Goal: Task Accomplishment & Management: Manage account settings

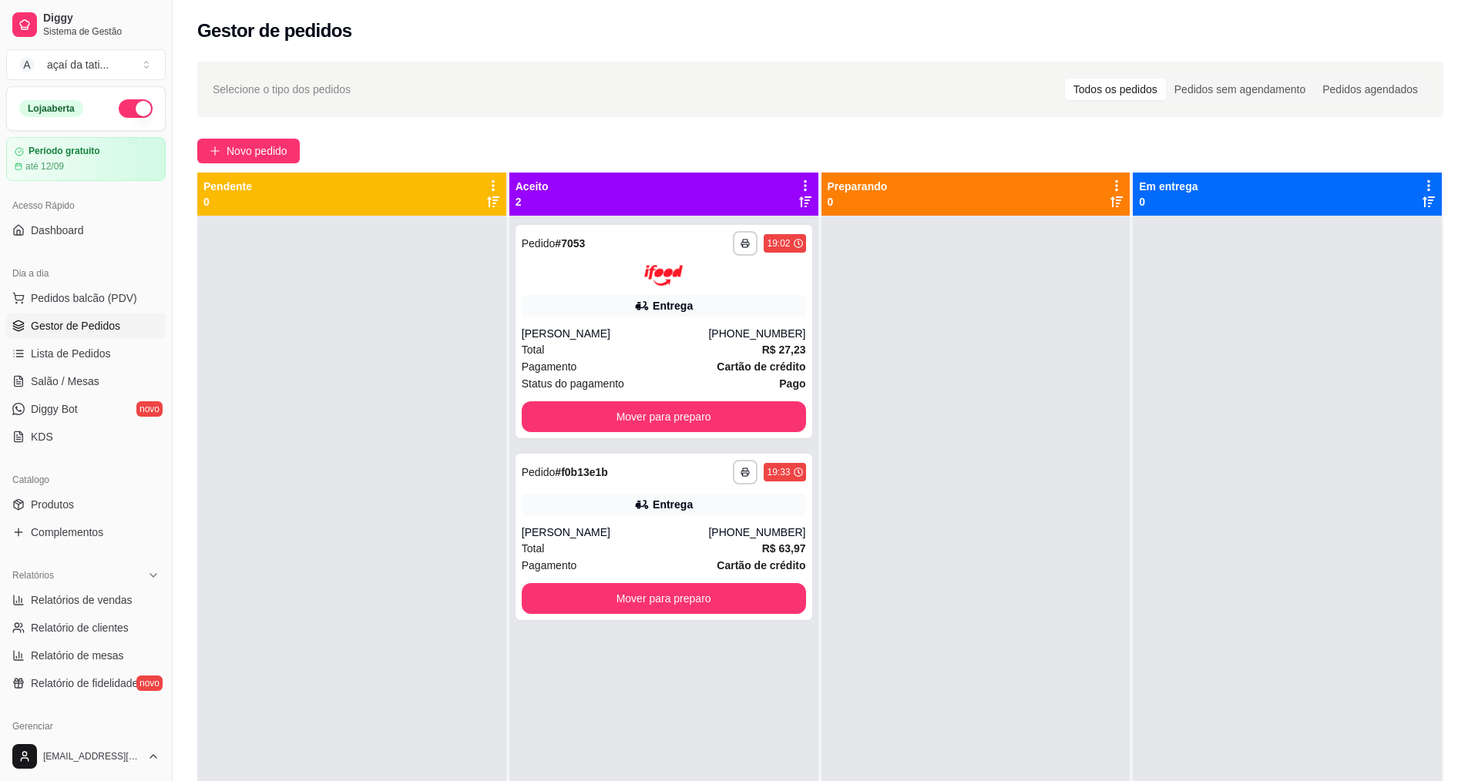
click at [400, 370] on div at bounding box center [351, 606] width 309 height 781
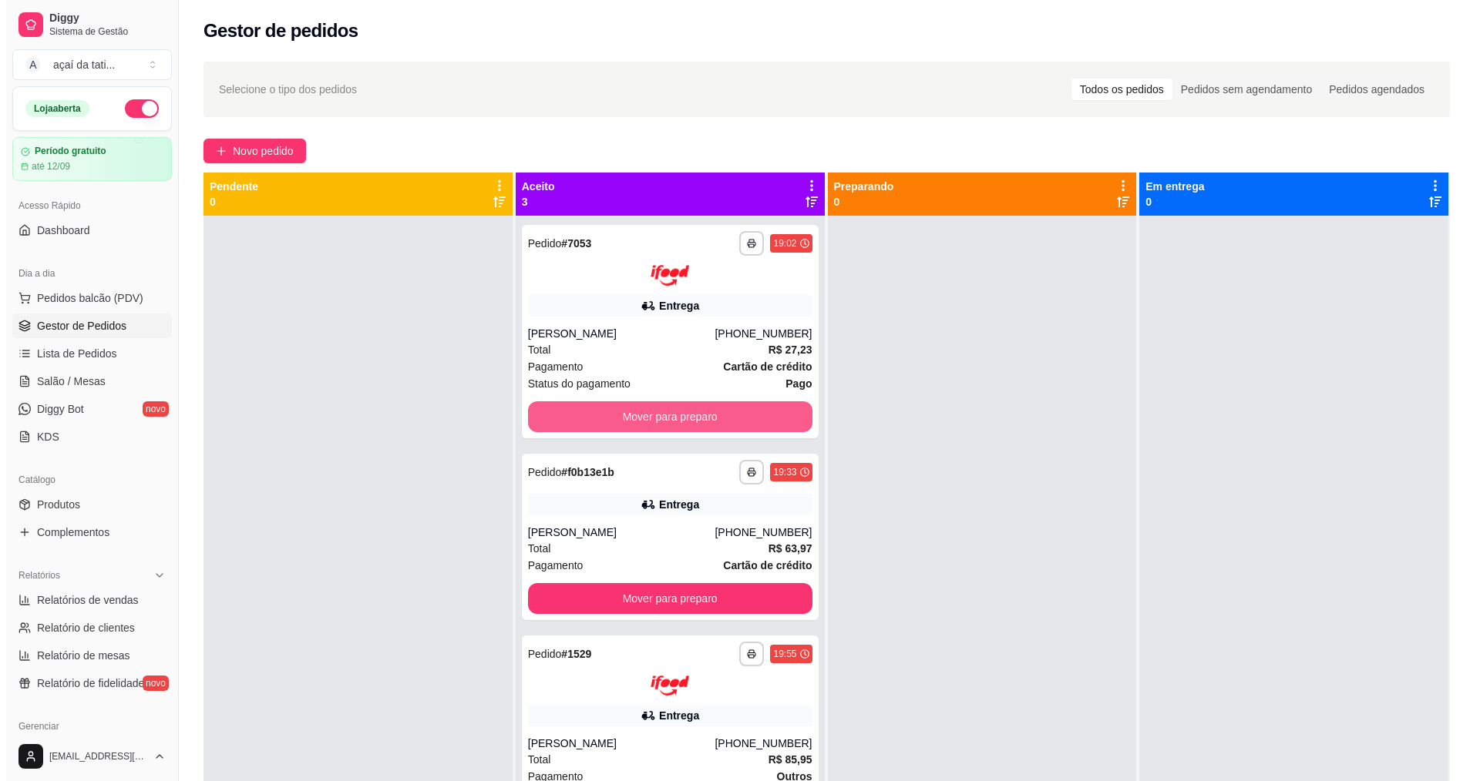
scroll to position [43, 0]
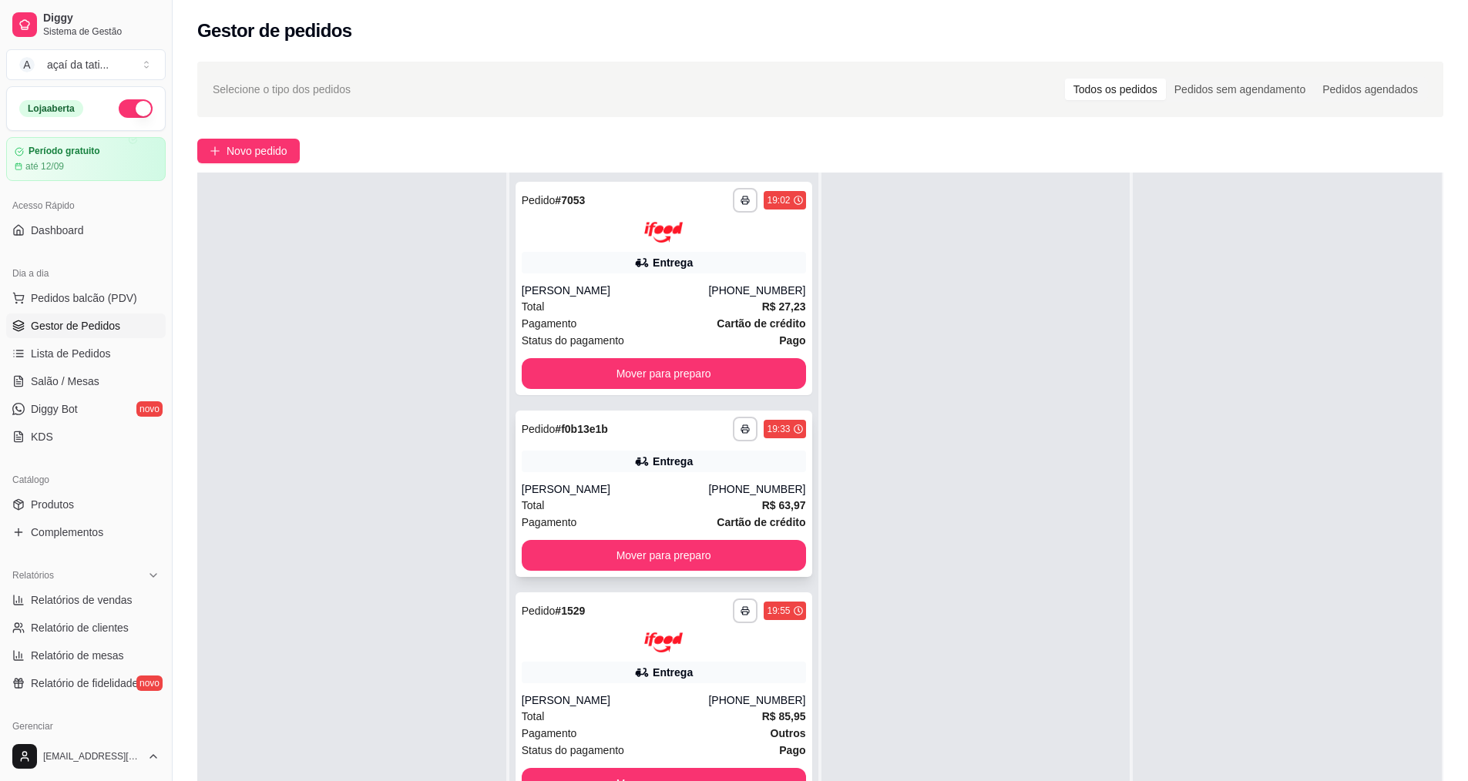
click at [747, 492] on div "(48) 9903-4065" at bounding box center [756, 489] width 97 height 15
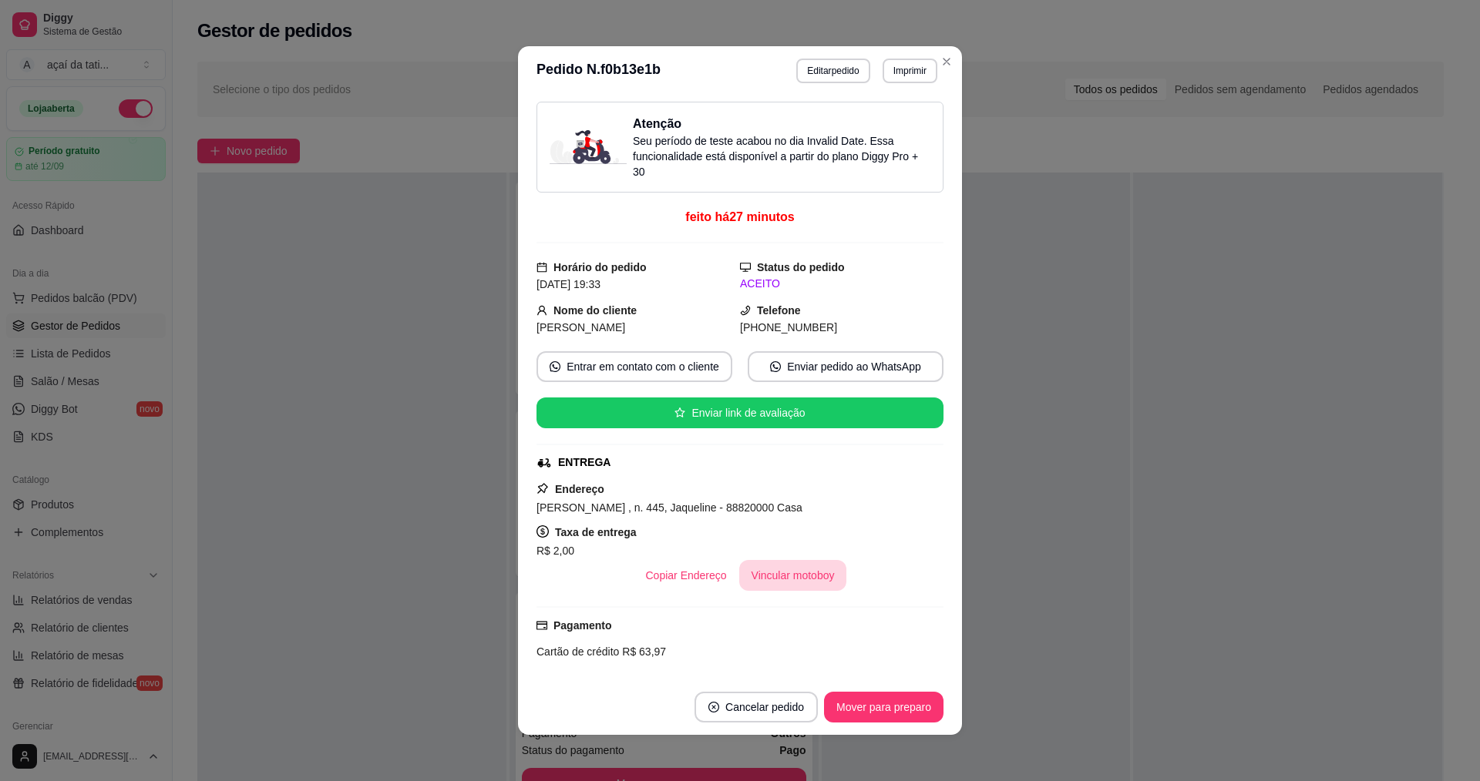
click at [791, 569] on button "Vincular motoboy" at bounding box center [793, 575] width 108 height 31
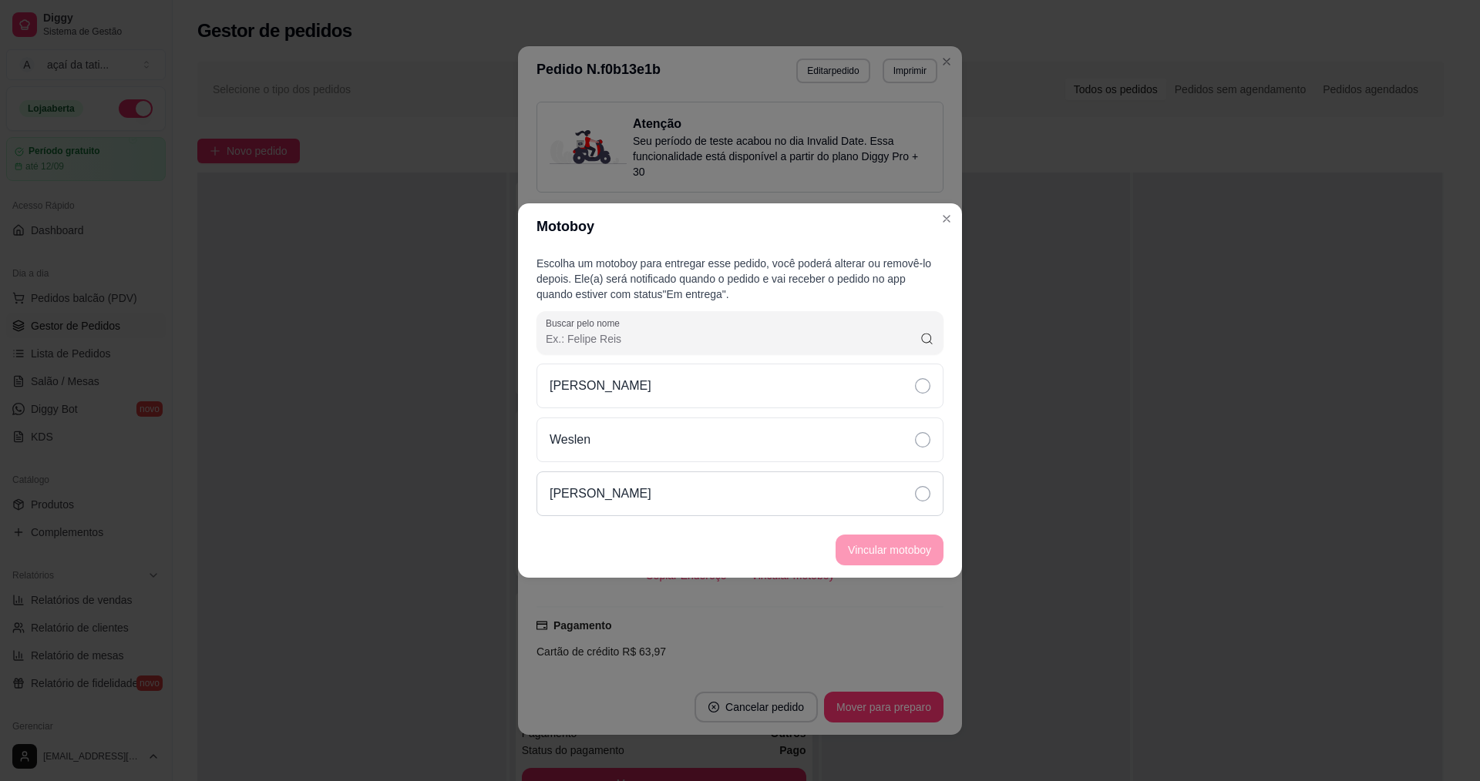
click at [860, 489] on div "Gustavo" at bounding box center [739, 494] width 407 height 45
click at [885, 560] on button "Vincular motoboy" at bounding box center [889, 550] width 108 height 31
click at [885, 560] on footer "Vincular motoboy" at bounding box center [740, 549] width 444 height 55
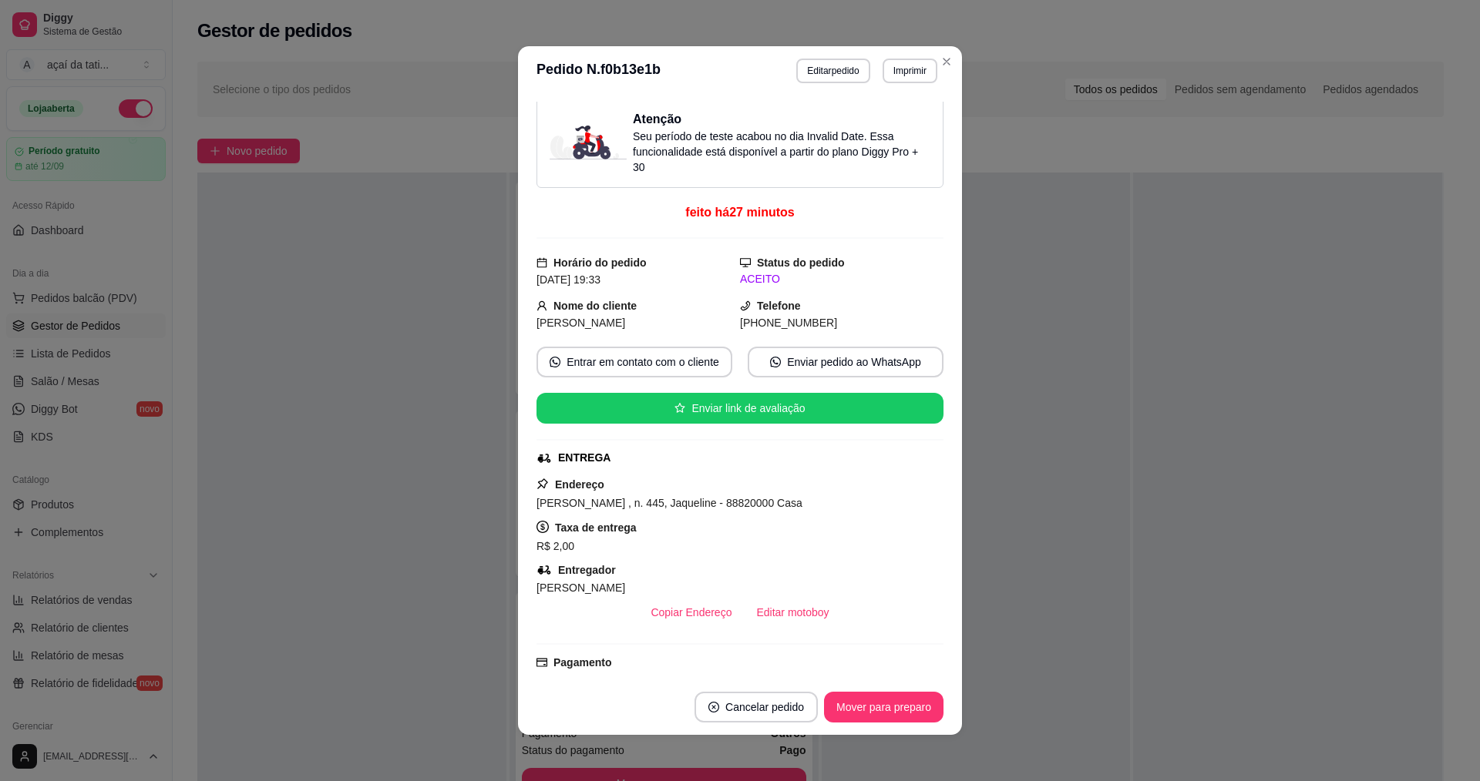
scroll to position [0, 0]
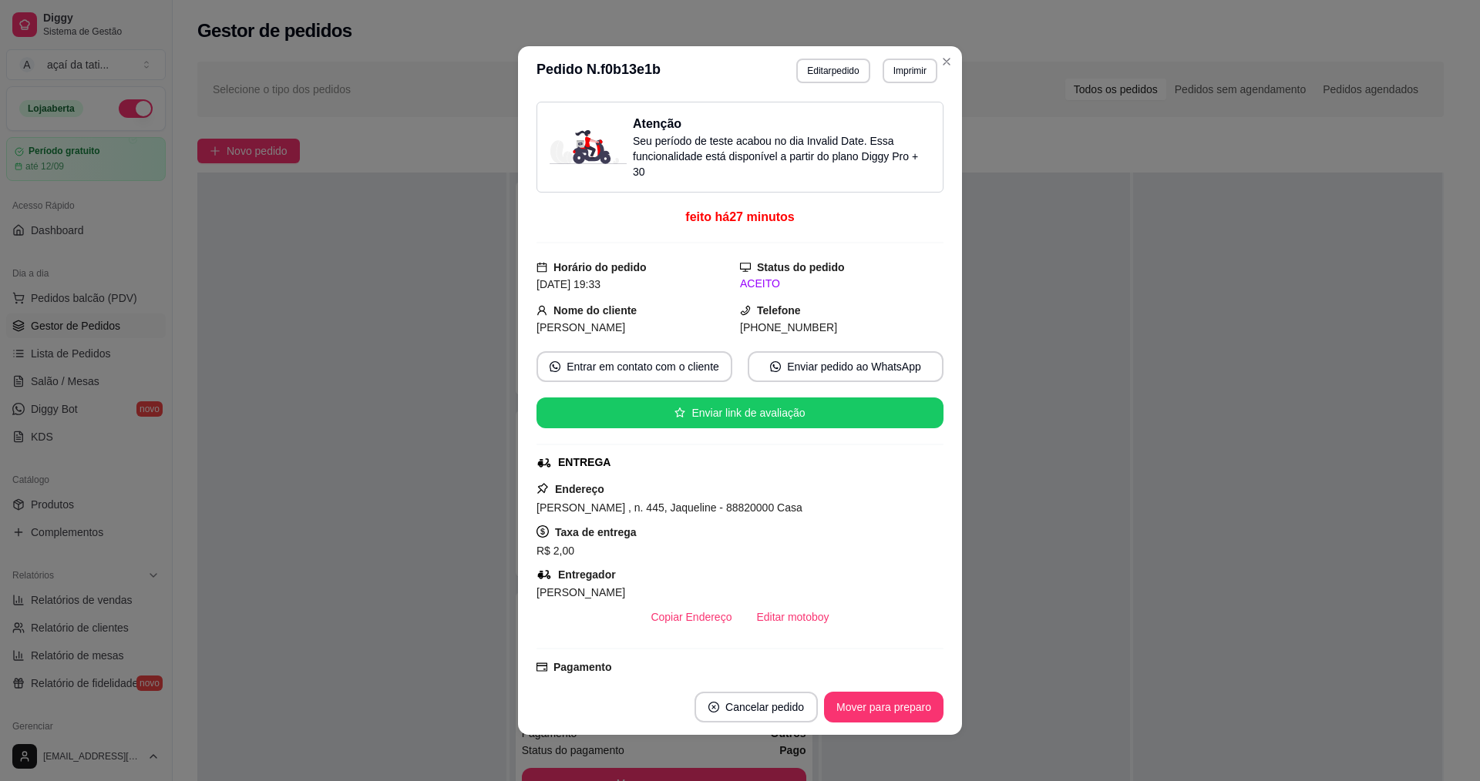
click at [699, 143] on p "Seu período de teste acabou no dia Invalid Date . Essa funcionalidade está disp…" at bounding box center [781, 156] width 297 height 46
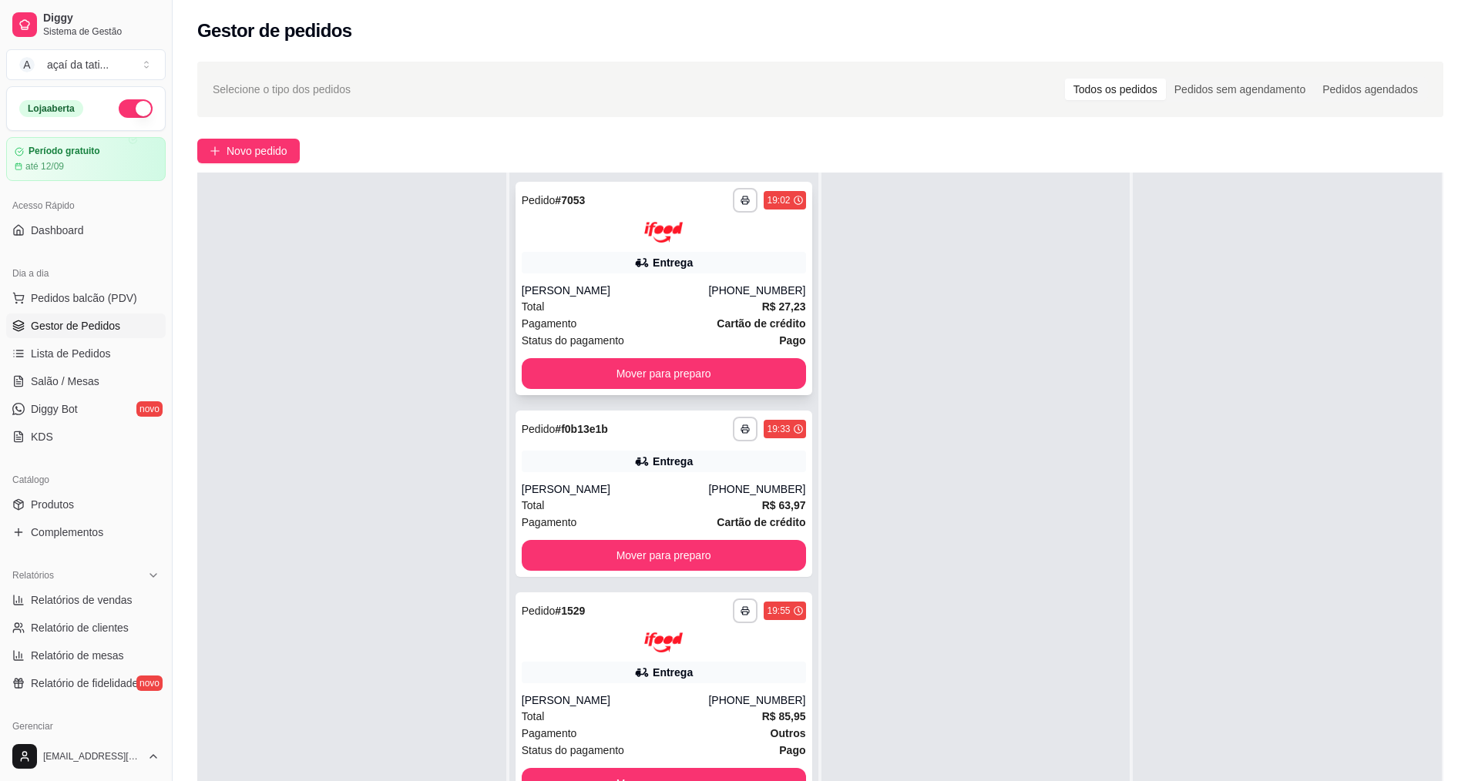
click at [733, 314] on div "Total R$ 27,23" at bounding box center [664, 306] width 284 height 17
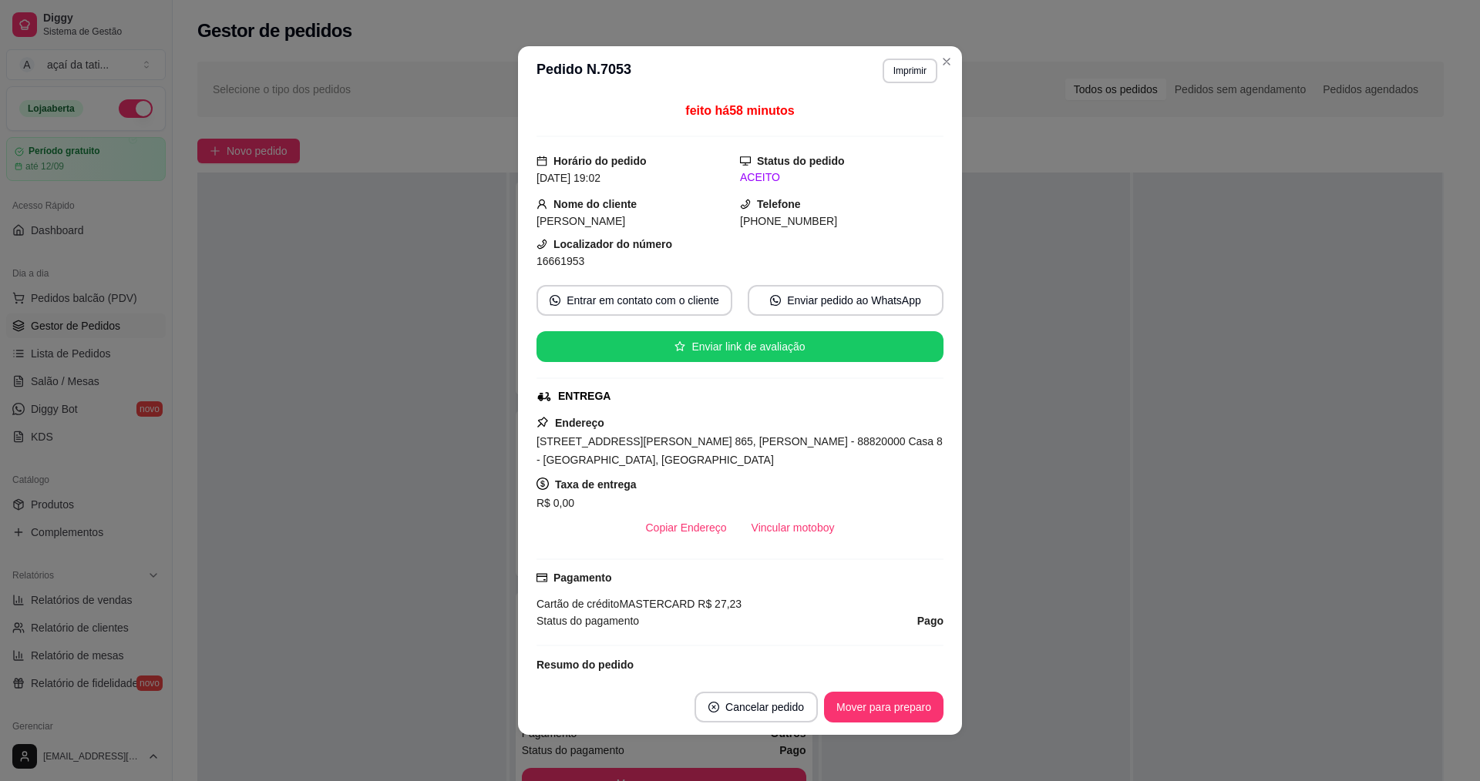
scroll to position [154, 0]
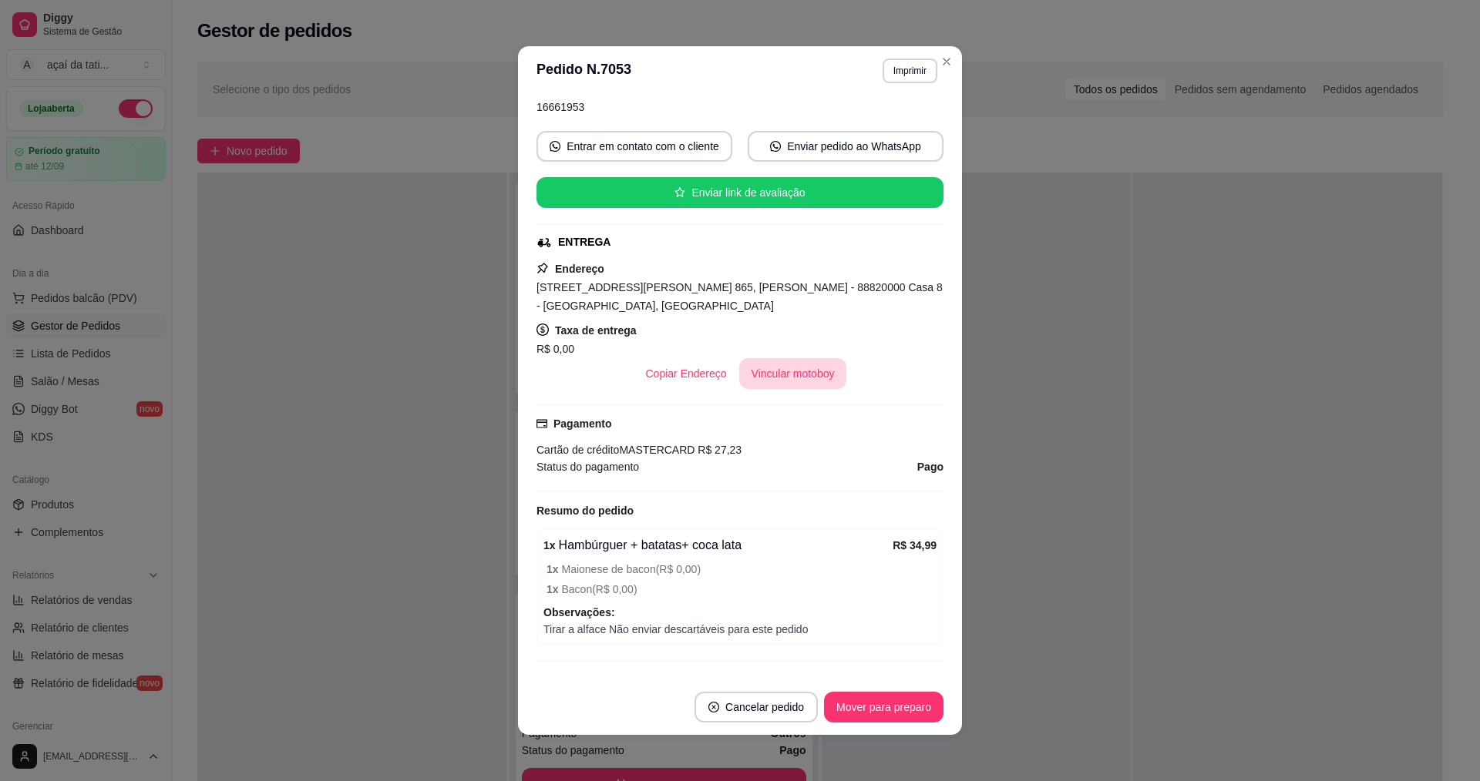
click at [805, 380] on button "Vincular motoboy" at bounding box center [793, 373] width 108 height 31
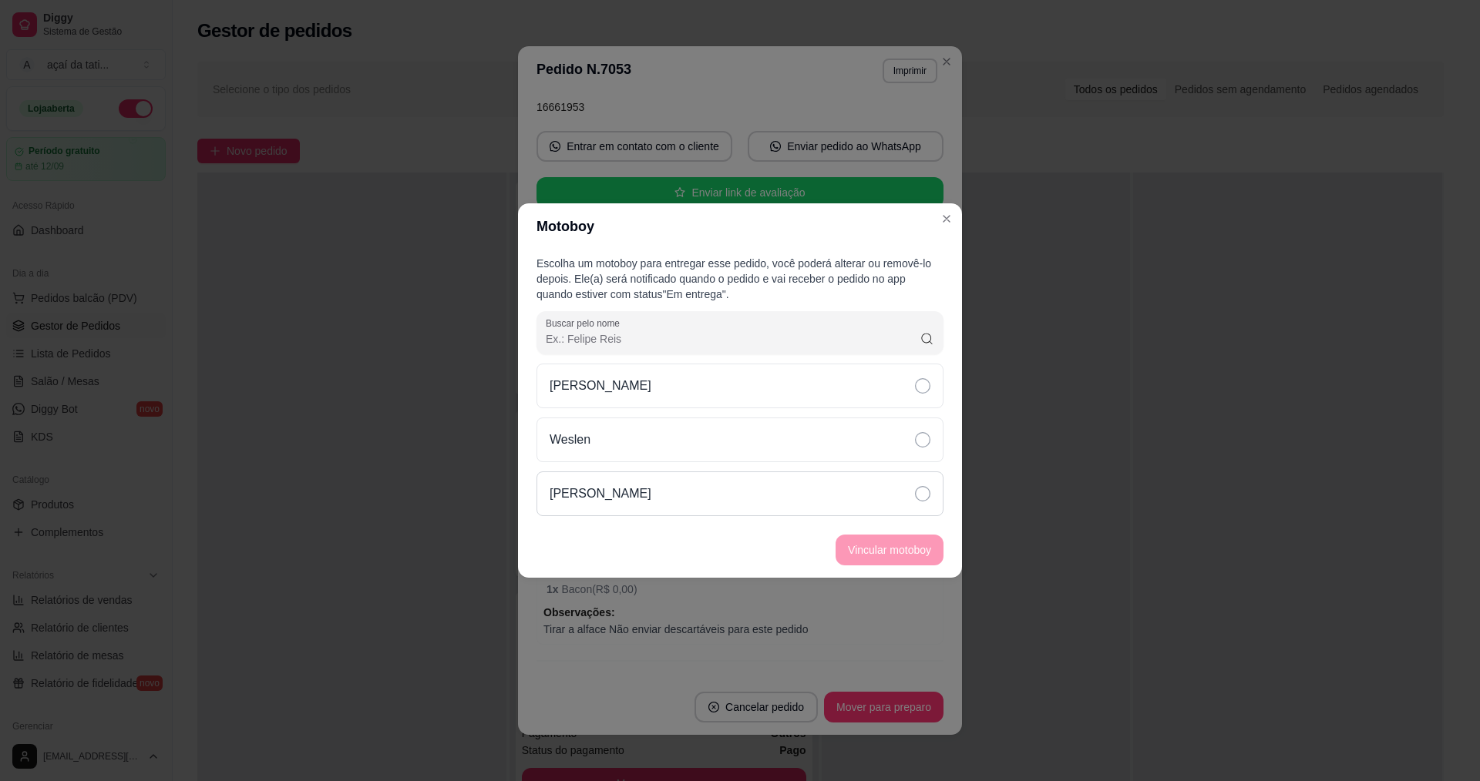
click at [867, 509] on div "Gustavo" at bounding box center [739, 494] width 407 height 45
click at [875, 550] on button "Vincular motoboy" at bounding box center [889, 550] width 108 height 31
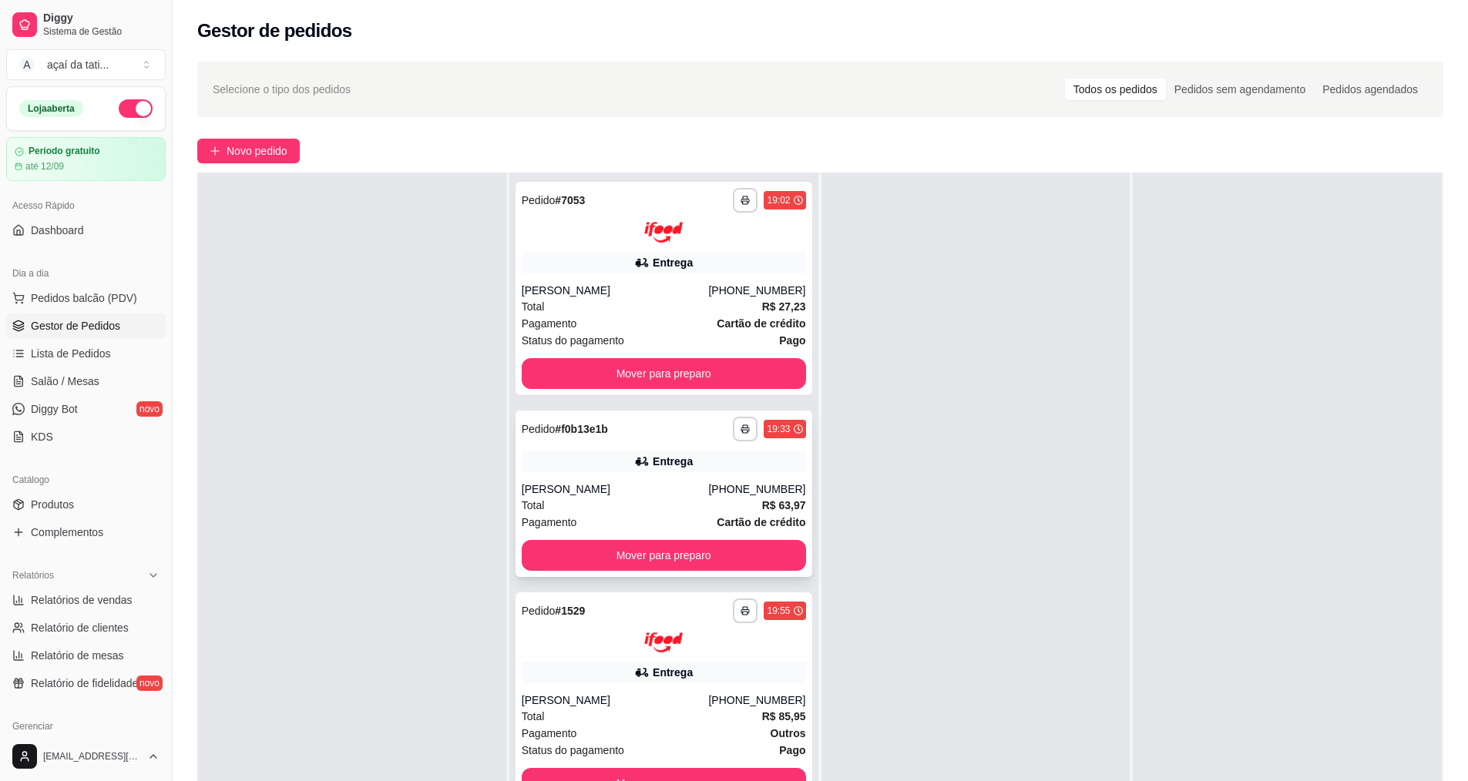
click at [771, 465] on div "Entrega" at bounding box center [664, 462] width 284 height 22
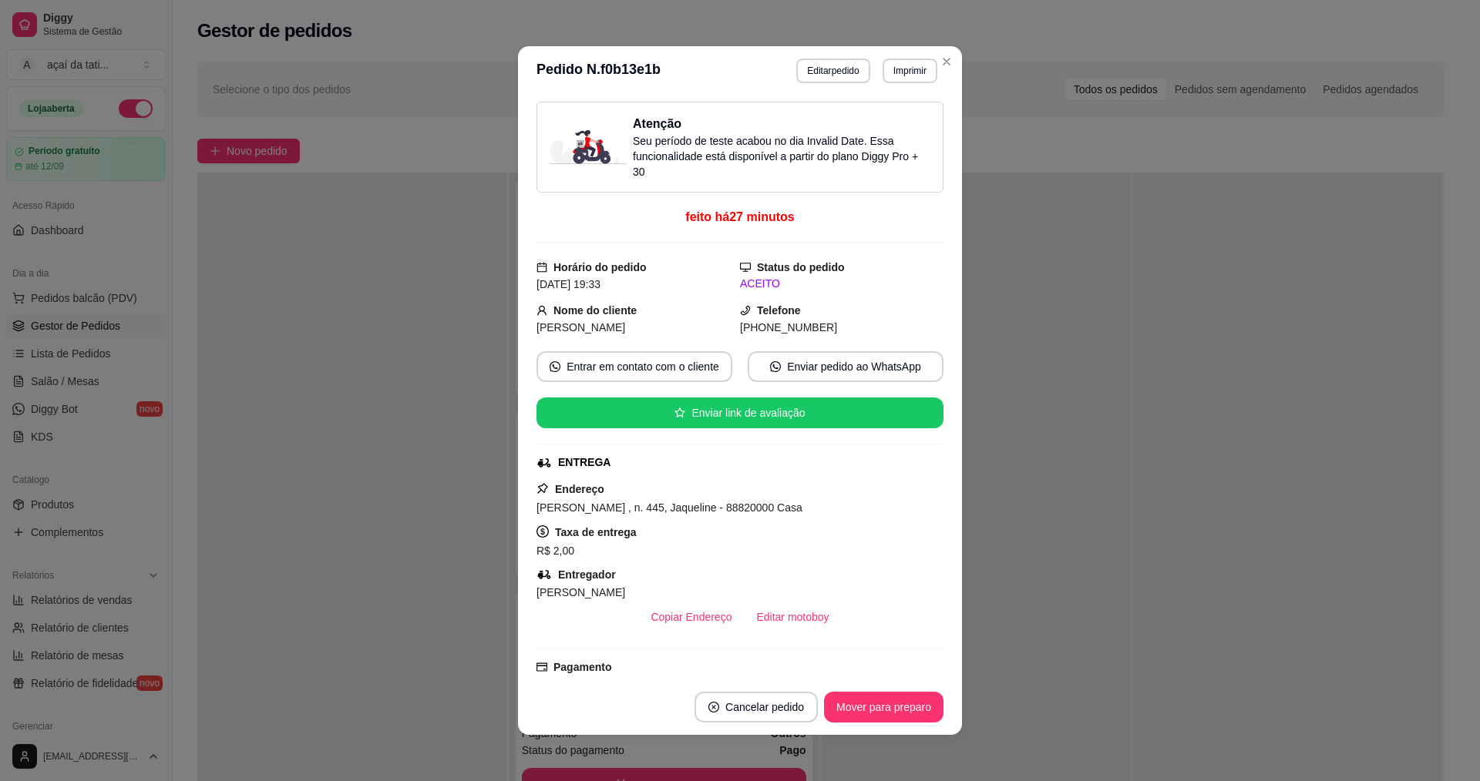
click at [622, 128] on div "Atenção Seu período de teste acabou no dia Invalid Date . Essa funcionalidade e…" at bounding box center [739, 147] width 381 height 65
click at [633, 126] on h3 "Atenção" at bounding box center [781, 124] width 297 height 18
drag, startPoint x: 665, startPoint y: 134, endPoint x: 857, endPoint y: 171, distance: 195.4
click at [857, 172] on div "Atenção Seu período de teste acabou no dia Invalid Date . Essa funcionalidade e…" at bounding box center [781, 147] width 297 height 65
click at [866, 170] on p "Seu período de teste acabou no dia Invalid Date . Essa funcionalidade está disp…" at bounding box center [781, 156] width 297 height 46
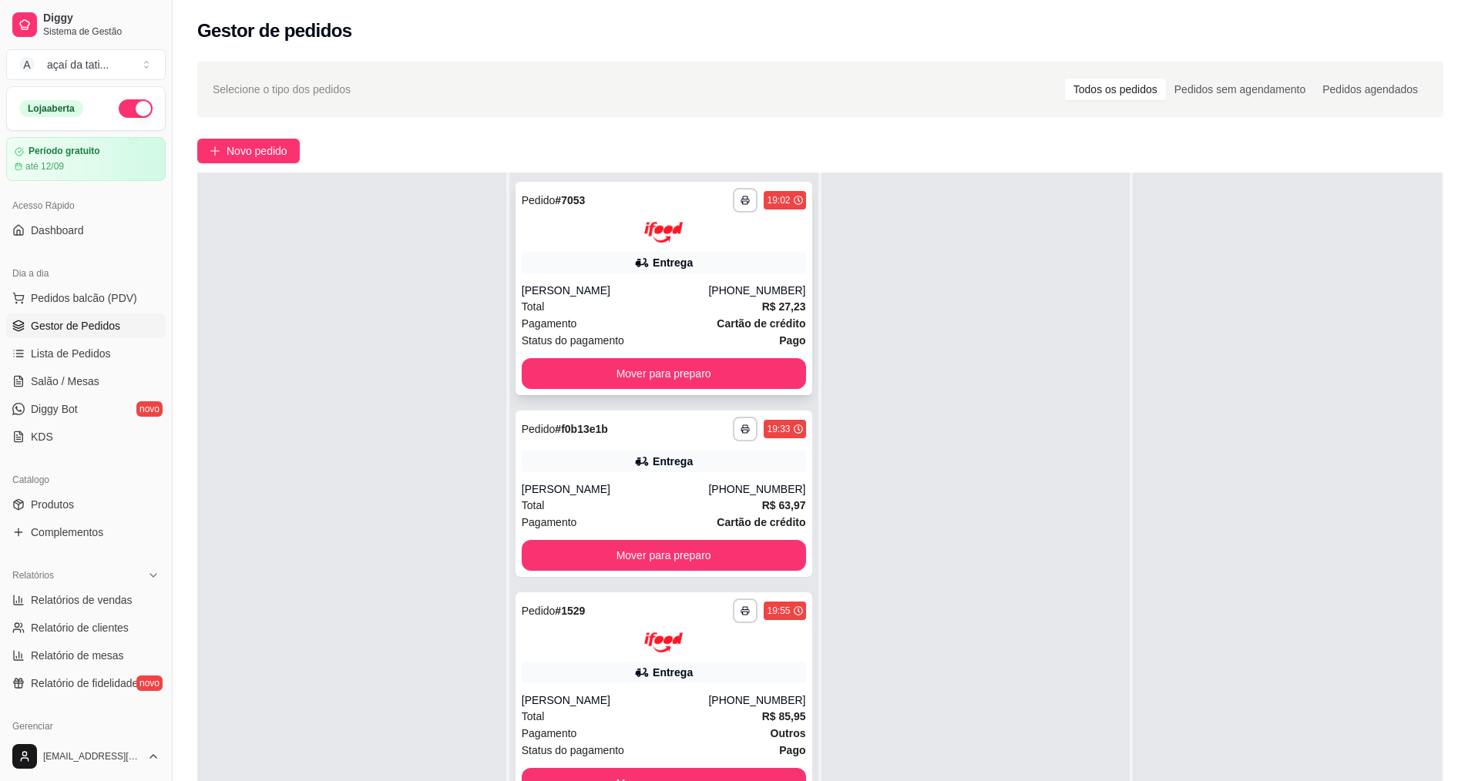
click at [736, 239] on div at bounding box center [664, 232] width 284 height 21
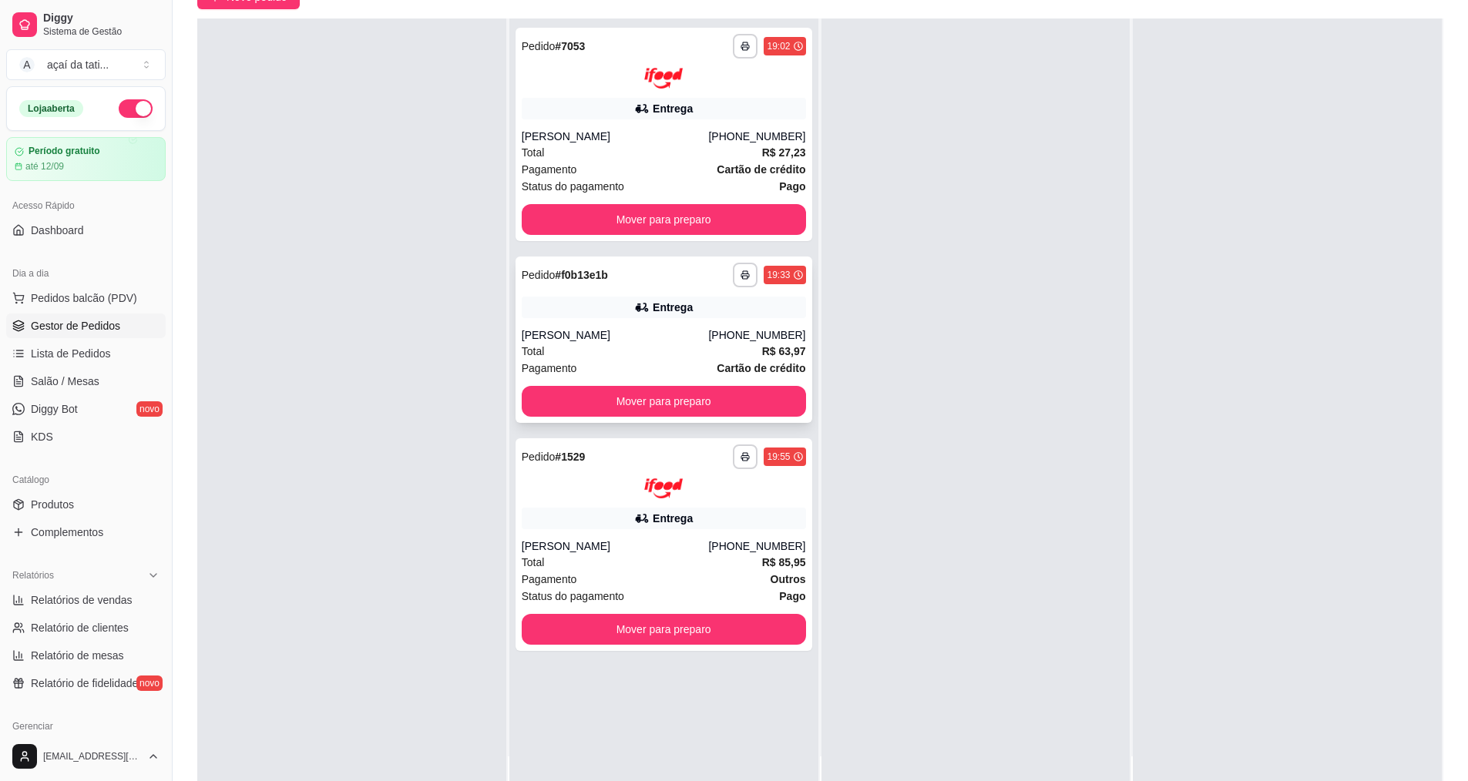
click at [673, 274] on div "**********" at bounding box center [664, 275] width 284 height 25
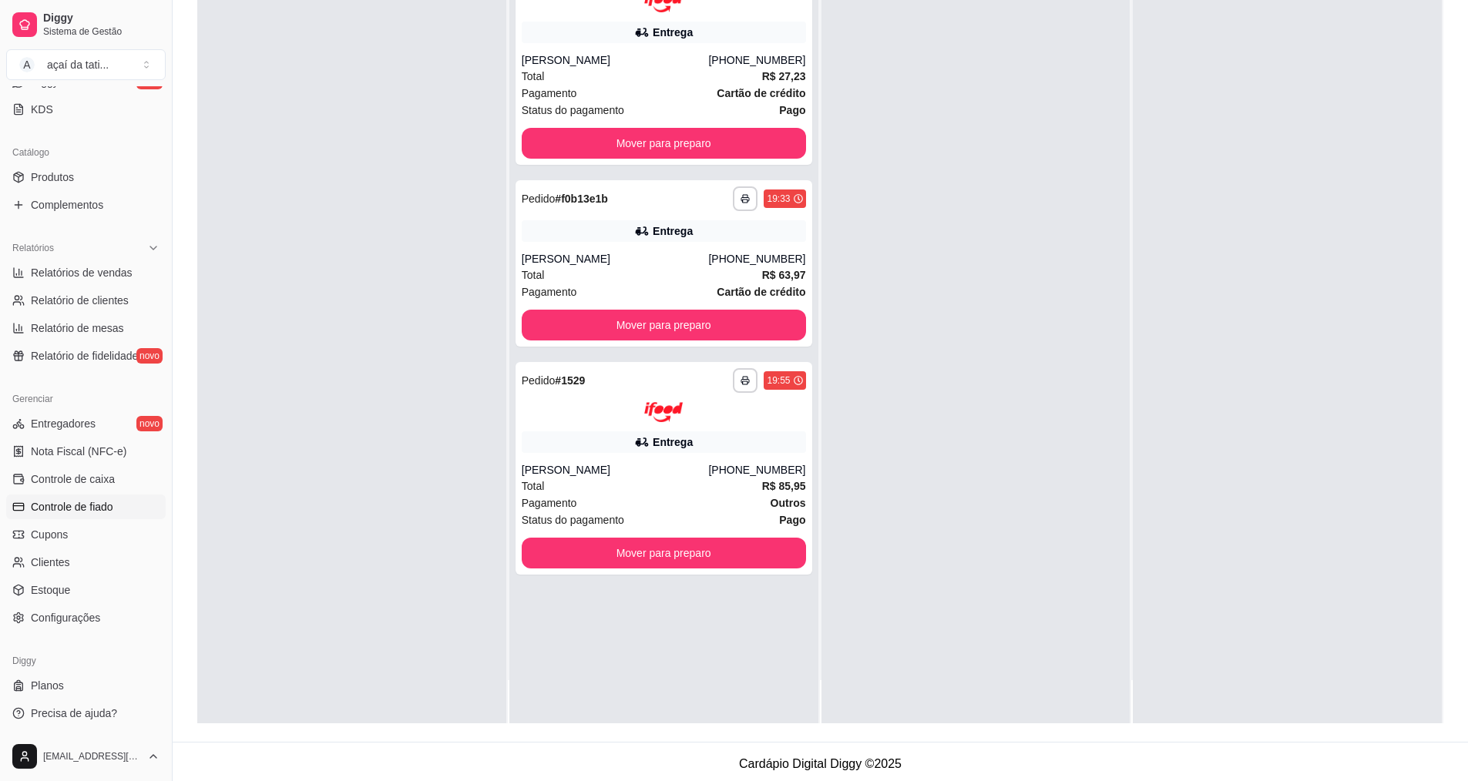
scroll to position [235, 0]
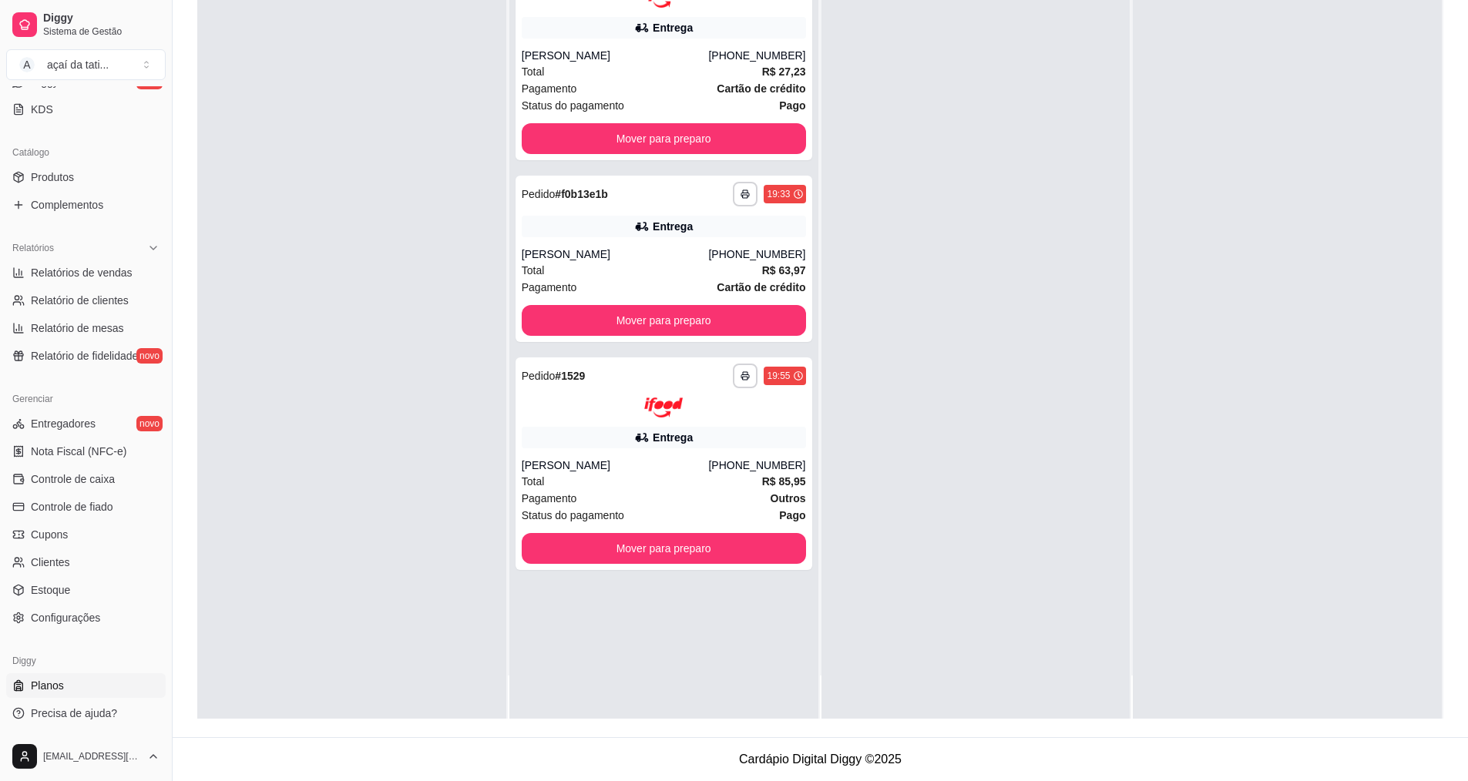
click at [71, 683] on link "Planos" at bounding box center [86, 685] width 160 height 25
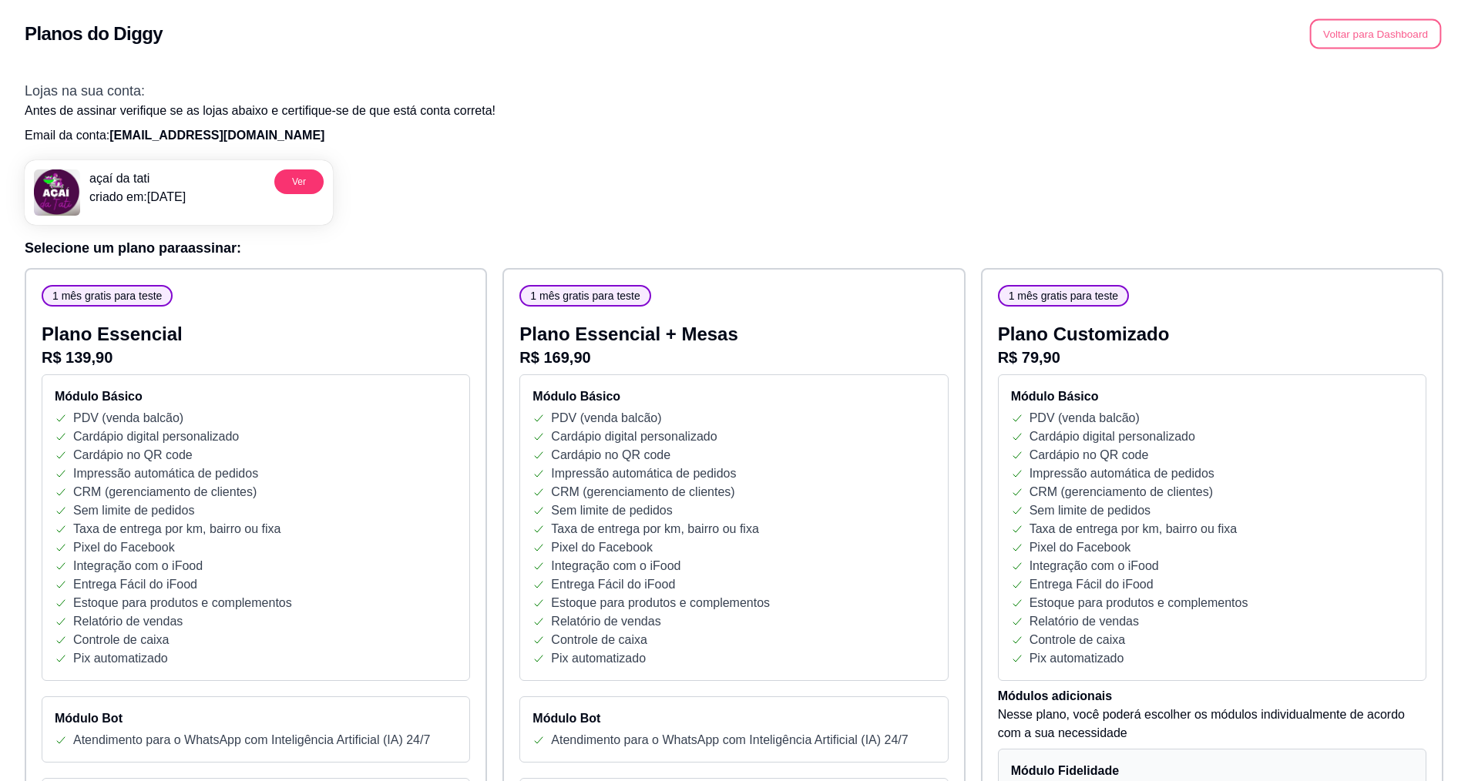
click at [1376, 25] on button "Voltar para Dashboard" at bounding box center [1376, 34] width 132 height 30
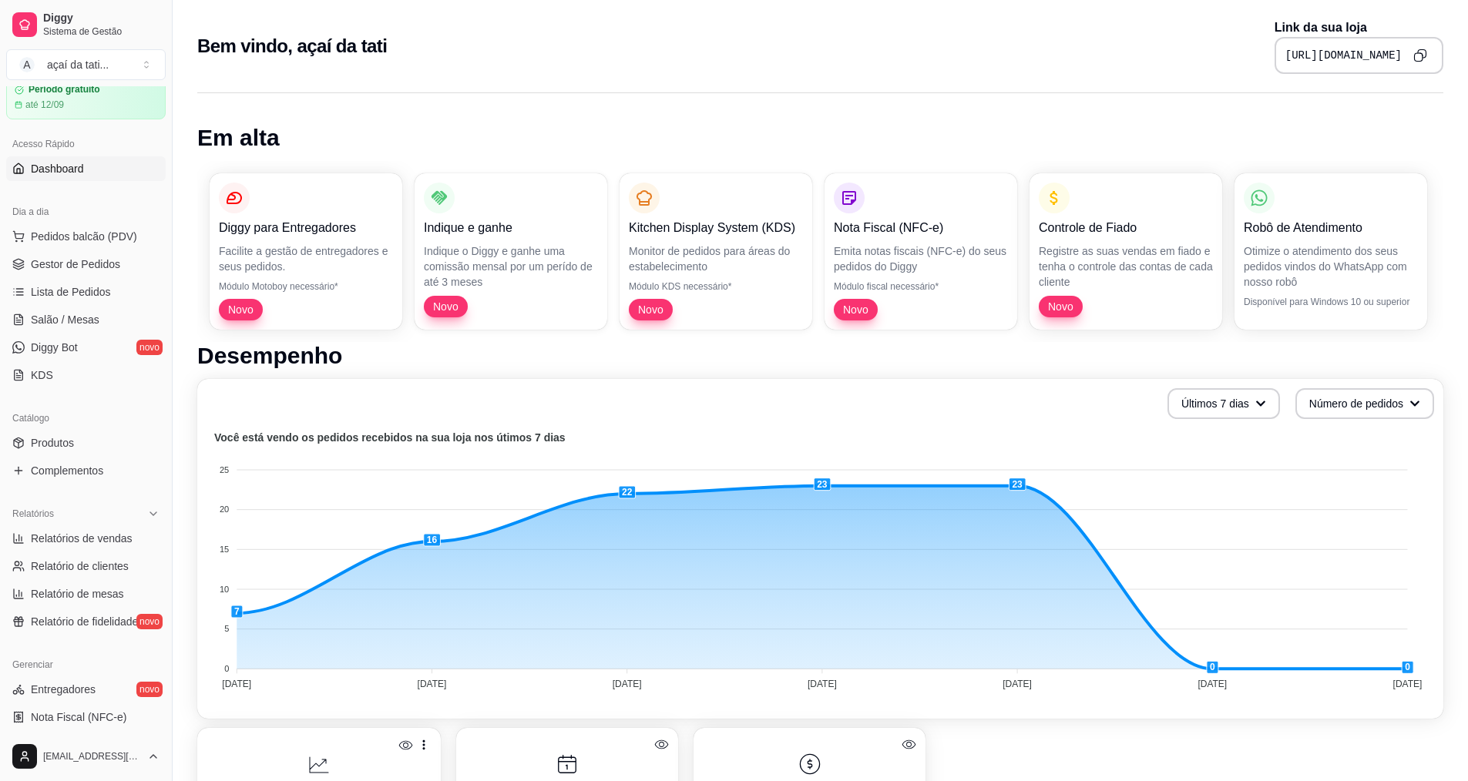
scroll to position [154, 0]
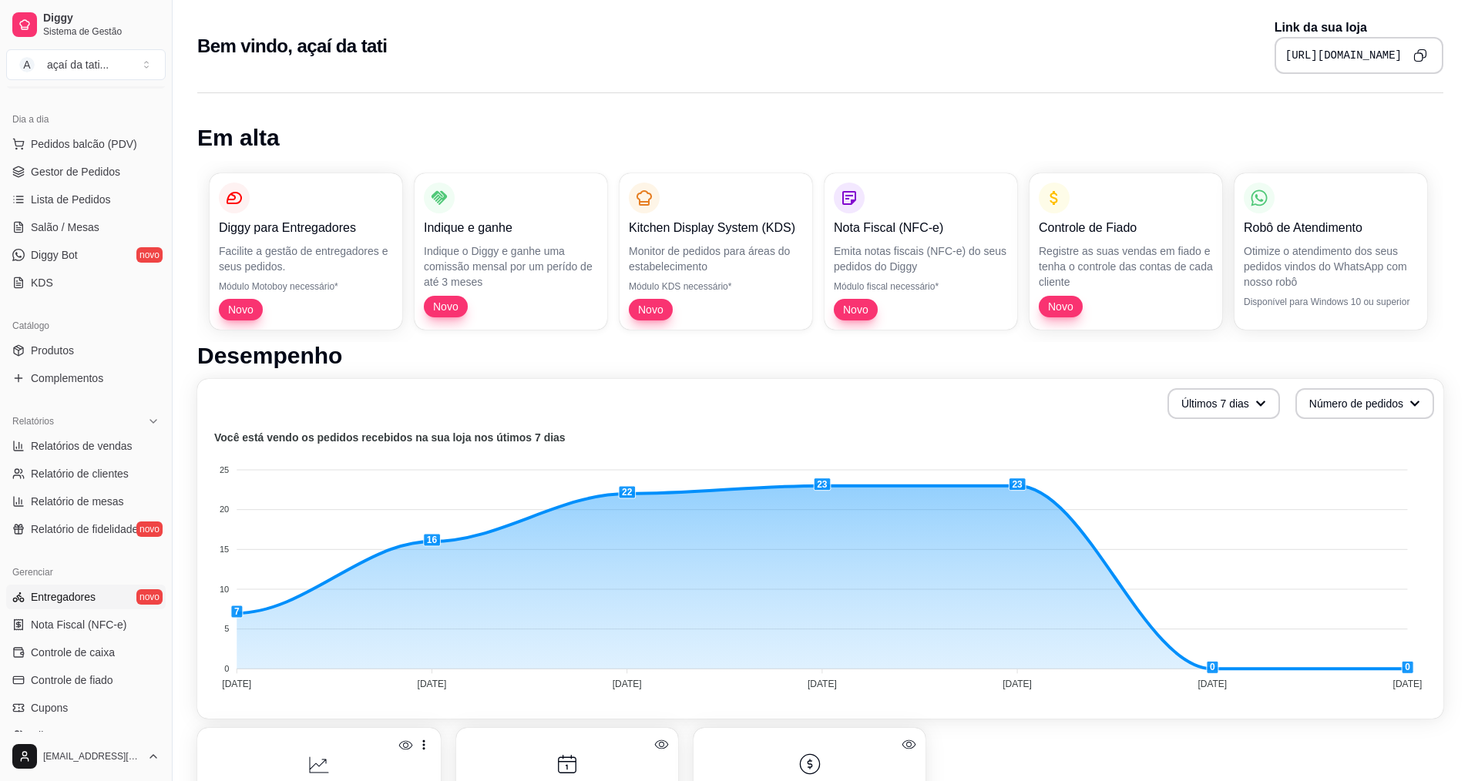
click at [111, 593] on link "Entregadores novo" at bounding box center [86, 597] width 160 height 25
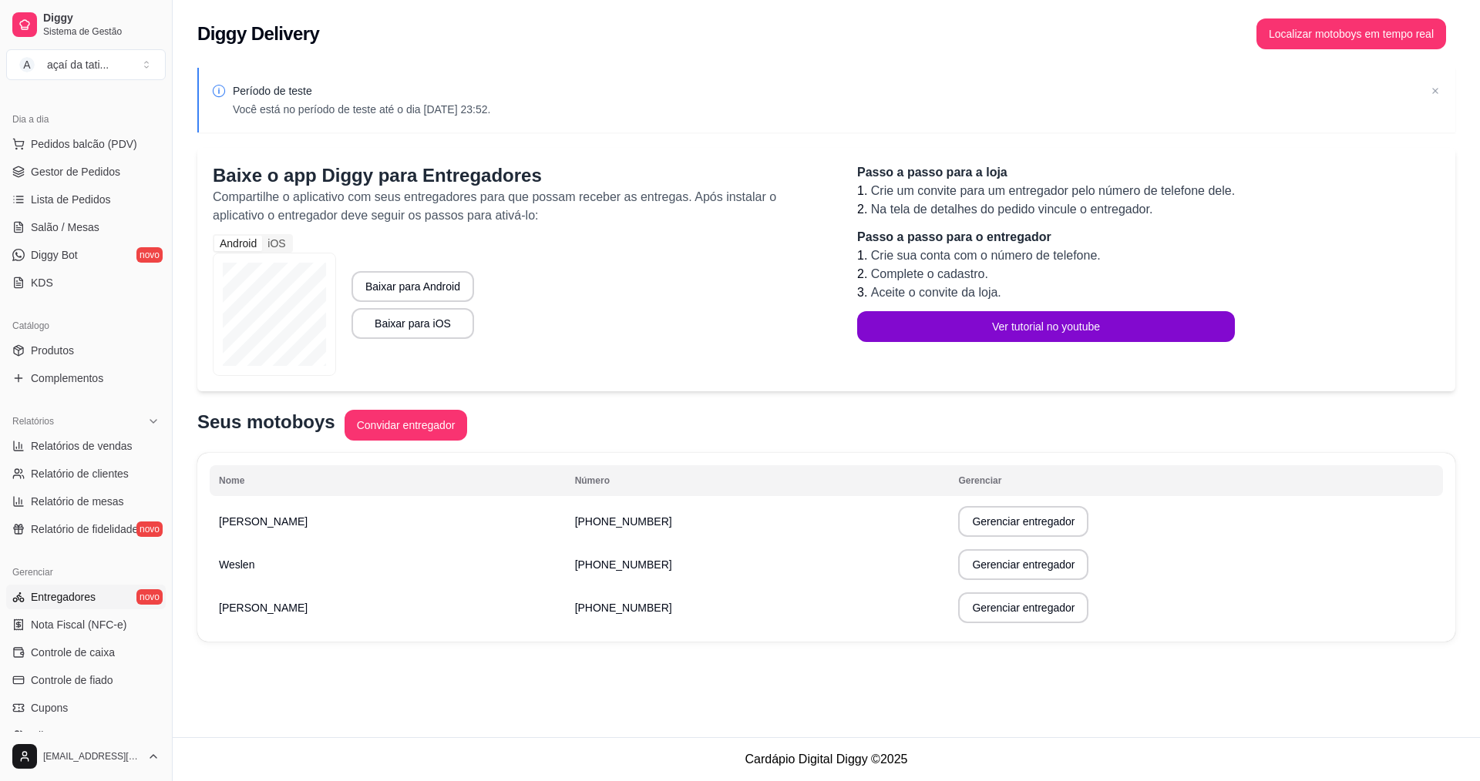
click at [444, 94] on p "Período de teste" at bounding box center [361, 90] width 257 height 15
click at [490, 112] on p "Você está no período de teste até o dia 12/09/2025 às 23:52." at bounding box center [361, 109] width 257 height 15
click at [1322, 53] on div "Diggy Delivery Localizar motoboys em tempo real" at bounding box center [826, 29] width 1307 height 59
click at [1325, 35] on button "Localizar motoboys em tempo real" at bounding box center [1351, 33] width 190 height 31
click at [45, 204] on span "Lista de Pedidos" at bounding box center [71, 199] width 80 height 15
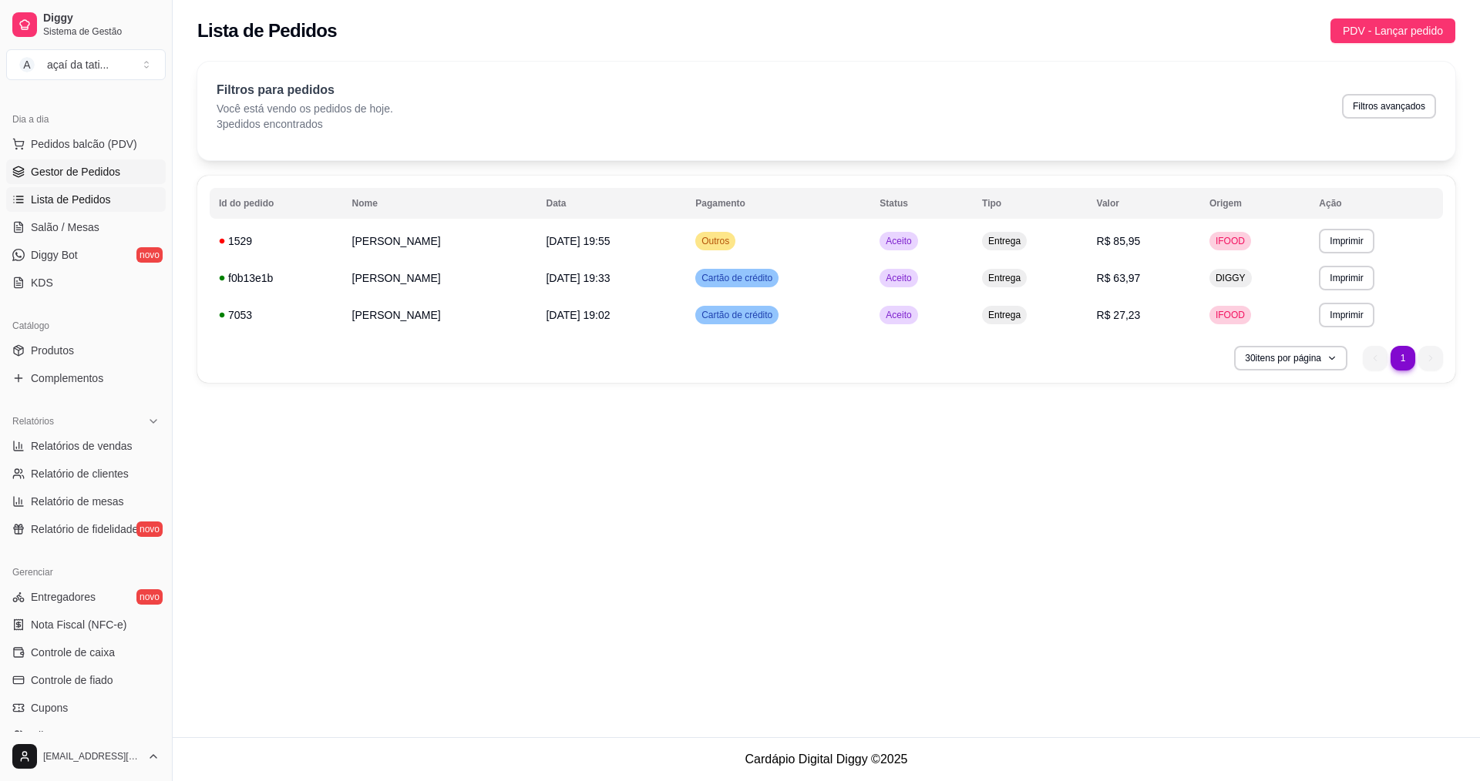
click at [53, 171] on span "Gestor de Pedidos" at bounding box center [75, 171] width 89 height 15
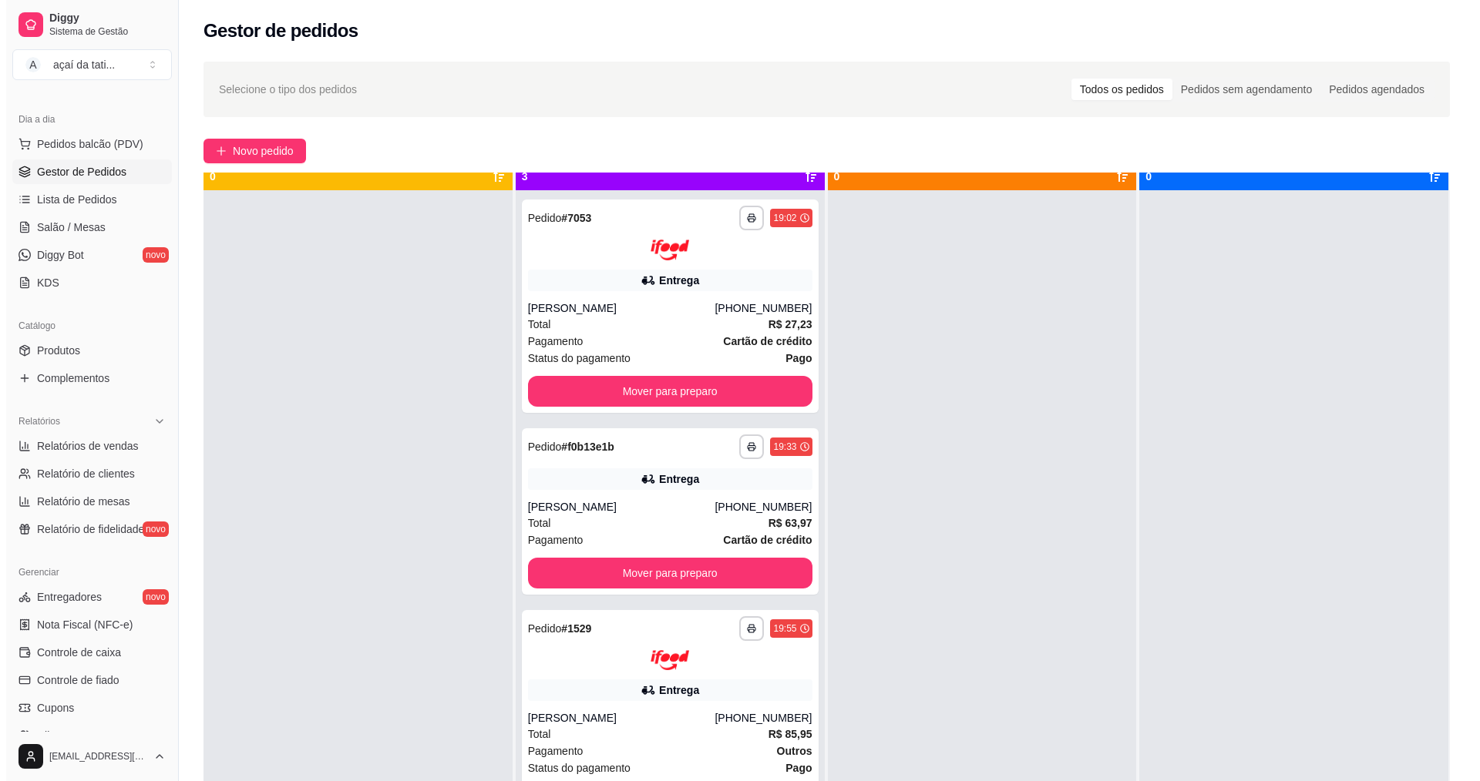
scroll to position [43, 0]
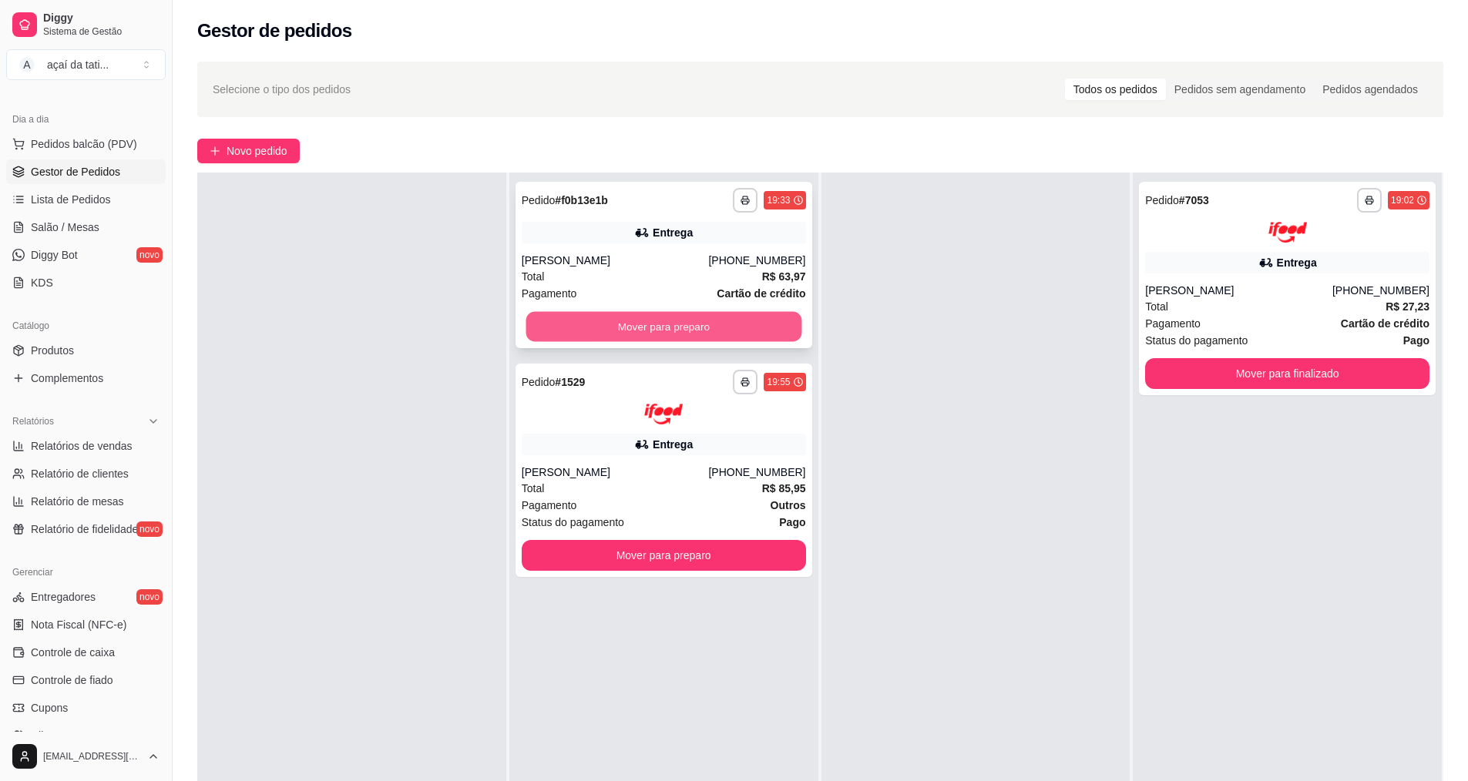
click at [680, 325] on button "Mover para preparo" at bounding box center [664, 327] width 276 height 30
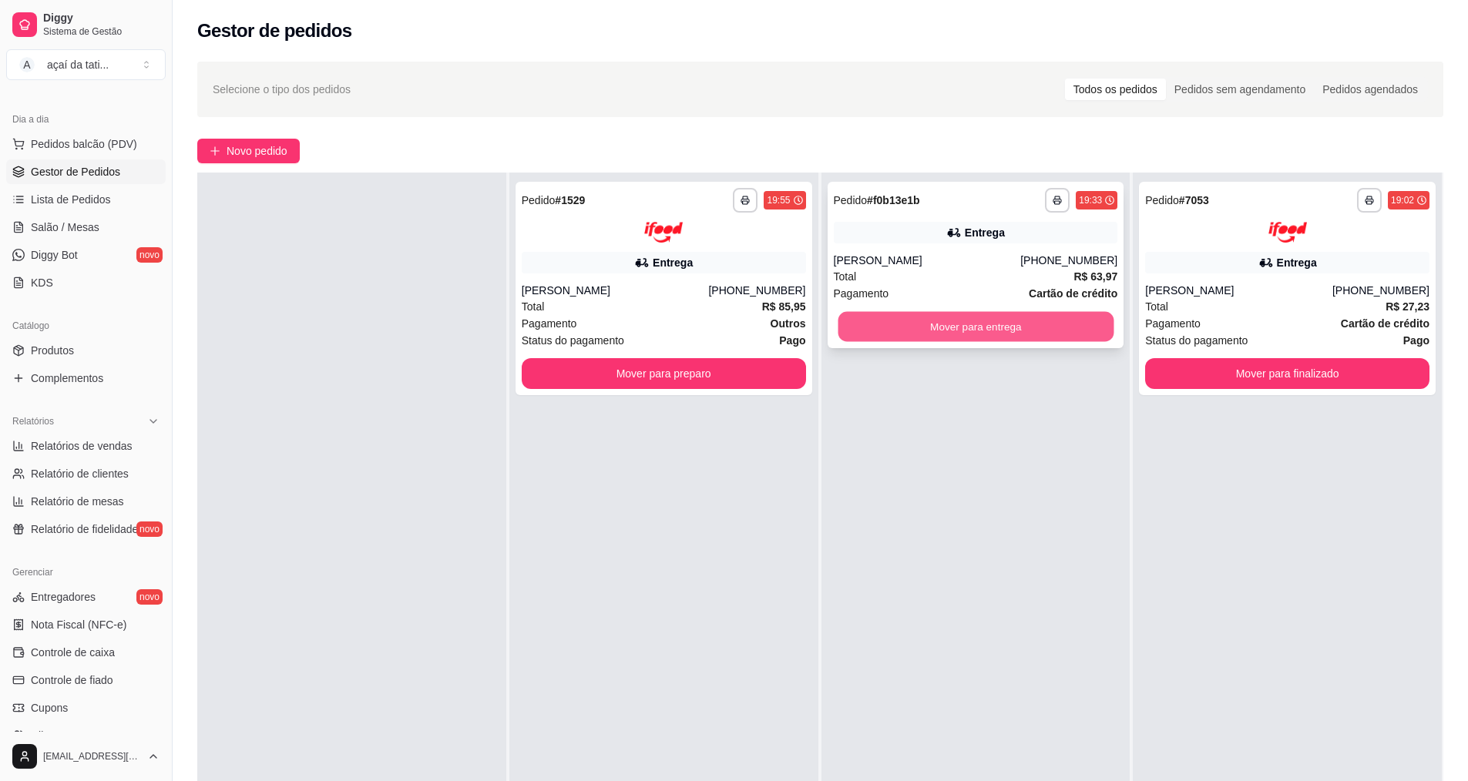
click at [918, 338] on button "Mover para entrega" at bounding box center [976, 327] width 276 height 30
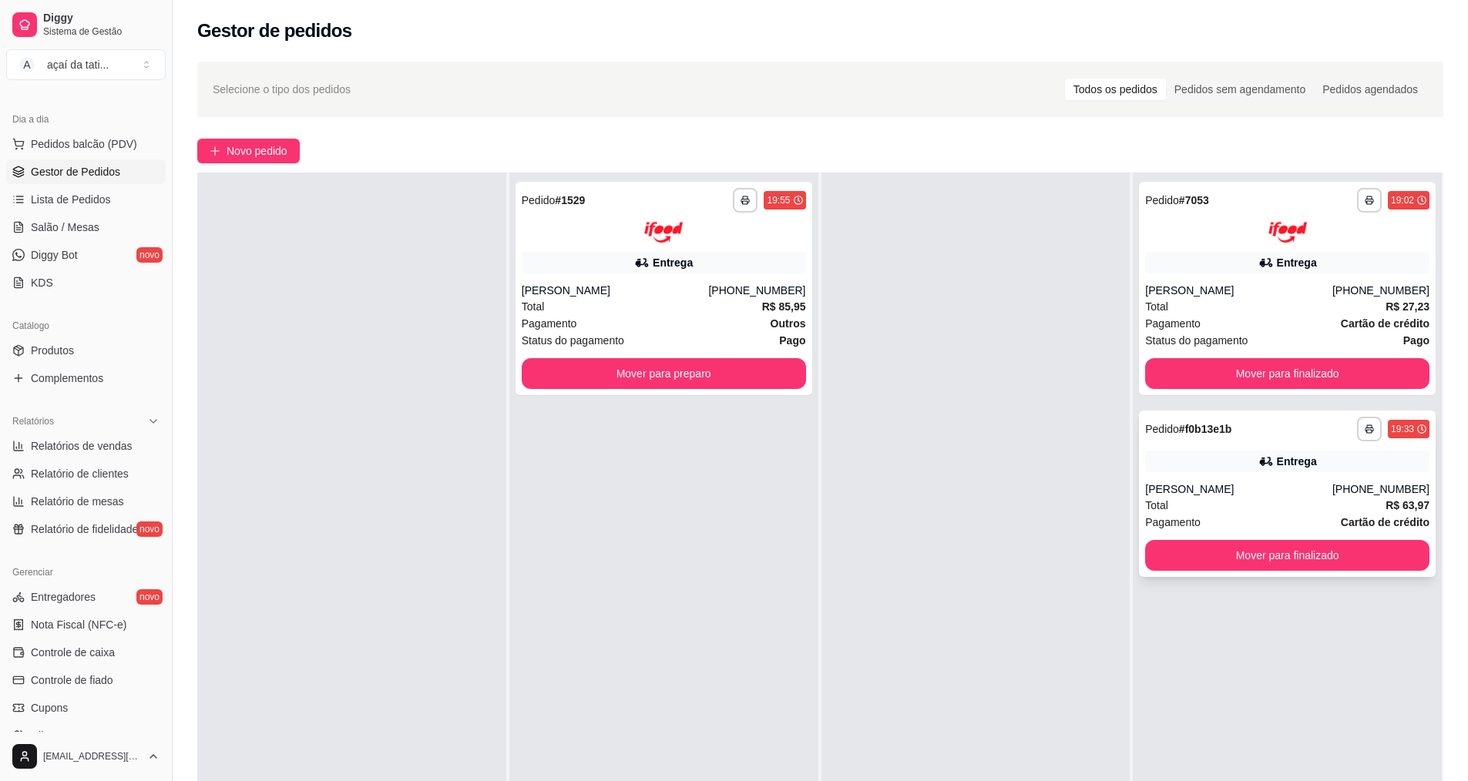
click at [1273, 443] on div "**********" at bounding box center [1287, 494] width 297 height 166
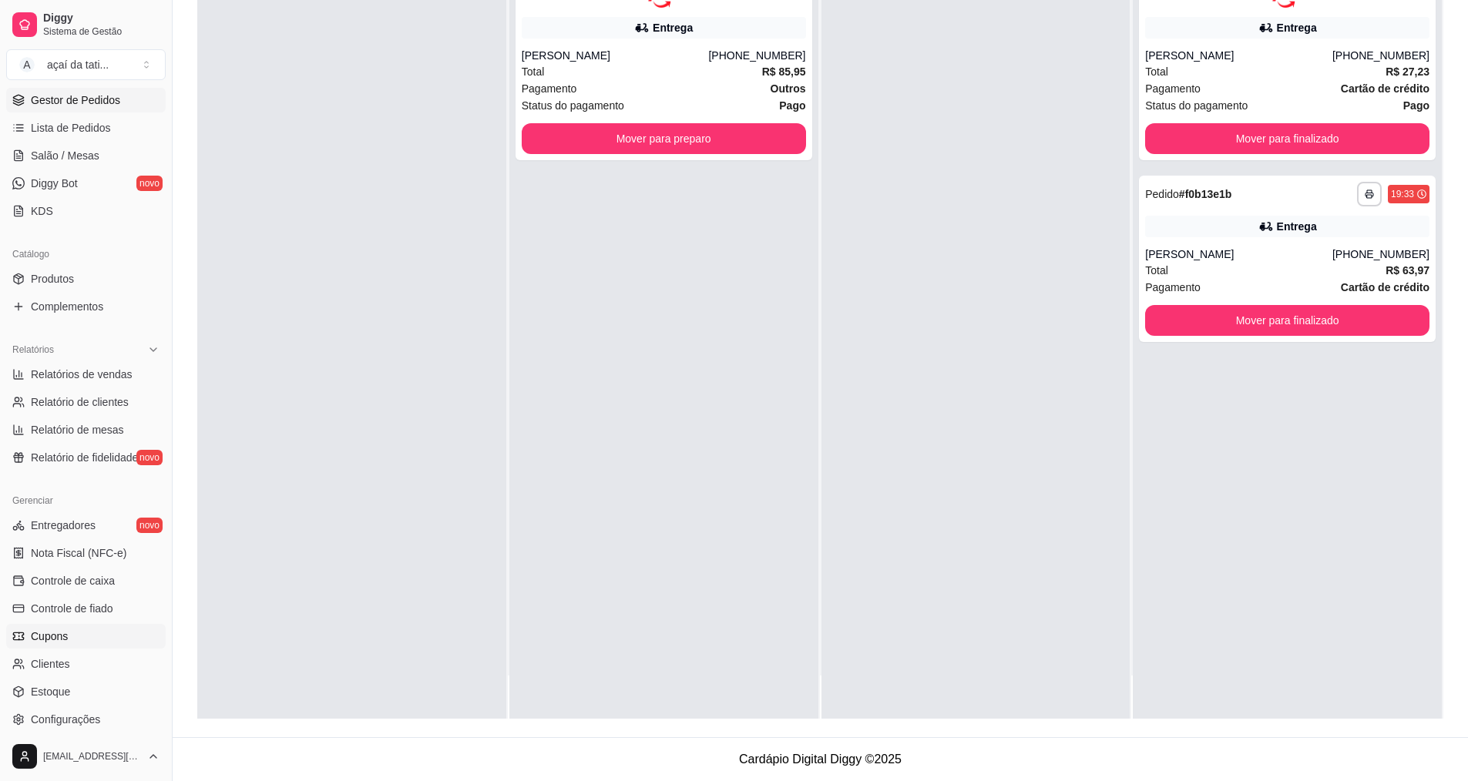
scroll to position [328, 0]
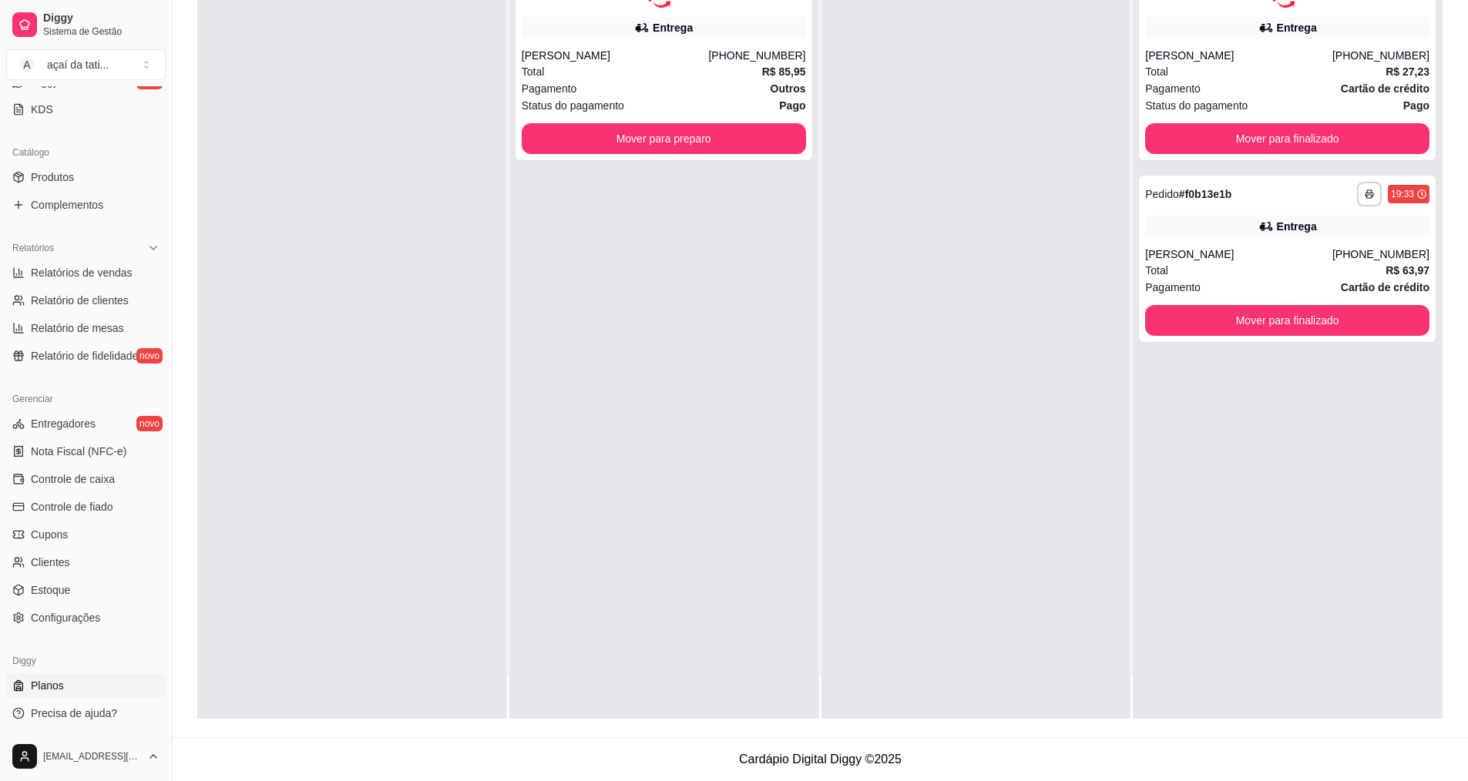
click at [50, 687] on span "Planos" at bounding box center [47, 685] width 33 height 15
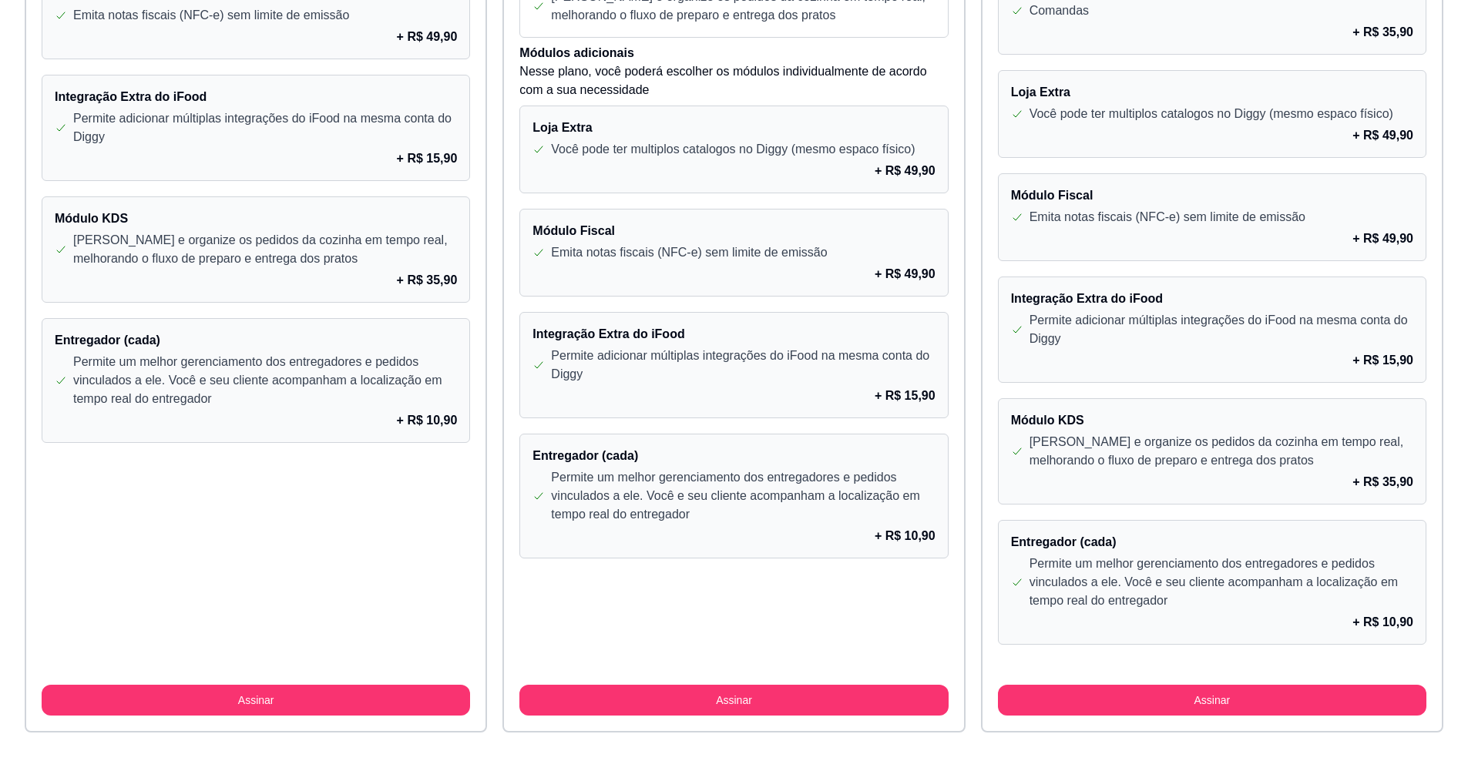
scroll to position [1082, 0]
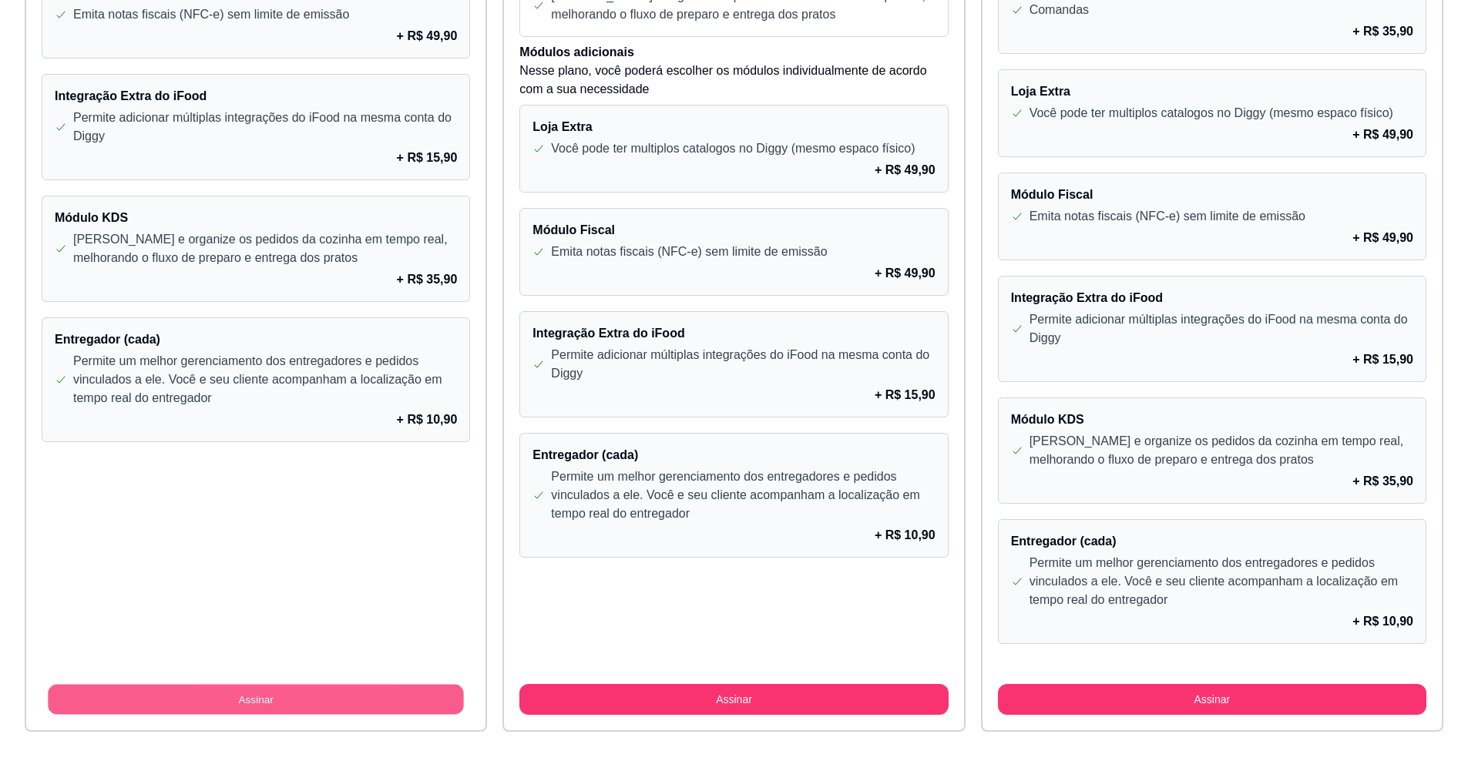
click at [310, 693] on button "Assinar" at bounding box center [256, 700] width 416 height 30
click at [368, 693] on button "Assinar" at bounding box center [256, 699] width 428 height 31
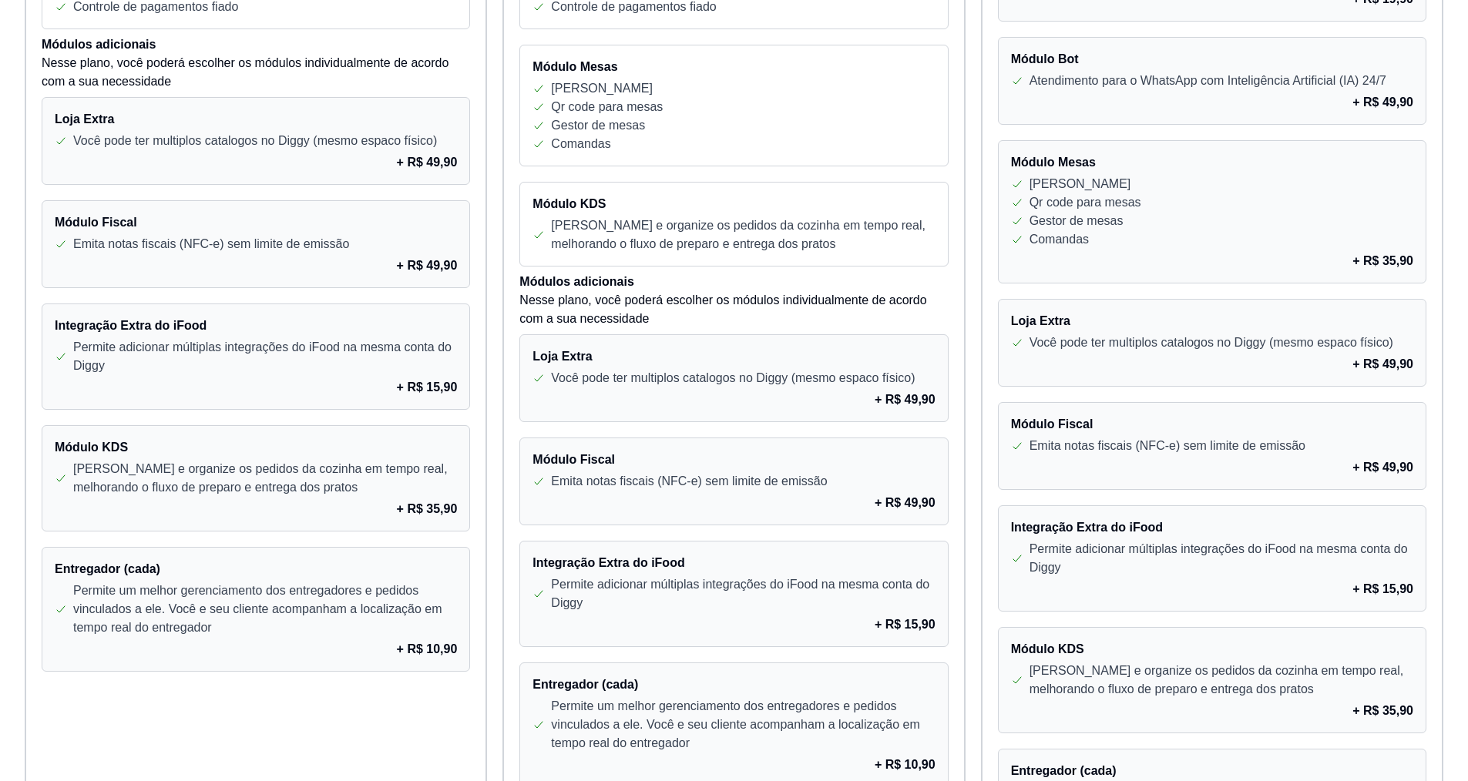
scroll to position [851, 0]
click at [445, 364] on p "Permite adicionar múltiplas integrações do iFood na mesma conta do Diggy" at bounding box center [265, 358] width 384 height 37
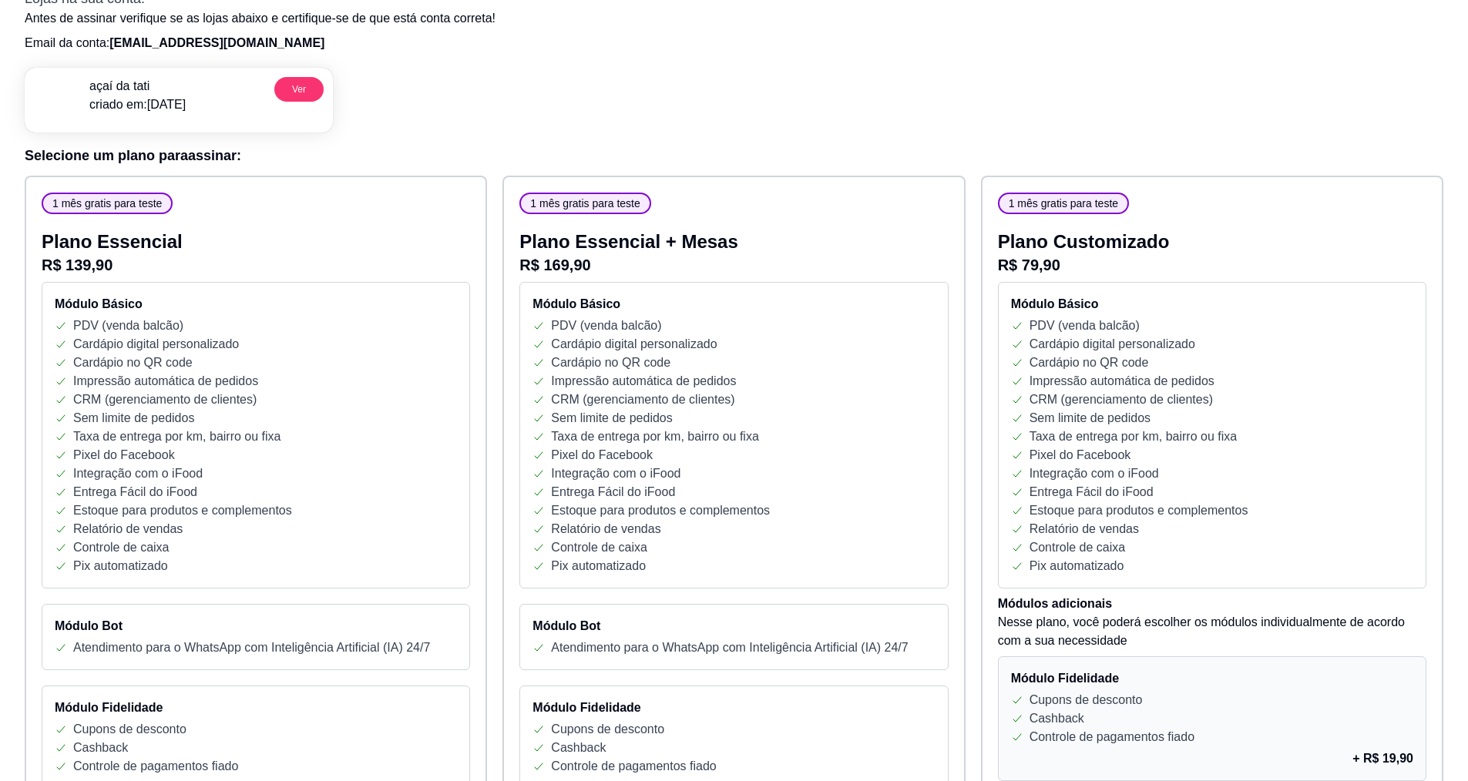
scroll to position [0, 0]
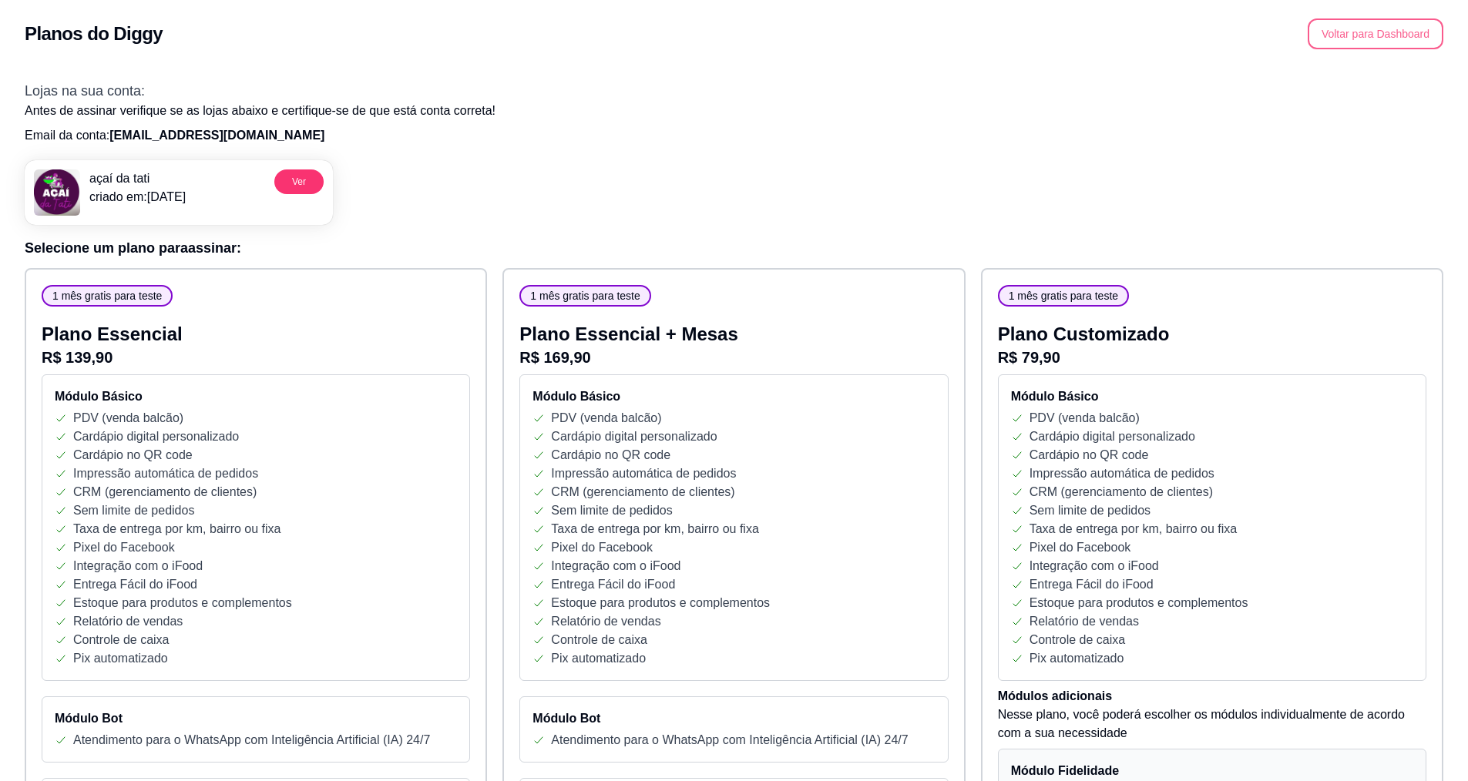
click at [1338, 39] on button "Voltar para Dashboard" at bounding box center [1376, 33] width 136 height 31
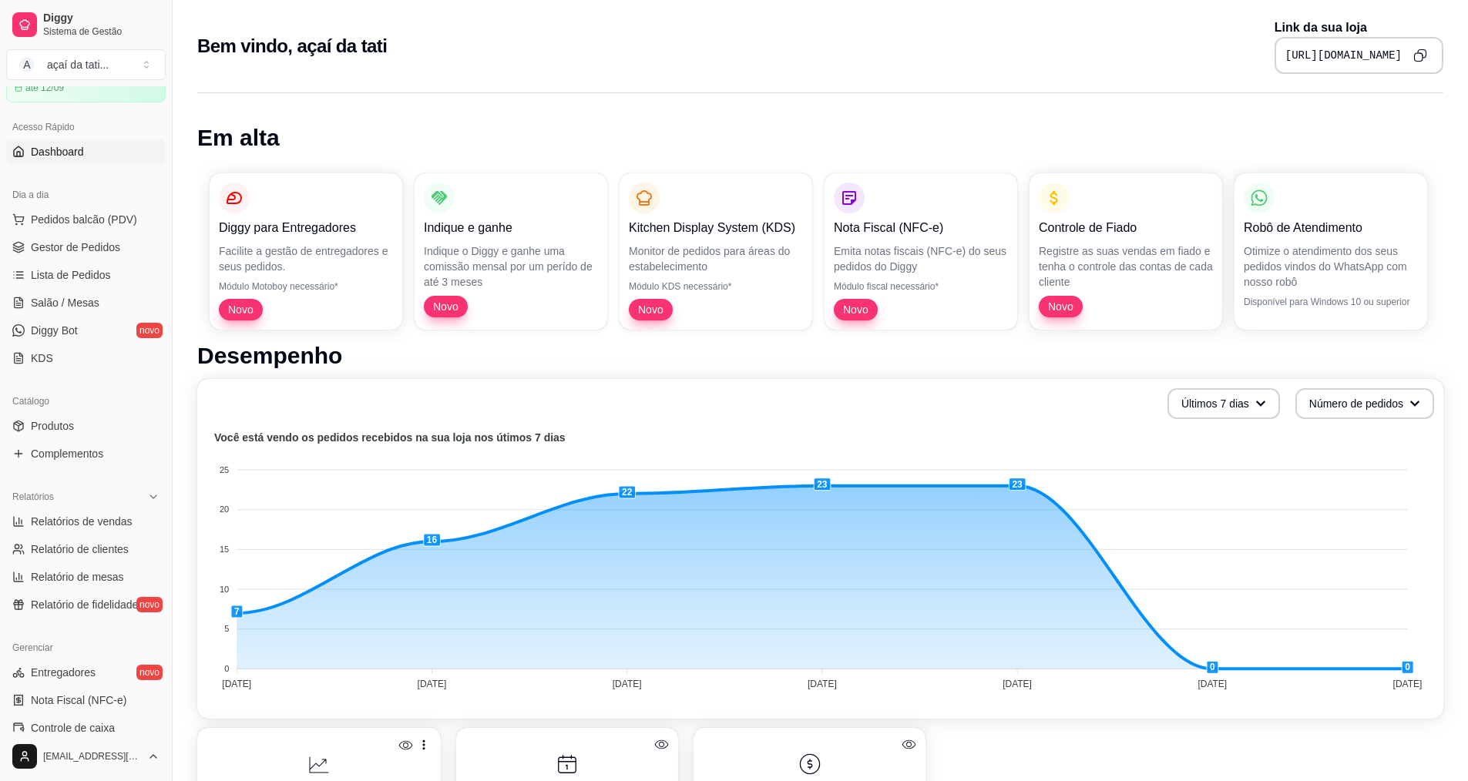
scroll to position [154, 0]
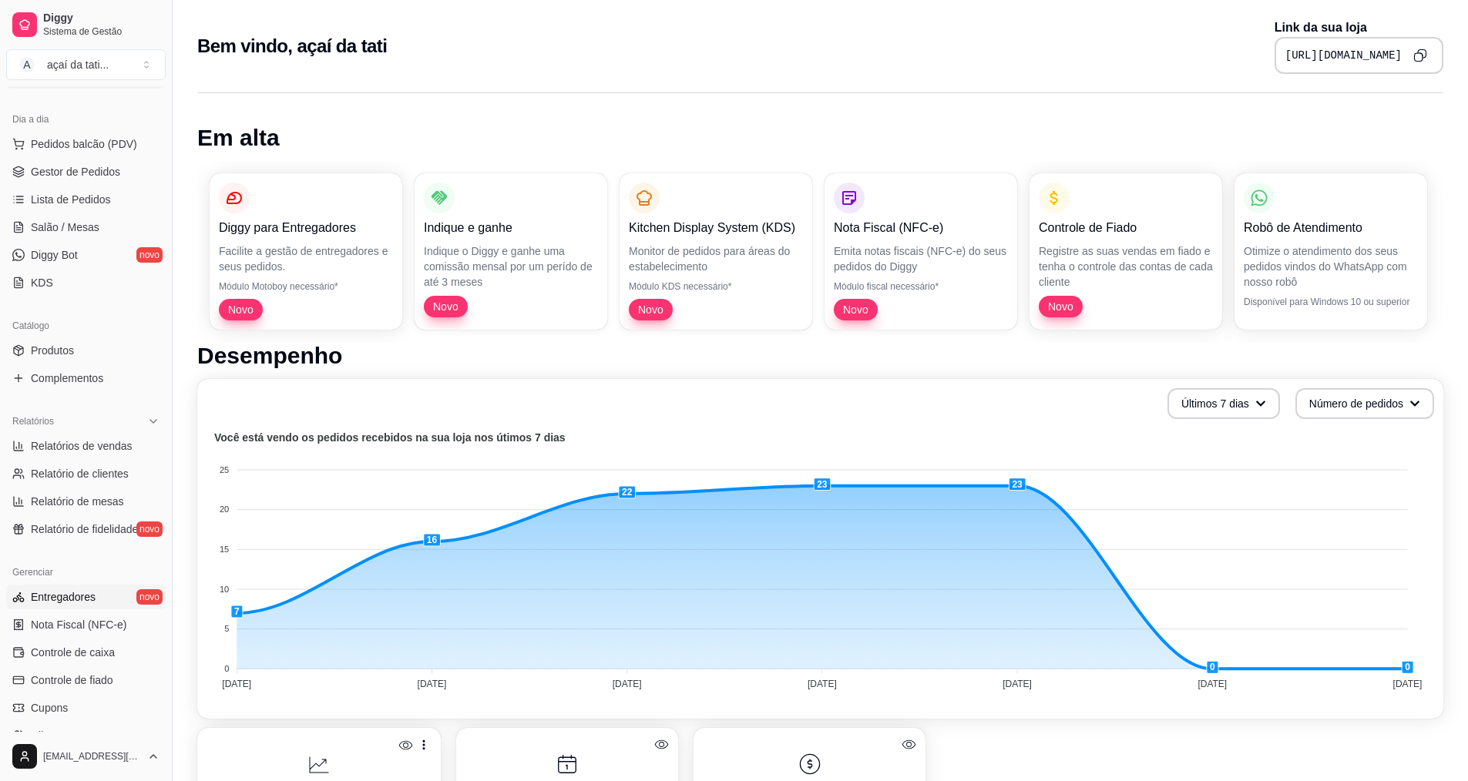
click at [98, 600] on link "Entregadores novo" at bounding box center [86, 597] width 160 height 25
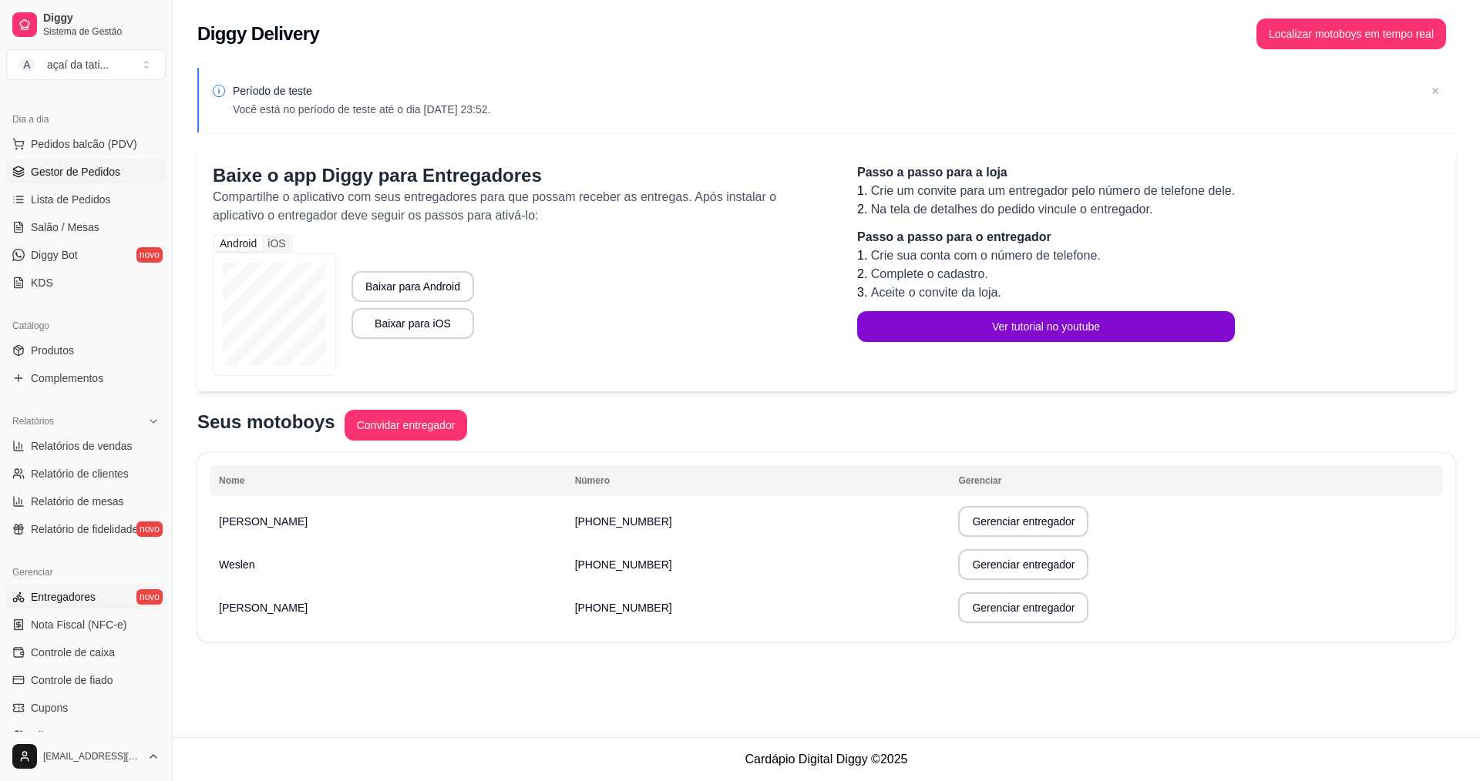
click at [78, 171] on span "Gestor de Pedidos" at bounding box center [75, 171] width 89 height 15
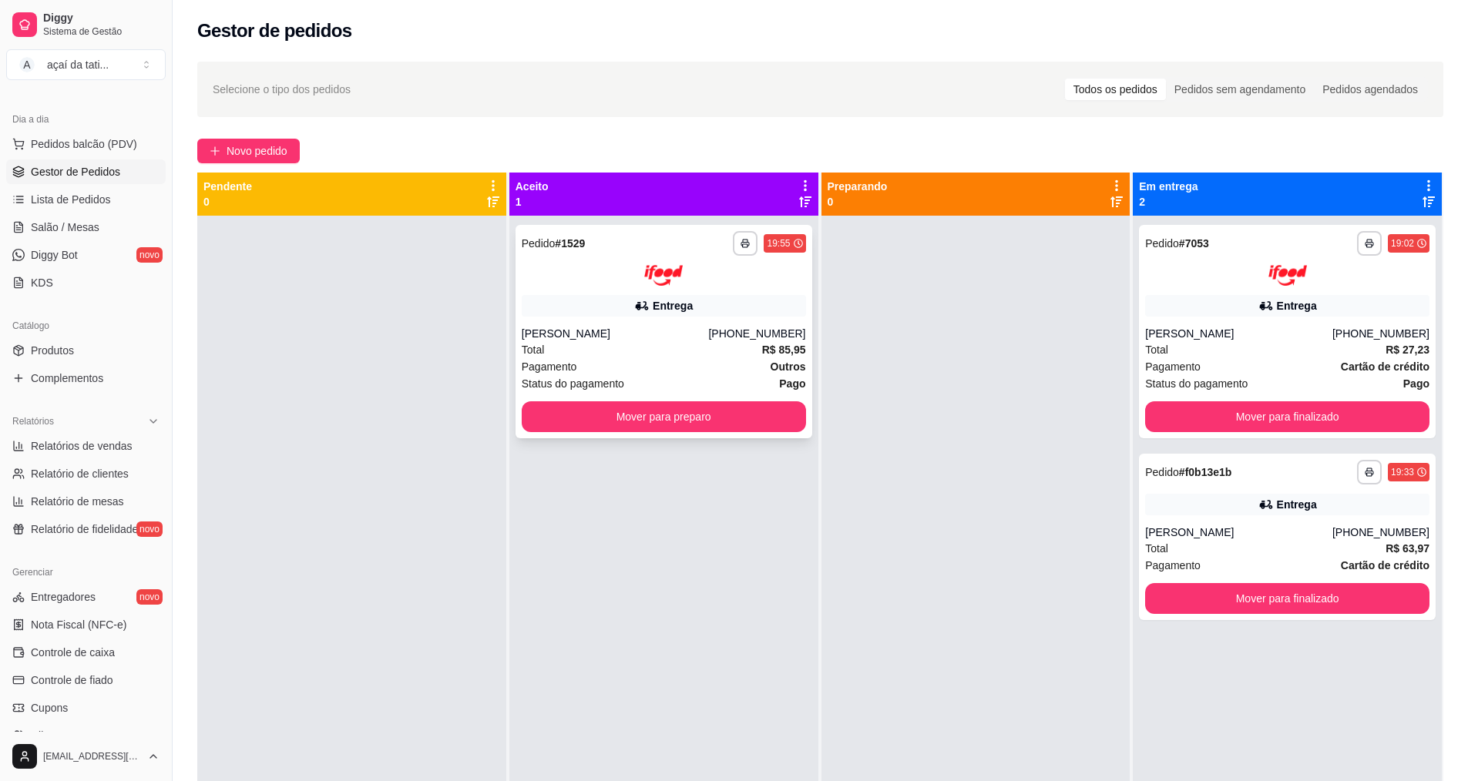
click at [737, 295] on div "Entrega" at bounding box center [664, 306] width 284 height 22
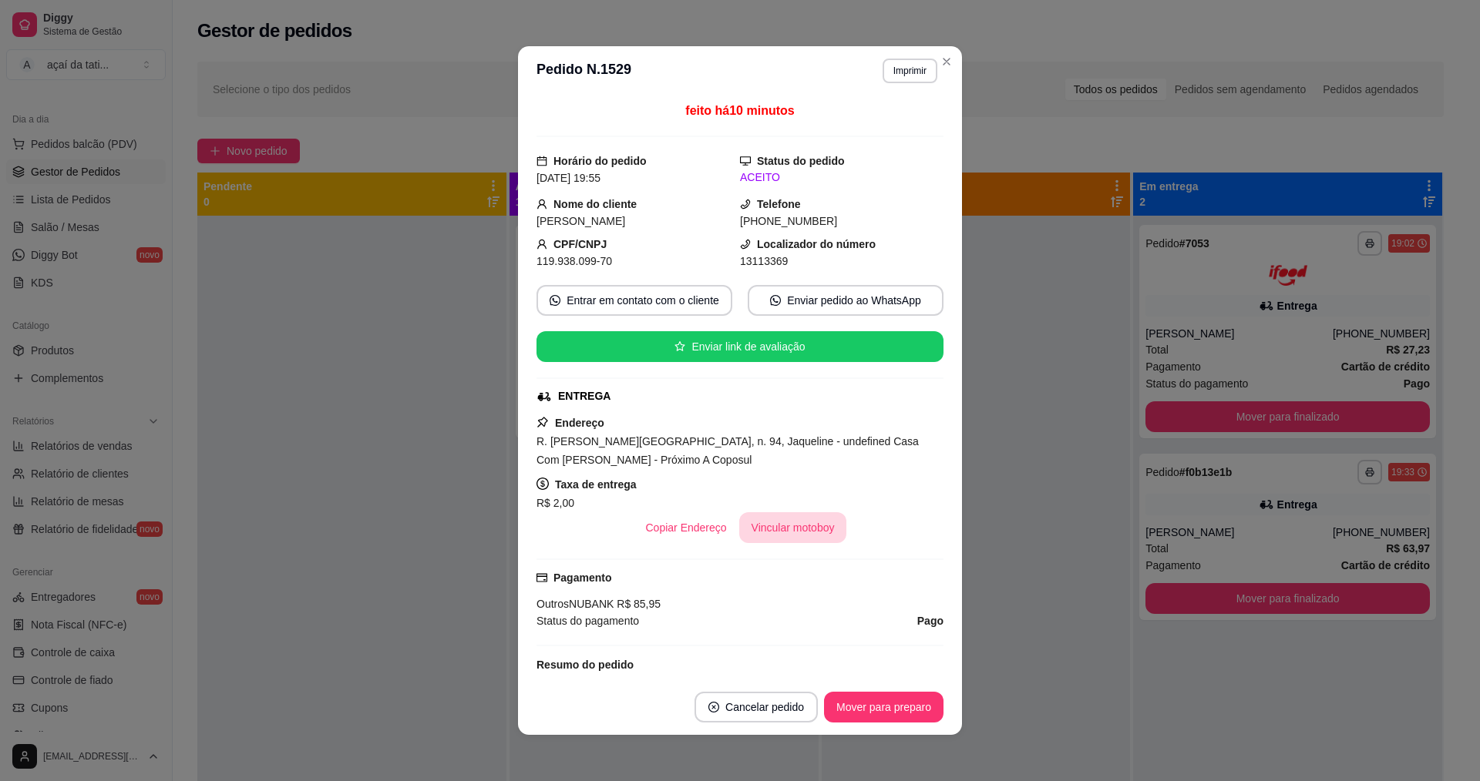
click at [808, 525] on button "Vincular motoboy" at bounding box center [793, 527] width 108 height 31
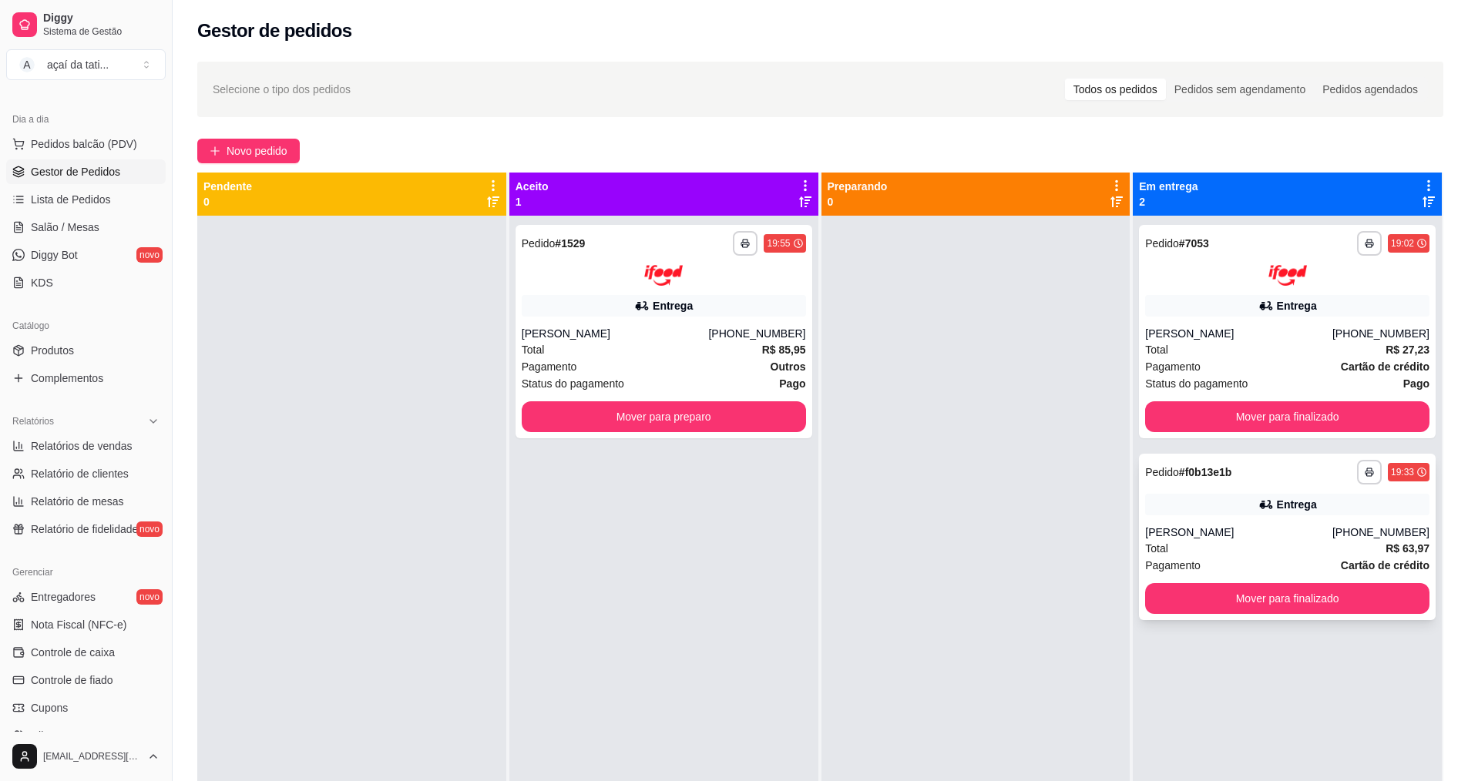
click at [1281, 472] on div "**********" at bounding box center [1287, 472] width 284 height 25
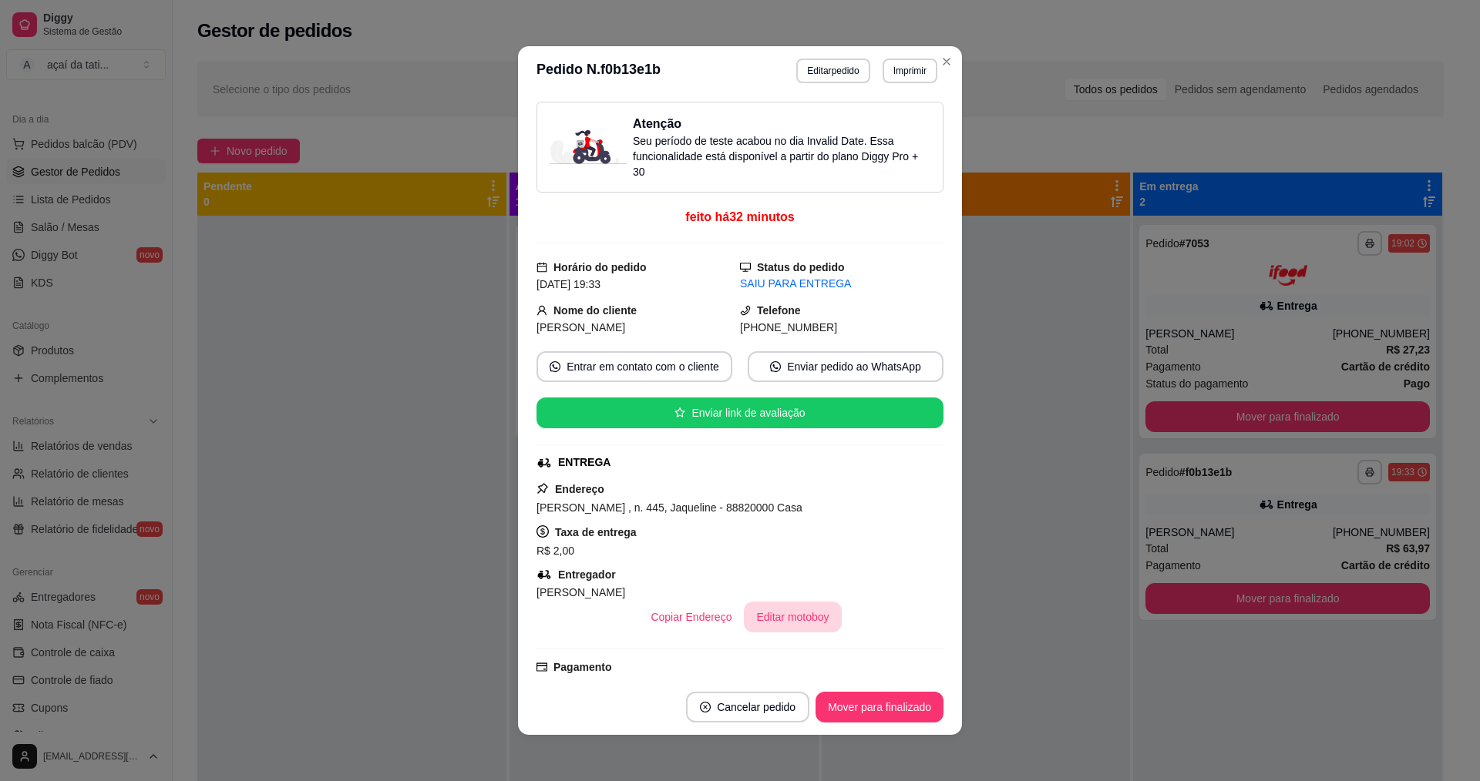
click at [784, 623] on button "Editar motoboy" at bounding box center [792, 617] width 97 height 31
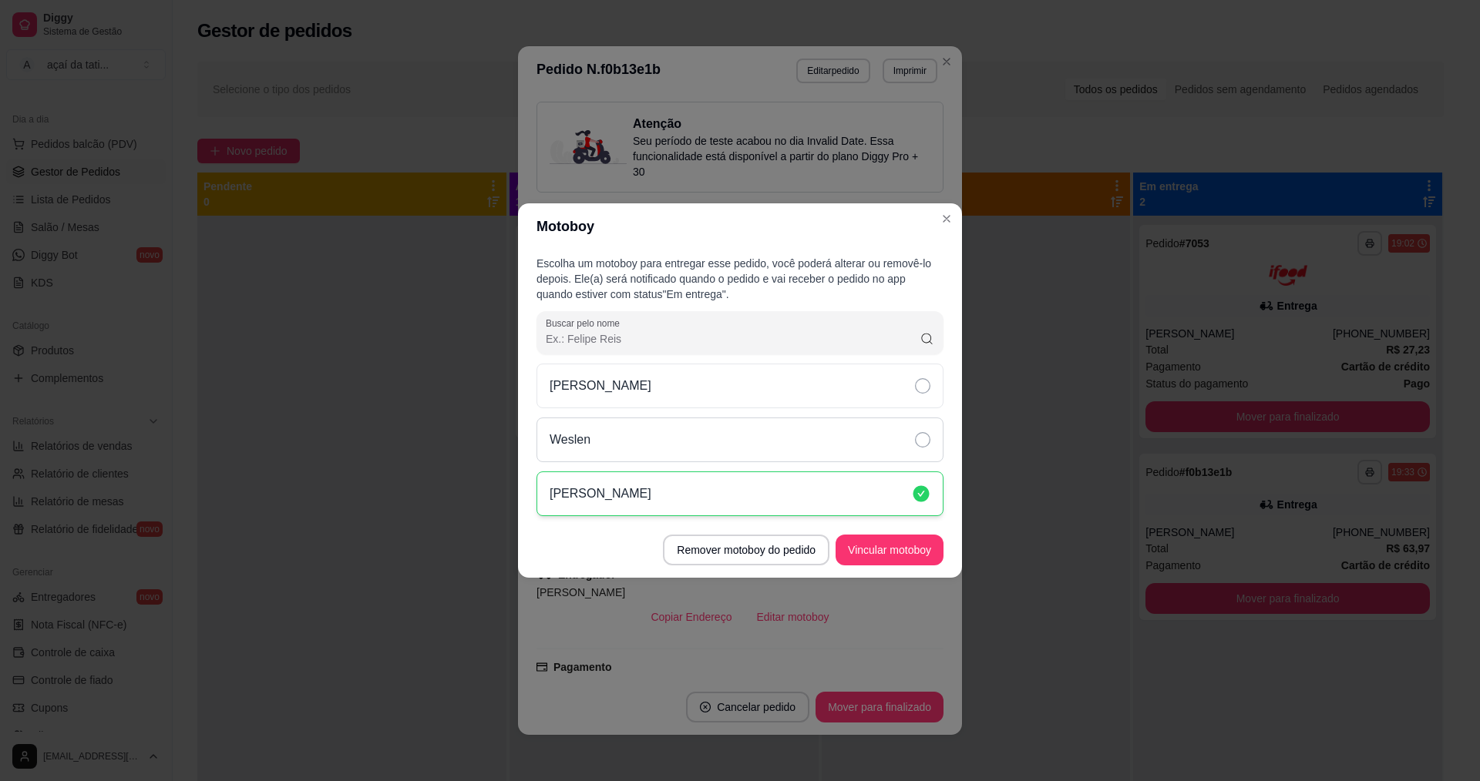
click at [759, 449] on div "Weslen" at bounding box center [739, 440] width 407 height 45
click at [892, 548] on button "Vincular motoboy" at bounding box center [889, 550] width 108 height 31
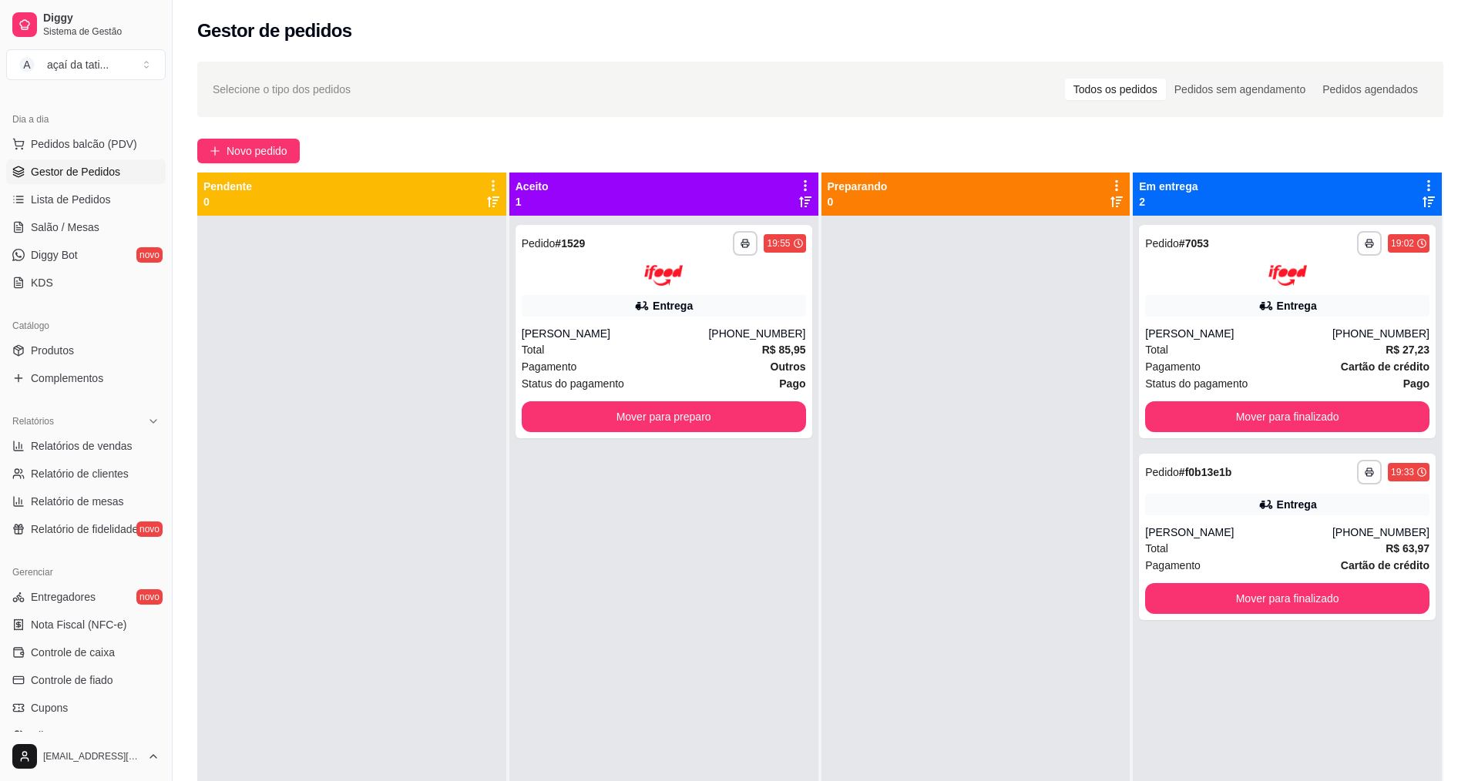
click at [999, 360] on div at bounding box center [975, 606] width 309 height 781
click at [1255, 417] on button "Mover para finalizado" at bounding box center [1288, 416] width 276 height 30
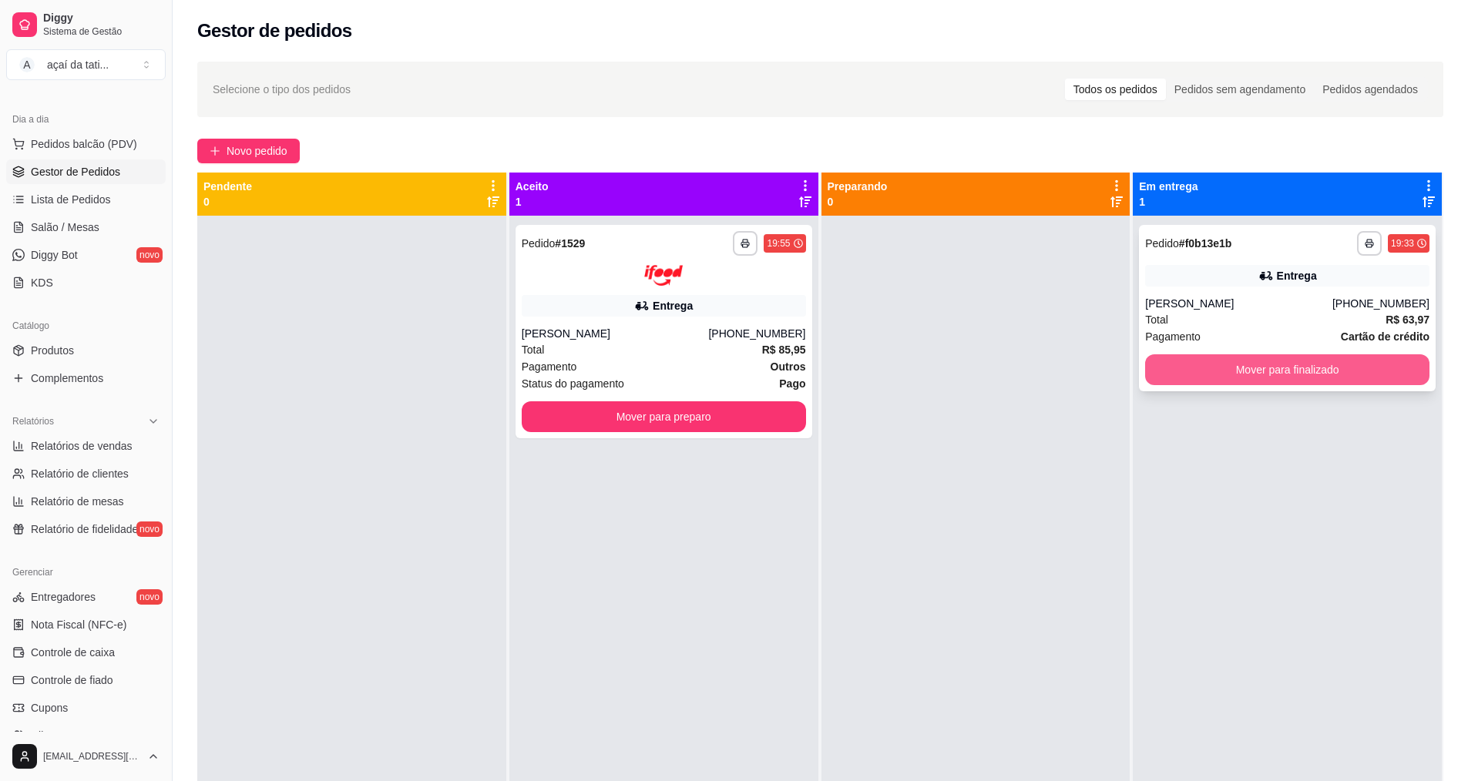
click at [1276, 369] on button "Mover para finalizado" at bounding box center [1287, 369] width 284 height 31
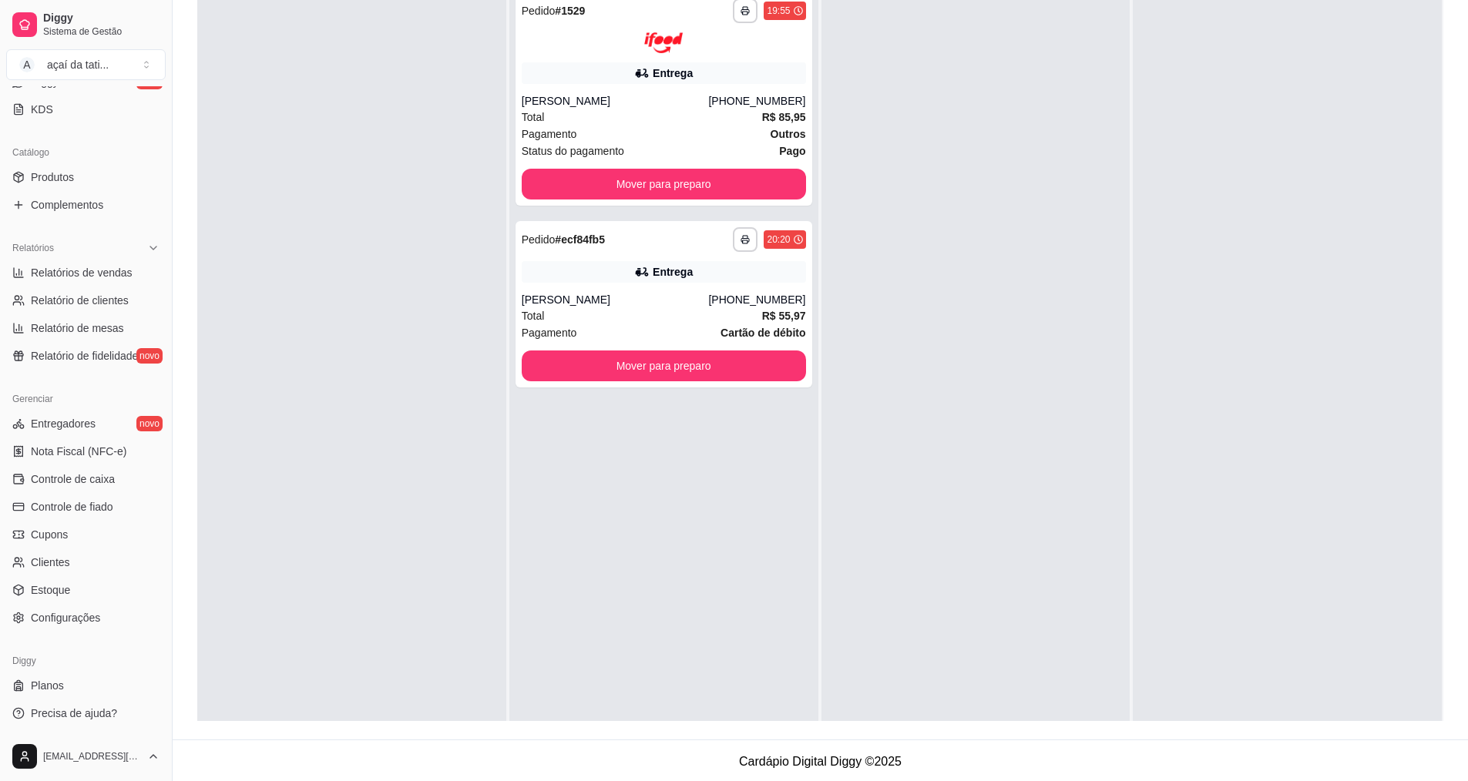
scroll to position [235, 0]
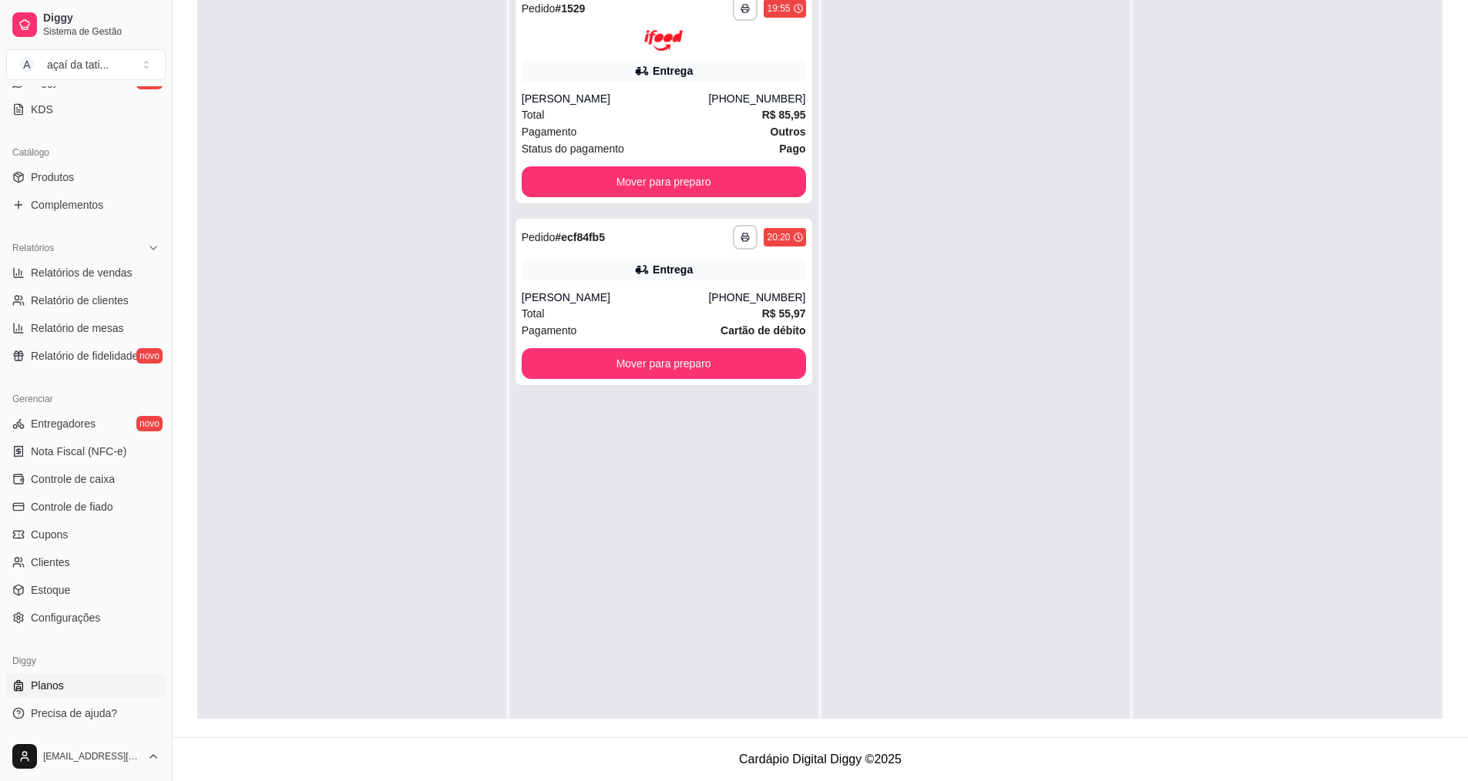
click at [66, 688] on link "Planos" at bounding box center [86, 685] width 160 height 25
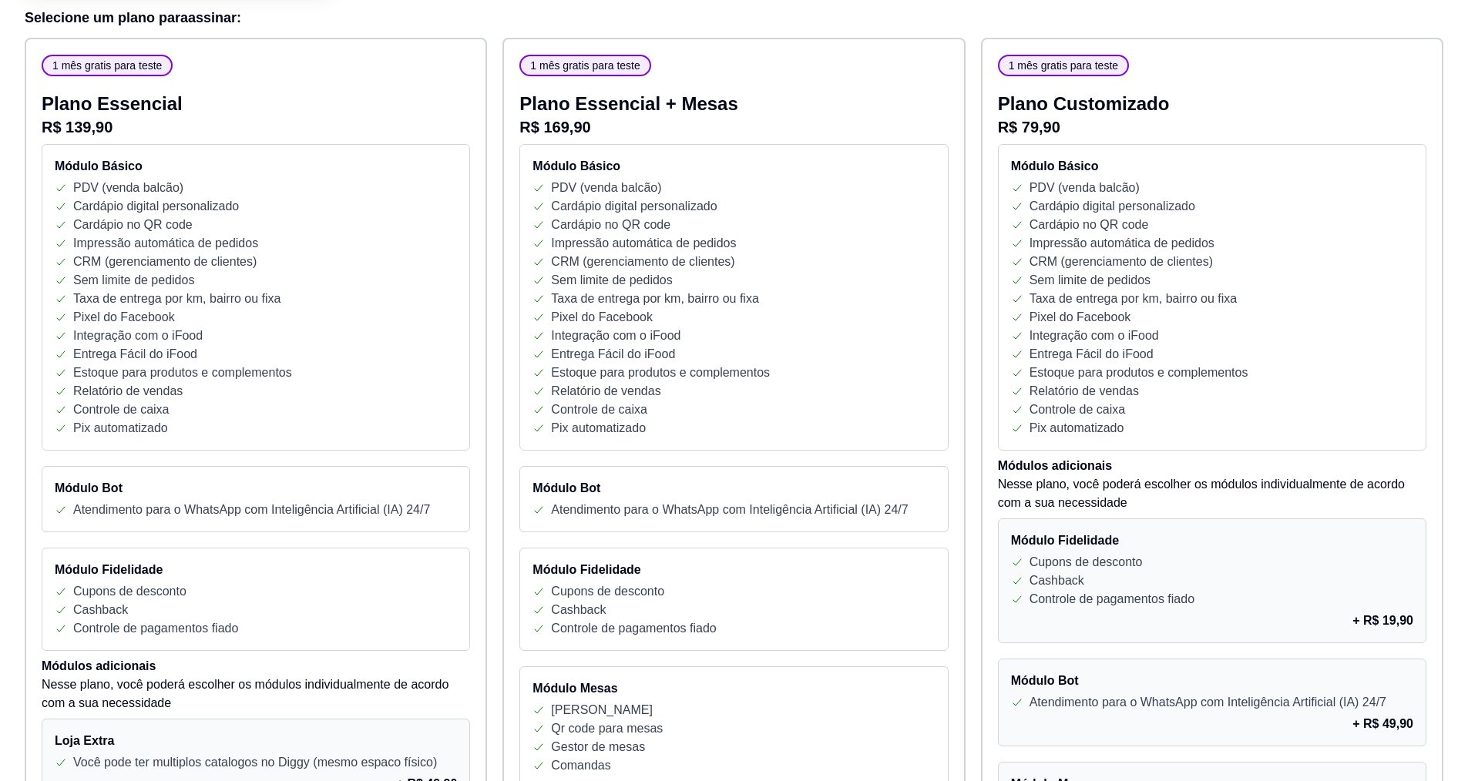
scroll to position [231, 0]
drag, startPoint x: 1222, startPoint y: 202, endPoint x: 1120, endPoint y: 211, distance: 102.9
click at [1120, 211] on div "Cardápio digital personalizado" at bounding box center [1212, 206] width 402 height 18
click at [1252, 220] on div "Cardápio no QR code" at bounding box center [1212, 224] width 402 height 18
drag, startPoint x: 1180, startPoint y: 214, endPoint x: 1109, endPoint y: 213, distance: 70.9
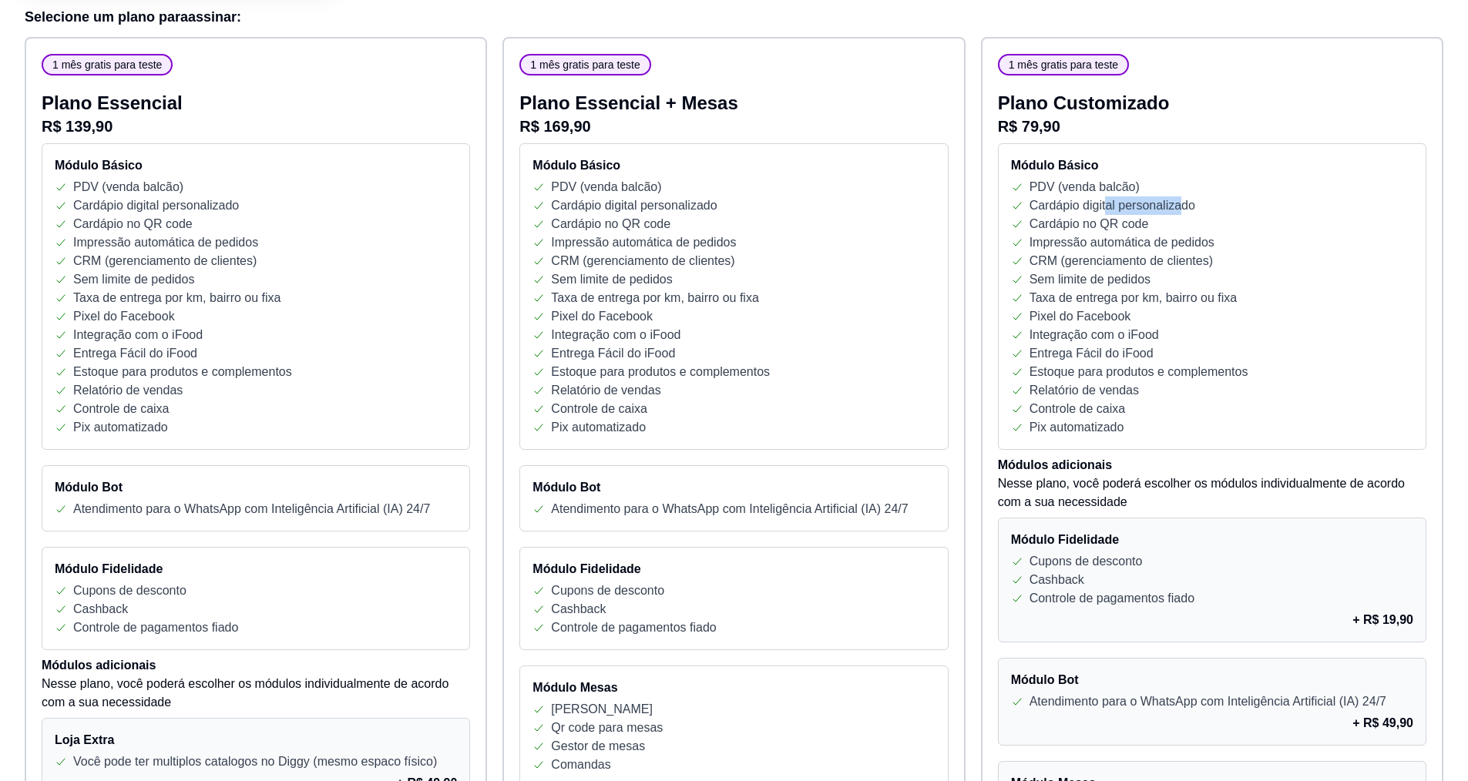
click at [1109, 213] on p "Cardápio digital personalizado" at bounding box center [1113, 206] width 166 height 18
click at [1306, 254] on div "CRM (gerenciamento de clientes)" at bounding box center [1212, 261] width 402 height 18
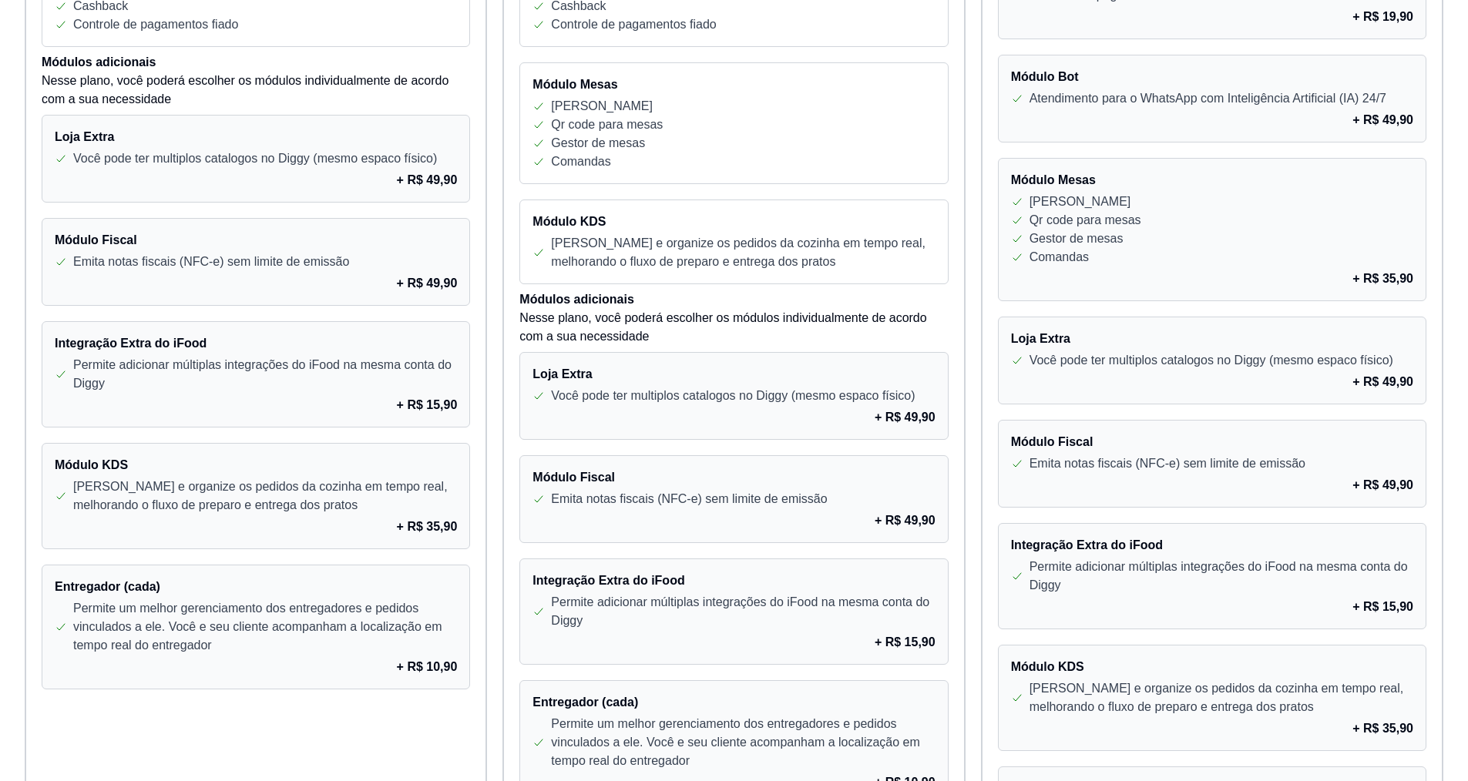
scroll to position [848, 0]
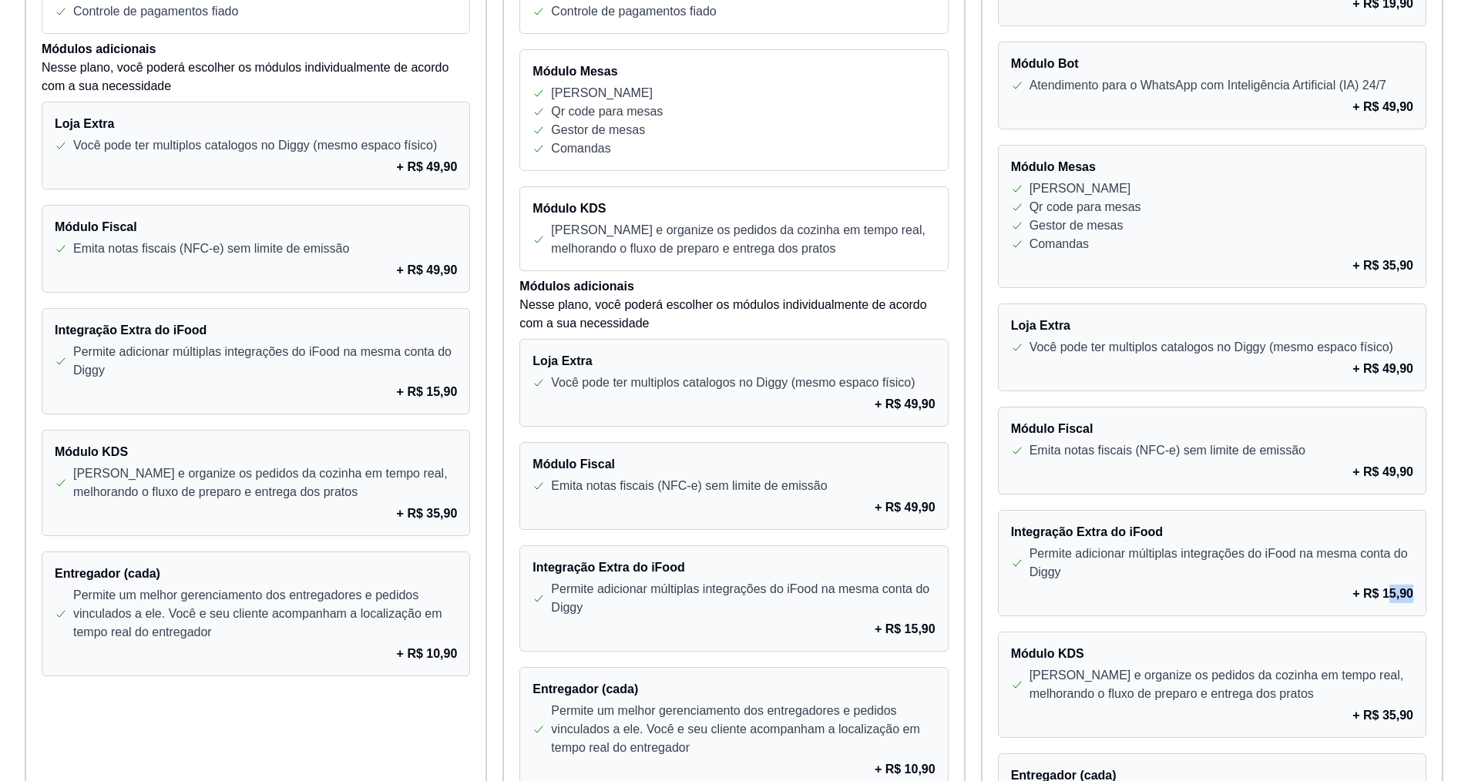
drag, startPoint x: 1414, startPoint y: 598, endPoint x: 1351, endPoint y: 596, distance: 63.2
click at [1375, 597] on div "Integração Extra do iFood Permite adicionar múltiplas integrações do iFood na m…" at bounding box center [1212, 563] width 428 height 106
click at [1349, 596] on div "+ R$ 15,90" at bounding box center [1212, 594] width 402 height 18
click at [1355, 586] on p "+ R$ 15,90" at bounding box center [1382, 594] width 61 height 18
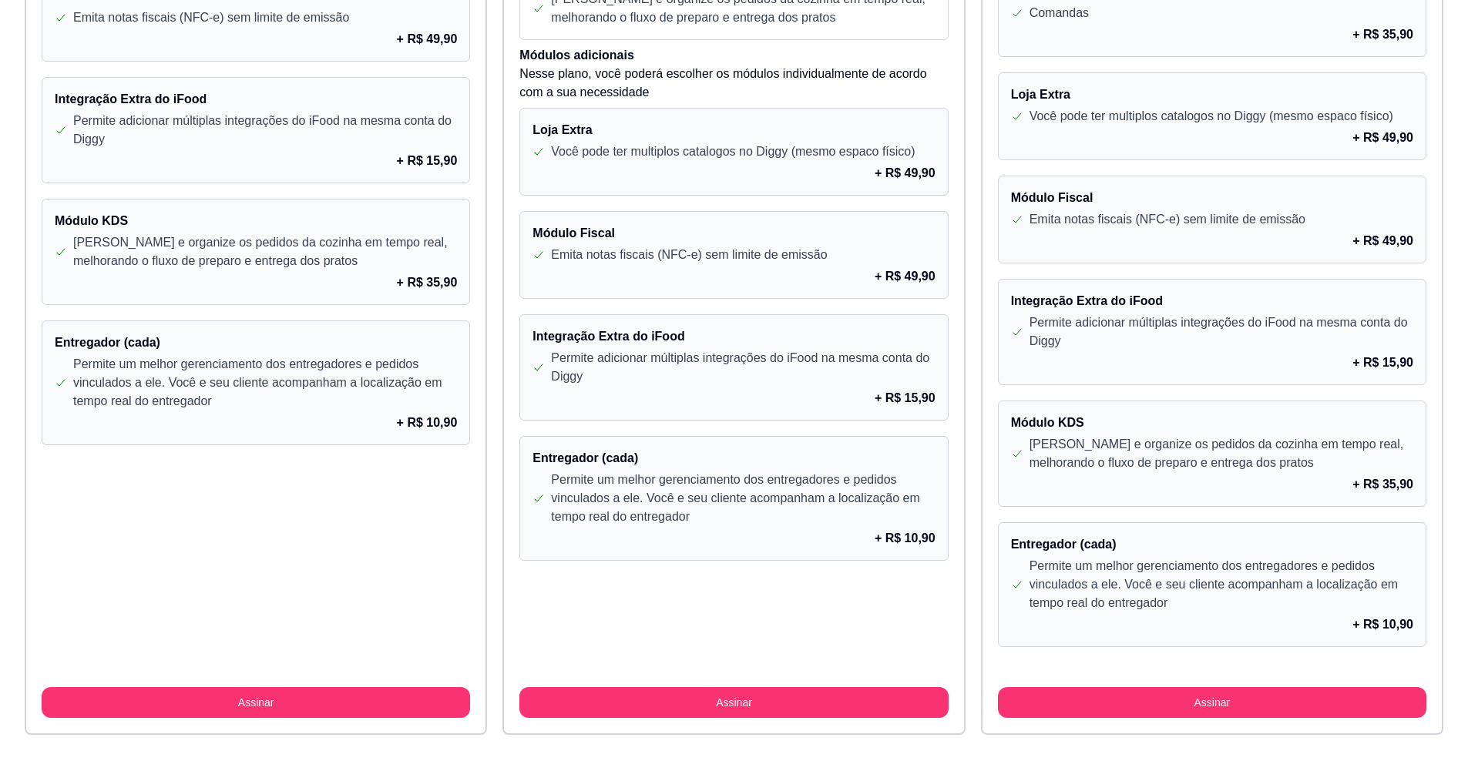
scroll to position [1082, 0]
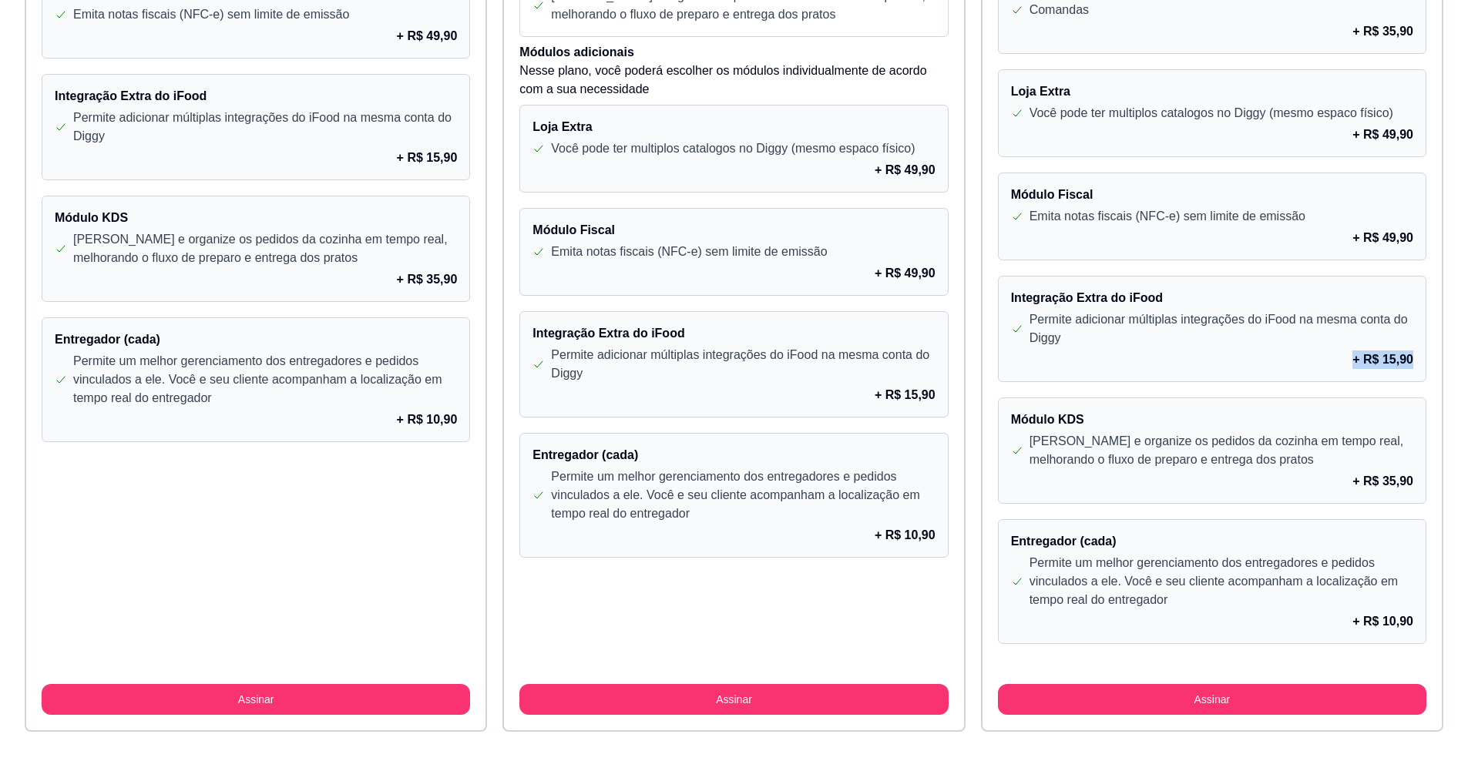
drag, startPoint x: 1411, startPoint y: 358, endPoint x: 1314, endPoint y: 371, distance: 98.0
click at [1314, 371] on div "Integração Extra do iFood Permite adicionar múltiplas integrações do iFood na m…" at bounding box center [1212, 329] width 428 height 106
click at [1316, 367] on div "+ R$ 15,90" at bounding box center [1212, 360] width 402 height 18
click at [1363, 445] on p "Gerencie e organize os pedidos da cozinha em tempo real, melhorando o fluxo de …" at bounding box center [1222, 450] width 384 height 37
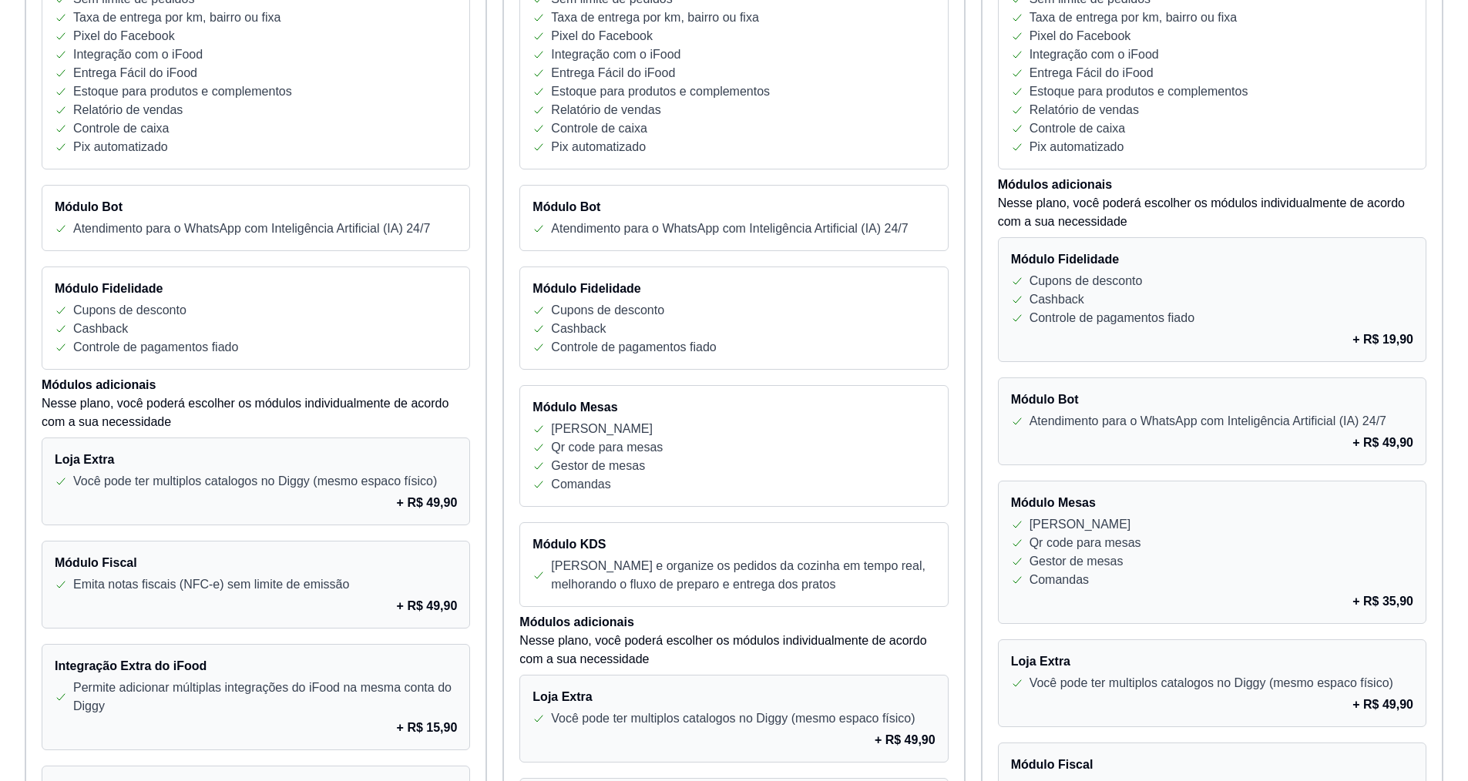
scroll to position [542, 0]
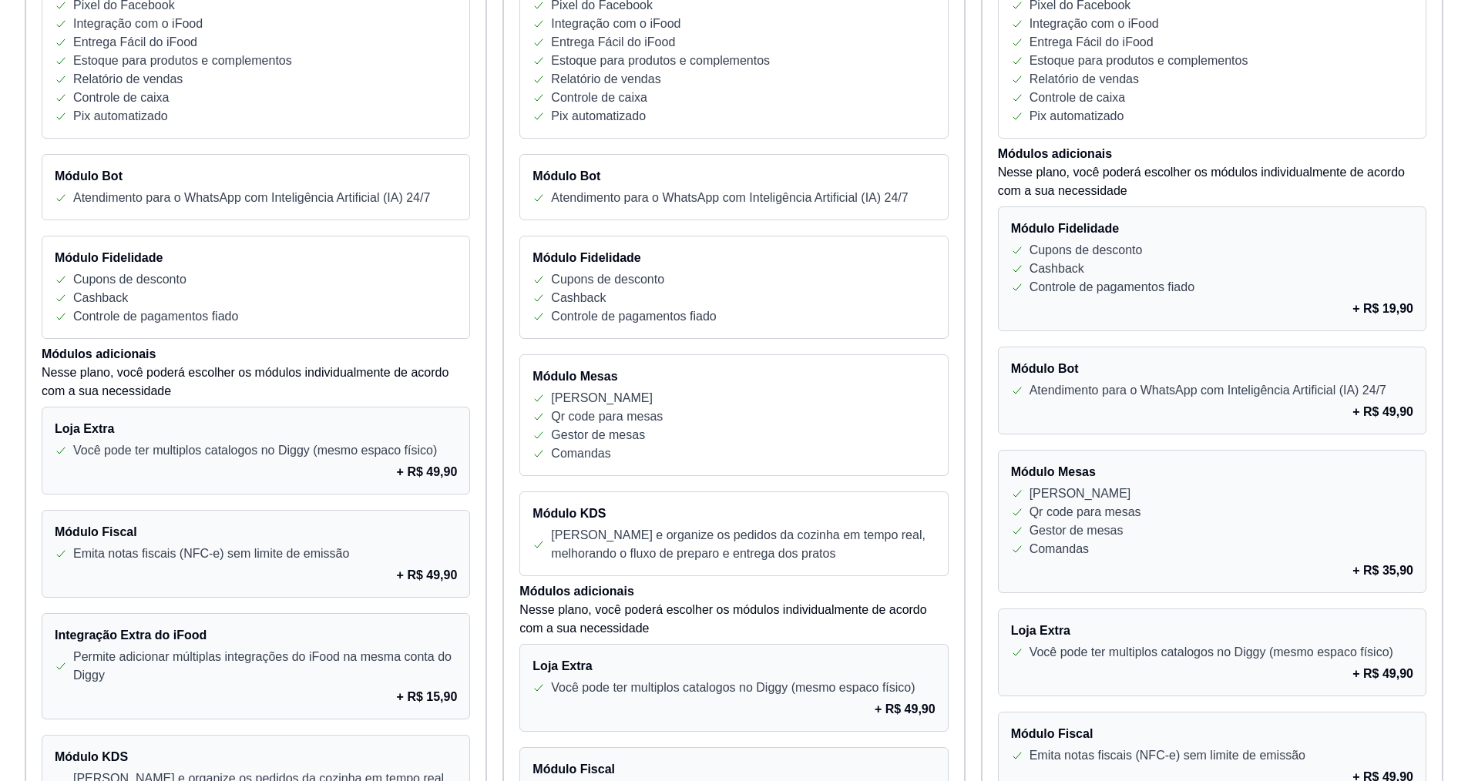
drag, startPoint x: 1153, startPoint y: 250, endPoint x: 1033, endPoint y: 264, distance: 120.9
click at [1033, 264] on div "Módulo Fidelidade Cupons de desconto Cashback Controle de pagamentos fiado + R$…" at bounding box center [1212, 269] width 428 height 125
click at [1159, 260] on div "Cashback" at bounding box center [1212, 269] width 402 height 18
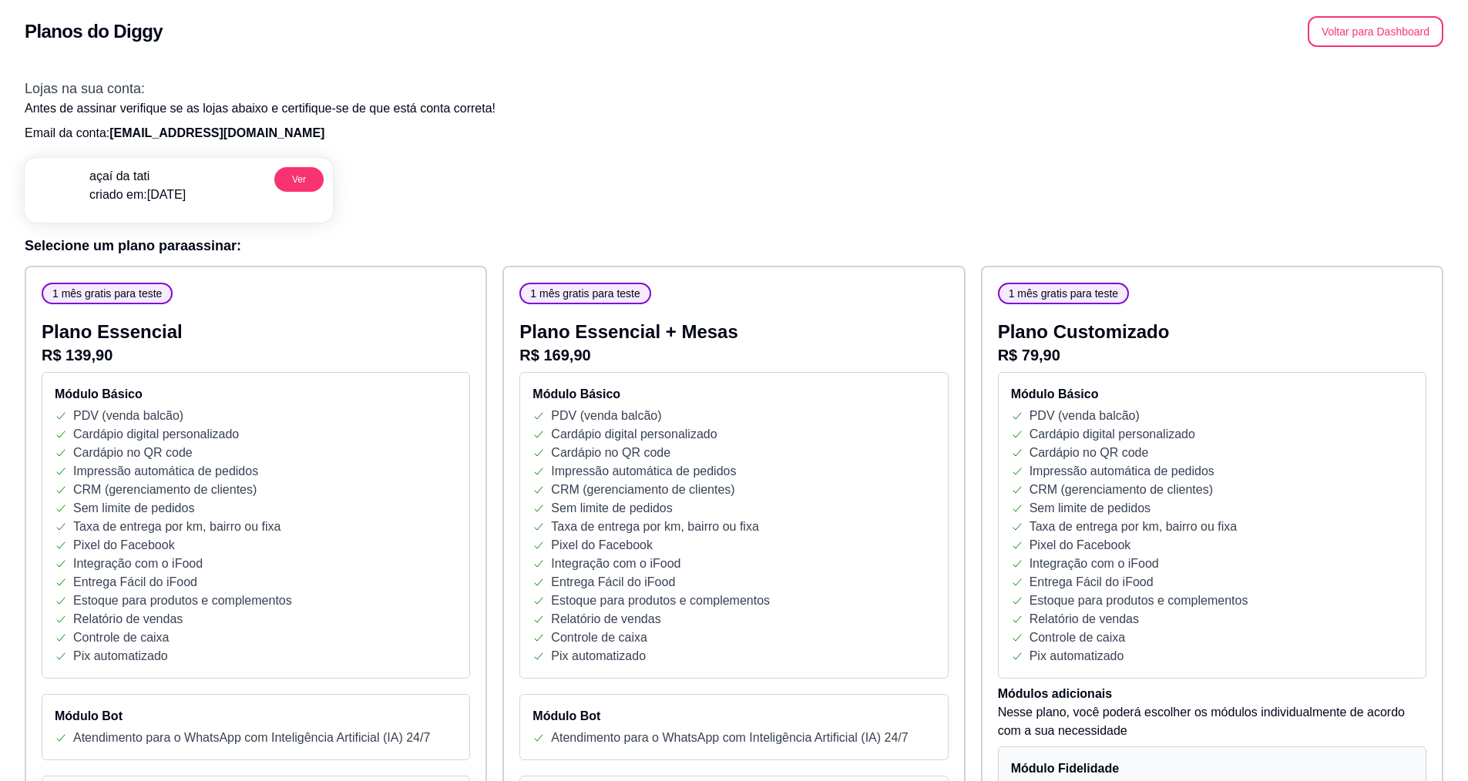
scroll to position [0, 0]
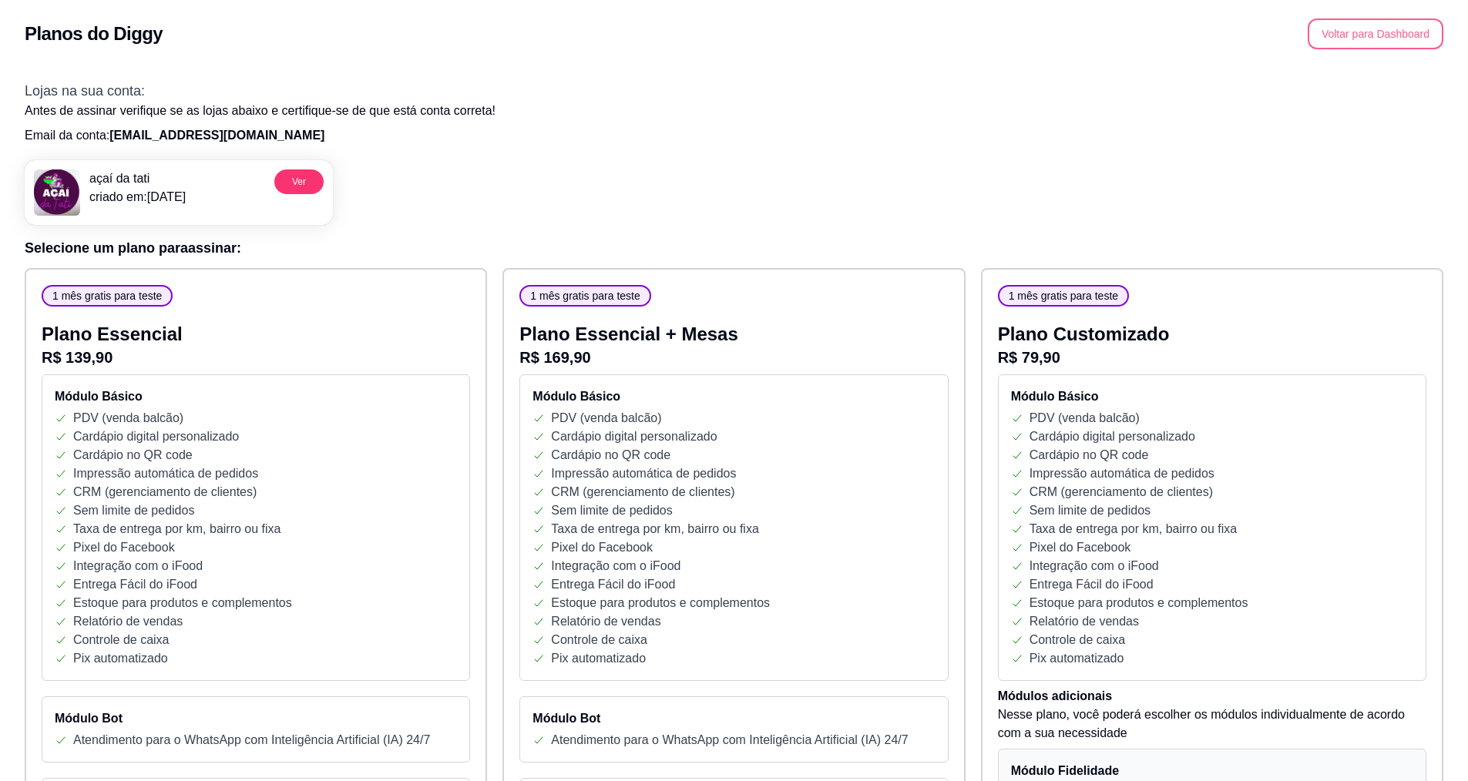
click at [1416, 34] on button "Voltar para Dashboard" at bounding box center [1376, 33] width 136 height 31
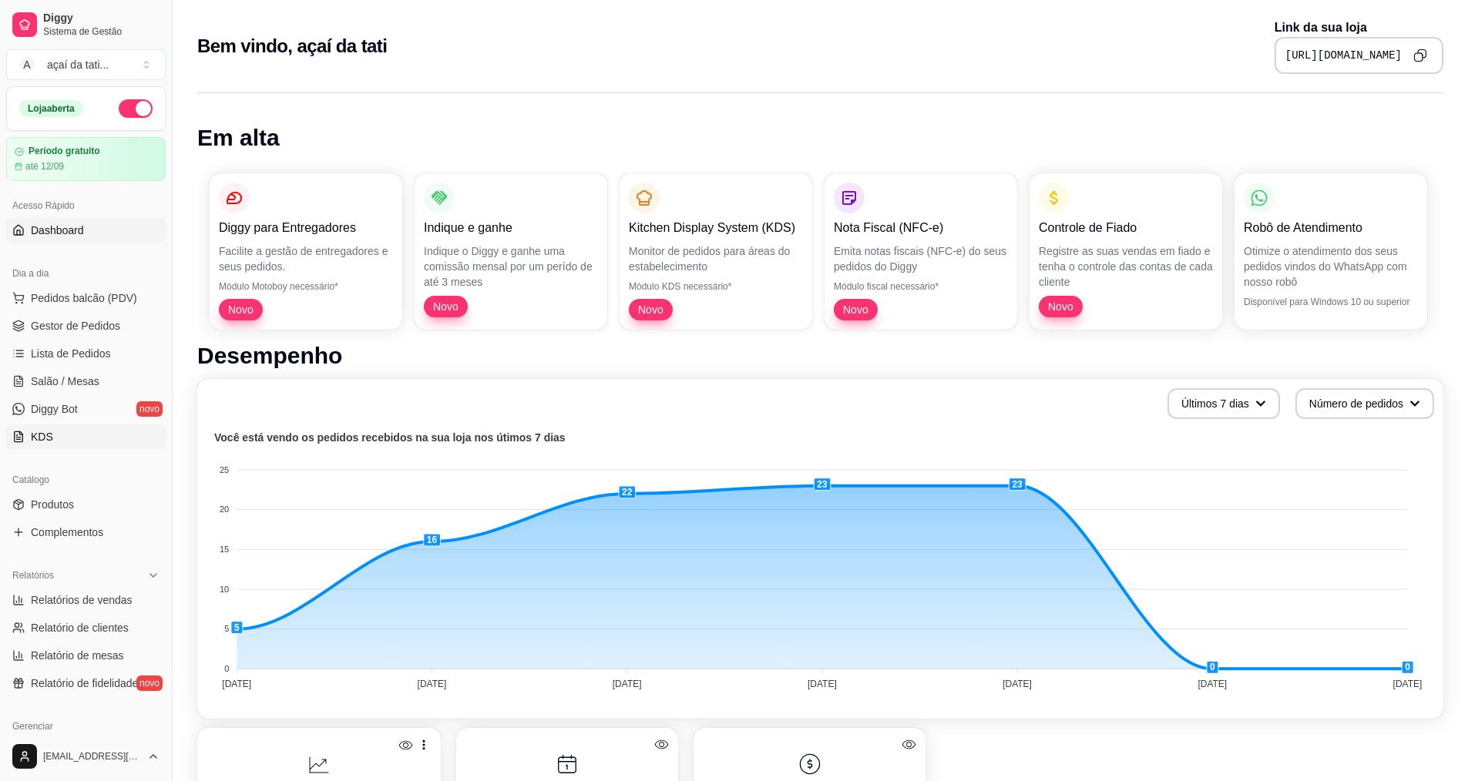
click at [66, 438] on link "KDS" at bounding box center [86, 437] width 160 height 25
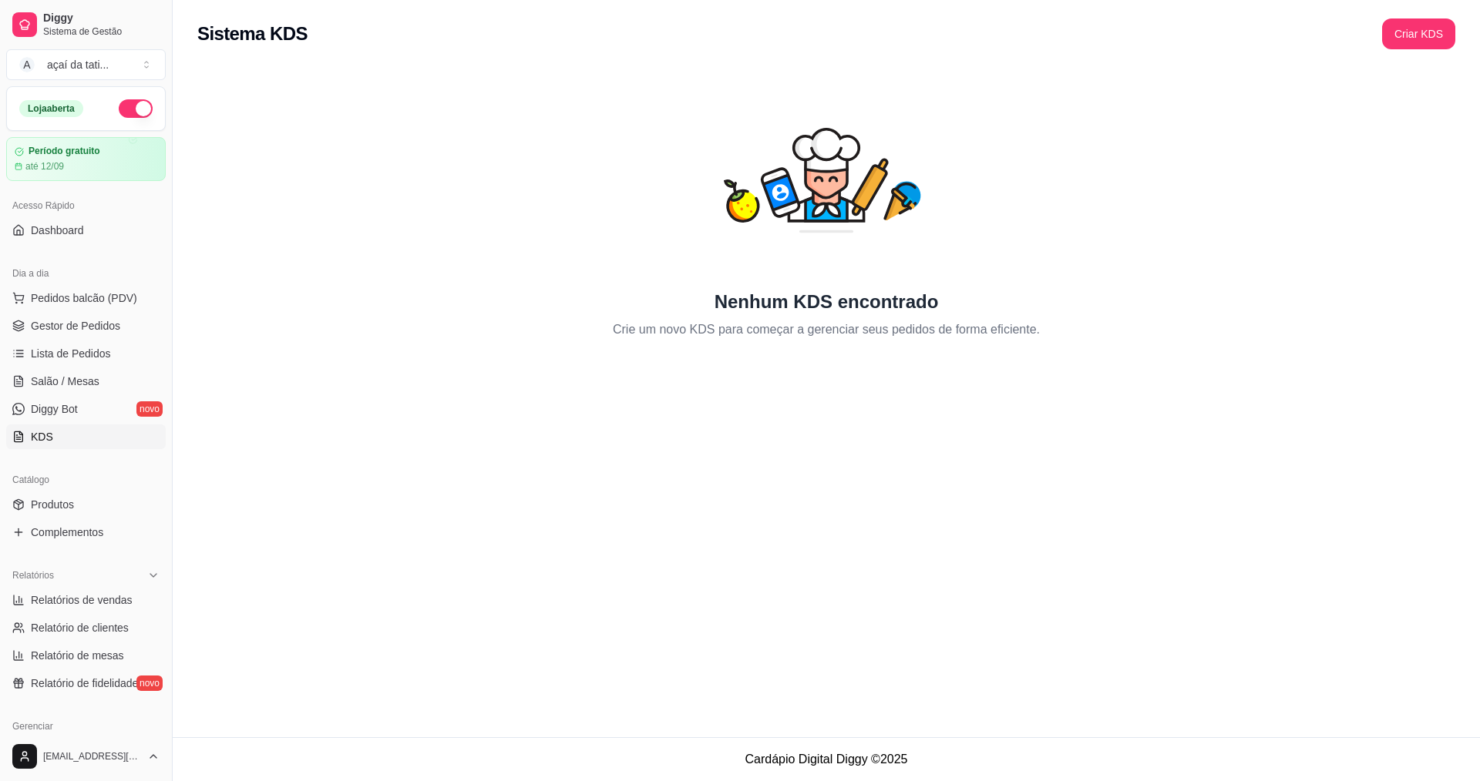
drag, startPoint x: 788, startPoint y: 284, endPoint x: 782, endPoint y: 313, distance: 29.0
click at [788, 285] on icon "animation" at bounding box center [826, 179] width 222 height 222
drag, startPoint x: 710, startPoint y: 328, endPoint x: 741, endPoint y: 328, distance: 31.6
click at [728, 328] on p "Crie um novo KDS para começar a gerenciar seus pedidos de forma eficiente." at bounding box center [826, 330] width 427 height 18
click at [871, 278] on icon "animation" at bounding box center [826, 179] width 222 height 222
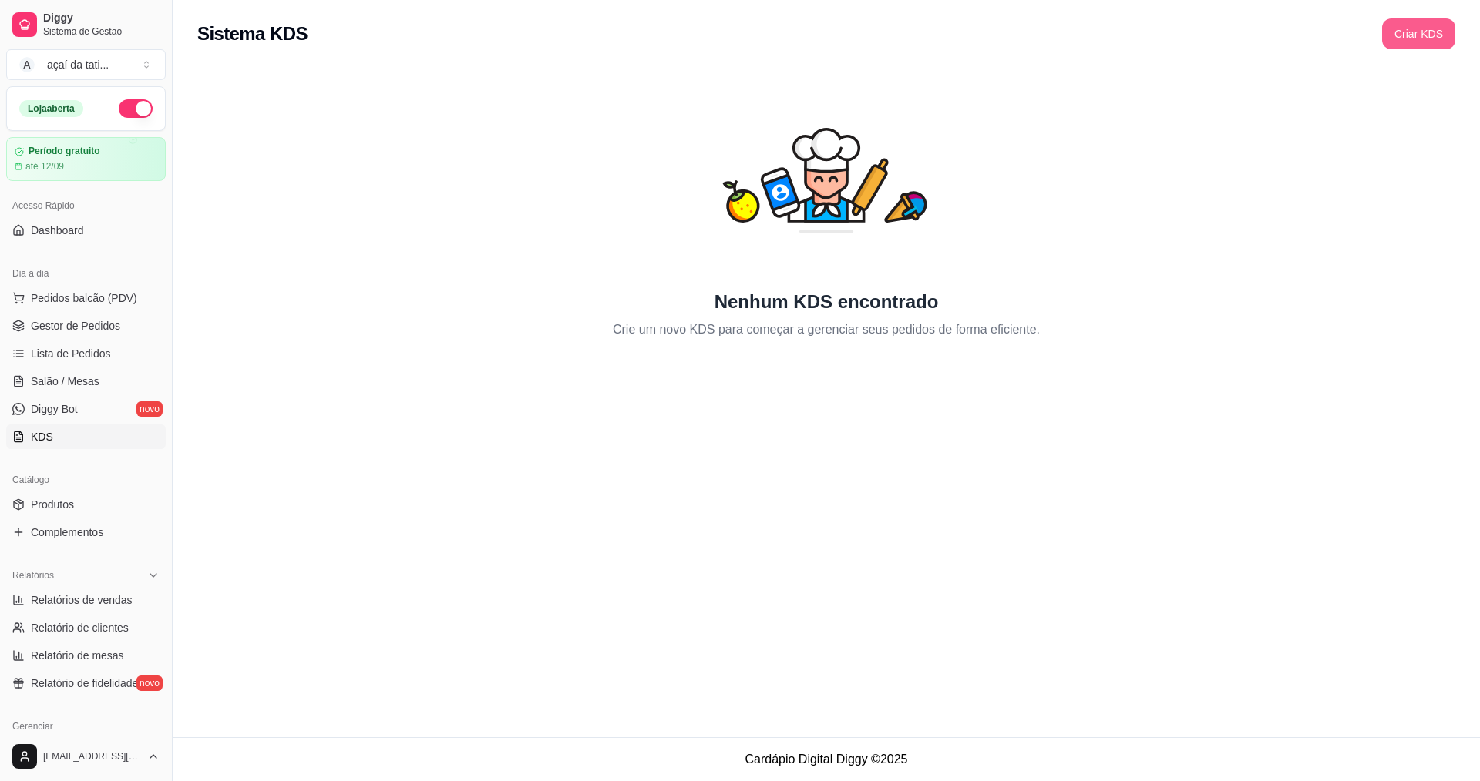
click at [1421, 46] on button "Criar KDS" at bounding box center [1418, 33] width 73 height 31
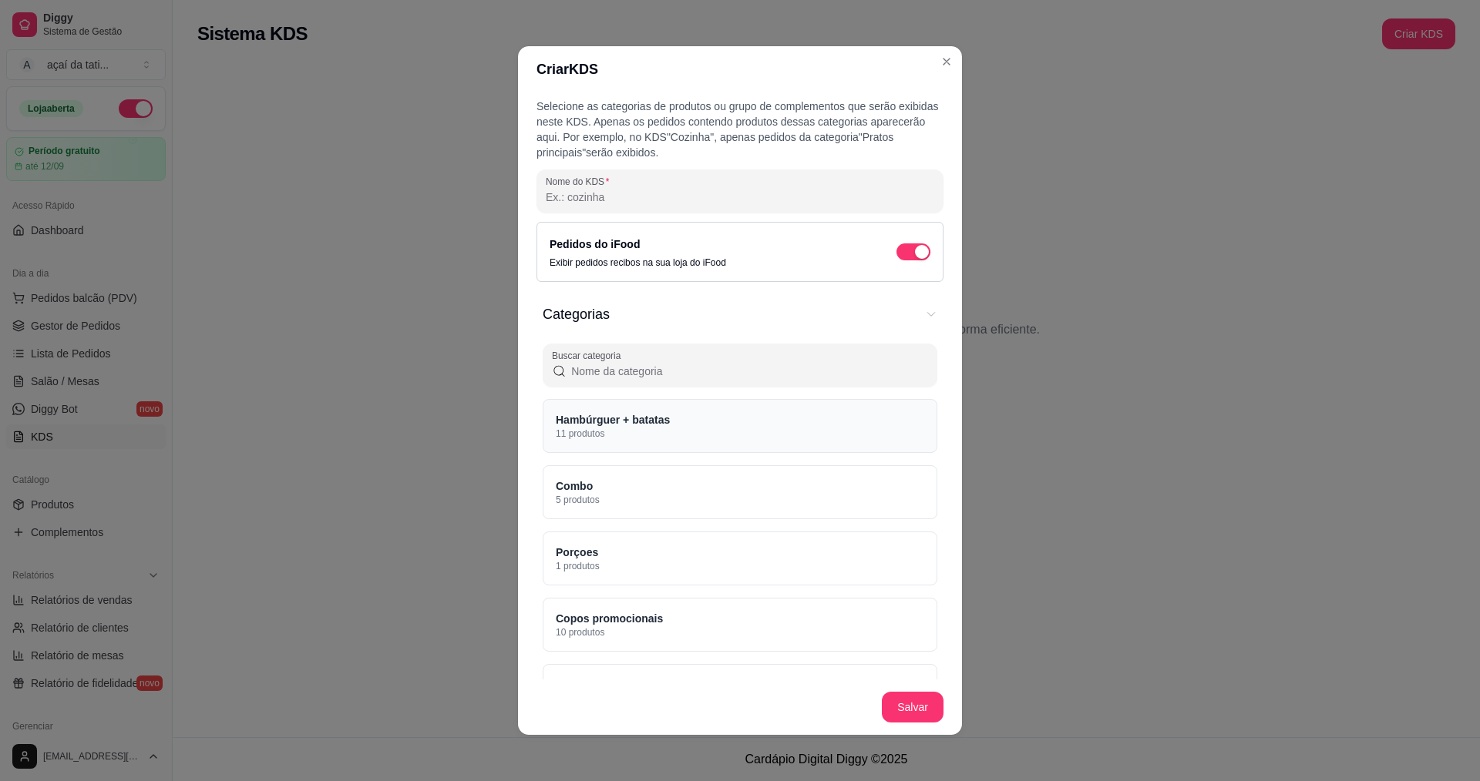
click at [714, 428] on div "Hambúrguer + batatas 11 produtos" at bounding box center [739, 426] width 395 height 54
drag, startPoint x: 533, startPoint y: 105, endPoint x: 703, endPoint y: 106, distance: 169.5
click at [703, 106] on p "Selecione as categorias de produtos ou grupo de complementos que serão exibidas…" at bounding box center [739, 130] width 407 height 62
click at [907, 433] on icon "Categorias" at bounding box center [915, 426] width 17 height 17
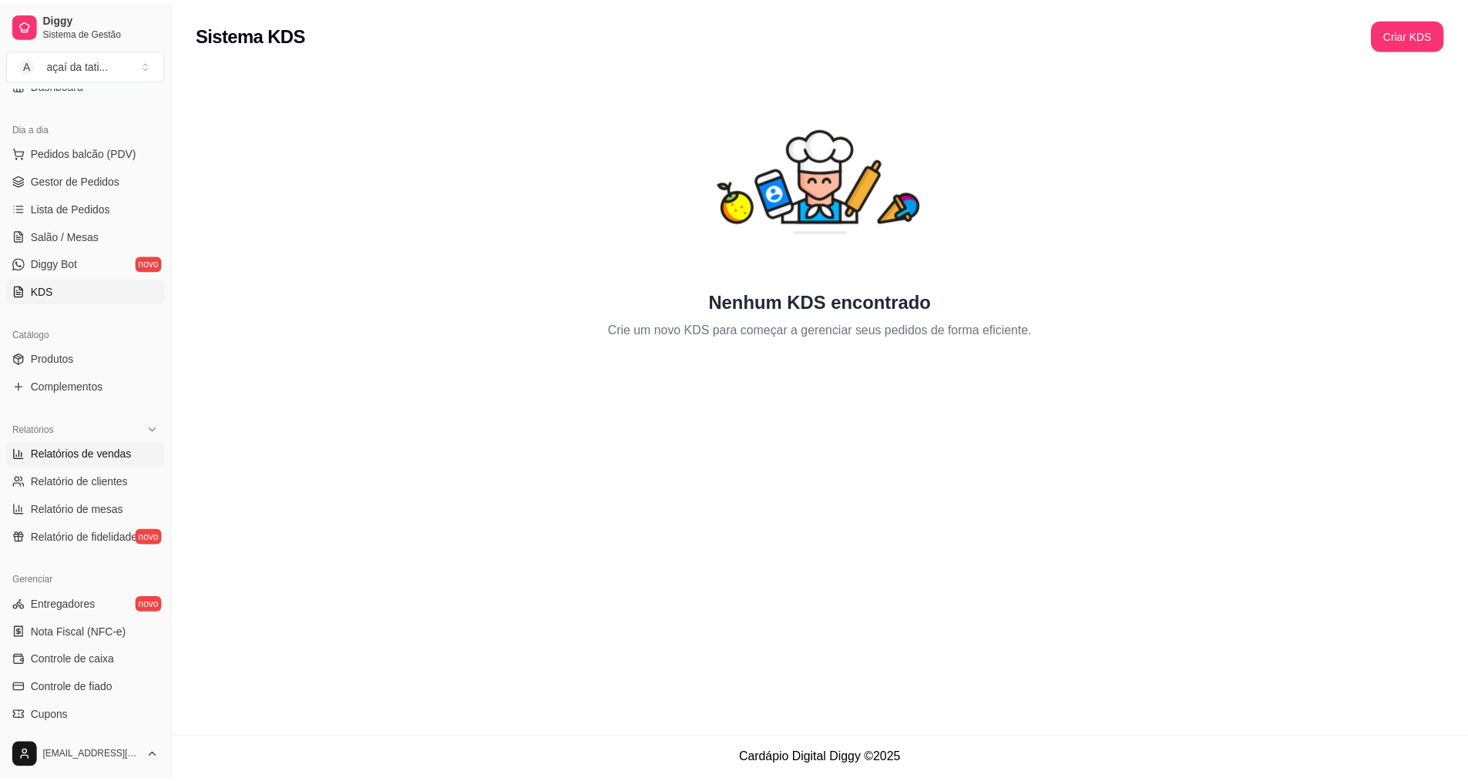
scroll to position [154, 0]
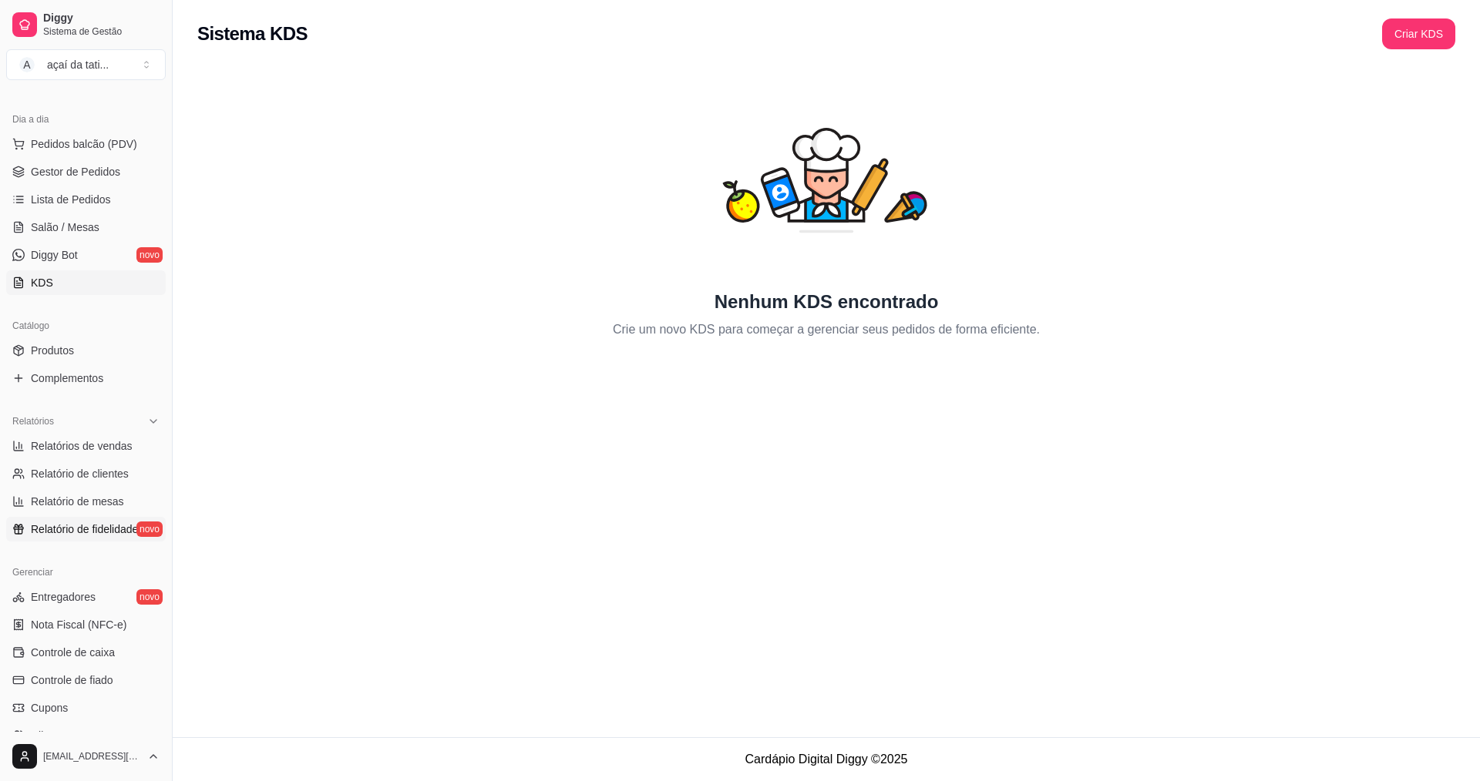
click at [97, 537] on link "Relatório de fidelidade novo" at bounding box center [86, 529] width 160 height 25
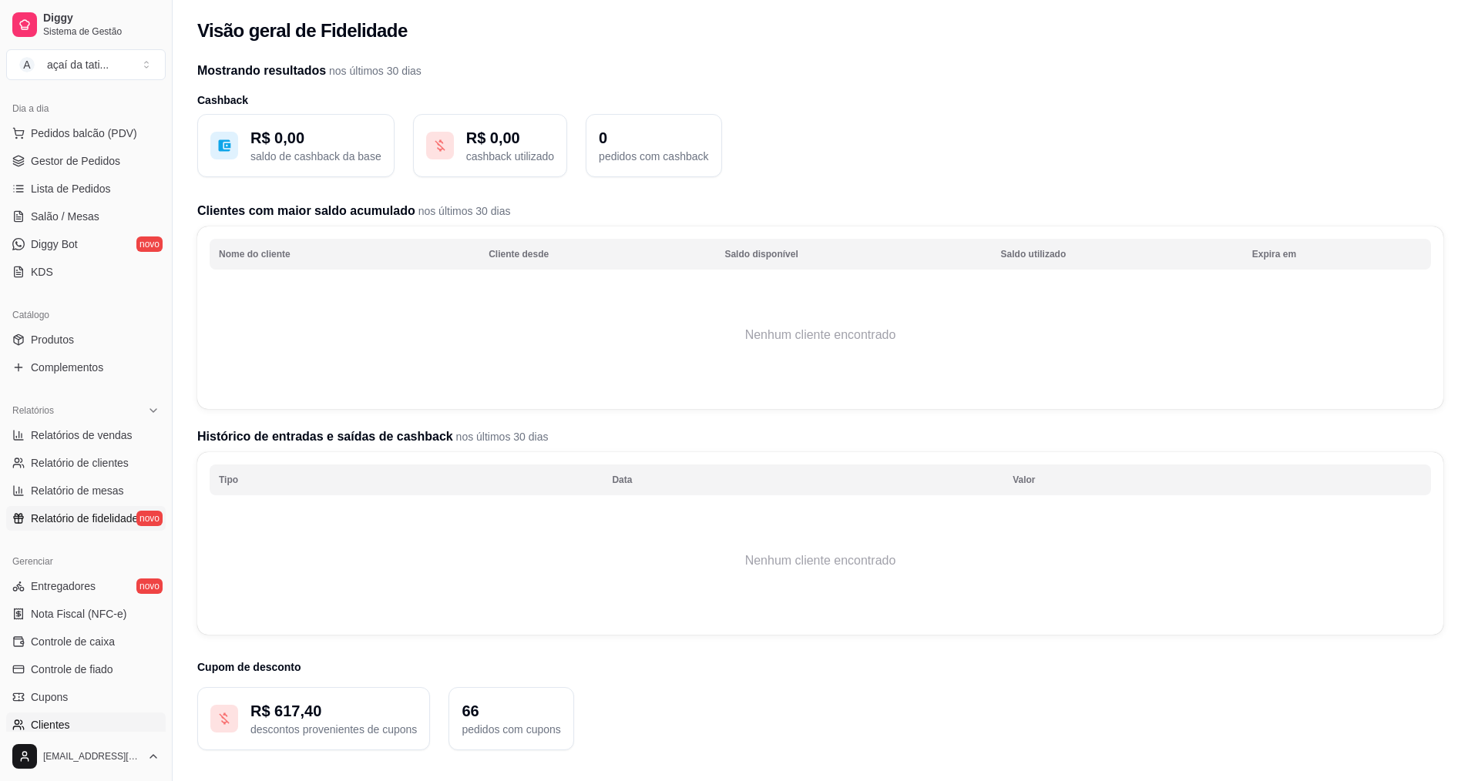
scroll to position [154, 0]
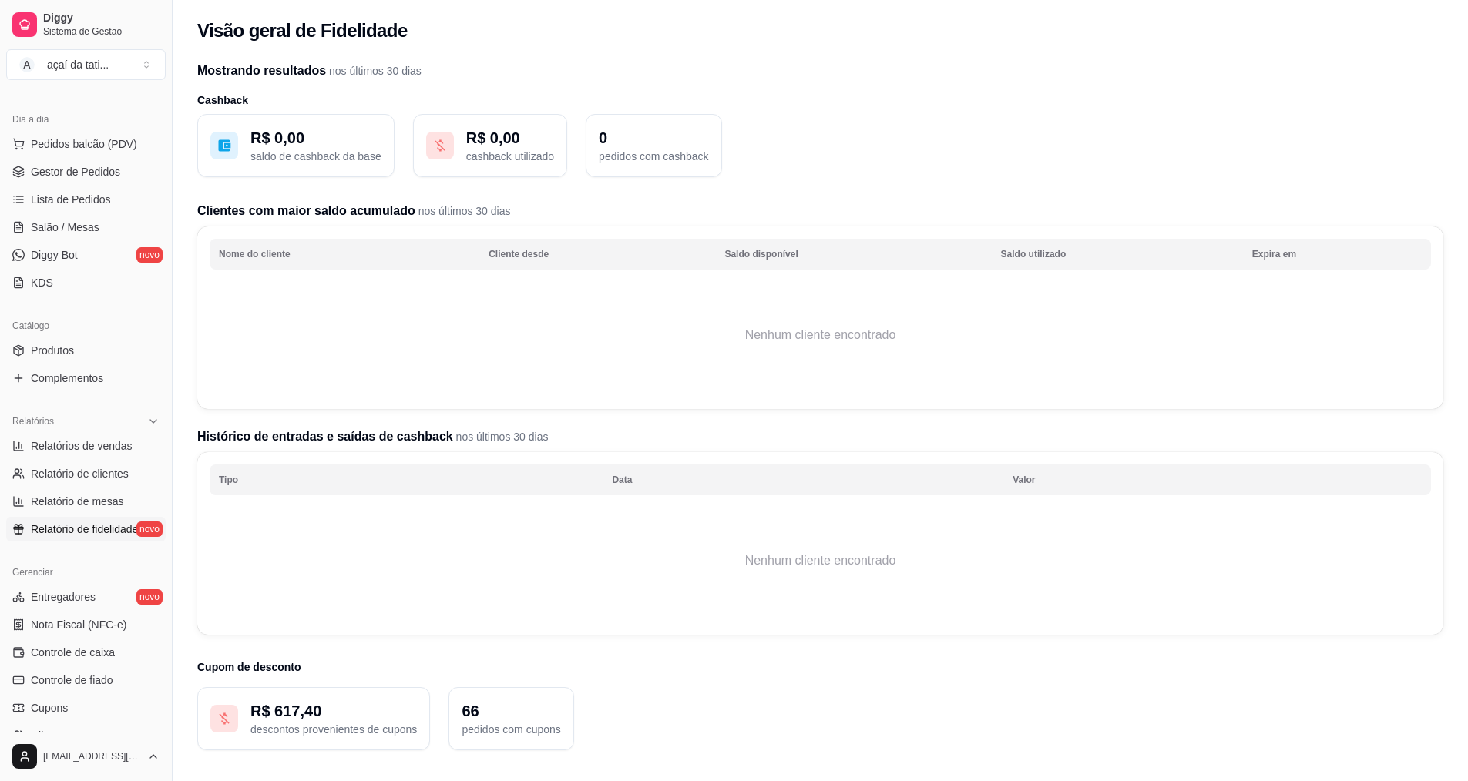
click at [342, 712] on p "R$ 617,40" at bounding box center [333, 711] width 166 height 22
click at [342, 721] on p "R$ 617,40" at bounding box center [333, 711] width 166 height 22
click at [539, 710] on p "66" at bounding box center [511, 711] width 99 height 22
click at [469, 715] on p "66" at bounding box center [511, 711] width 99 height 22
click at [378, 703] on p "R$ 617,40" at bounding box center [333, 711] width 166 height 22
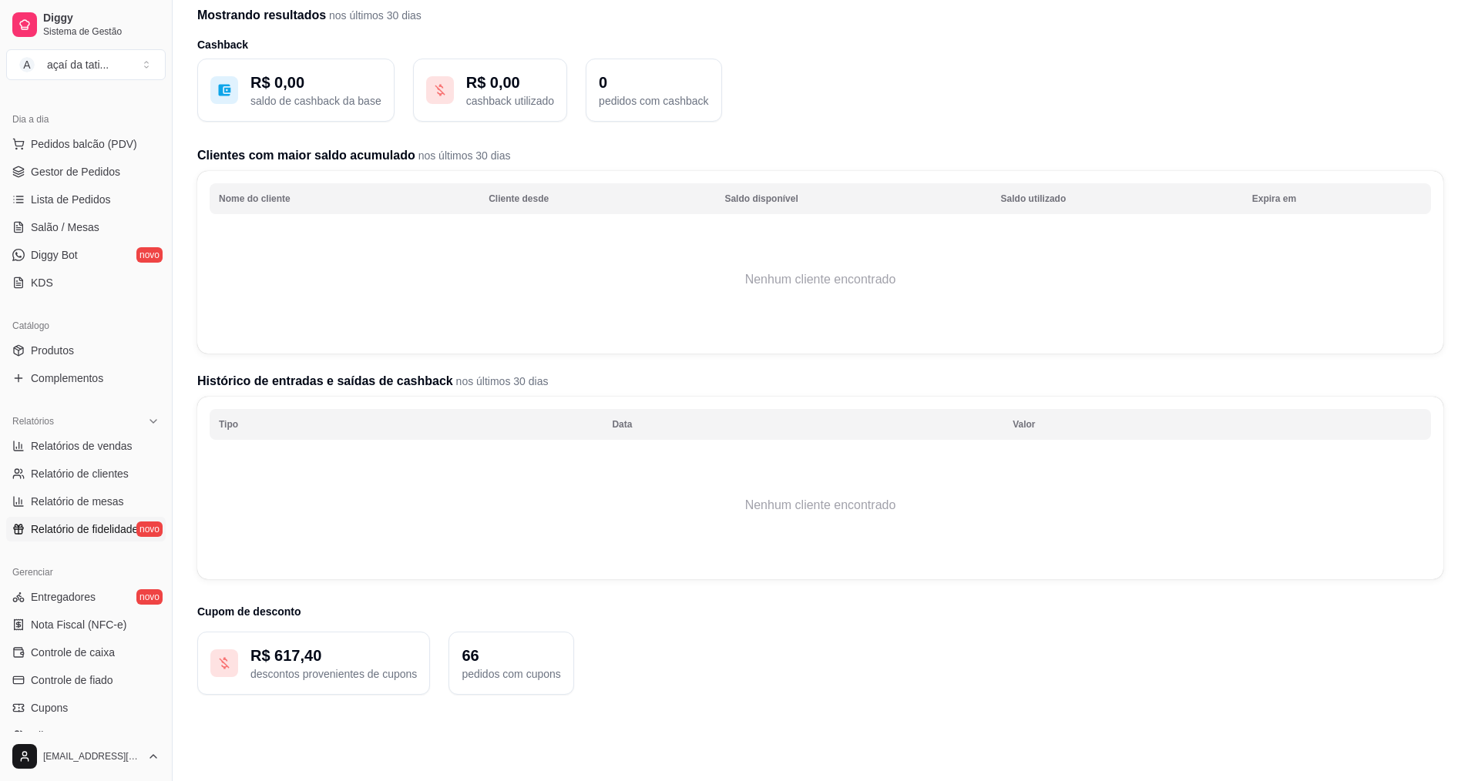
scroll to position [124, 0]
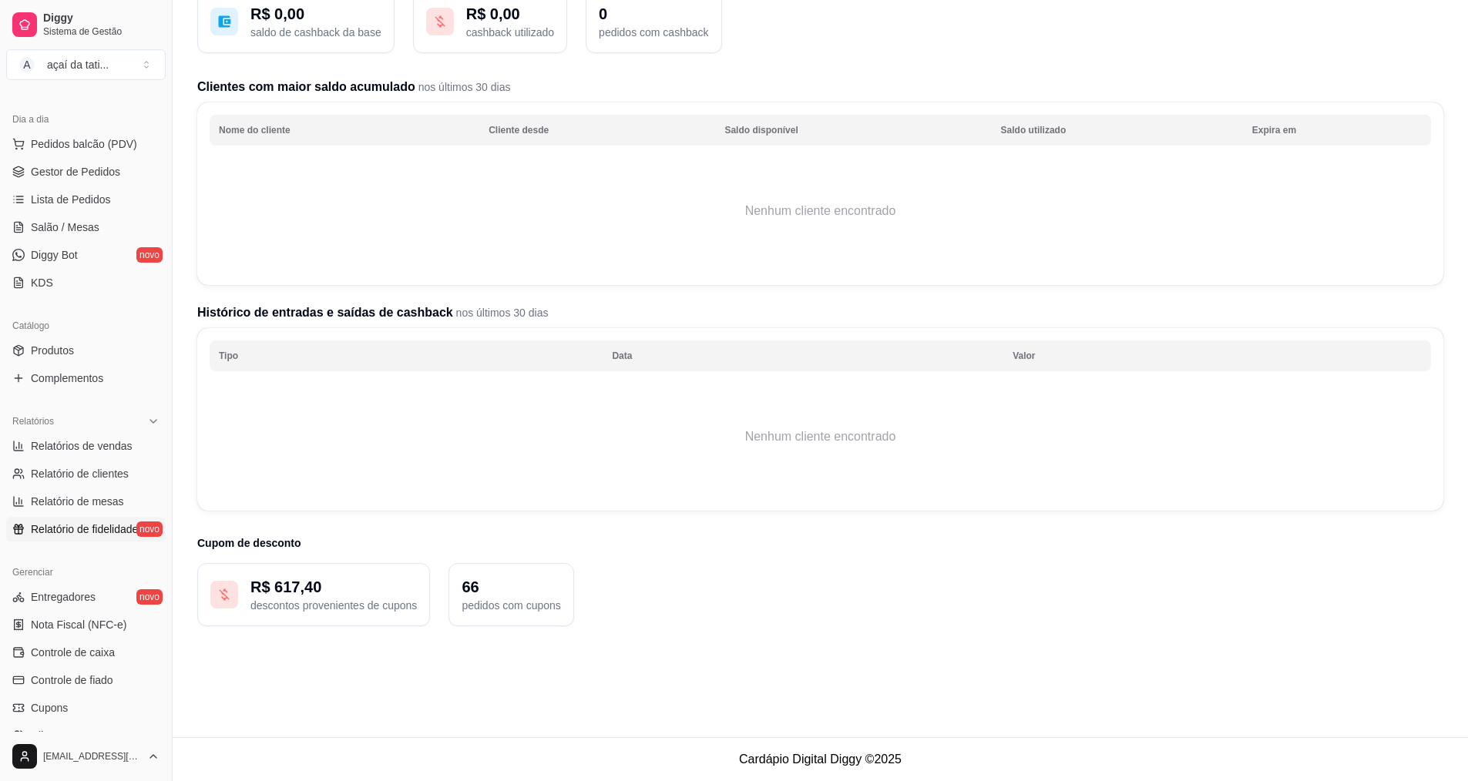
click at [510, 605] on p "pedidos com cupons" at bounding box center [511, 605] width 99 height 15
click at [317, 576] on div "R$ 617,40 descontos provenientes de cupons" at bounding box center [313, 594] width 233 height 63
drag, startPoint x: 316, startPoint y: 588, endPoint x: 203, endPoint y: 597, distance: 113.7
click at [203, 597] on div "R$ 617,40 descontos provenientes de cupons" at bounding box center [313, 594] width 233 height 63
click at [328, 593] on p "R$ 617,40" at bounding box center [333, 587] width 166 height 22
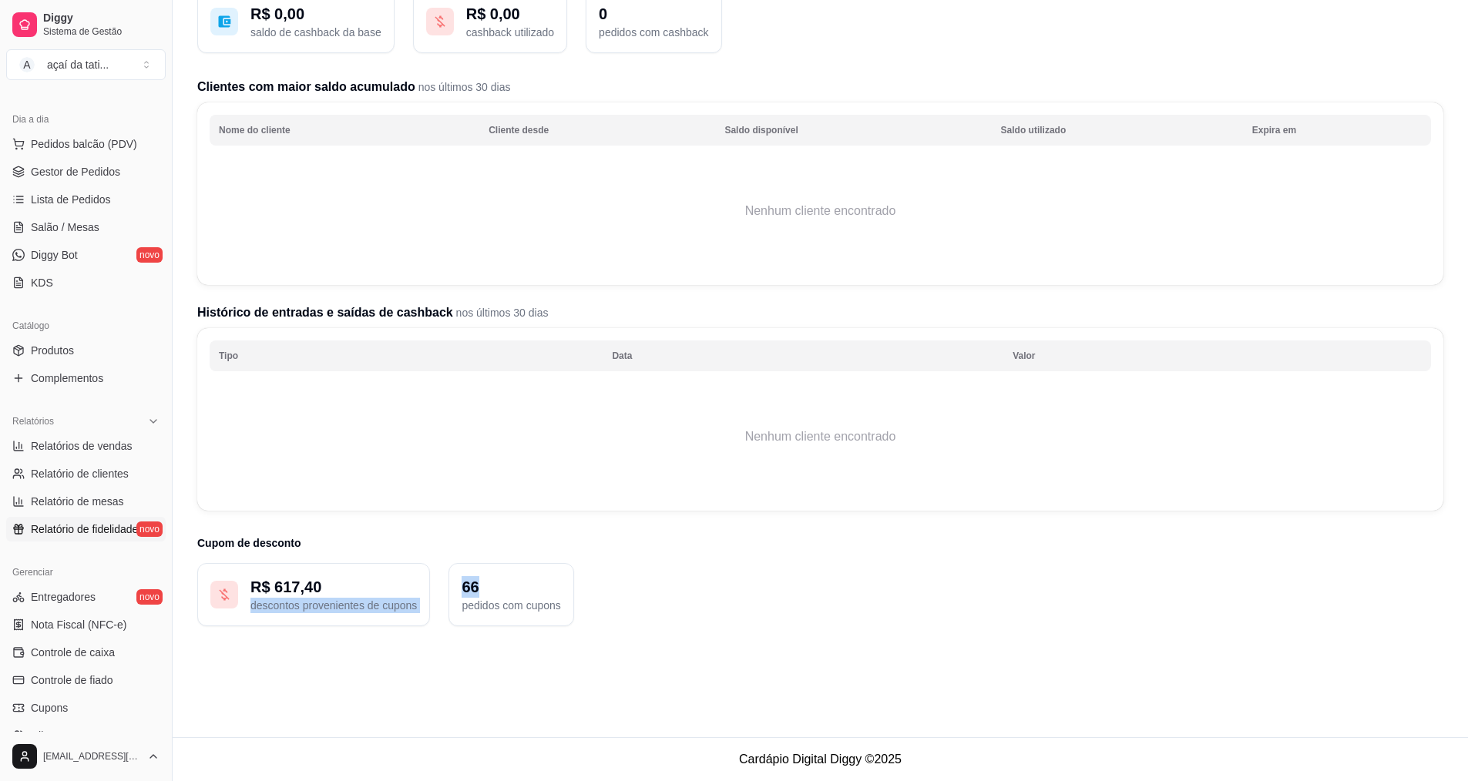
drag, startPoint x: 581, startPoint y: 580, endPoint x: 374, endPoint y: 586, distance: 207.4
click at [374, 586] on div "R$ 617,40 descontos provenientes de cupons 66 pedidos com cupons" at bounding box center [820, 594] width 1246 height 63
click at [606, 588] on div "R$ 617,40 descontos provenientes de cupons 66 pedidos com cupons" at bounding box center [820, 594] width 1246 height 63
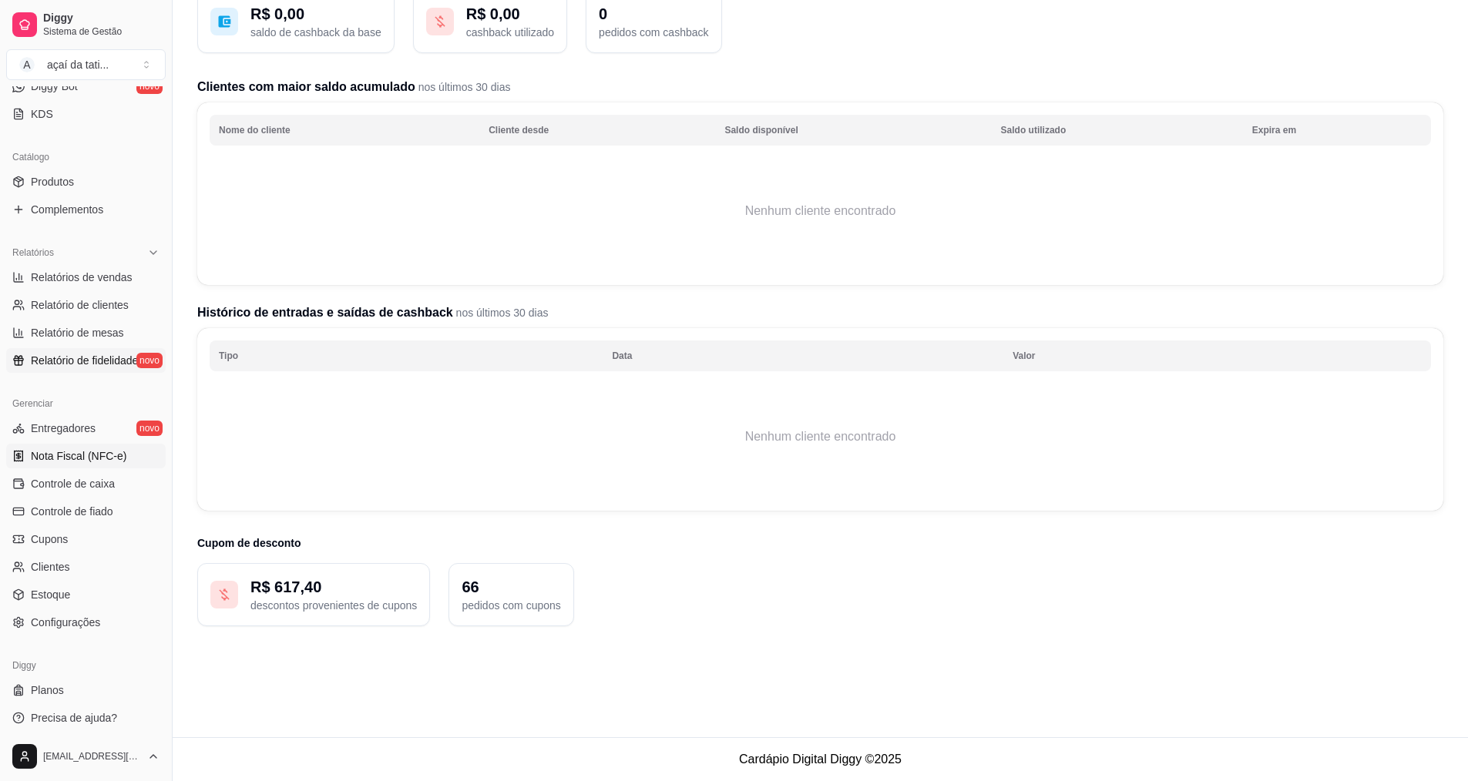
scroll to position [328, 0]
click at [61, 519] on ul "Entregadores novo Nota Fiscal (NFC-e) Controle de caixa Controle de fiado Cupon…" at bounding box center [86, 520] width 160 height 219
click at [61, 530] on span "Cupons" at bounding box center [49, 534] width 37 height 15
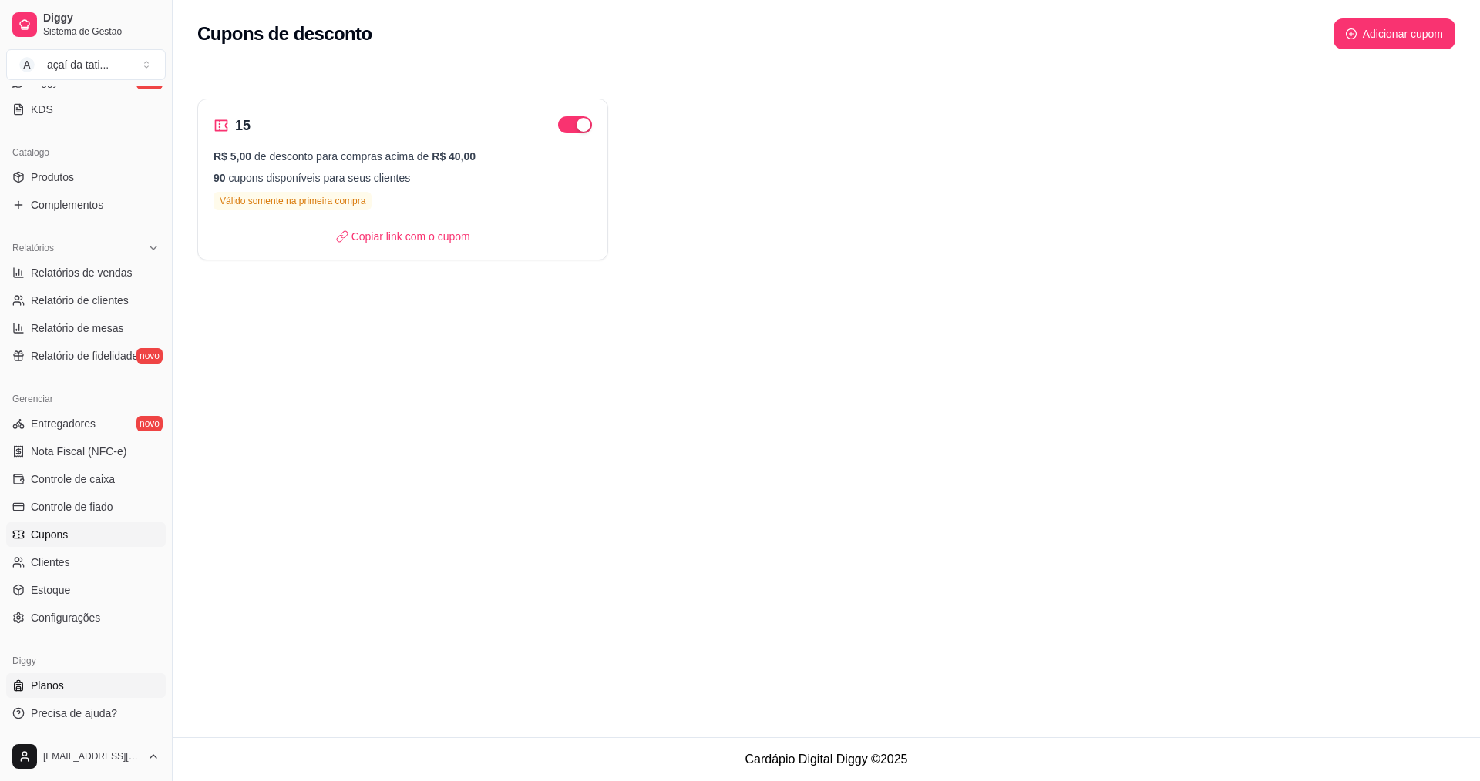
click at [87, 696] on link "Planos" at bounding box center [86, 685] width 160 height 25
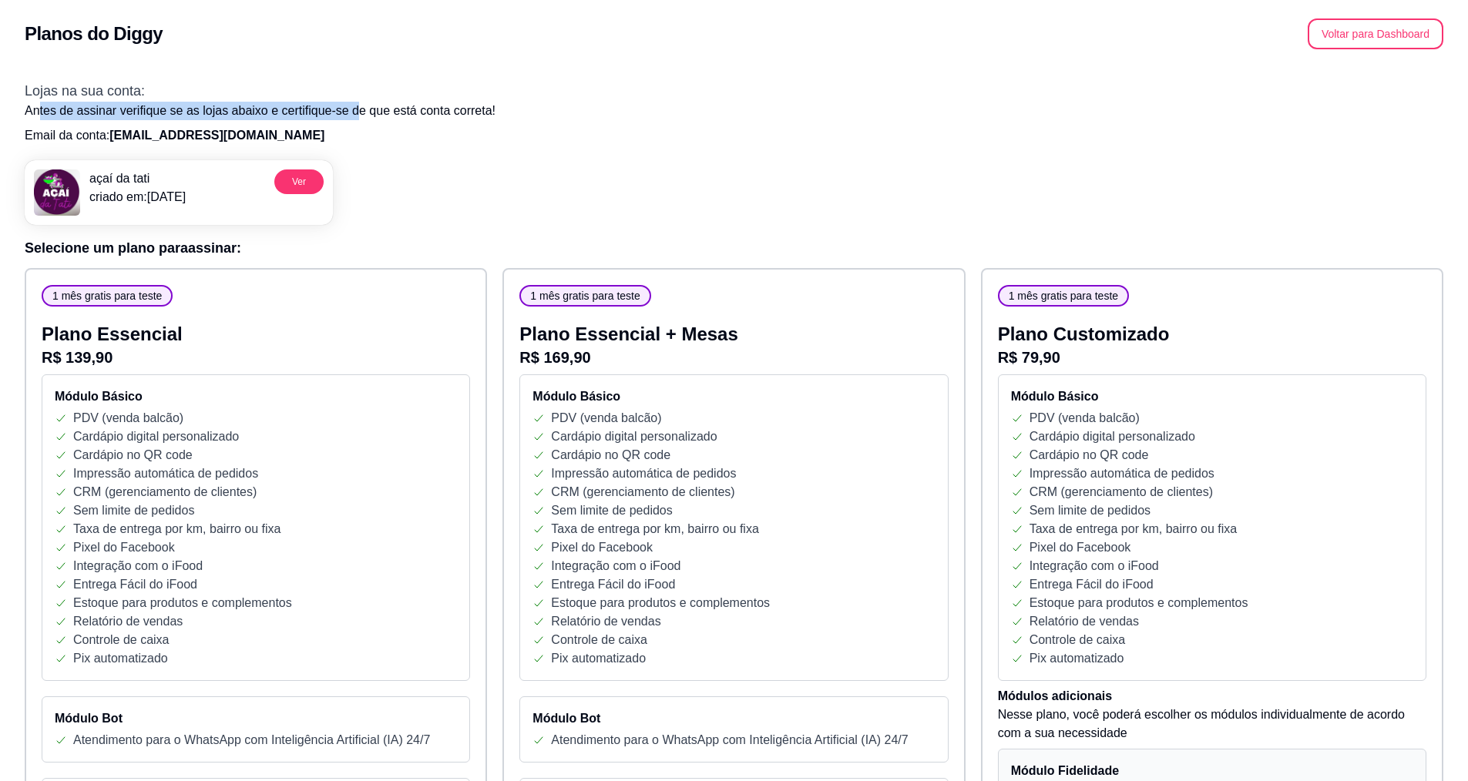
drag, startPoint x: 40, startPoint y: 118, endPoint x: 364, endPoint y: 116, distance: 323.7
click at [364, 116] on p "Antes de assinar verifique se as lojas abaixo e certifique-se de que está conta…" at bounding box center [734, 111] width 1419 height 18
click at [408, 116] on p "Antes de assinar verifique se as lojas abaixo e certifique-se de que está conta…" at bounding box center [734, 111] width 1419 height 18
drag, startPoint x: 534, startPoint y: 116, endPoint x: 638, endPoint y: 113, distance: 104.1
click at [630, 114] on p "Antes de assinar verifique se as lojas abaixo e certifique-se de que está conta…" at bounding box center [734, 111] width 1419 height 18
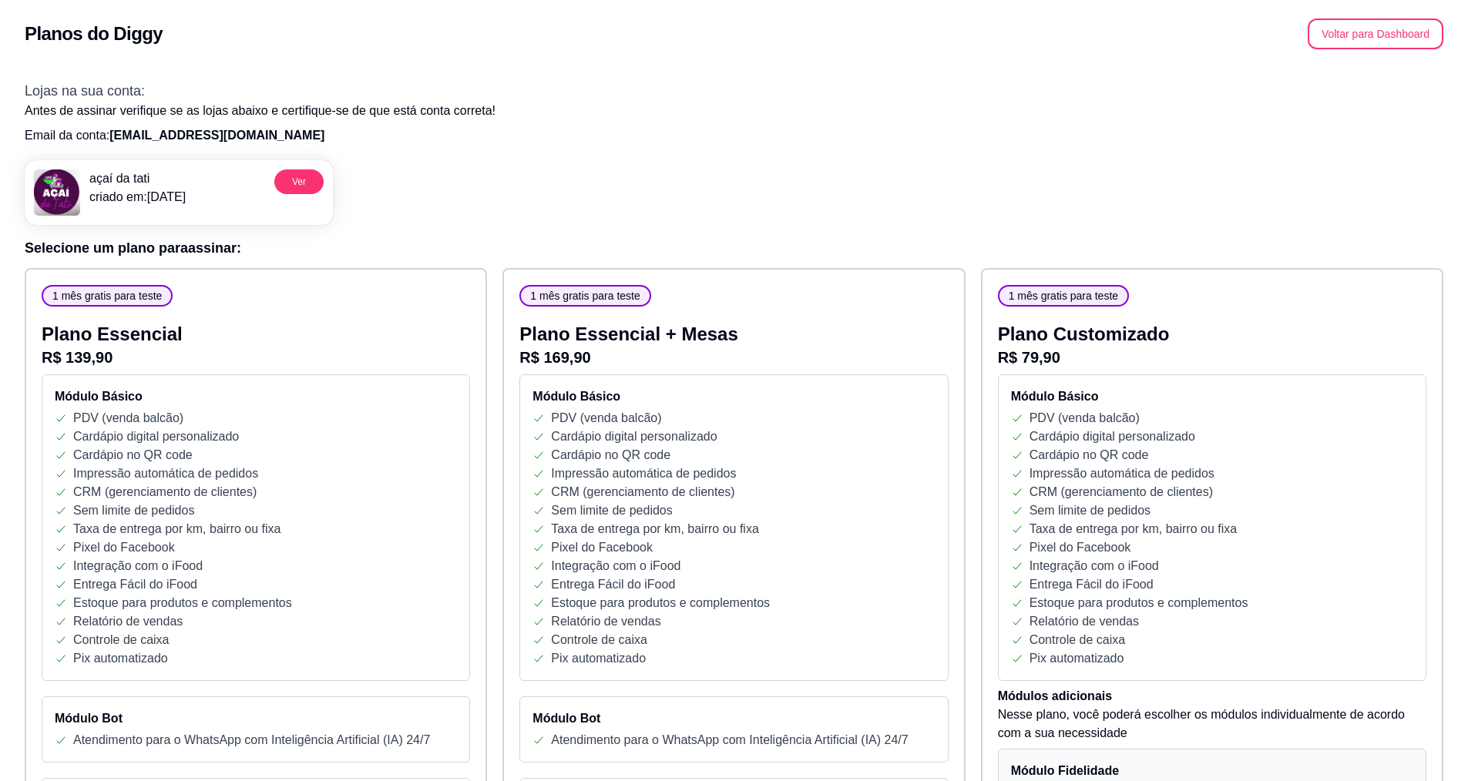
click at [647, 144] on p "Email da conta: weslenfilipiborges@gmail.com" at bounding box center [734, 135] width 1419 height 18
drag, startPoint x: 15, startPoint y: 129, endPoint x: 278, endPoint y: 134, distance: 262.8
drag, startPoint x: 278, startPoint y: 134, endPoint x: 341, endPoint y: 138, distance: 63.3
click at [331, 138] on p "Email da conta: weslenfilipiborges@gmail.com" at bounding box center [734, 135] width 1419 height 18
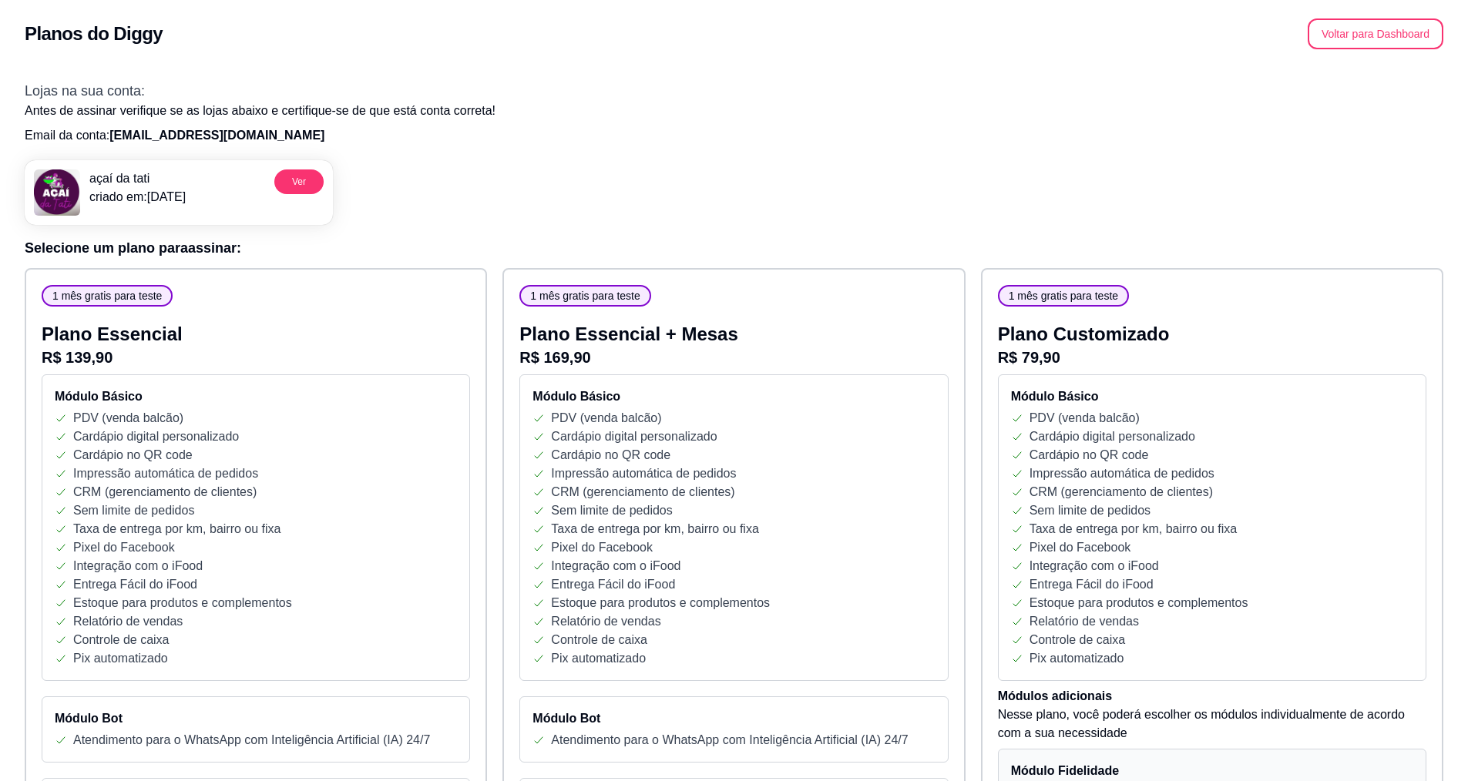
click at [581, 164] on div "açaí da tati criado em: 13/08/25 Ver" at bounding box center [734, 186] width 1419 height 77
click at [1167, 164] on div "açaí da tati criado em: 13/08/25 Ver" at bounding box center [734, 186] width 1419 height 77
click at [1399, 35] on button "Voltar para Dashboard" at bounding box center [1376, 34] width 132 height 30
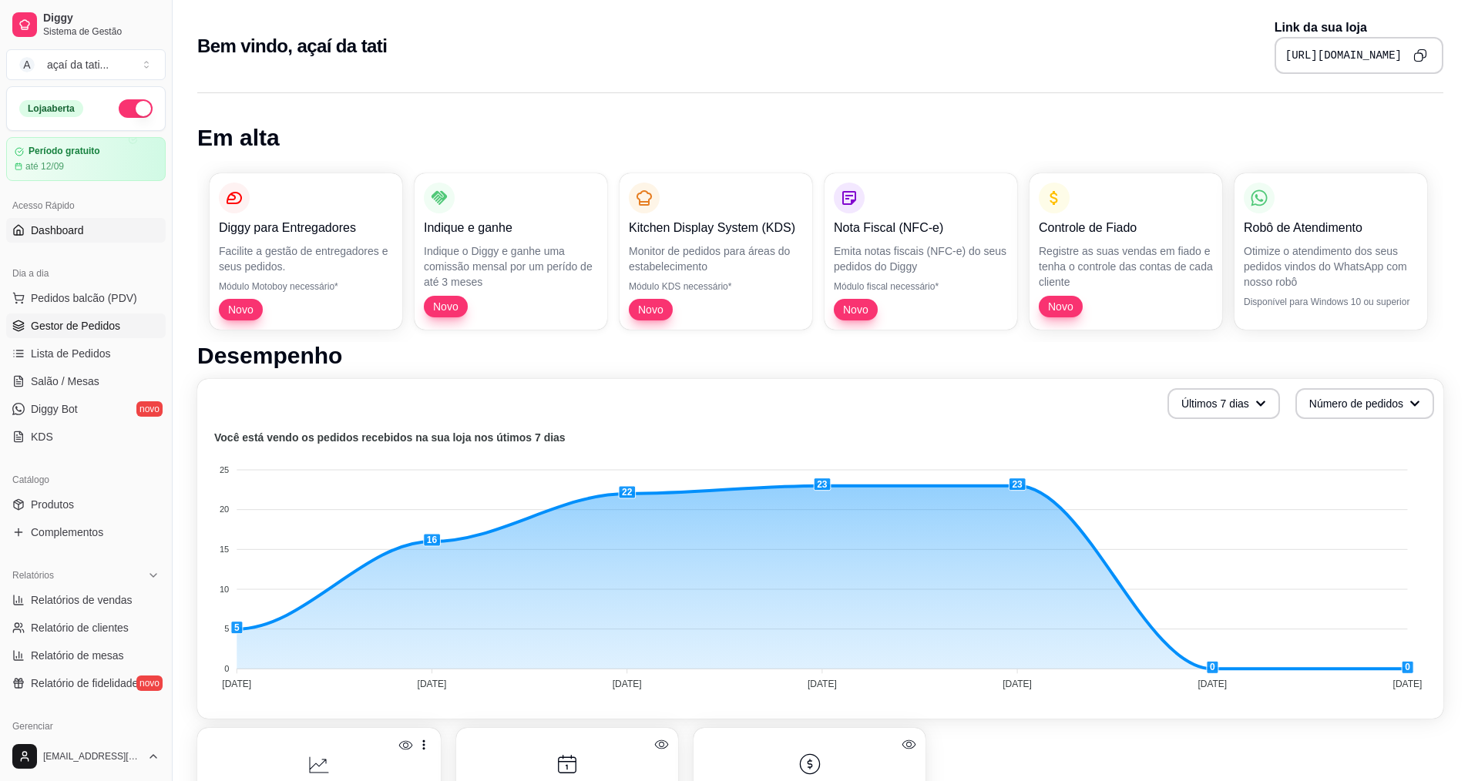
click at [107, 328] on span "Gestor de Pedidos" at bounding box center [75, 325] width 89 height 15
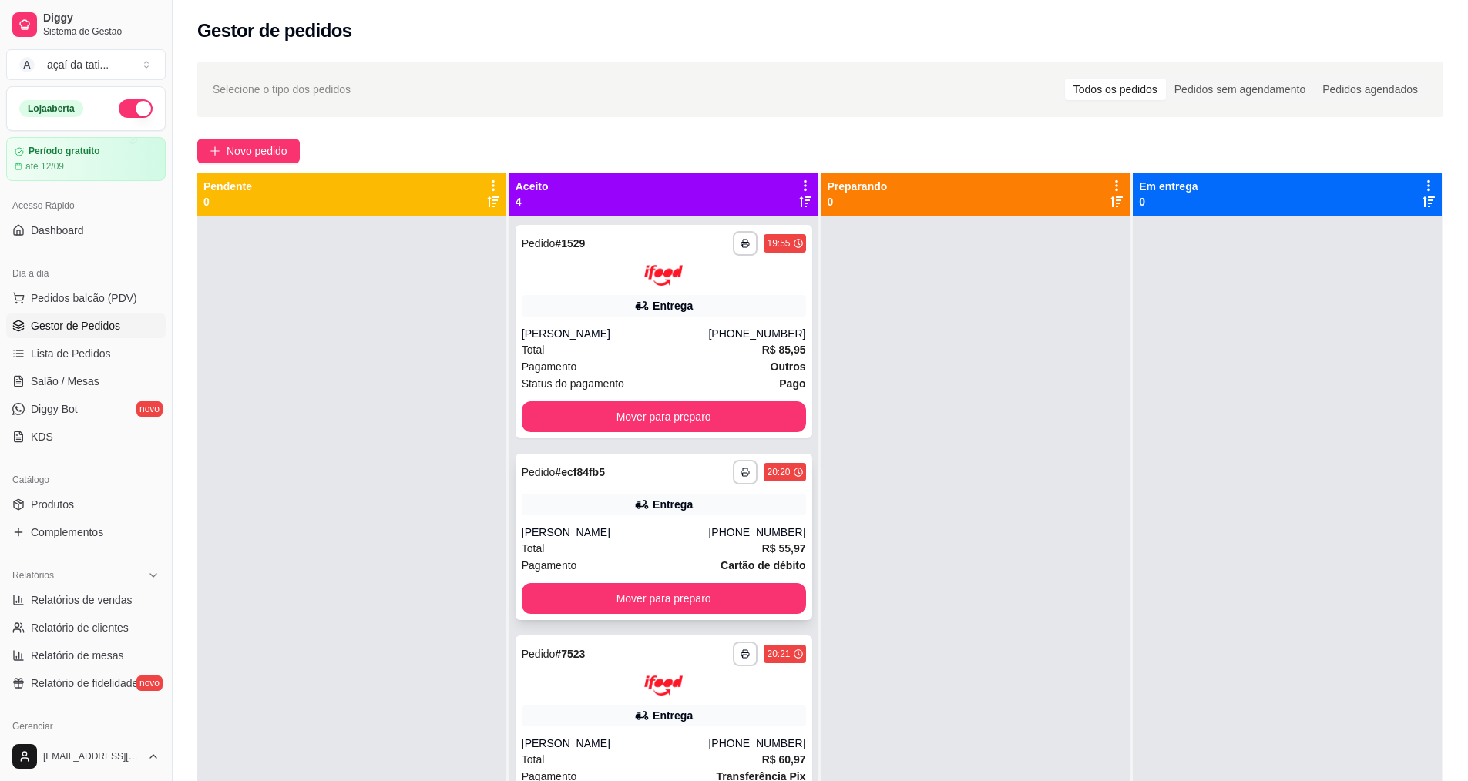
click at [701, 529] on div "[PERSON_NAME]" at bounding box center [615, 532] width 187 height 15
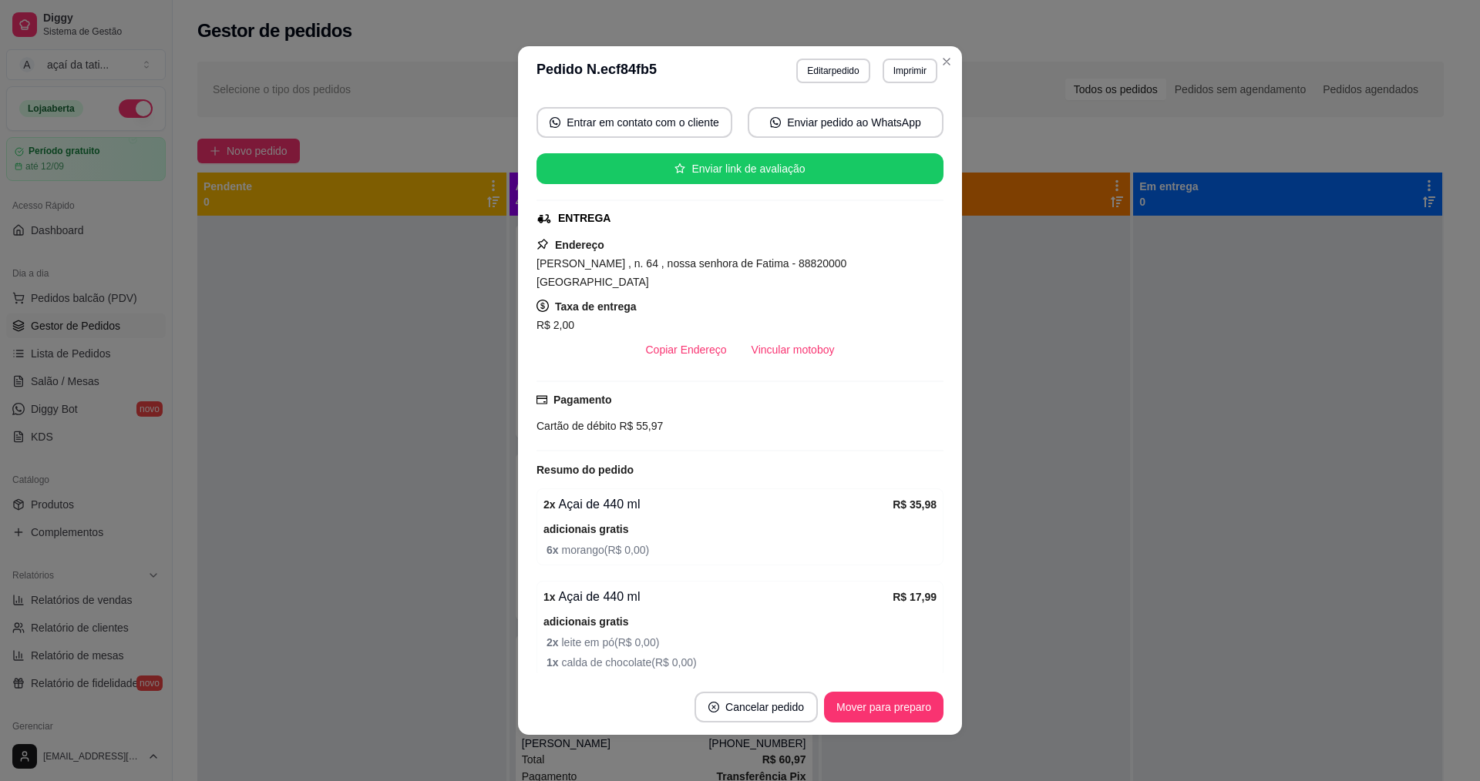
scroll to position [308, 0]
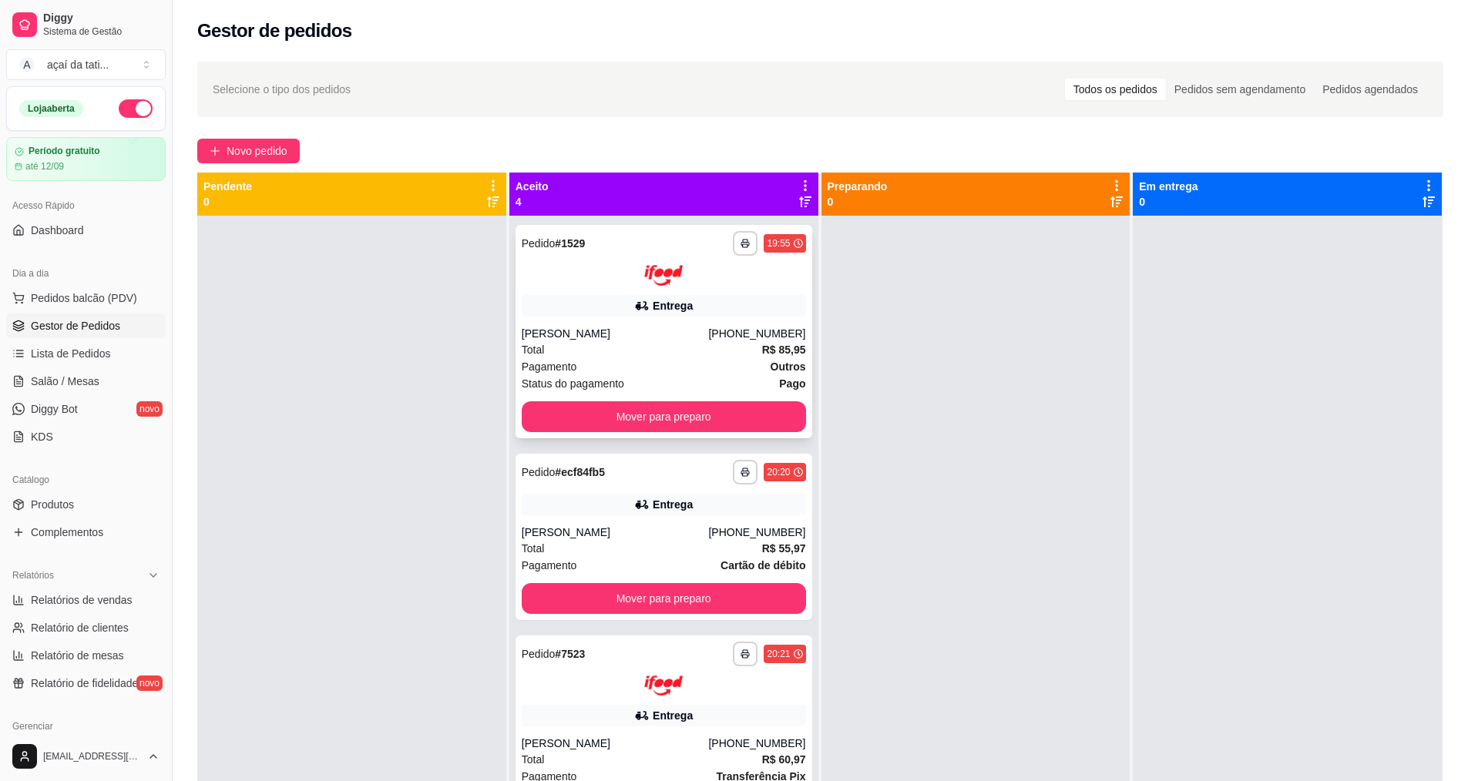
click at [642, 340] on div "[PERSON_NAME]" at bounding box center [615, 333] width 187 height 15
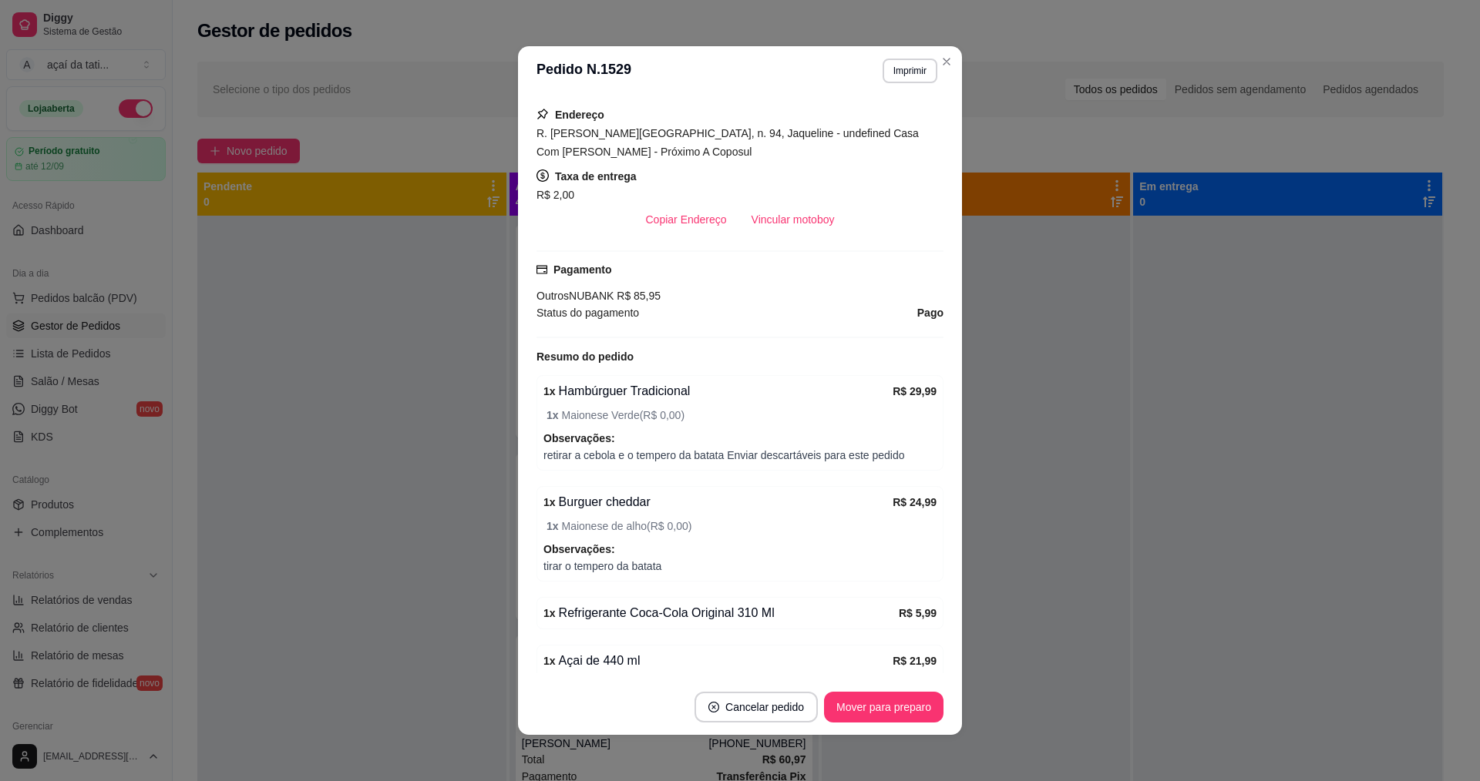
scroll to position [3, 0]
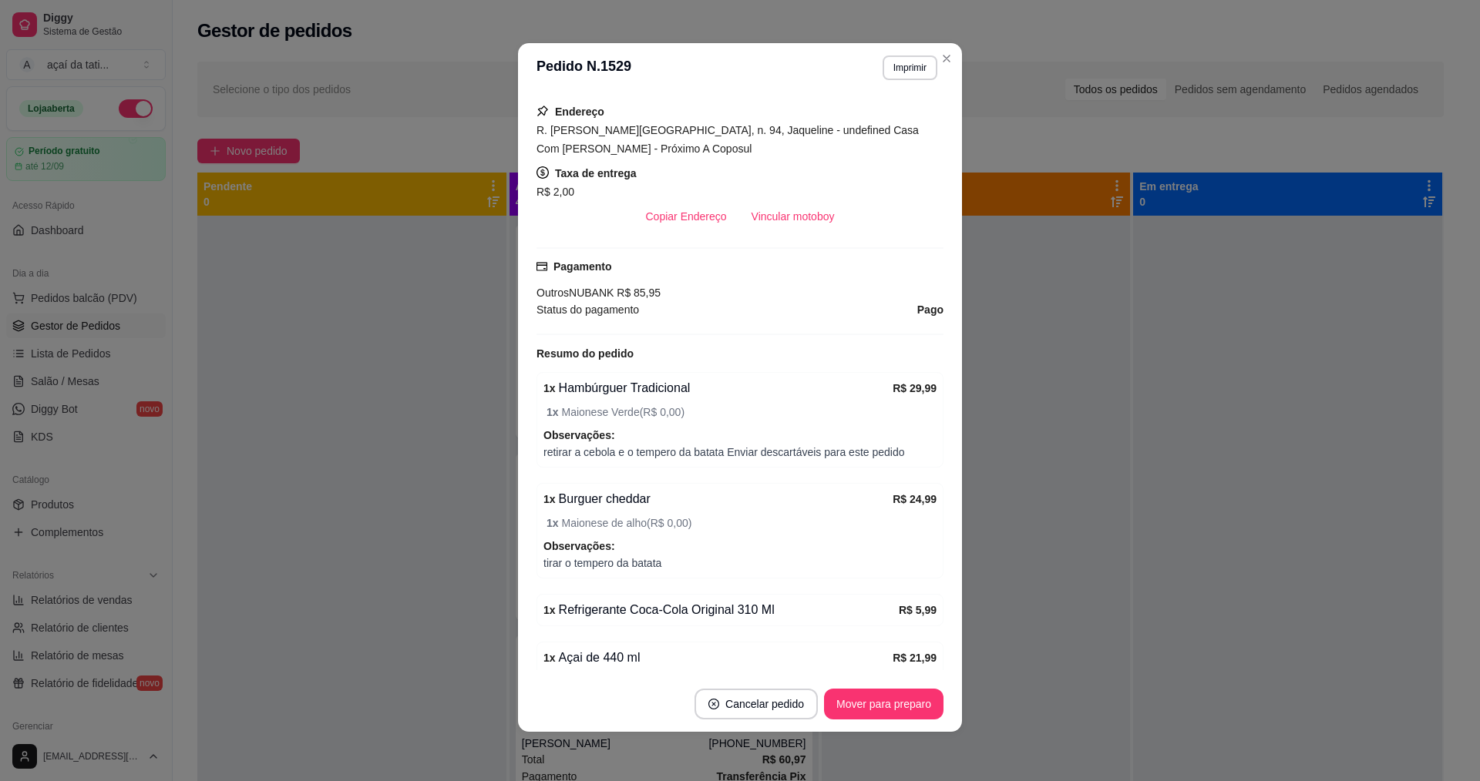
click at [593, 429] on strong "Observações:" at bounding box center [579, 435] width 72 height 12
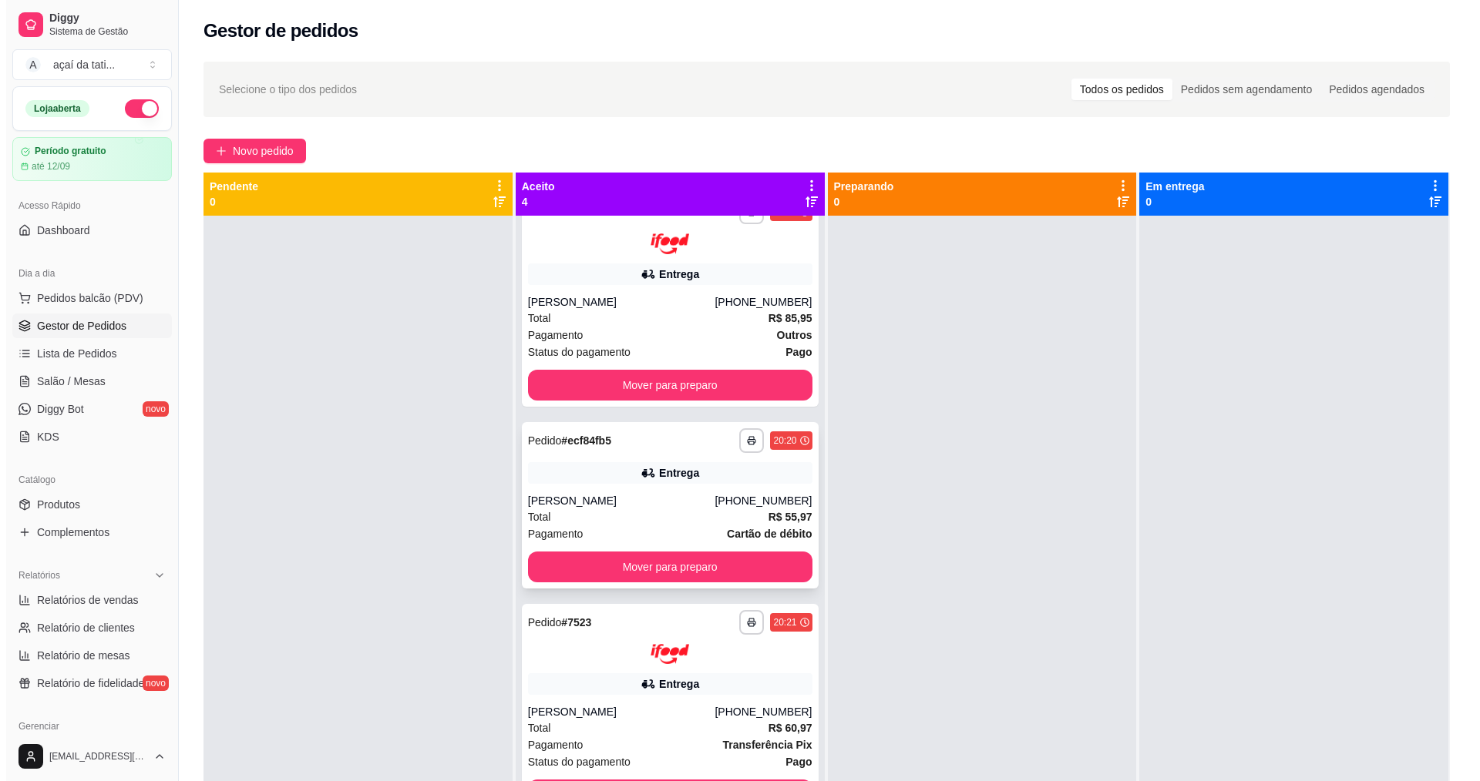
scroll to position [55, 0]
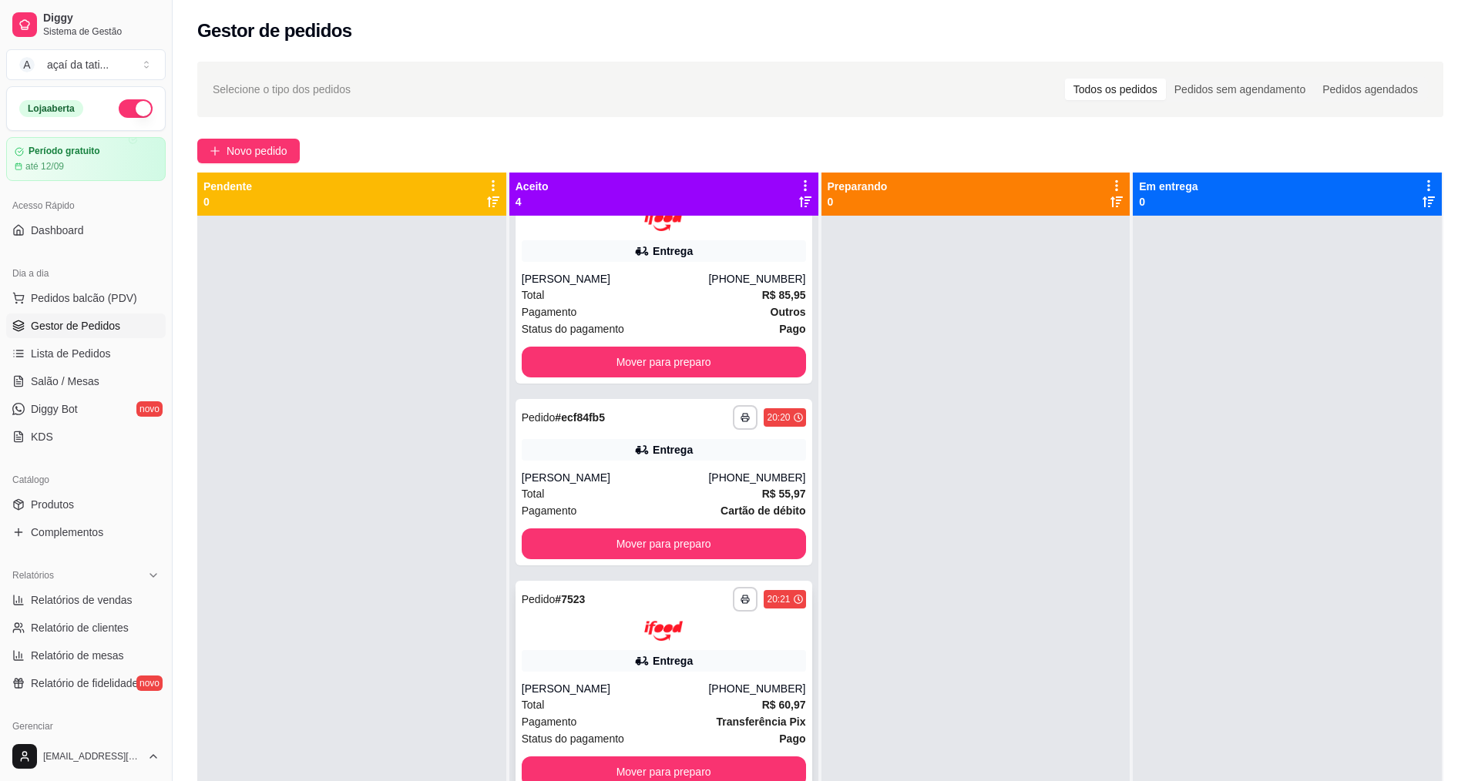
click at [706, 647] on div "**********" at bounding box center [664, 687] width 297 height 213
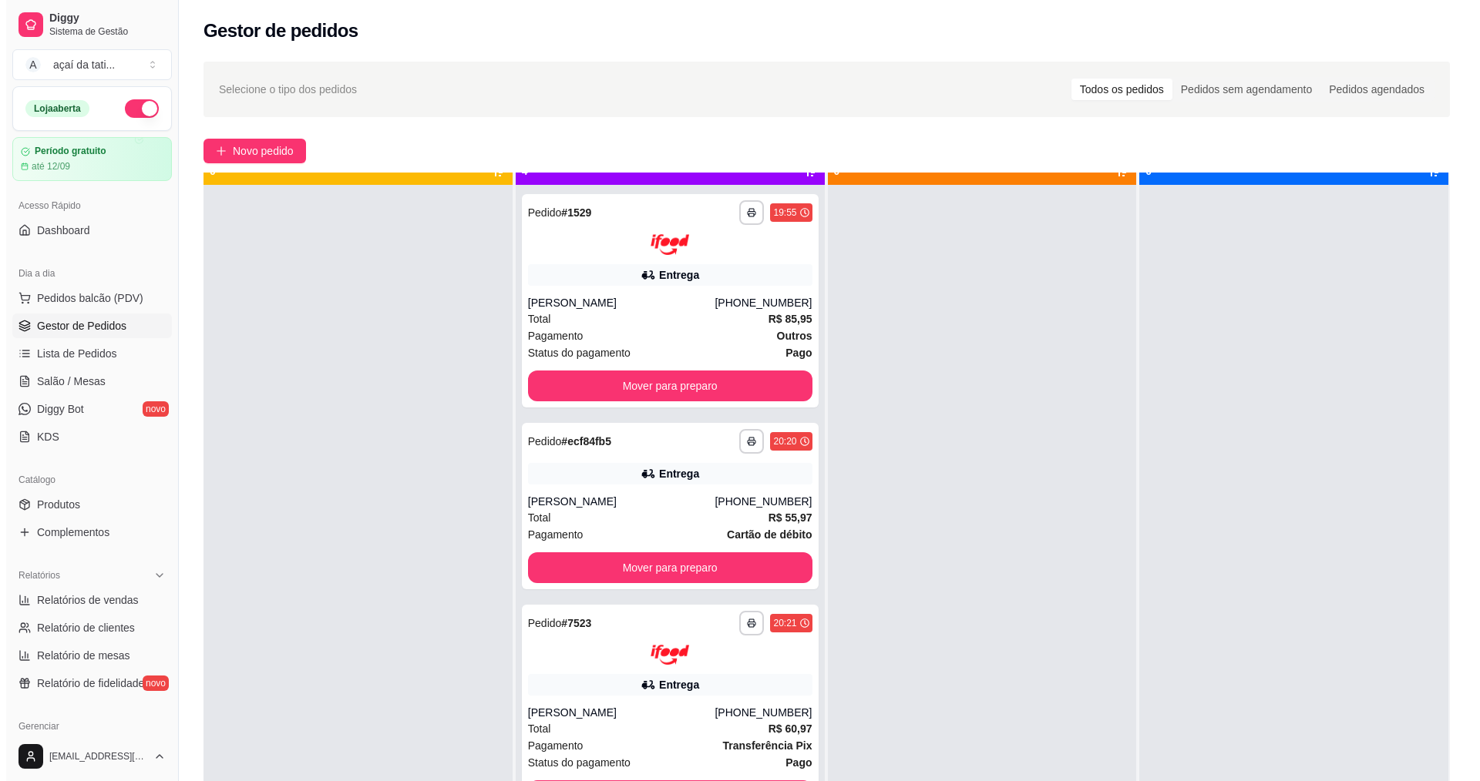
scroll to position [43, 0]
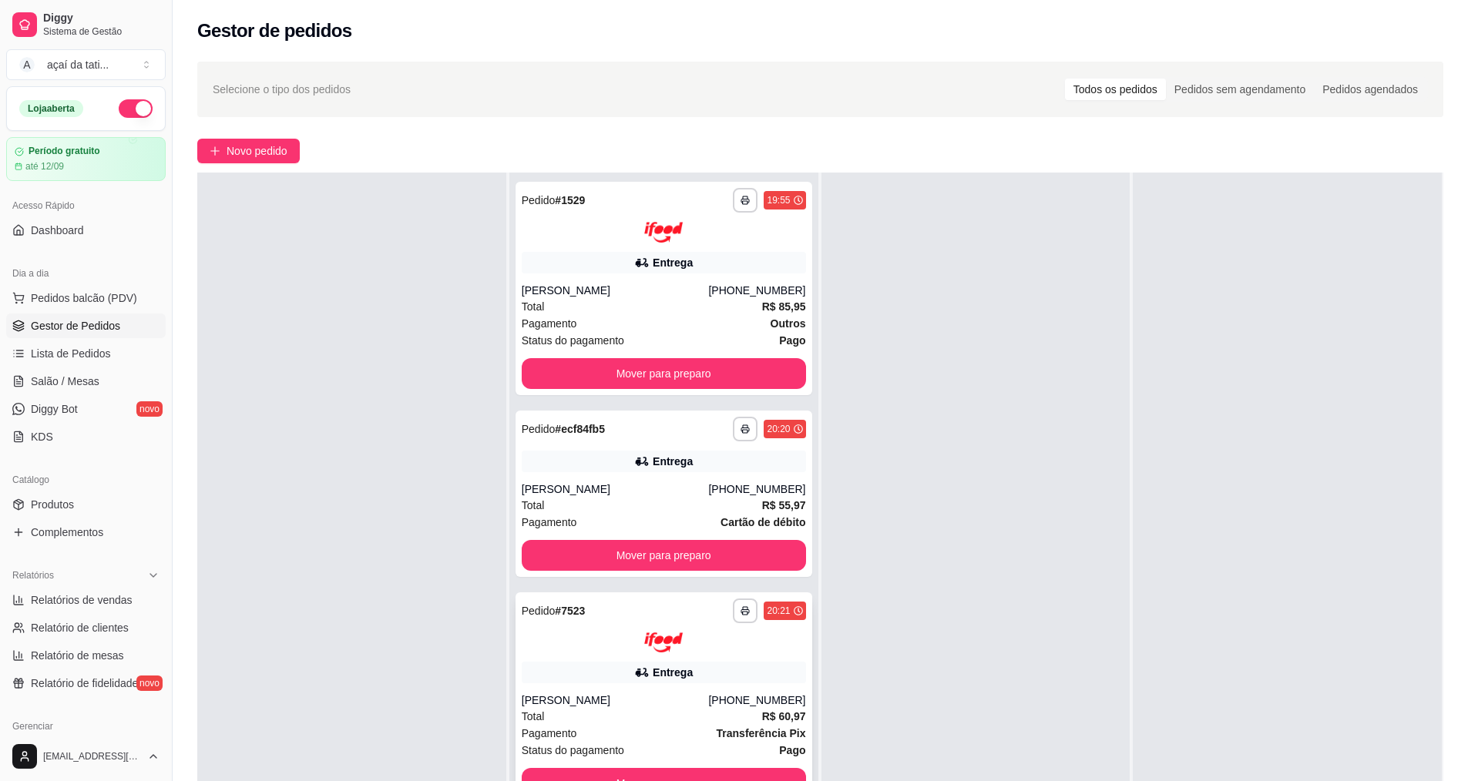
click at [708, 640] on div at bounding box center [664, 643] width 284 height 21
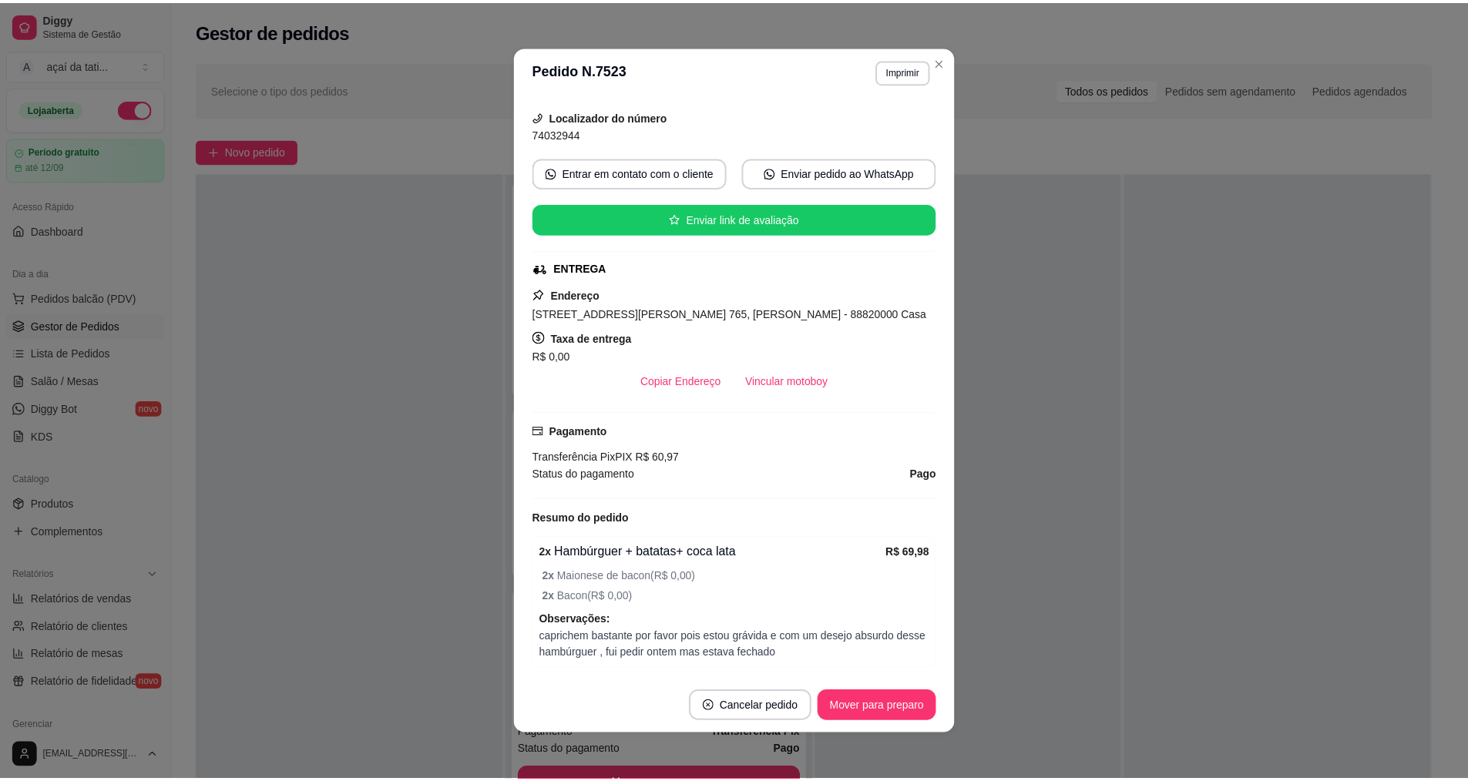
scroll to position [0, 0]
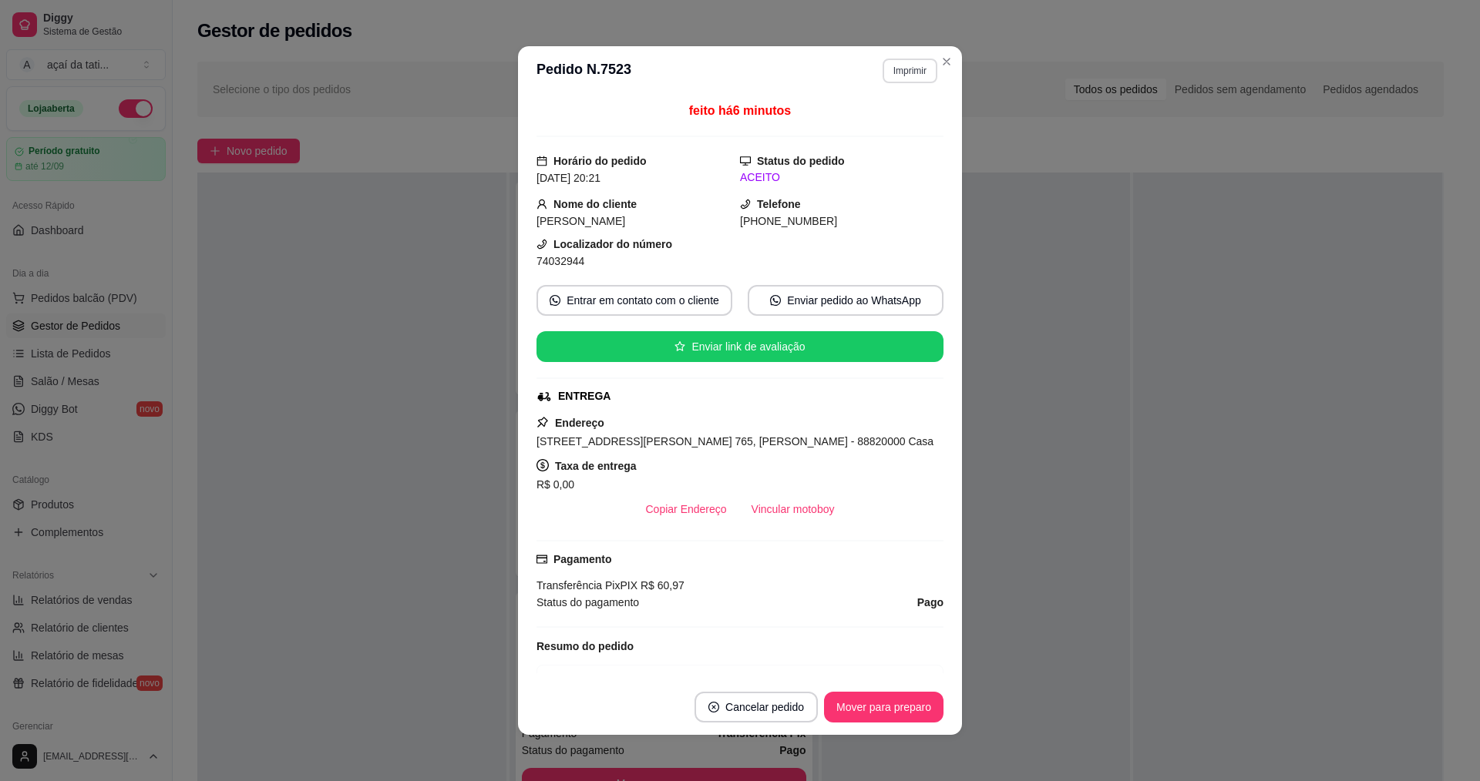
click at [904, 76] on button "Imprimir" at bounding box center [909, 71] width 55 height 25
click at [905, 123] on button "IMPRESSORA" at bounding box center [877, 125] width 112 height 25
click at [904, 77] on button "Imprimir" at bounding box center [909, 71] width 55 height 25
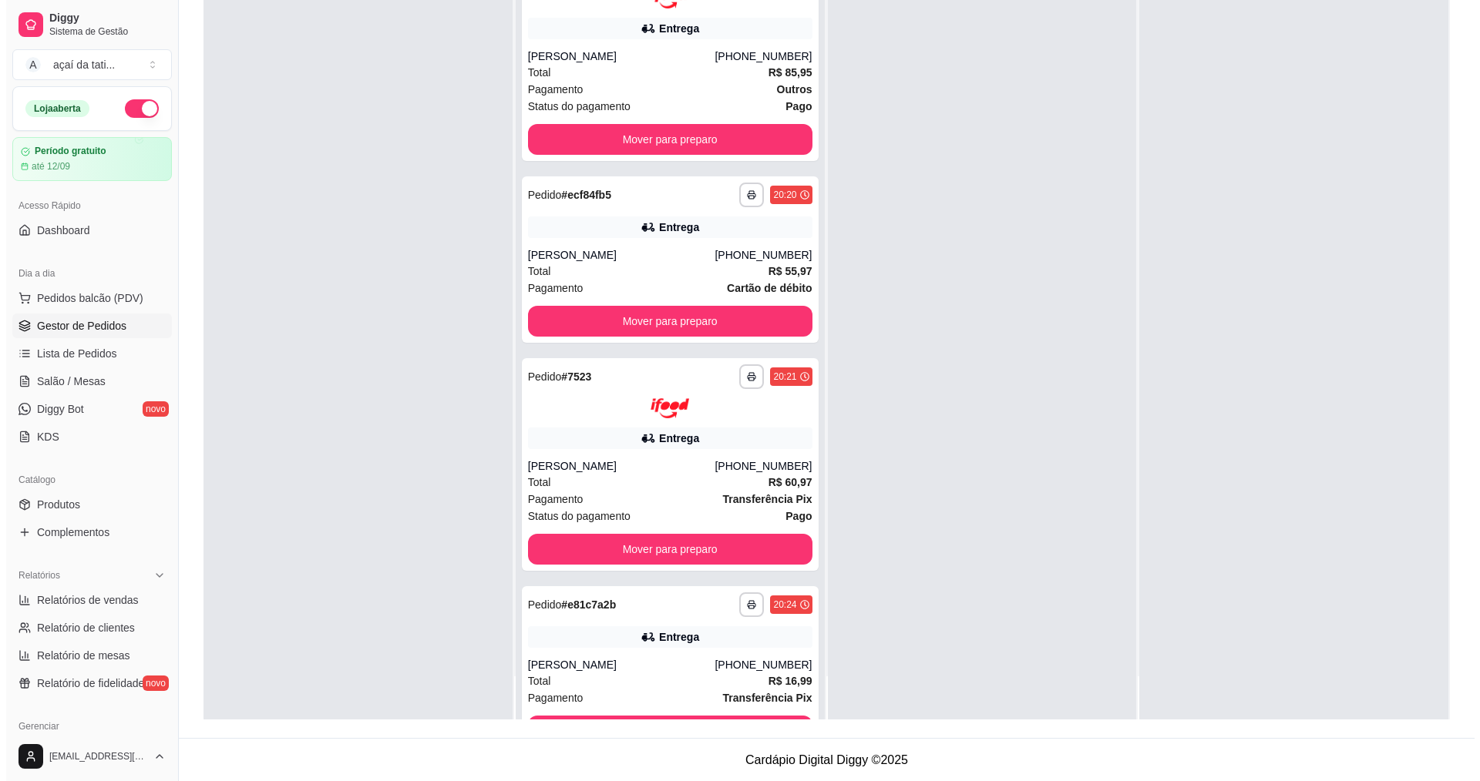
scroll to position [235, 0]
click at [712, 651] on div "**********" at bounding box center [664, 669] width 297 height 166
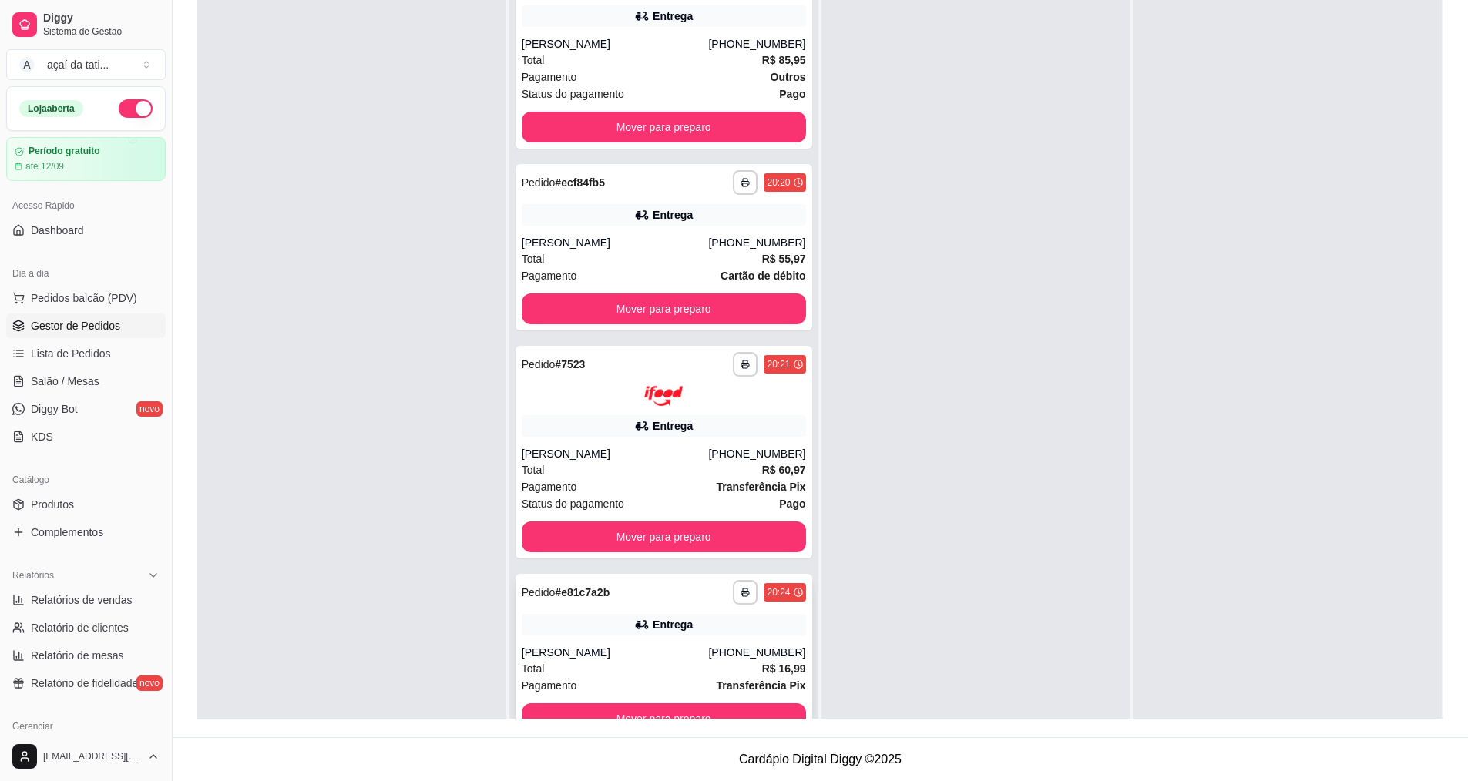
scroll to position [43, 0]
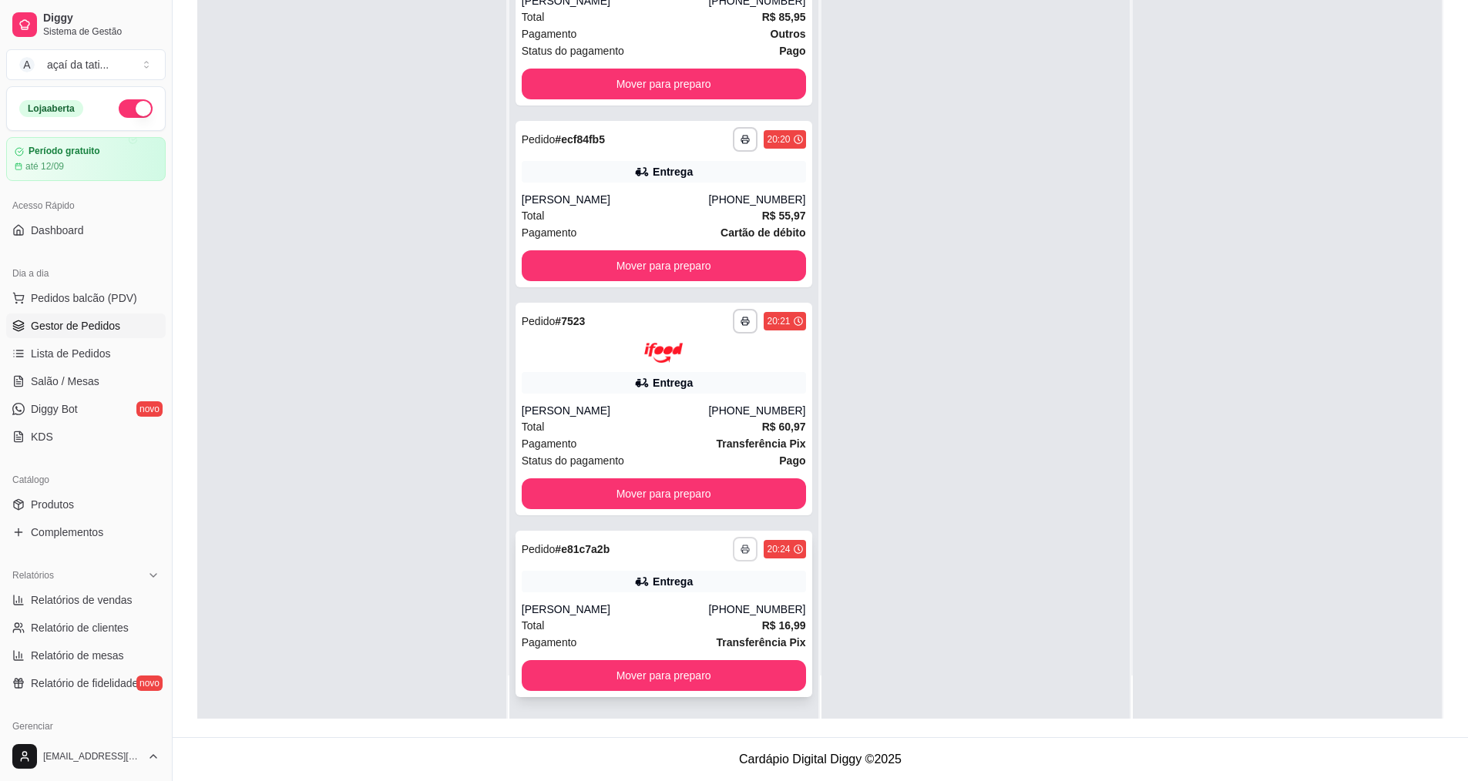
click at [733, 550] on button "button" at bounding box center [745, 549] width 25 height 25
click at [720, 606] on button "IMPRESSORA" at bounding box center [688, 603] width 112 height 25
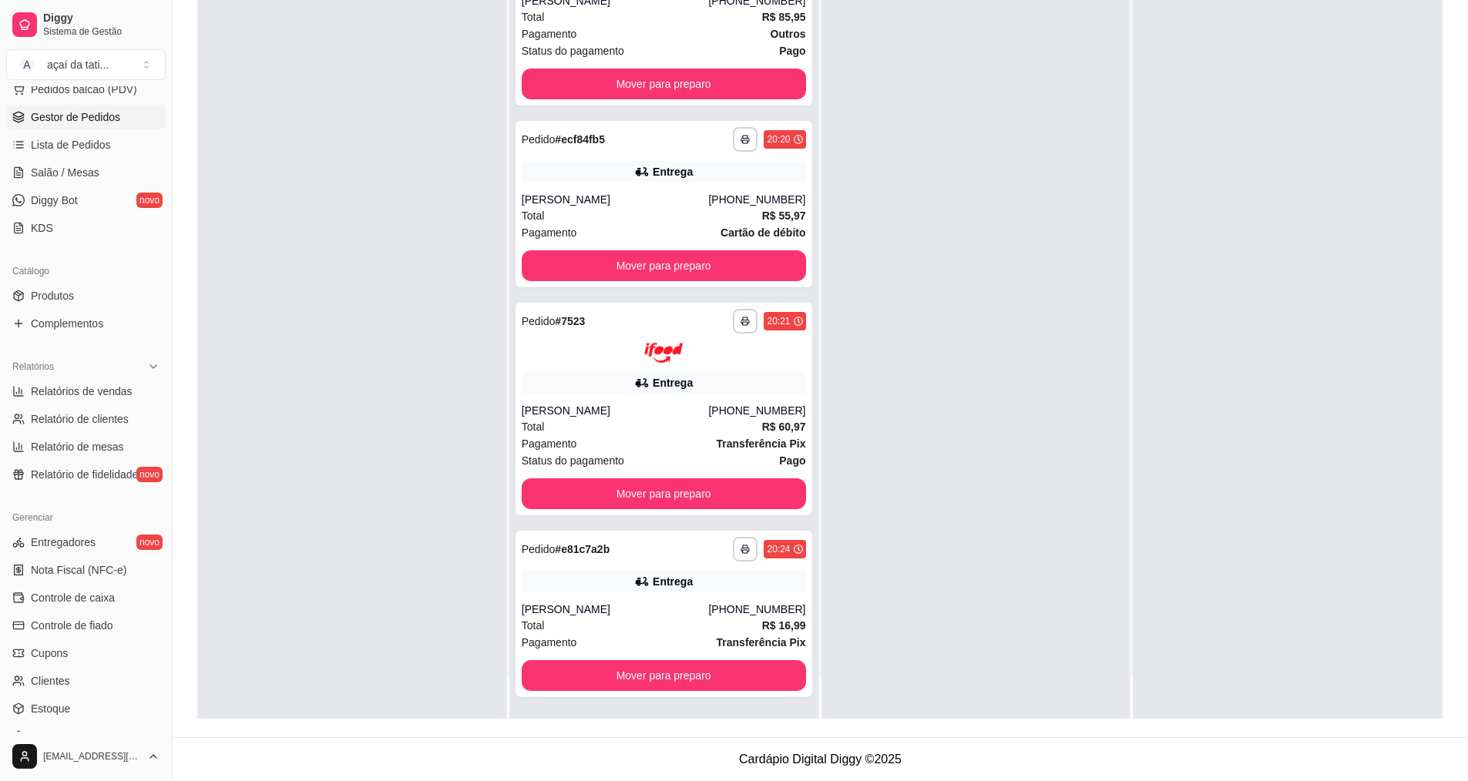
scroll to position [231, 0]
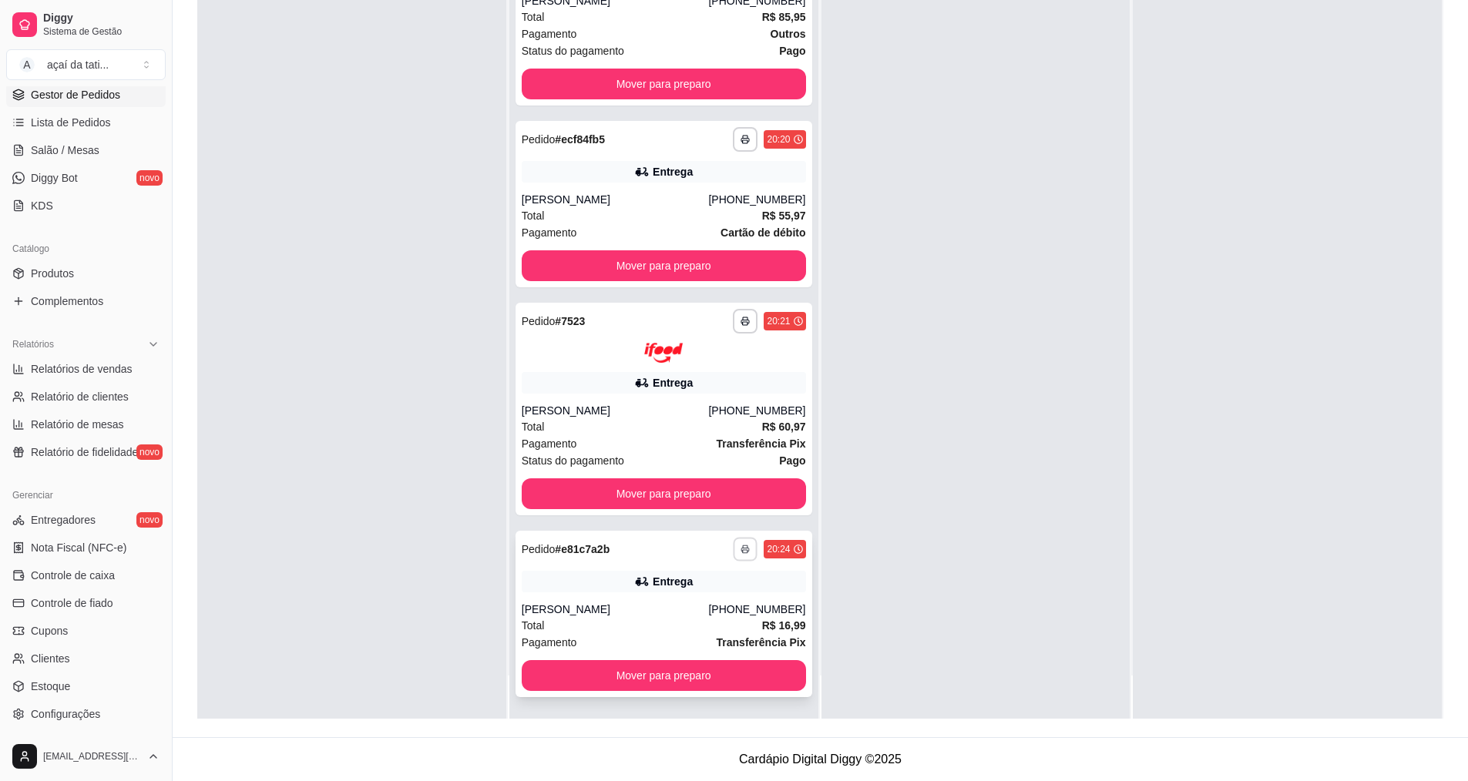
click at [734, 556] on button "button" at bounding box center [746, 550] width 24 height 24
click at [676, 612] on button "IMPRESSORA" at bounding box center [688, 603] width 112 height 25
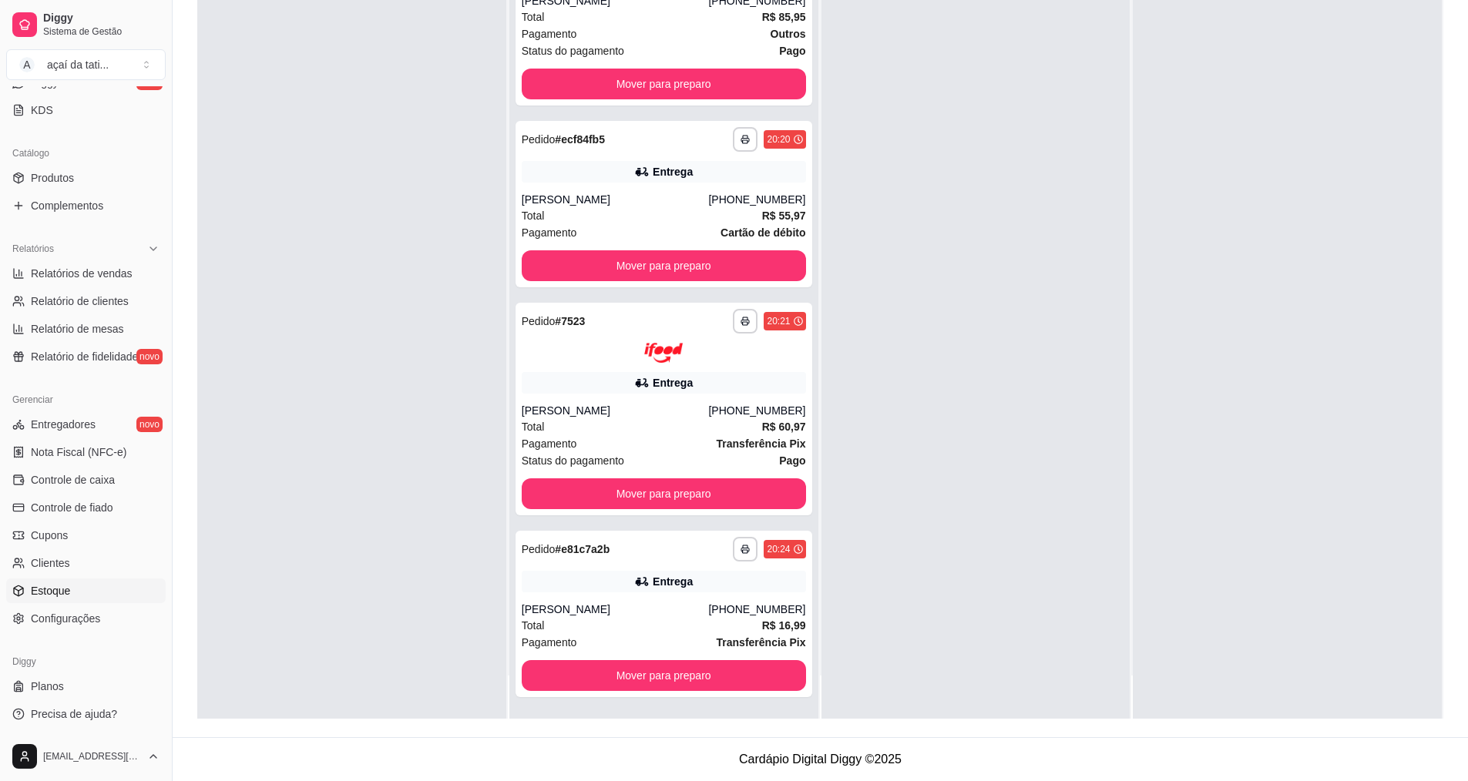
scroll to position [328, 0]
click at [83, 612] on span "Configurações" at bounding box center [65, 617] width 69 height 15
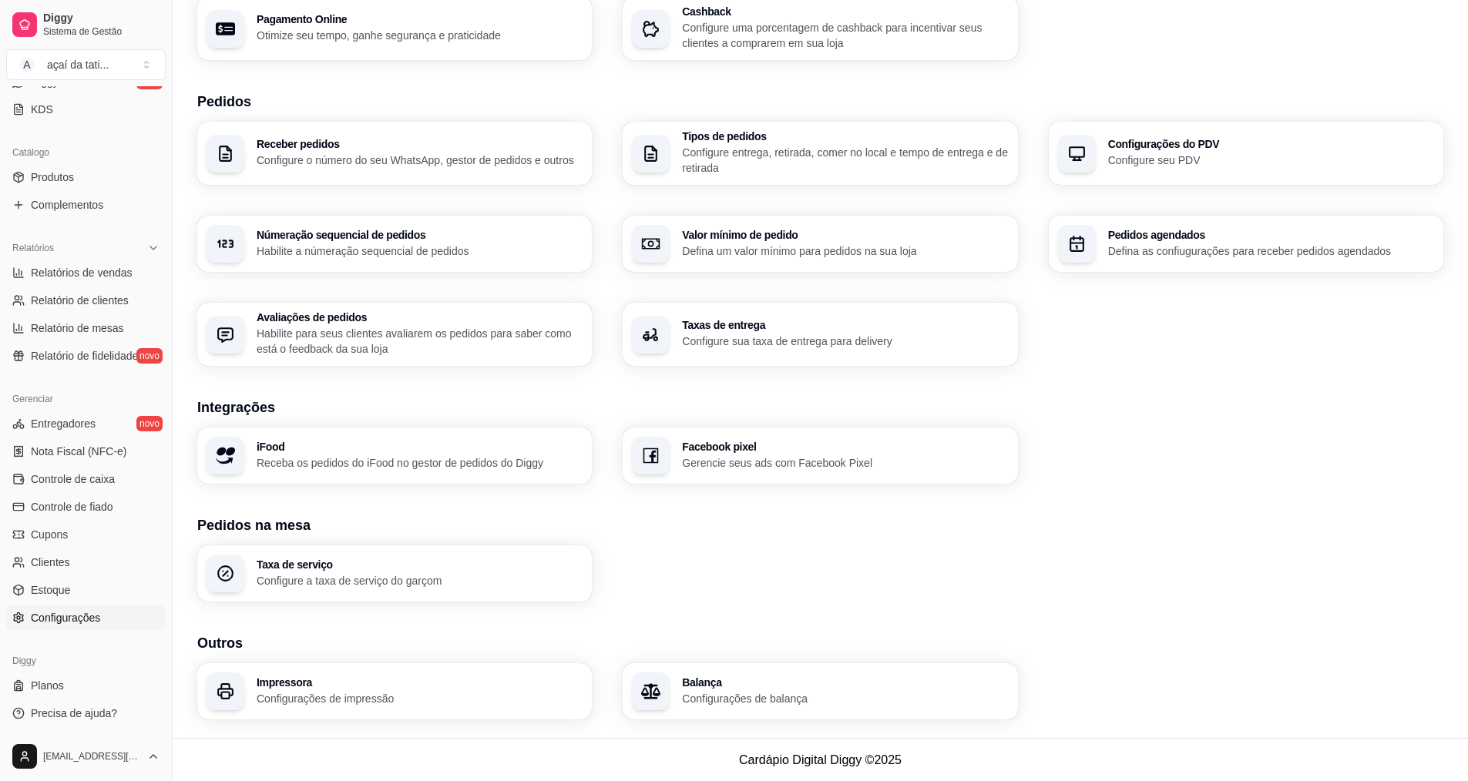
scroll to position [277, 0]
click at [420, 684] on h3 "Impressora" at bounding box center [420, 682] width 326 height 11
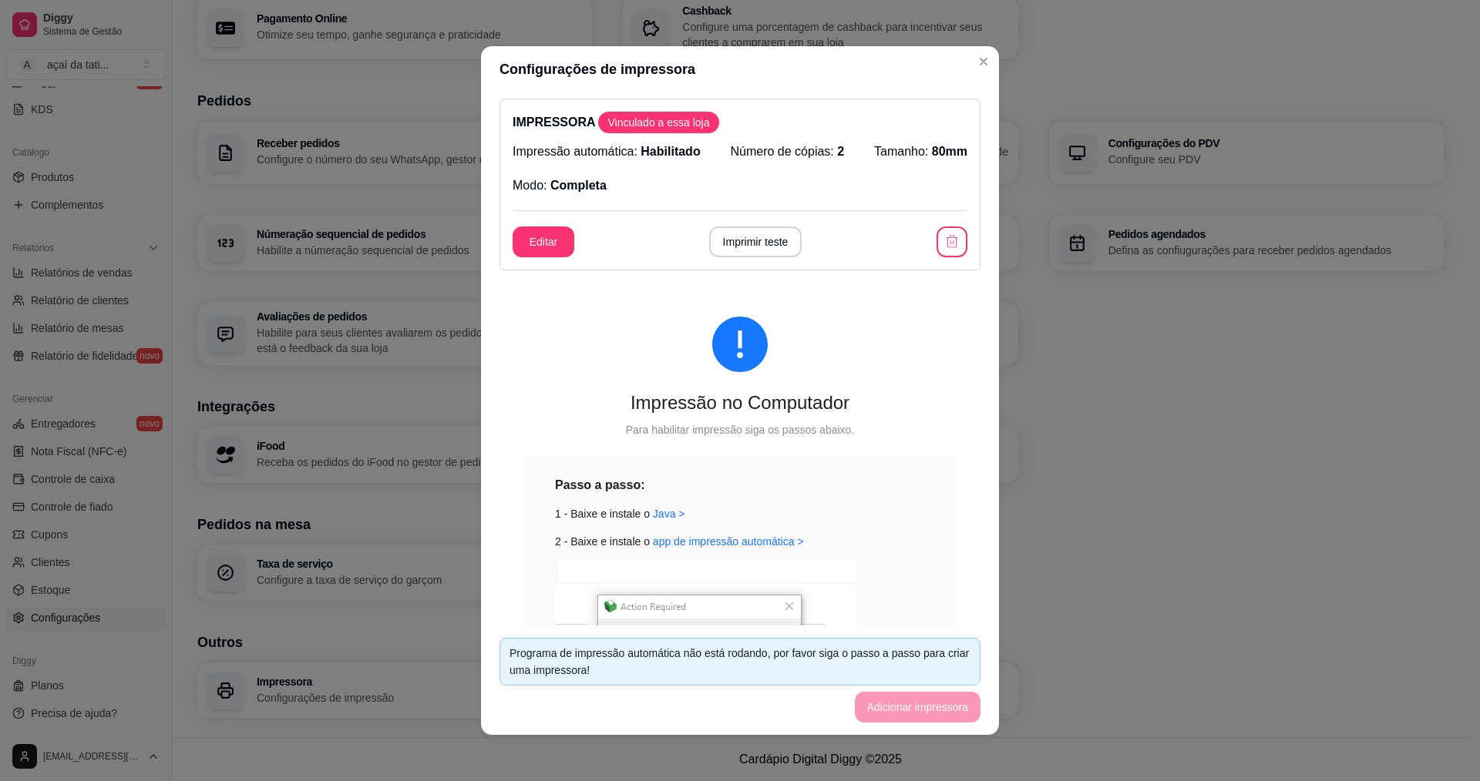
click at [941, 400] on div "Impressão no Computador Para habilitar impressão siga os passos abaixo. Passo a…" at bounding box center [739, 586] width 481 height 612
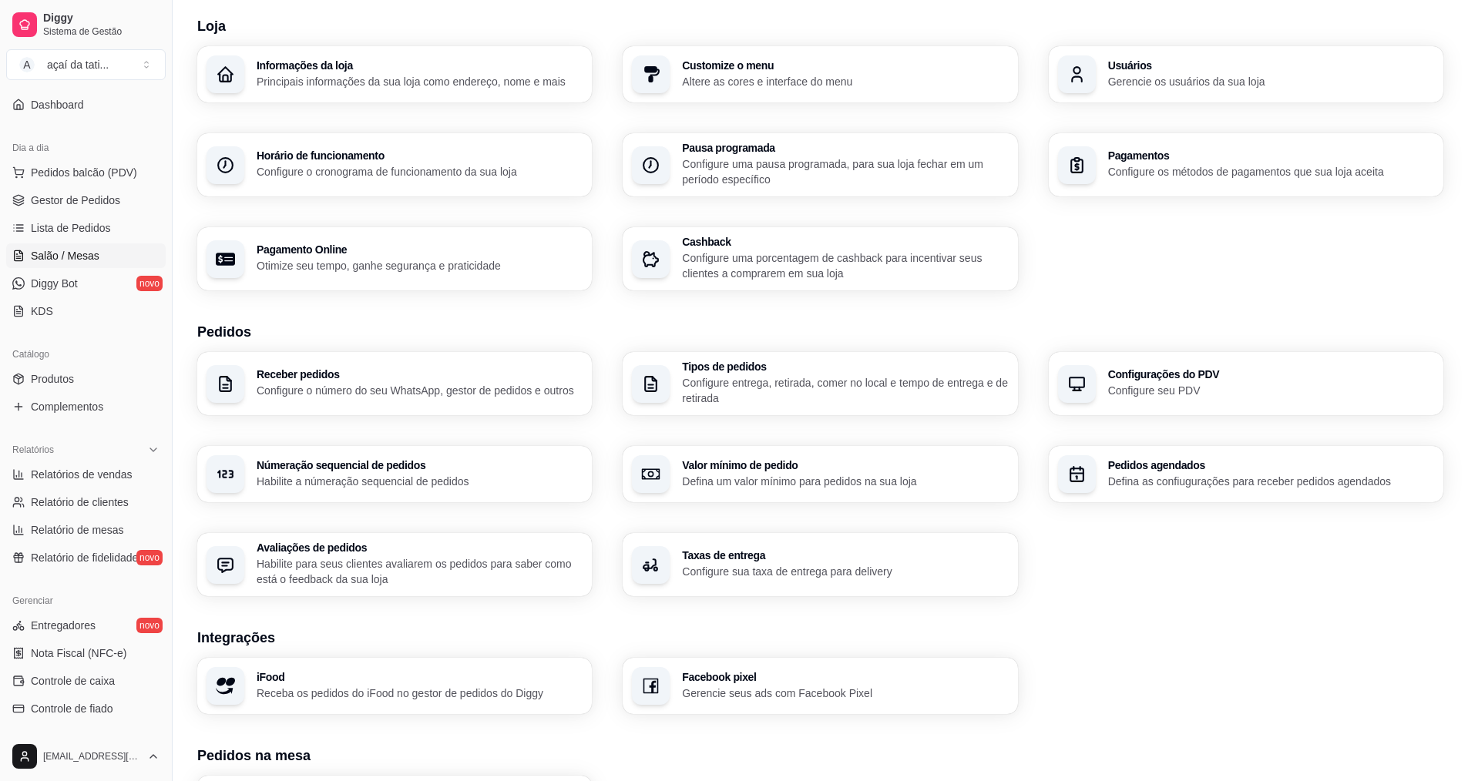
scroll to position [96, 0]
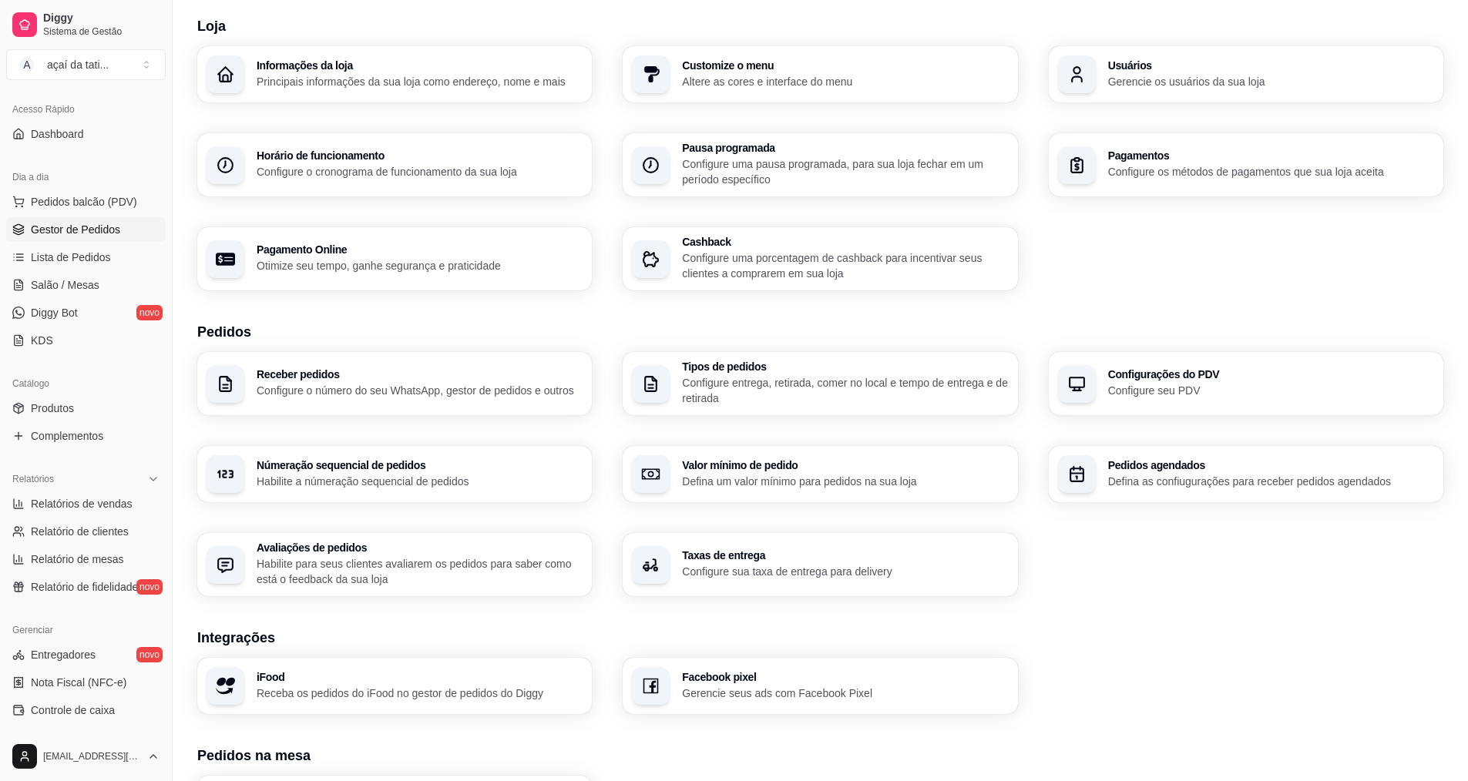
click at [119, 236] on link "Gestor de Pedidos" at bounding box center [86, 229] width 160 height 25
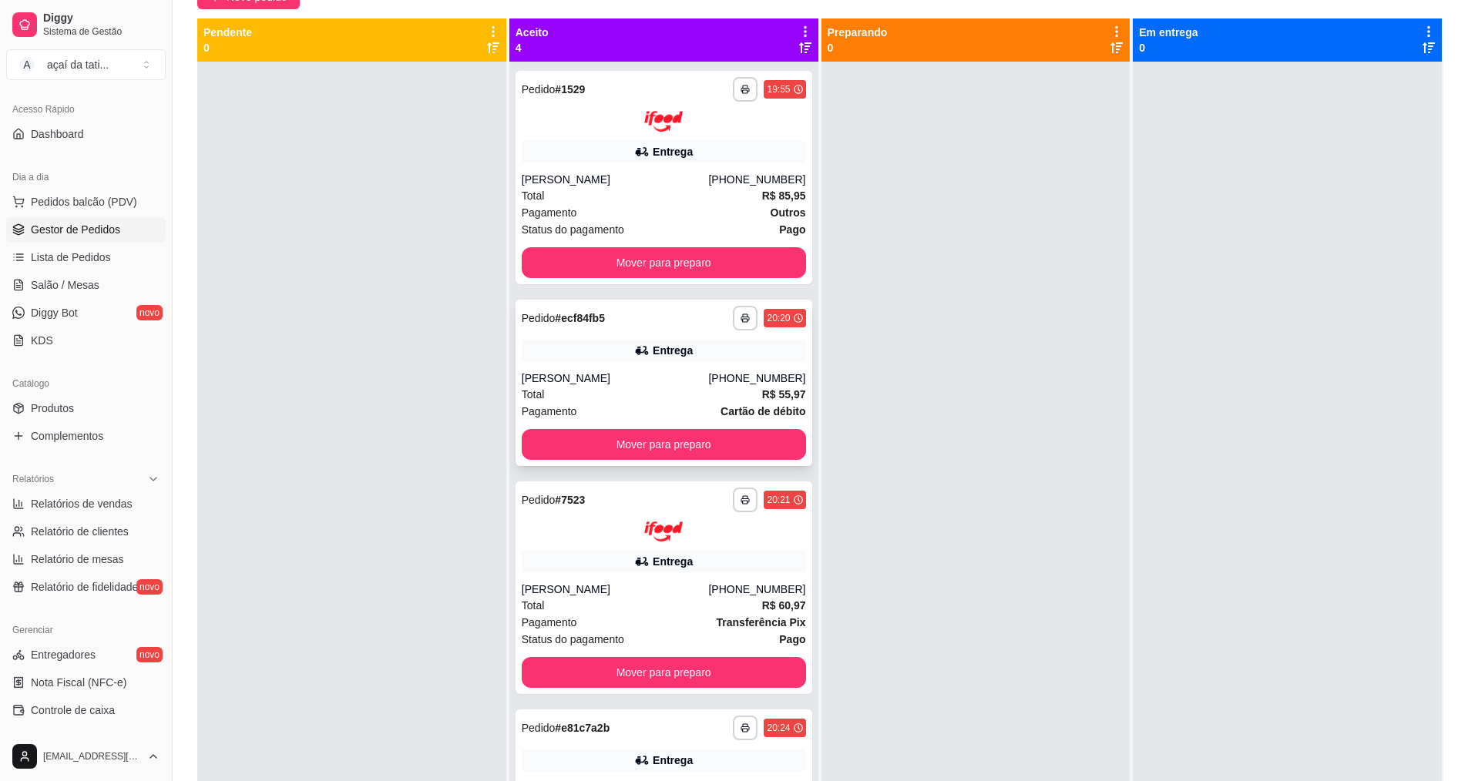
click at [601, 363] on div "**********" at bounding box center [664, 383] width 297 height 166
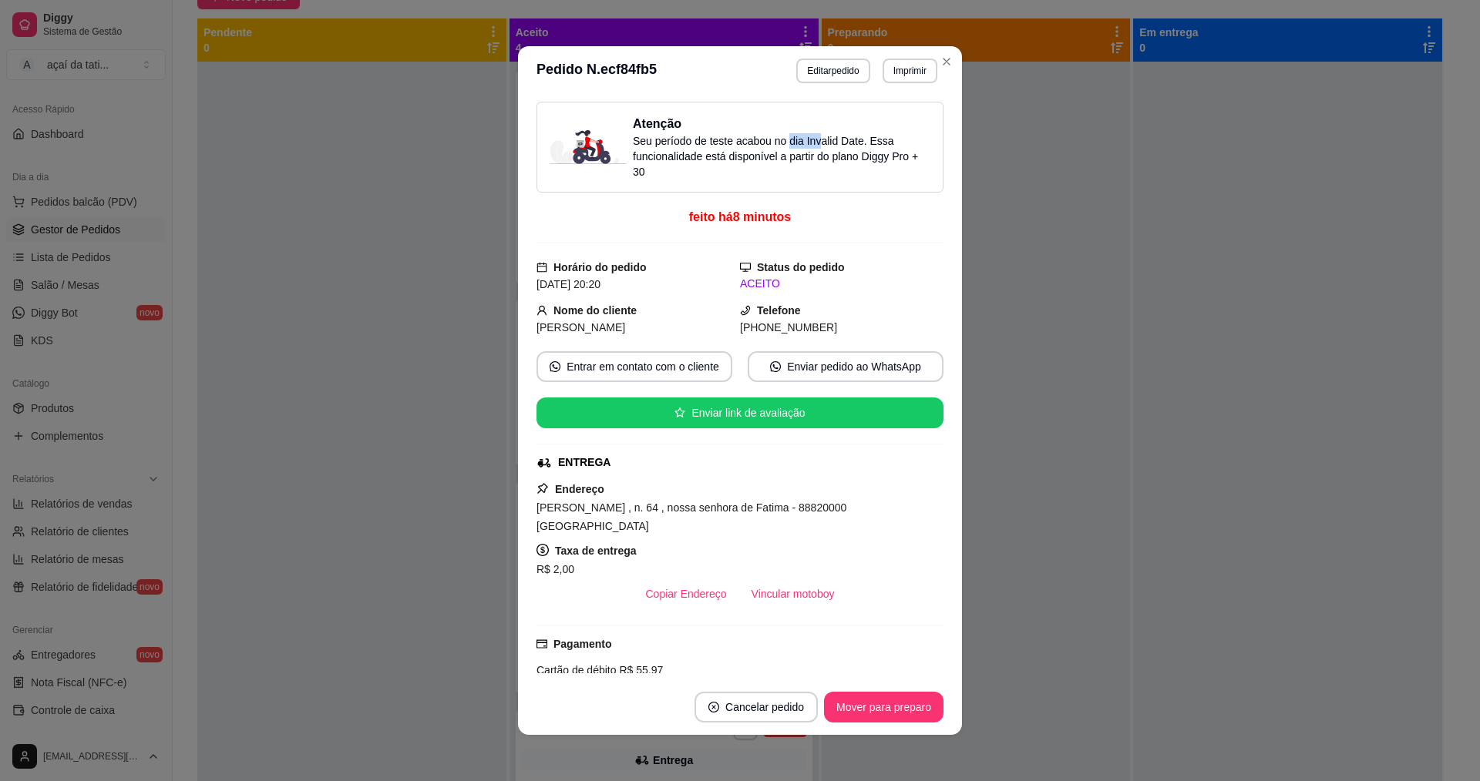
drag, startPoint x: 797, startPoint y: 139, endPoint x: 841, endPoint y: 140, distance: 44.0
click at [841, 140] on p "Seu período de teste acabou no dia Invalid Date . Essa funcionalidade está disp…" at bounding box center [781, 156] width 297 height 46
drag, startPoint x: 863, startPoint y: 143, endPoint x: 872, endPoint y: 142, distance: 8.6
click at [864, 143] on p "Seu período de teste acabou no dia Invalid Date . Essa funcionalidade está disp…" at bounding box center [781, 156] width 297 height 46
click at [899, 135] on p "Seu período de teste acabou no dia Invalid Date . Essa funcionalidade está disp…" at bounding box center [781, 156] width 297 height 46
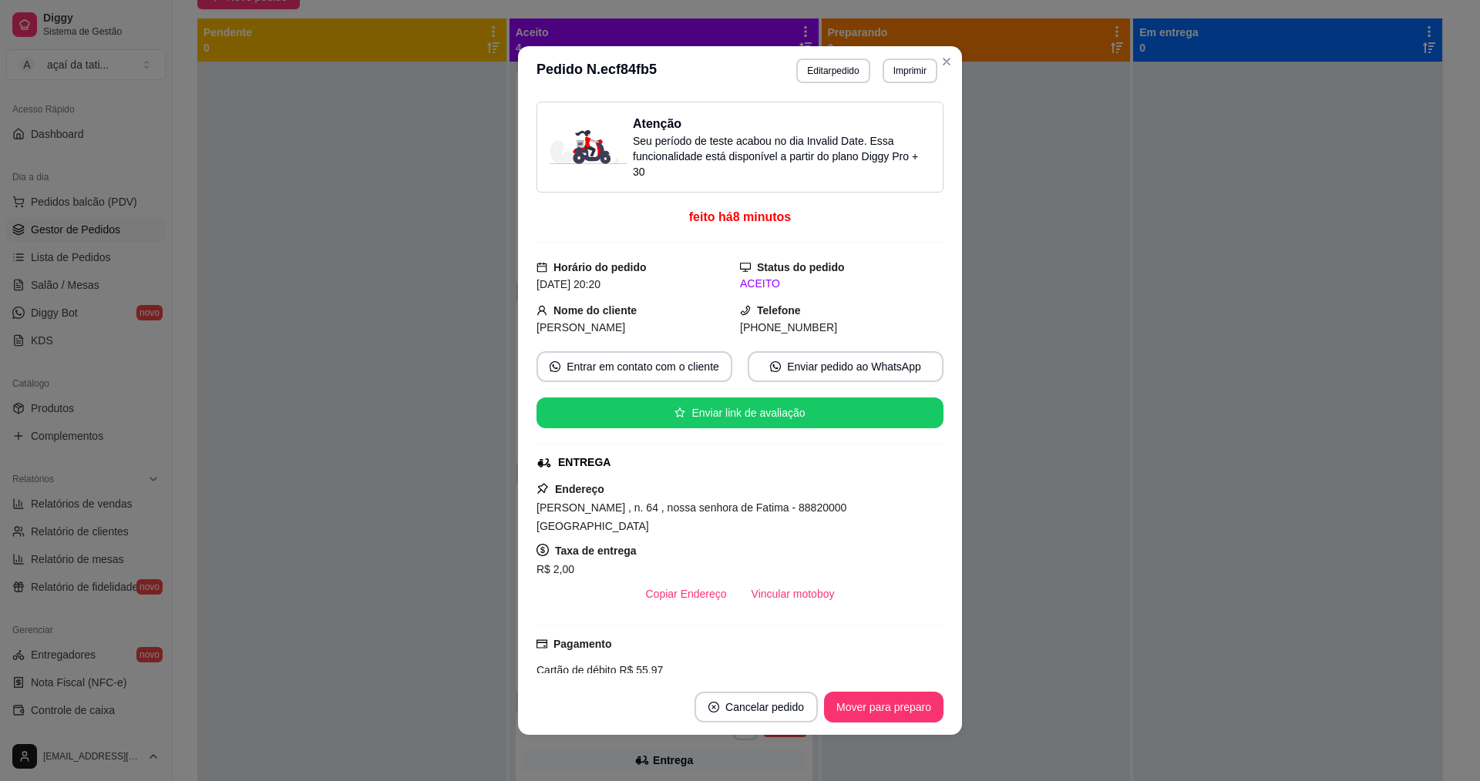
click at [791, 157] on p "Seu período de teste acabou no dia Invalid Date . Essa funcionalidade está disp…" at bounding box center [781, 156] width 297 height 46
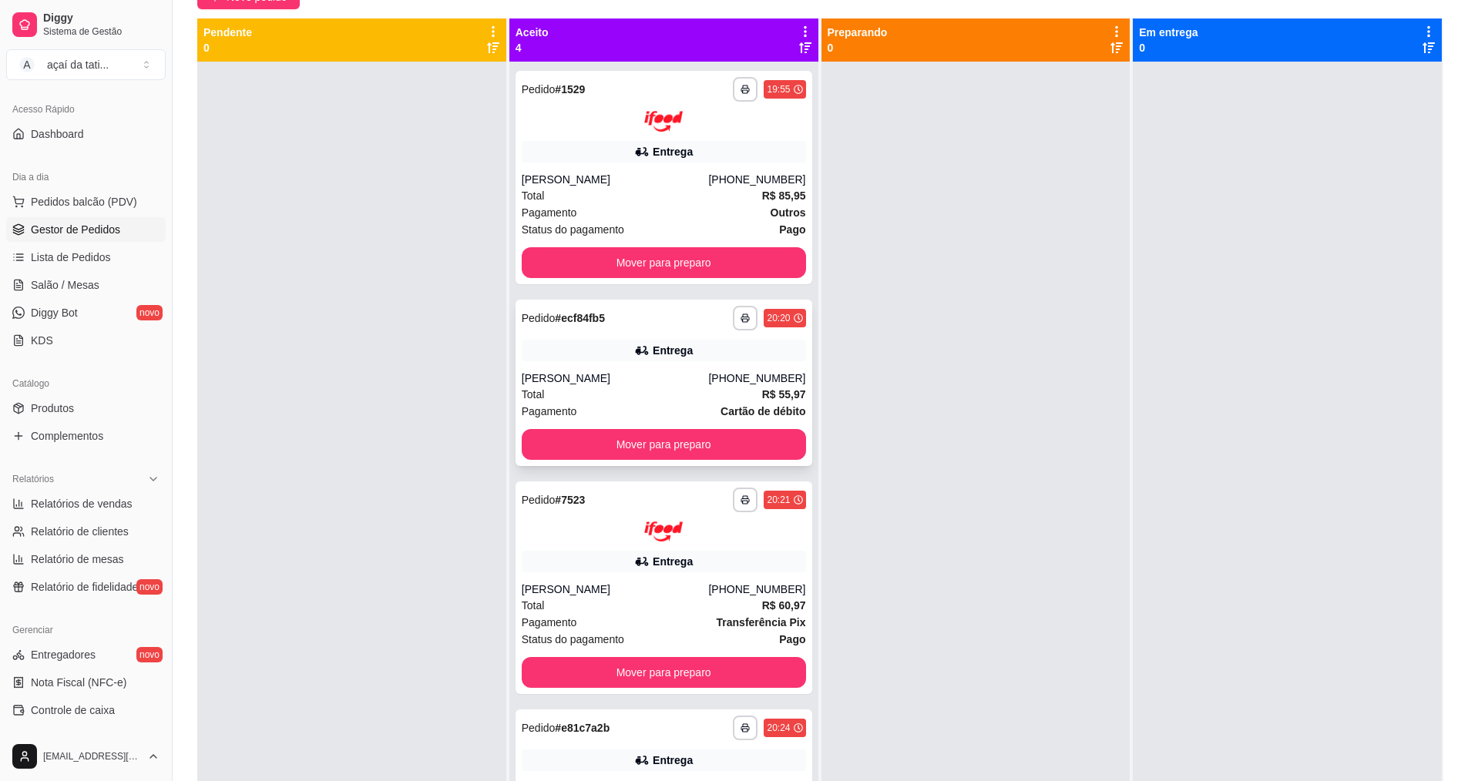
click at [657, 323] on div "**********" at bounding box center [664, 318] width 284 height 25
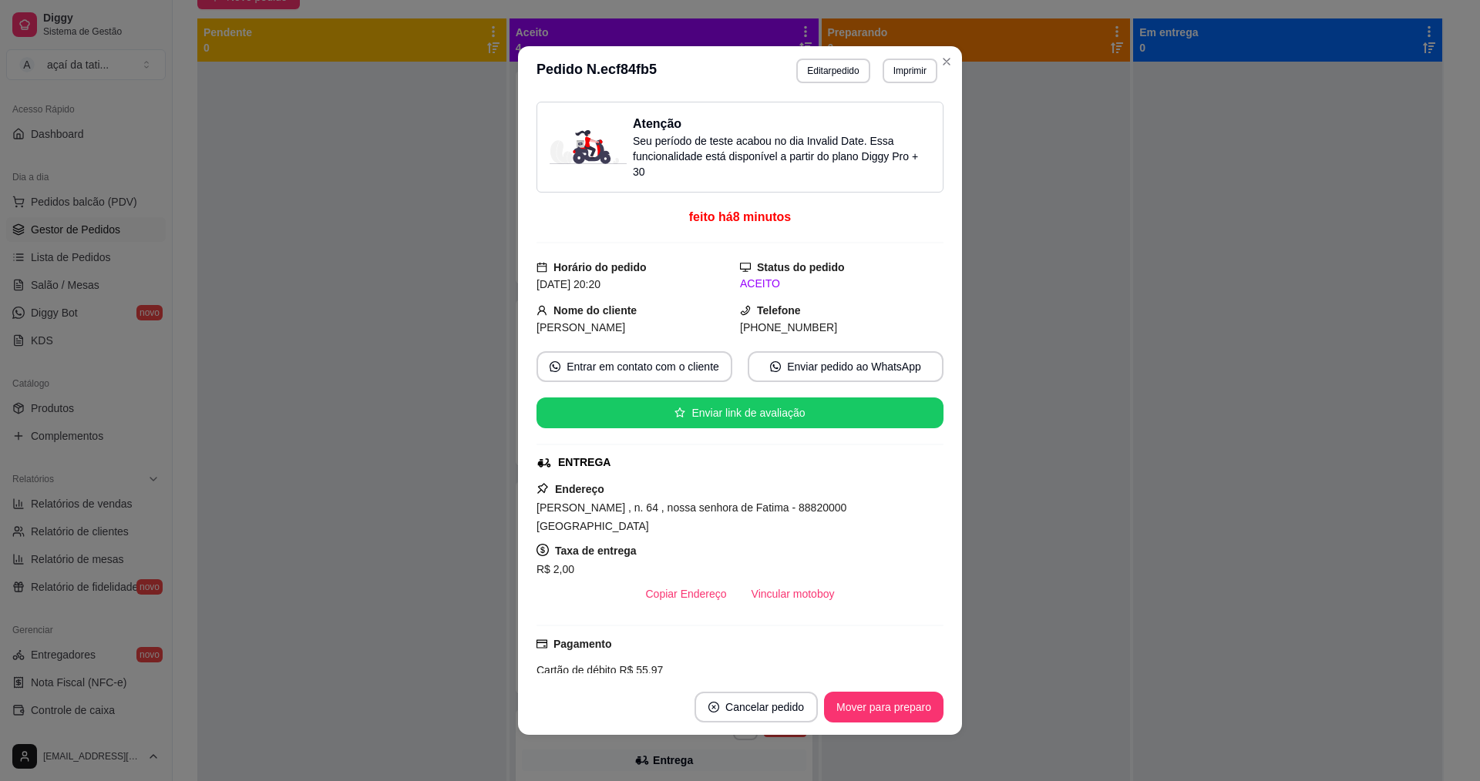
click at [633, 141] on p "Seu período de teste acabou no dia Invalid Date . Essa funcionalidade está disp…" at bounding box center [781, 156] width 297 height 46
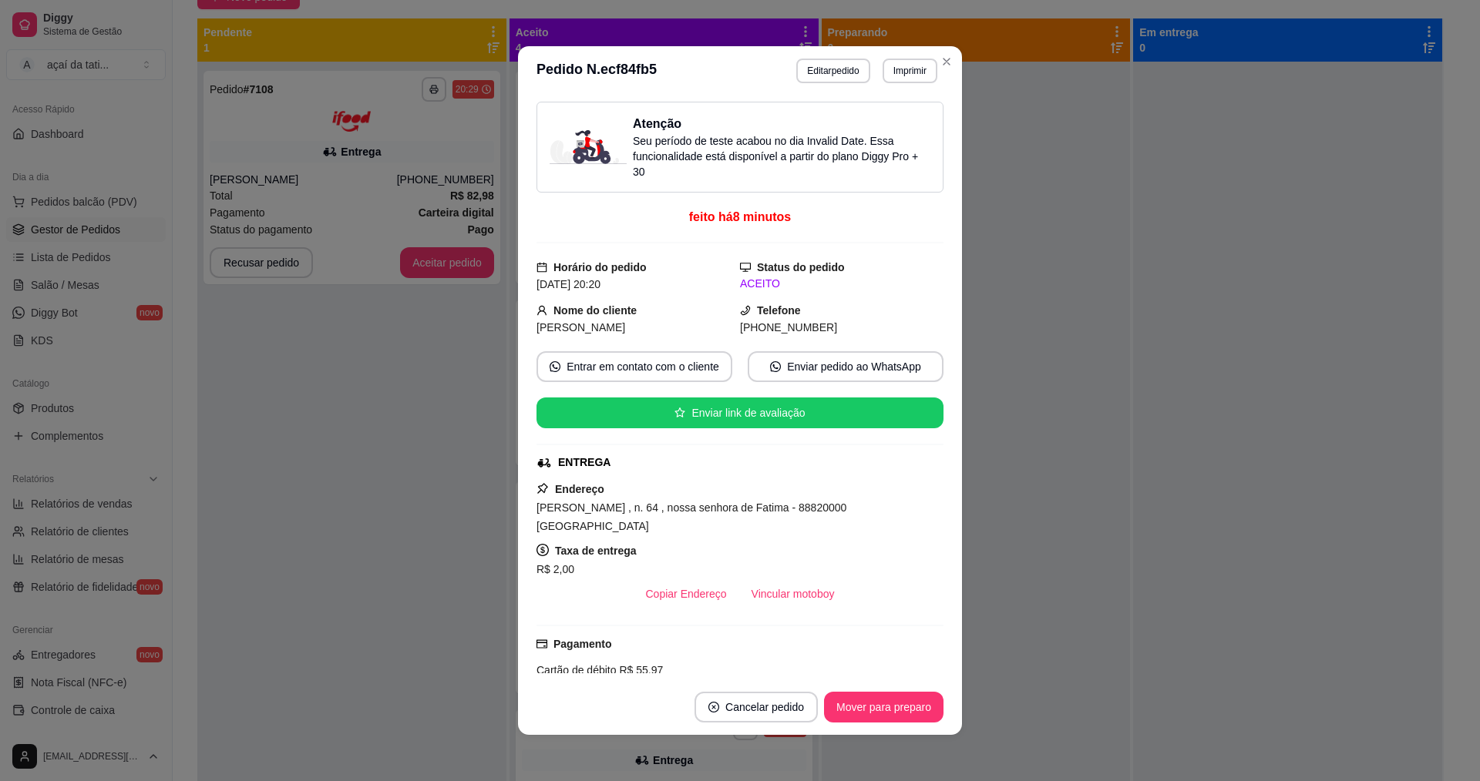
click at [591, 151] on img at bounding box center [587, 147] width 77 height 34
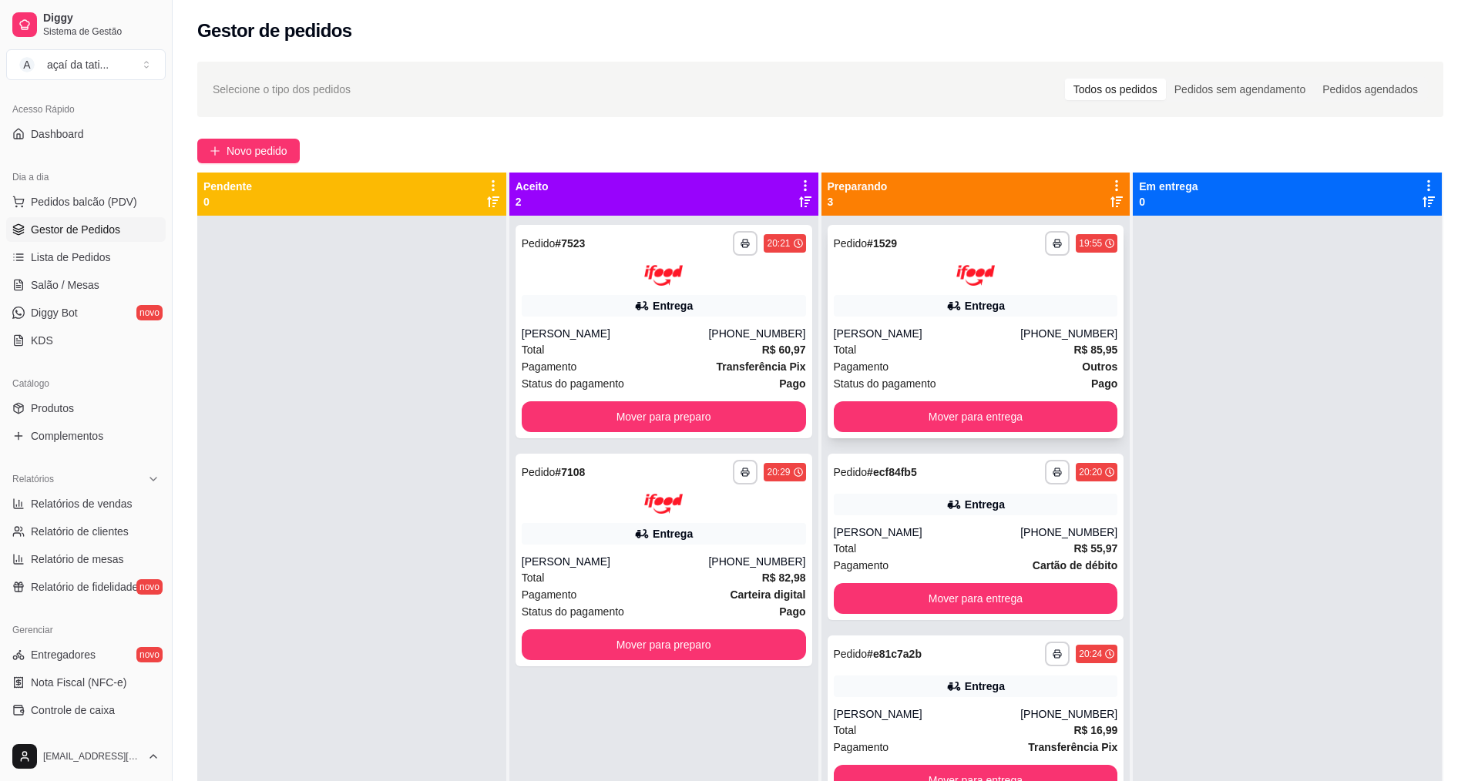
scroll to position [43, 0]
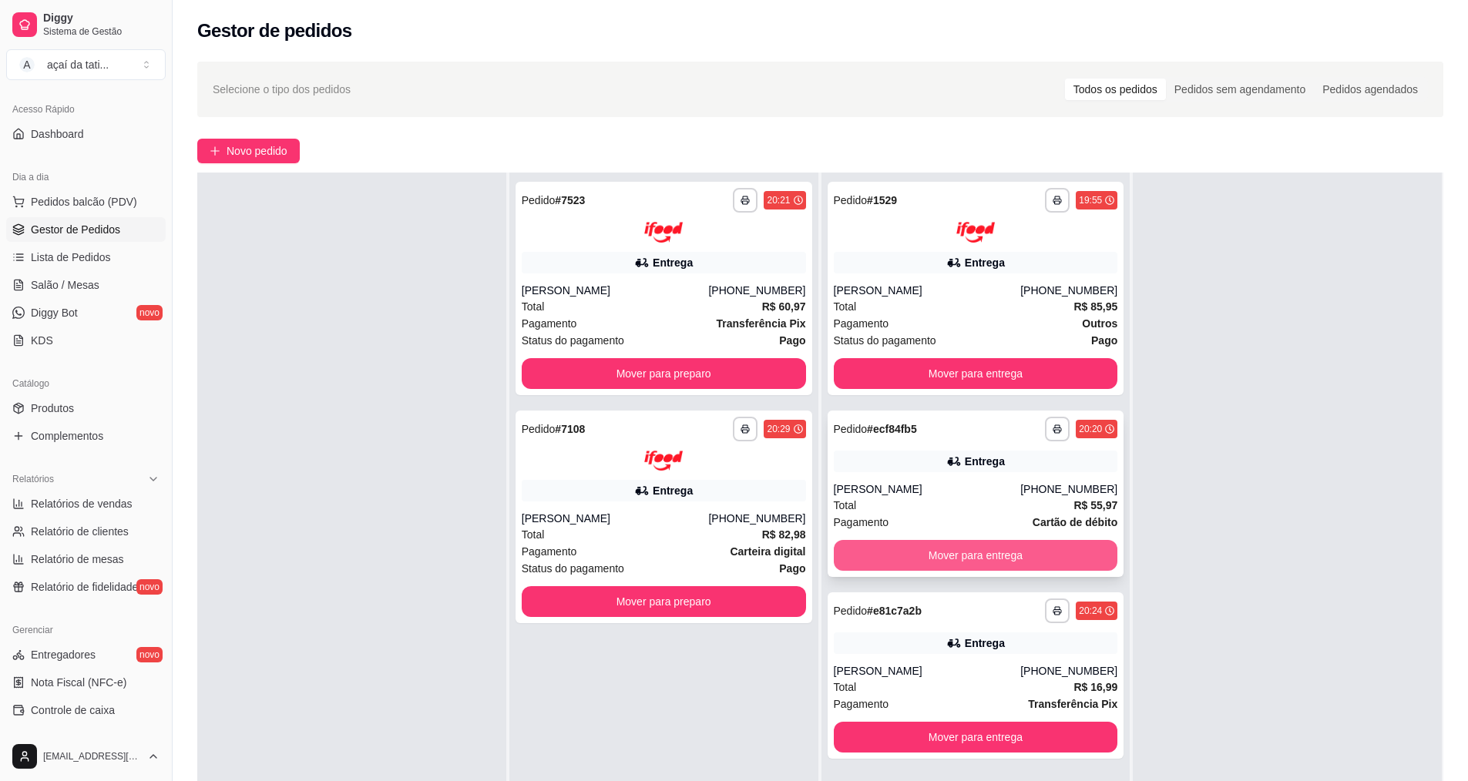
click at [1009, 561] on button "Mover para entrega" at bounding box center [976, 555] width 284 height 31
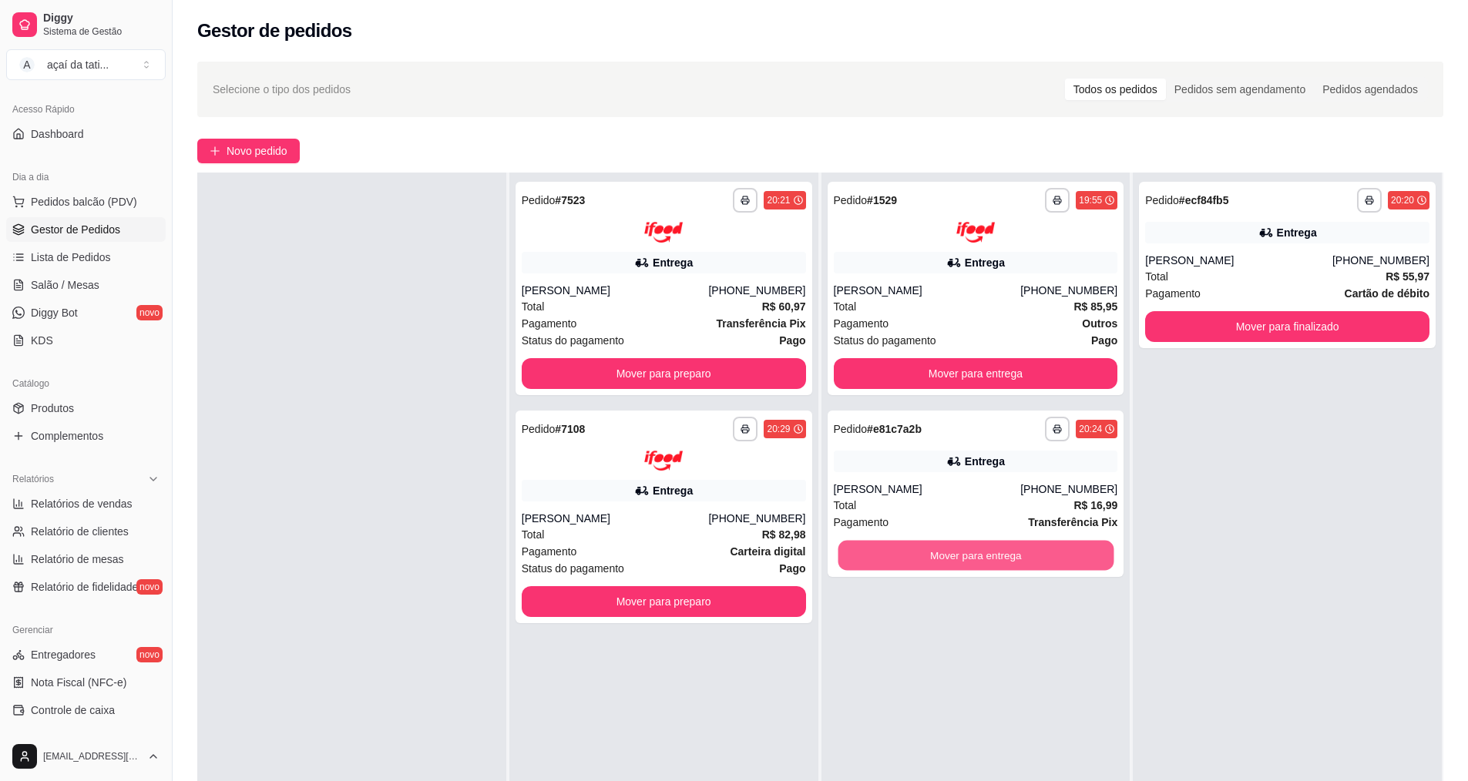
click at [1009, 561] on button "Mover para entrega" at bounding box center [976, 555] width 276 height 30
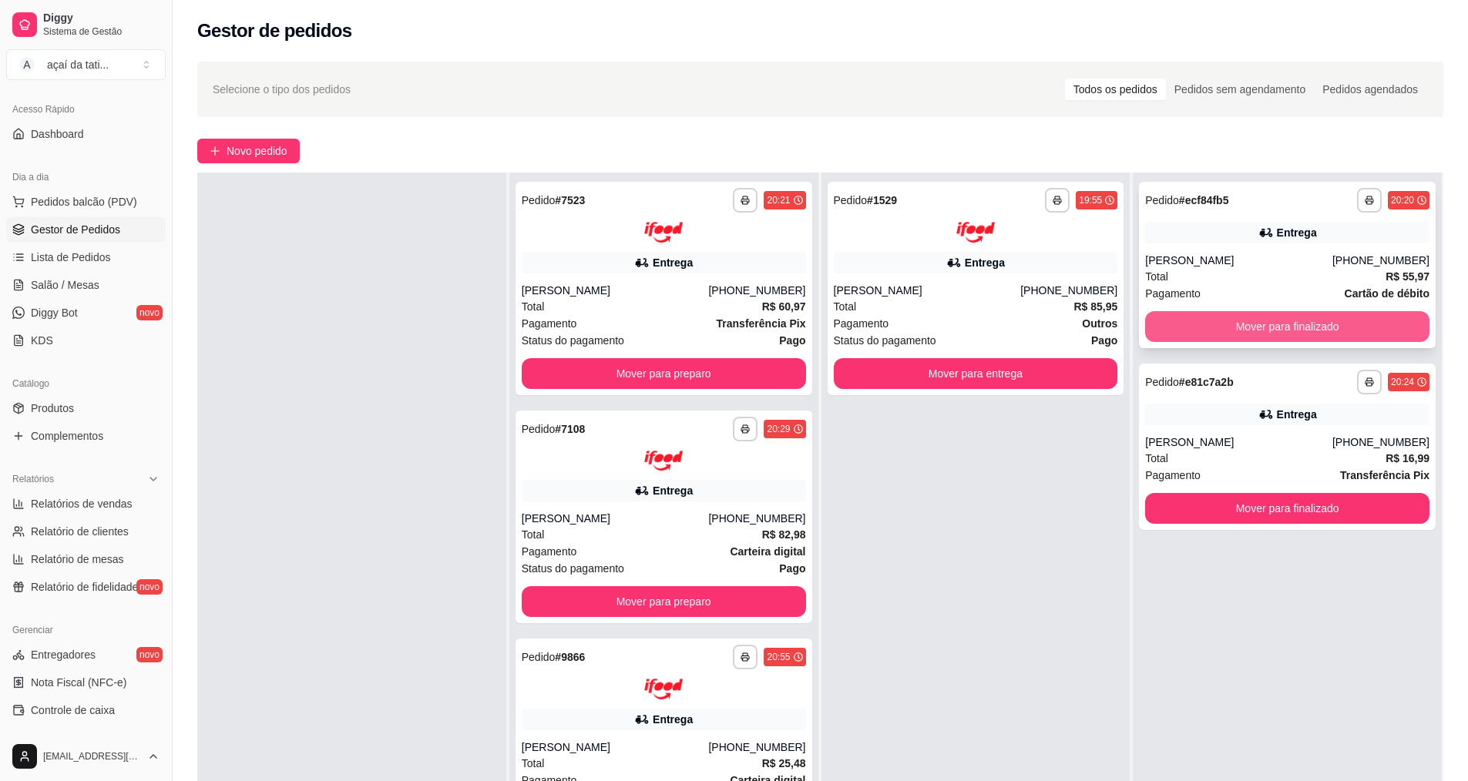
click at [1284, 326] on button "Mover para finalizado" at bounding box center [1287, 326] width 284 height 31
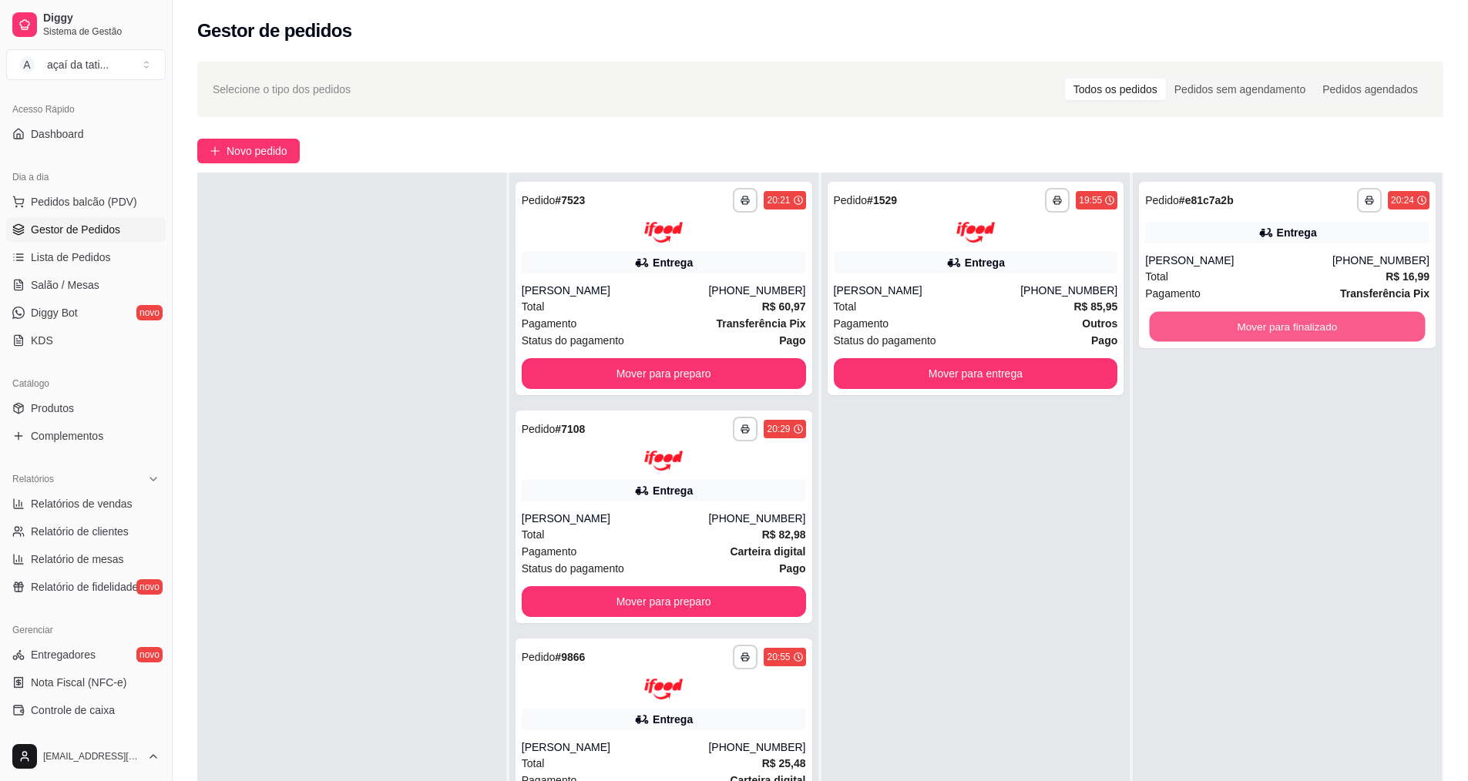
click at [1285, 325] on button "Mover para finalizado" at bounding box center [1288, 327] width 276 height 30
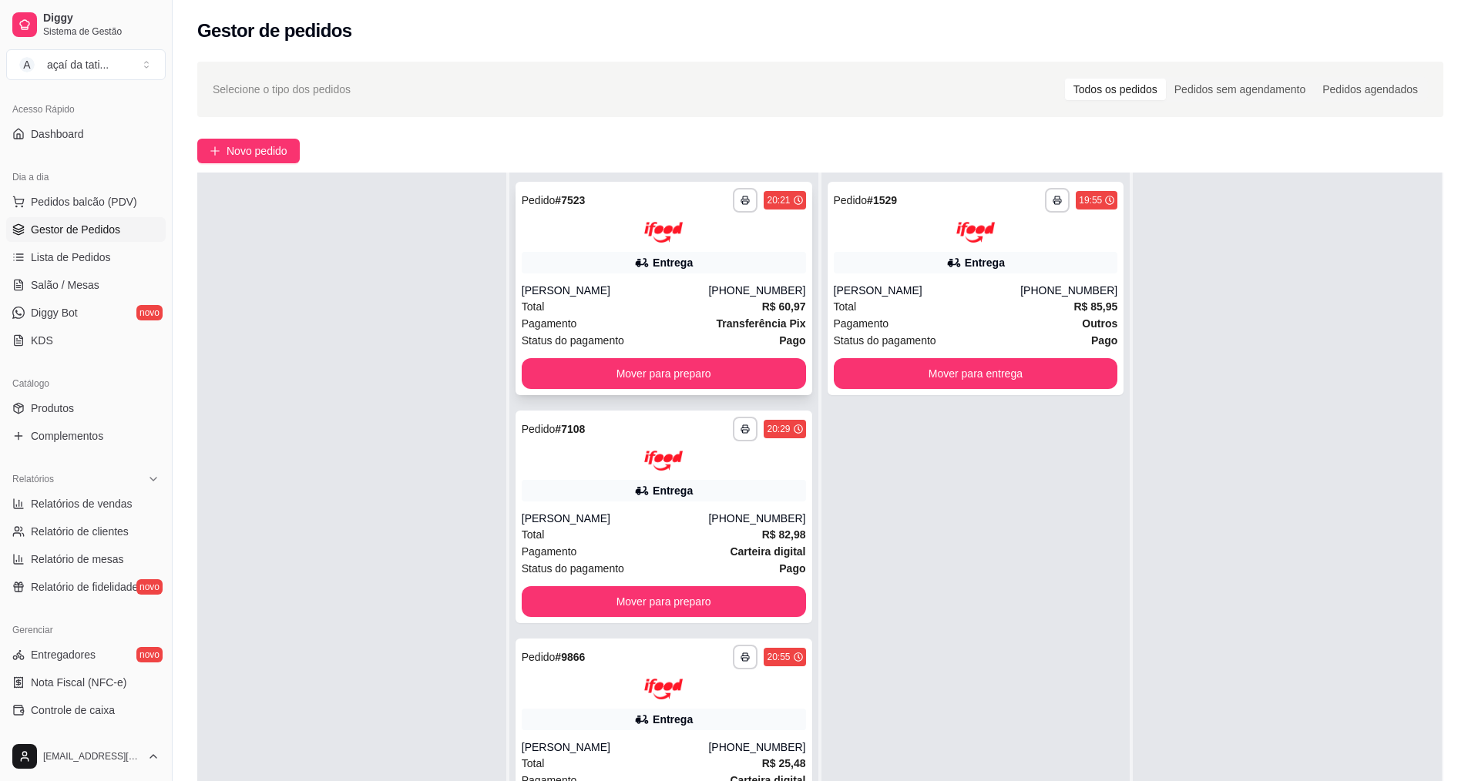
click at [539, 298] on span "Total" at bounding box center [533, 306] width 23 height 17
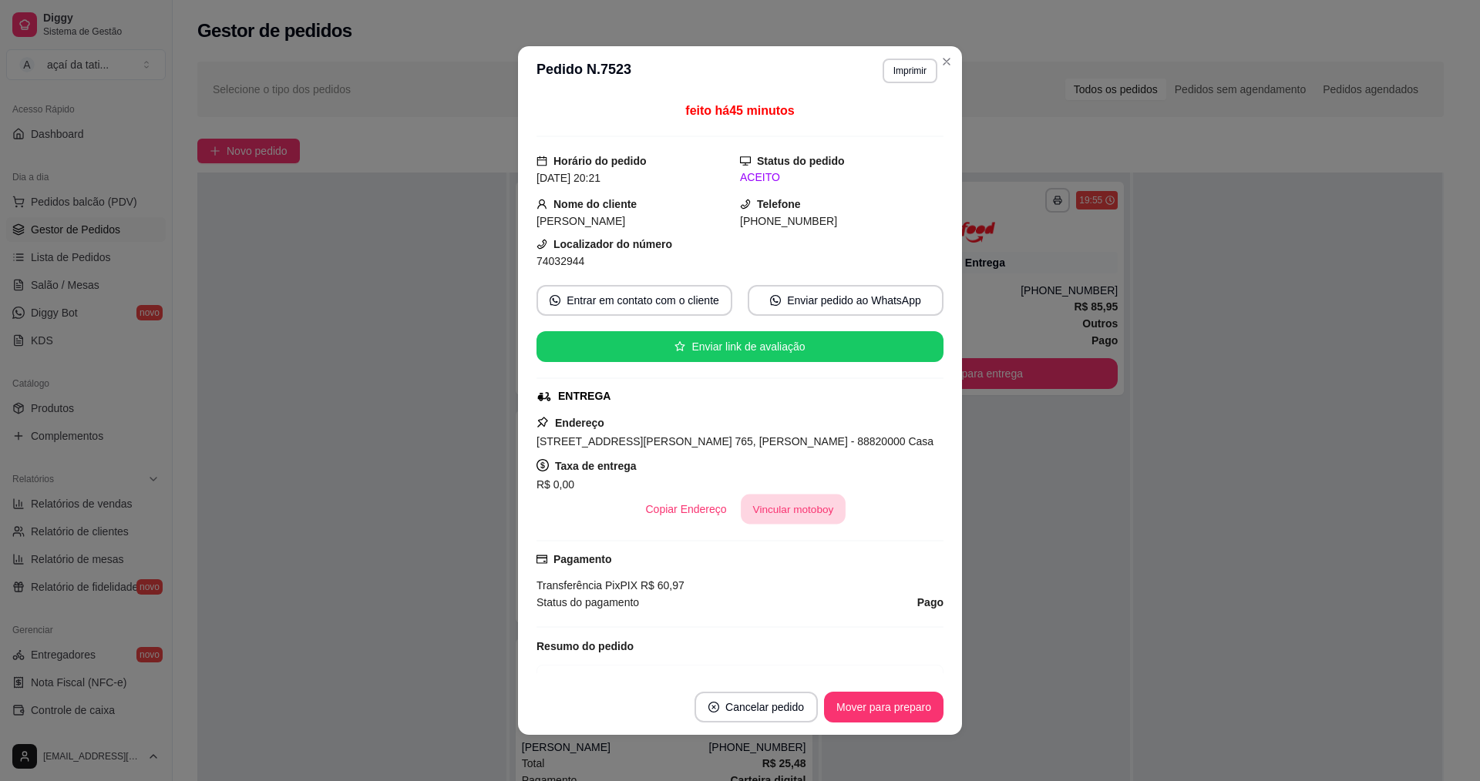
click at [810, 498] on button "Vincular motoboy" at bounding box center [793, 510] width 105 height 30
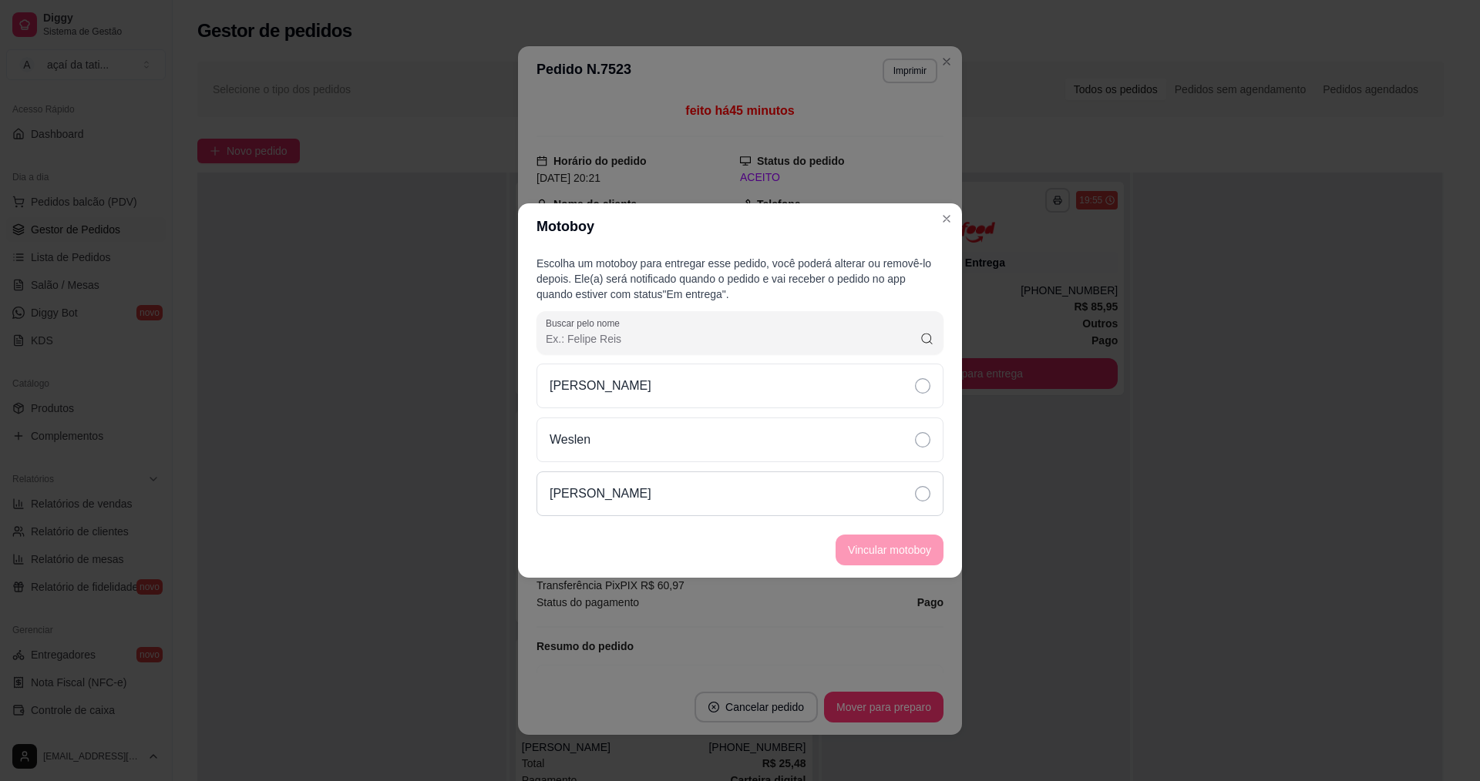
click at [756, 481] on div "[PERSON_NAME]" at bounding box center [739, 494] width 407 height 45
click at [909, 544] on button "Vincular motoboy" at bounding box center [889, 550] width 108 height 31
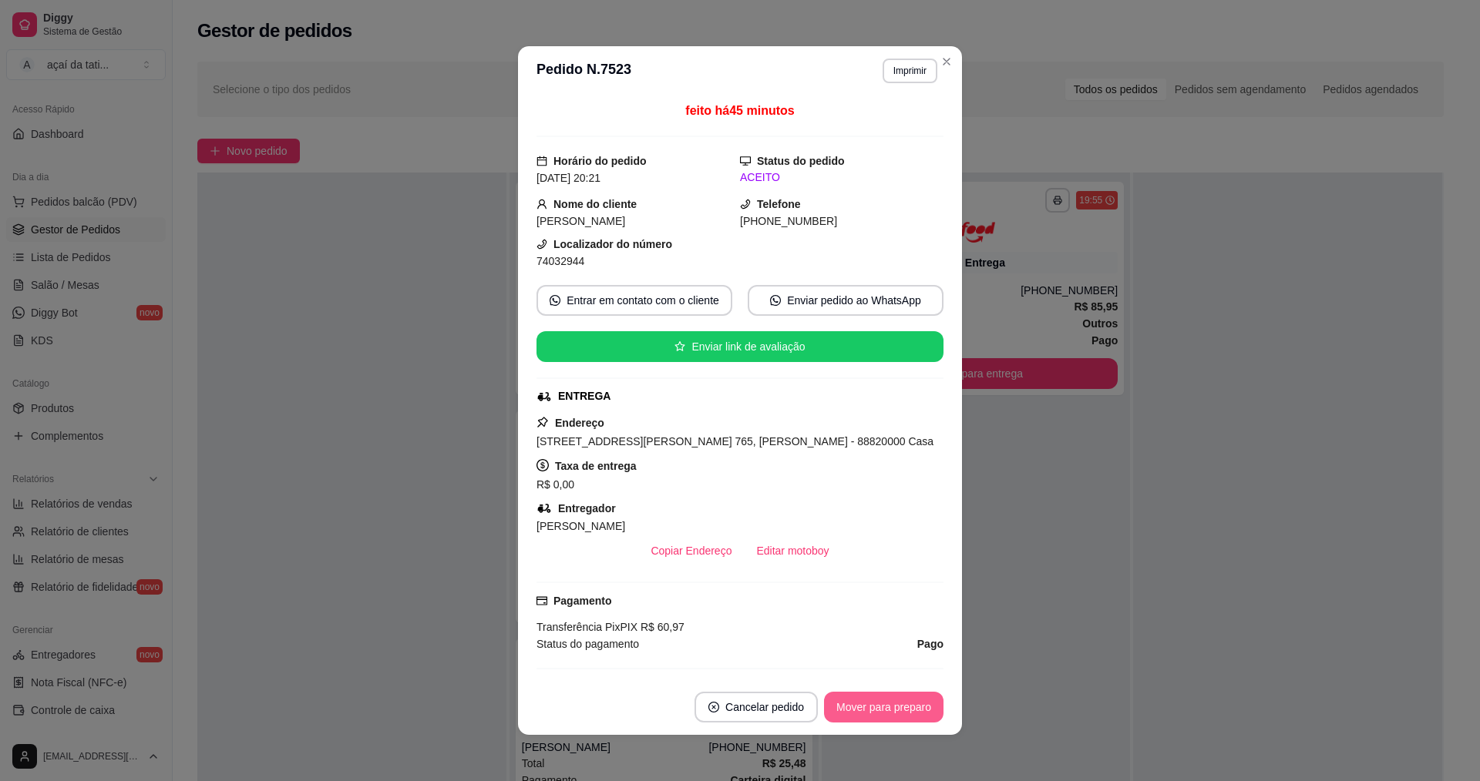
click at [915, 694] on button "Mover para preparo" at bounding box center [883, 707] width 119 height 31
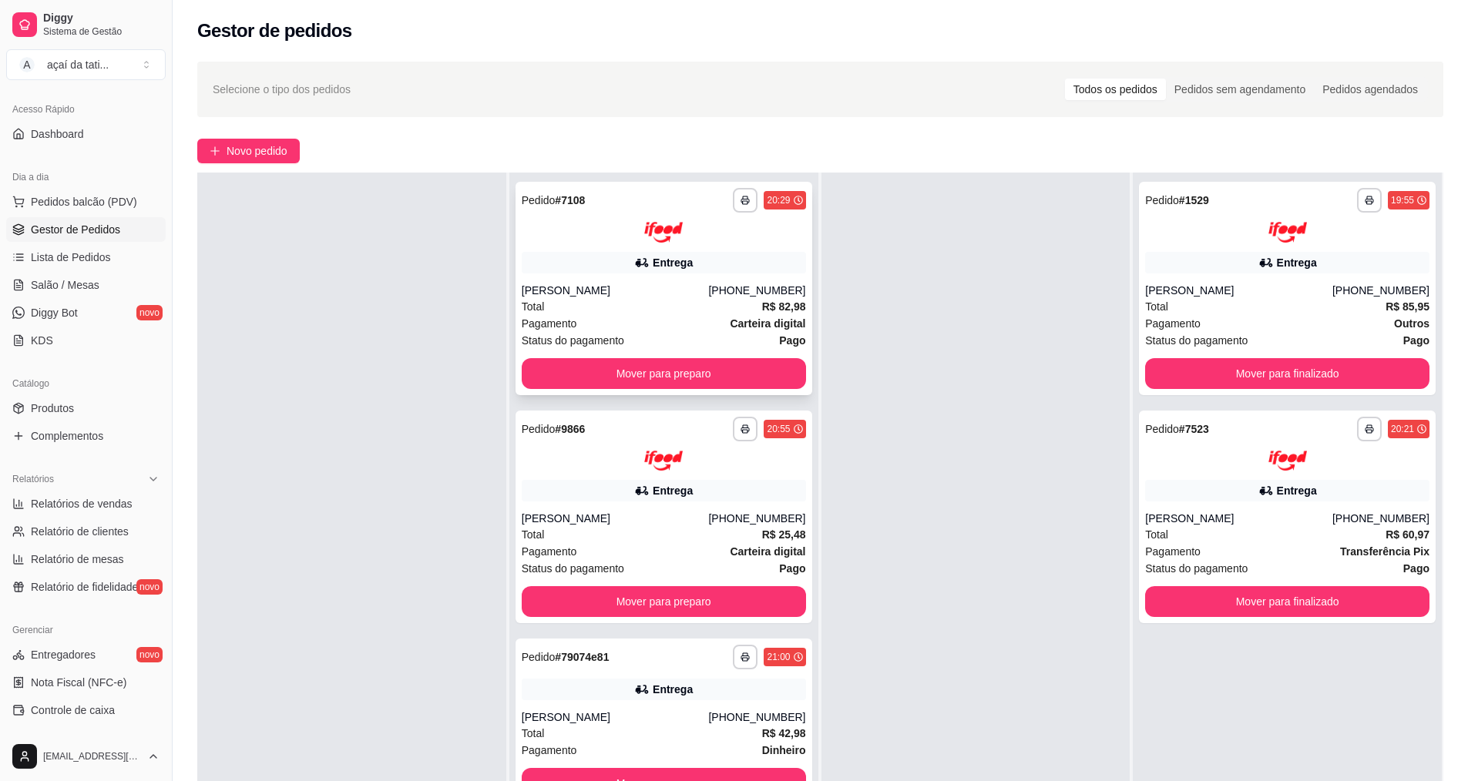
click at [610, 275] on div "**********" at bounding box center [664, 288] width 297 height 213
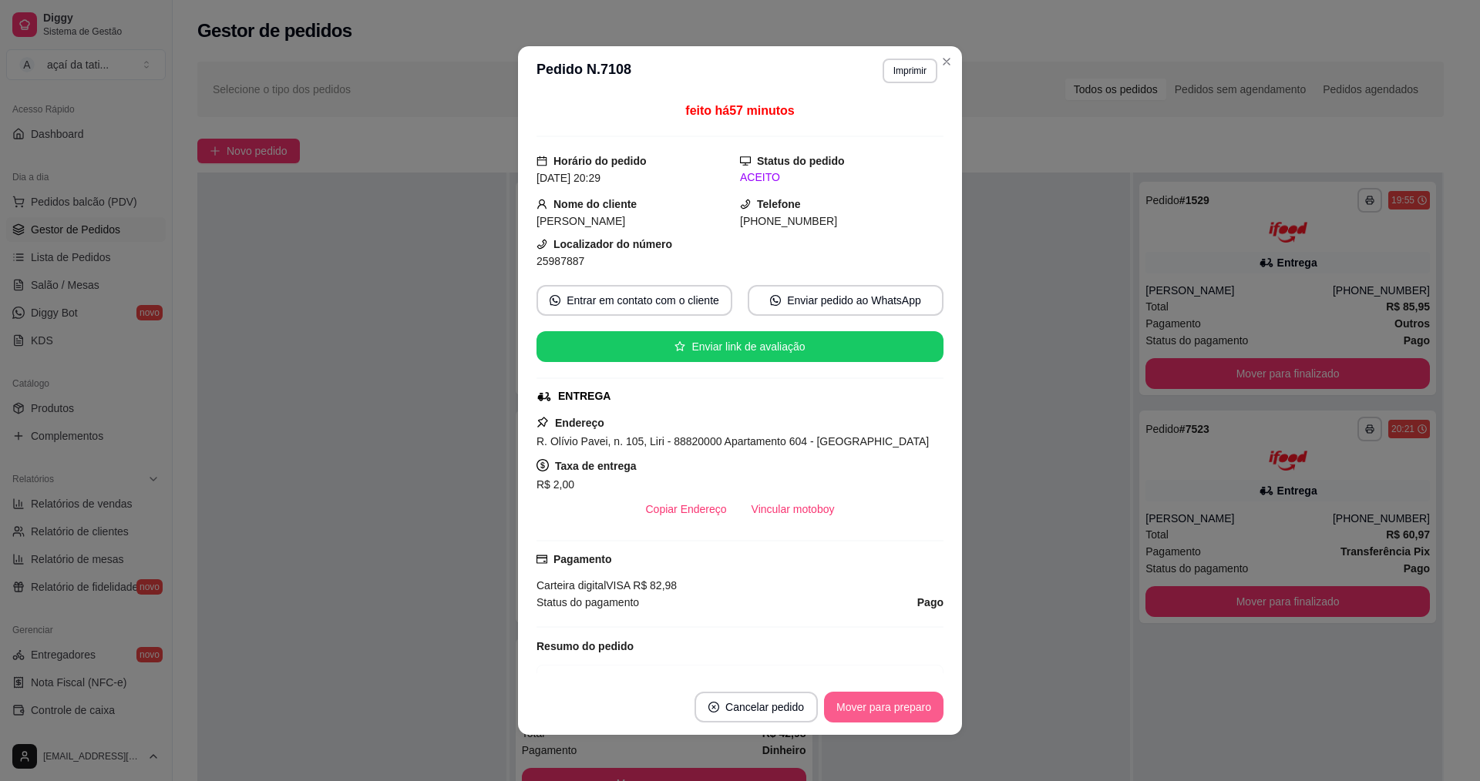
click at [865, 712] on button "Mover para preparo" at bounding box center [883, 707] width 119 height 31
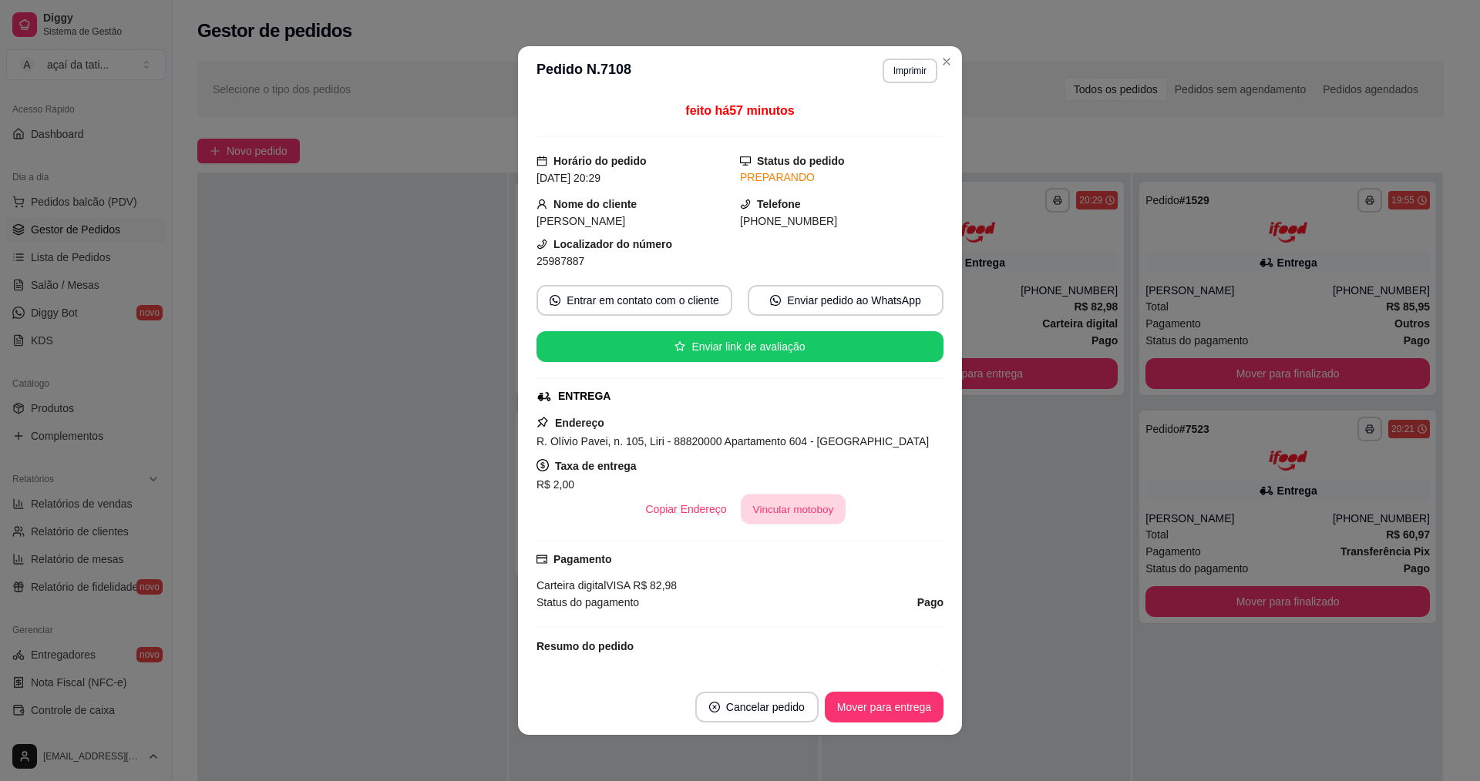
click at [765, 525] on button "Vincular motoboy" at bounding box center [793, 510] width 105 height 30
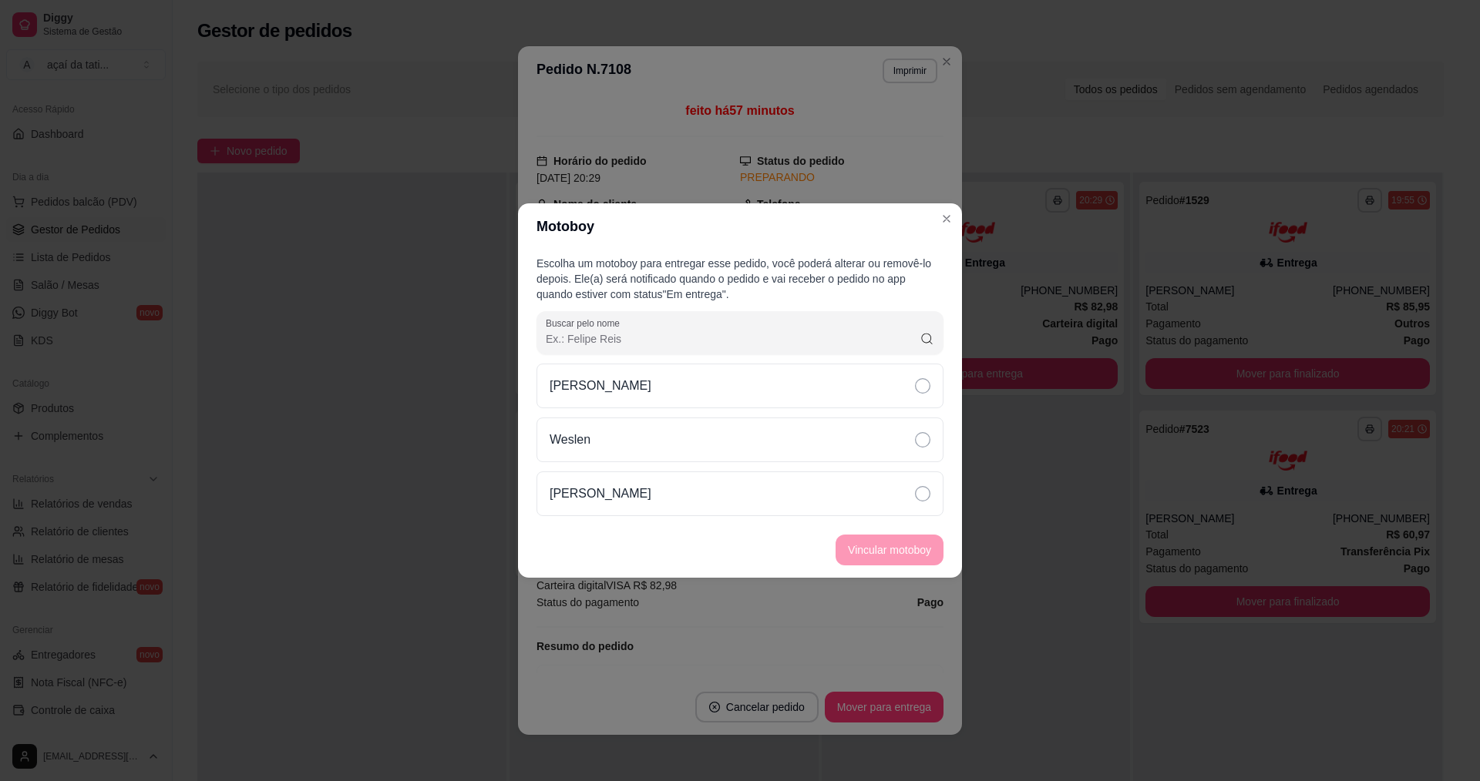
drag, startPoint x: 673, startPoint y: 493, endPoint x: 849, endPoint y: 623, distance: 219.3
click at [694, 506] on div "[PERSON_NAME]" at bounding box center [739, 494] width 407 height 45
click at [916, 566] on footer "Vincular motoboy" at bounding box center [740, 549] width 444 height 55
click at [916, 554] on button "Vincular motoboy" at bounding box center [889, 551] width 105 height 30
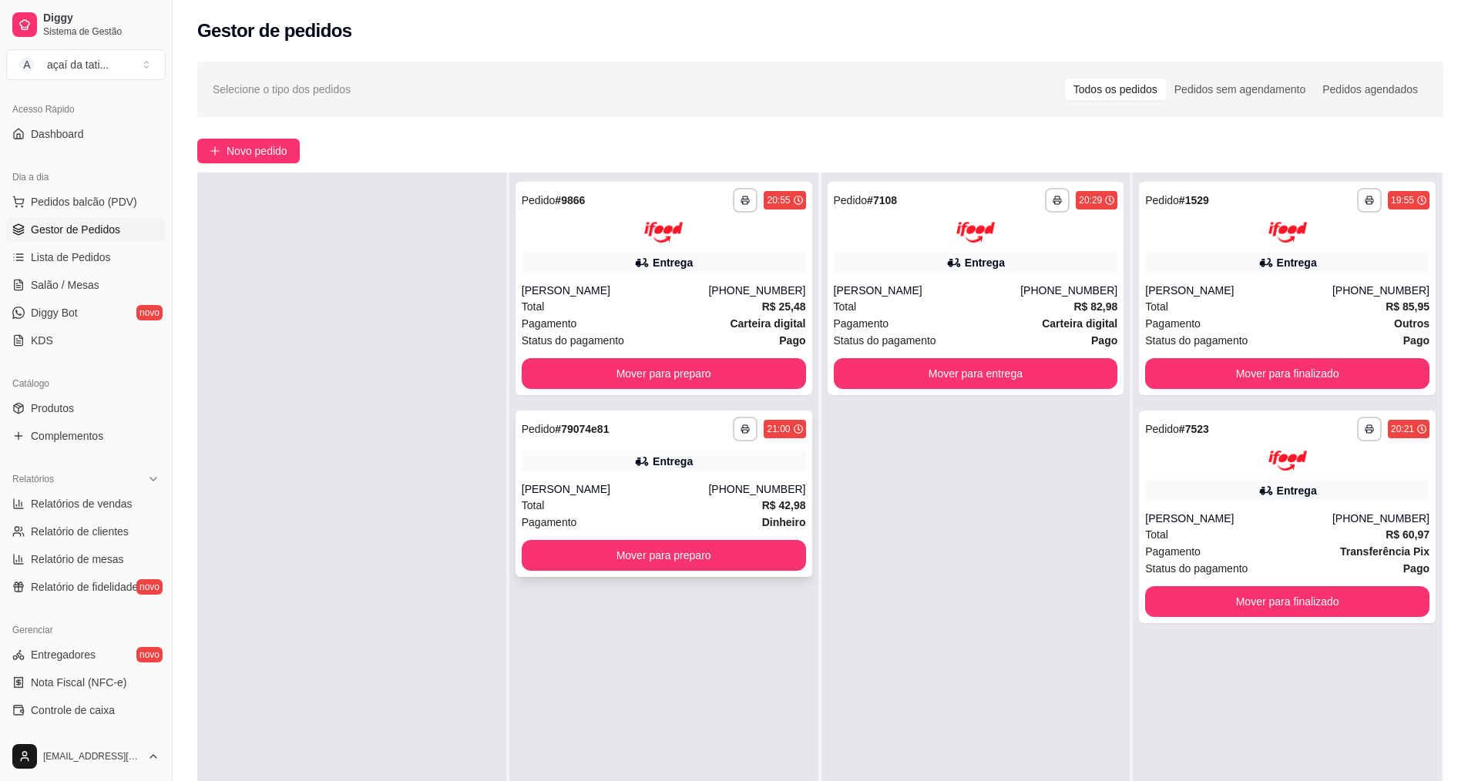
click at [607, 484] on div "[PERSON_NAME]" at bounding box center [615, 489] width 187 height 15
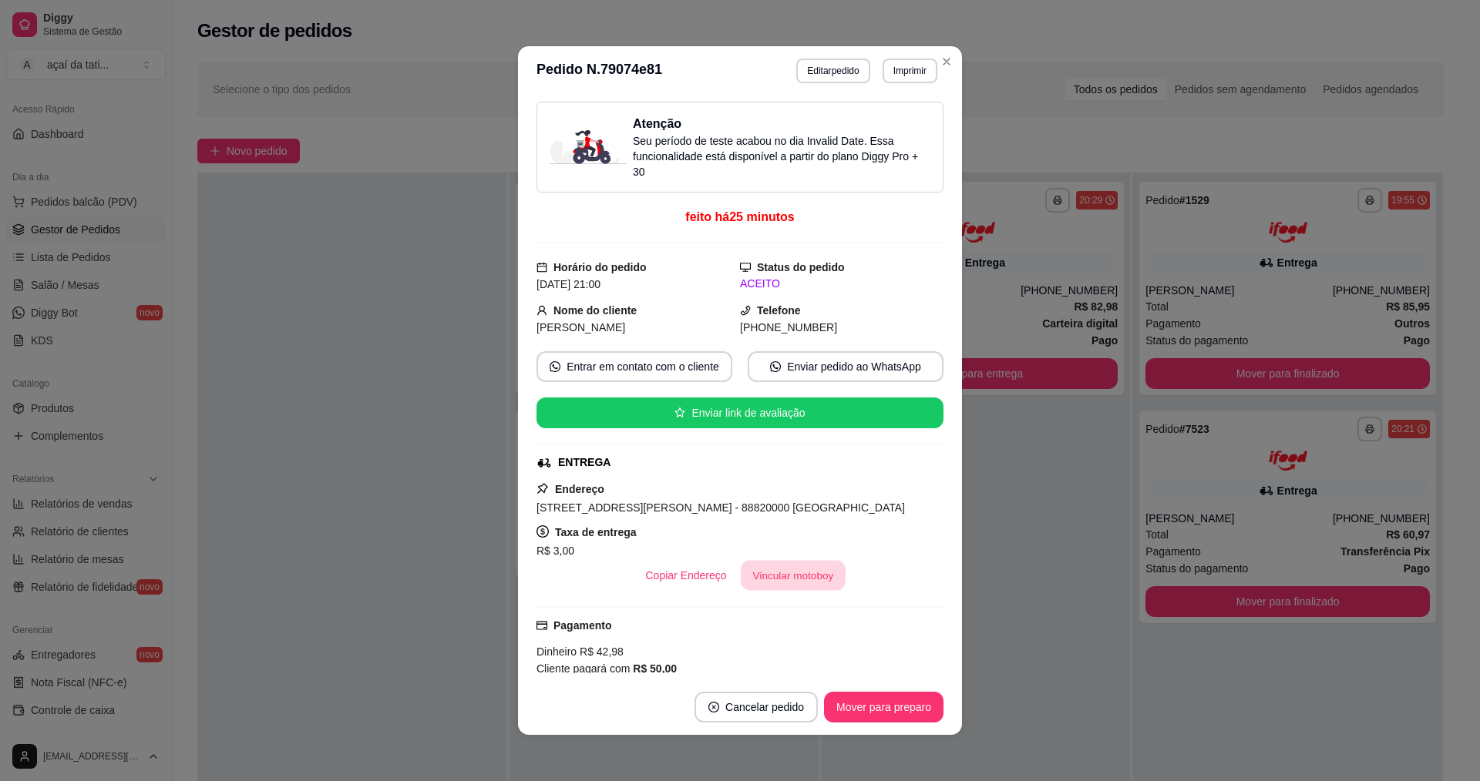
click at [806, 572] on button "Vincular motoboy" at bounding box center [793, 576] width 105 height 30
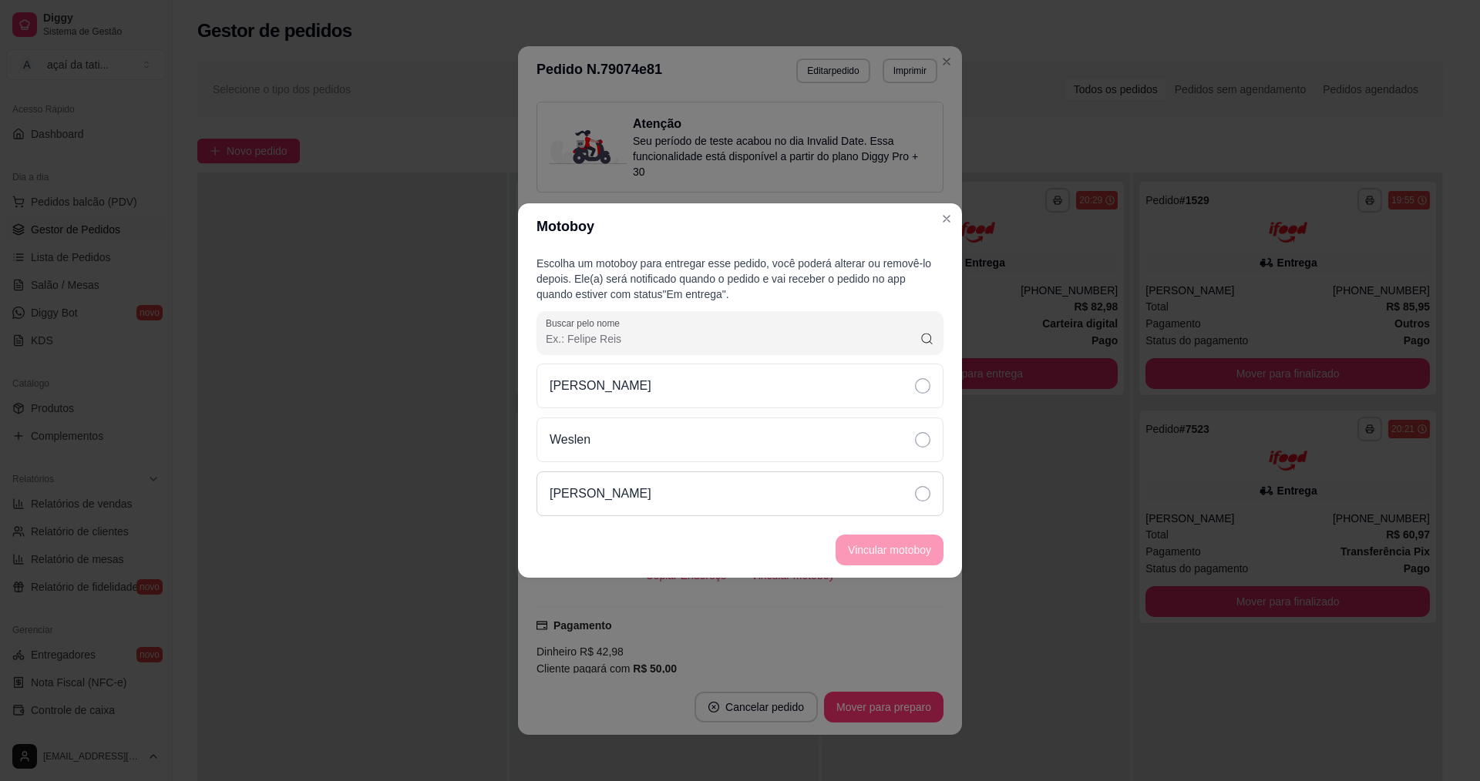
drag, startPoint x: 714, startPoint y: 486, endPoint x: 737, endPoint y: 499, distance: 26.6
click at [715, 488] on div "[PERSON_NAME]" at bounding box center [739, 494] width 407 height 45
click at [858, 549] on button "Vincular motoboy" at bounding box center [889, 551] width 105 height 30
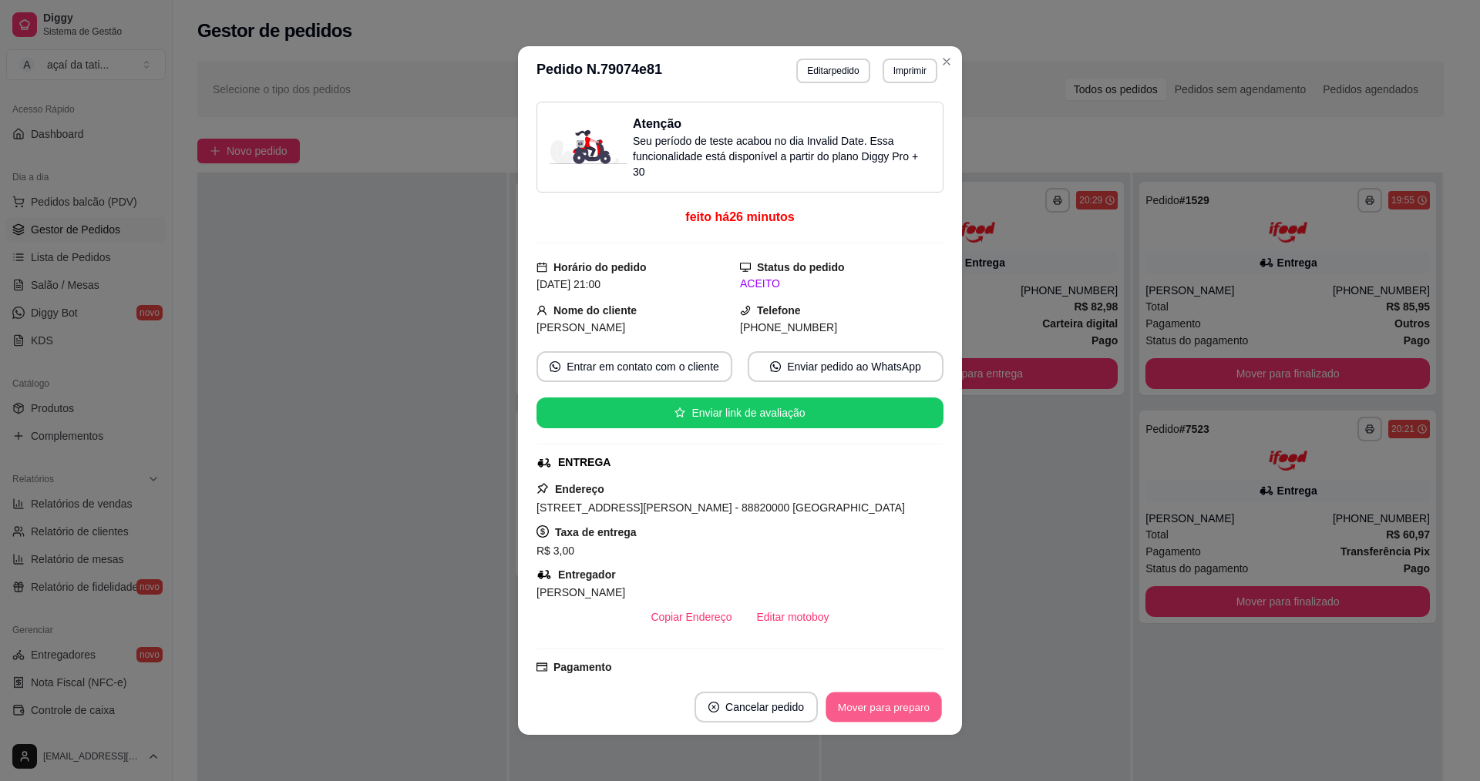
click at [892, 697] on button "Mover para preparo" at bounding box center [883, 708] width 116 height 30
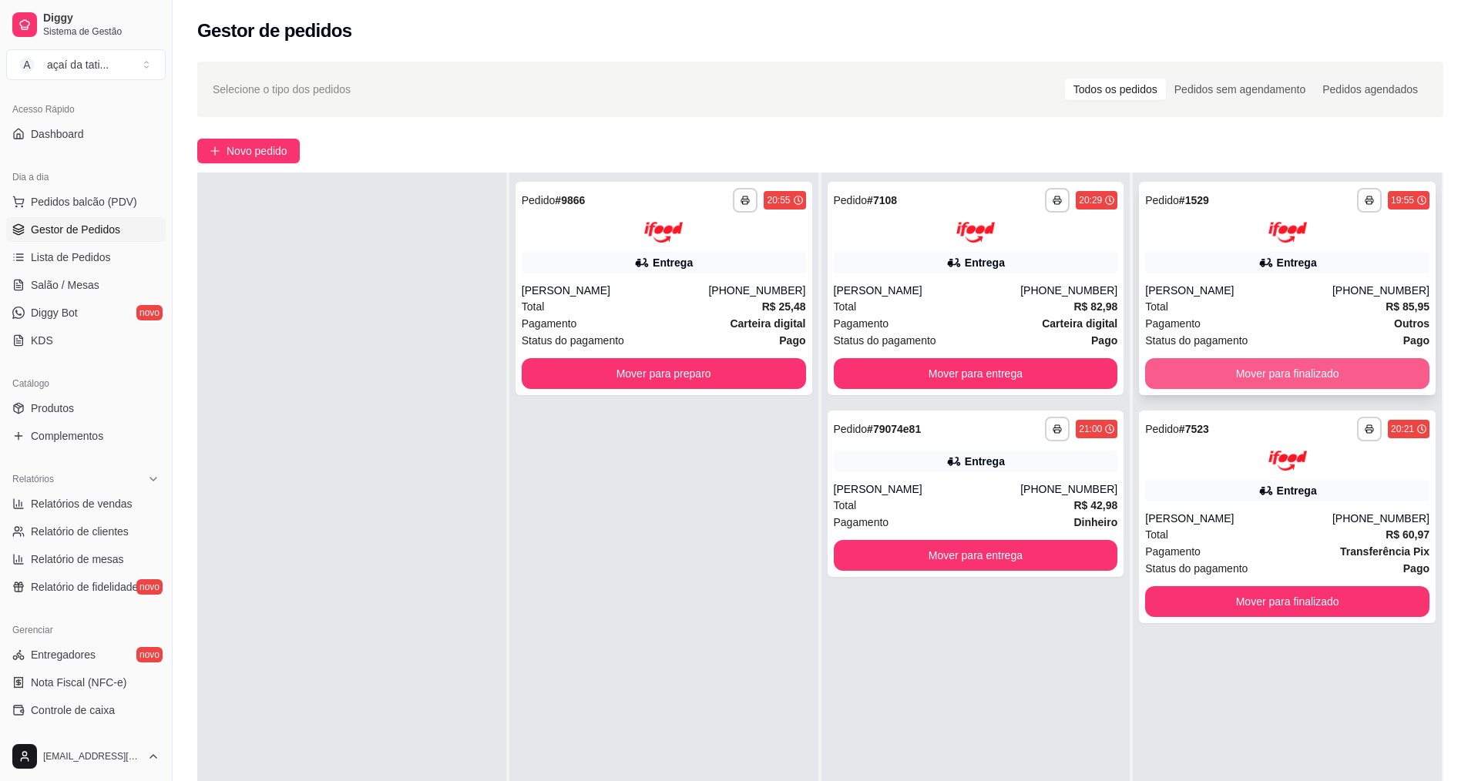
click at [1337, 372] on button "Mover para finalizado" at bounding box center [1287, 373] width 284 height 31
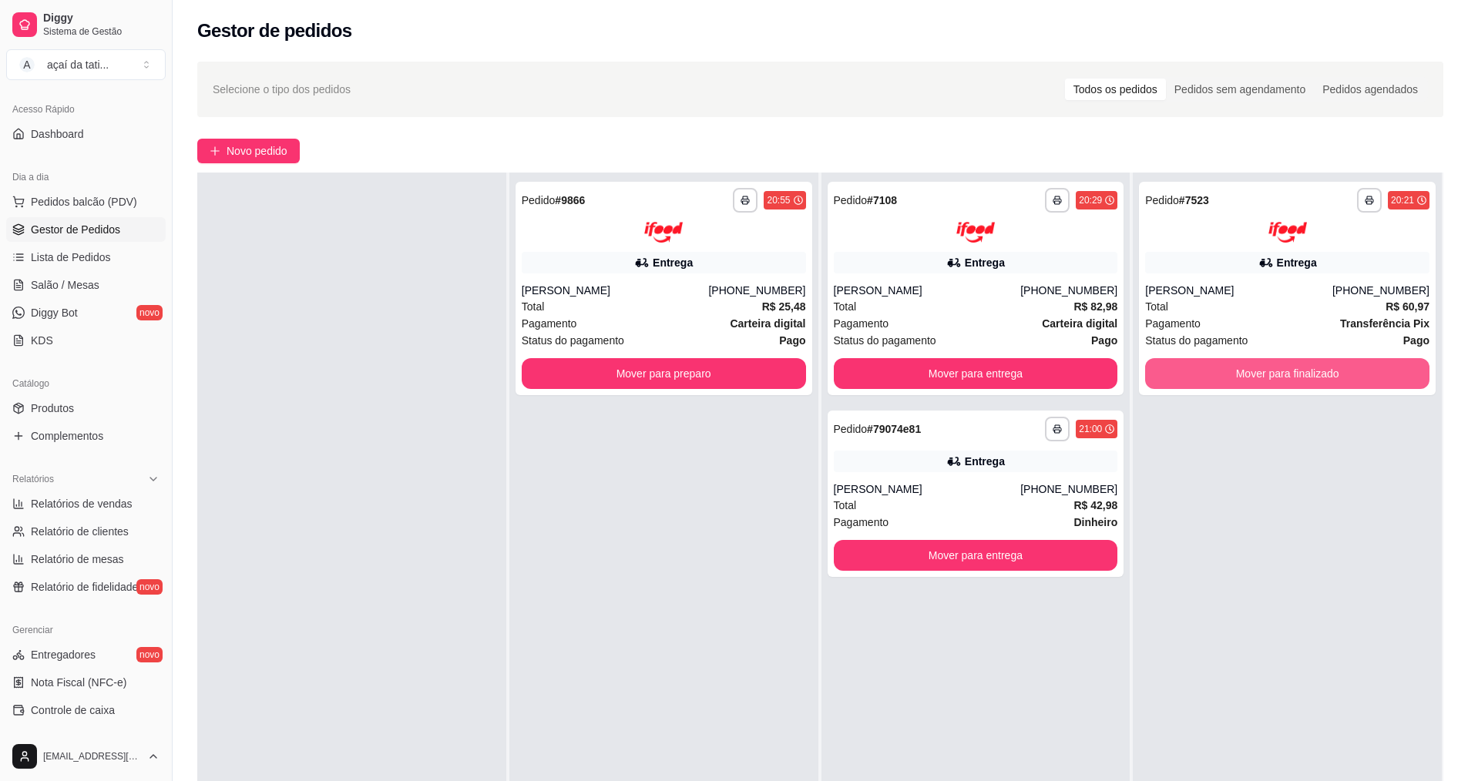
click at [1337, 372] on button "Mover para finalizado" at bounding box center [1287, 373] width 284 height 31
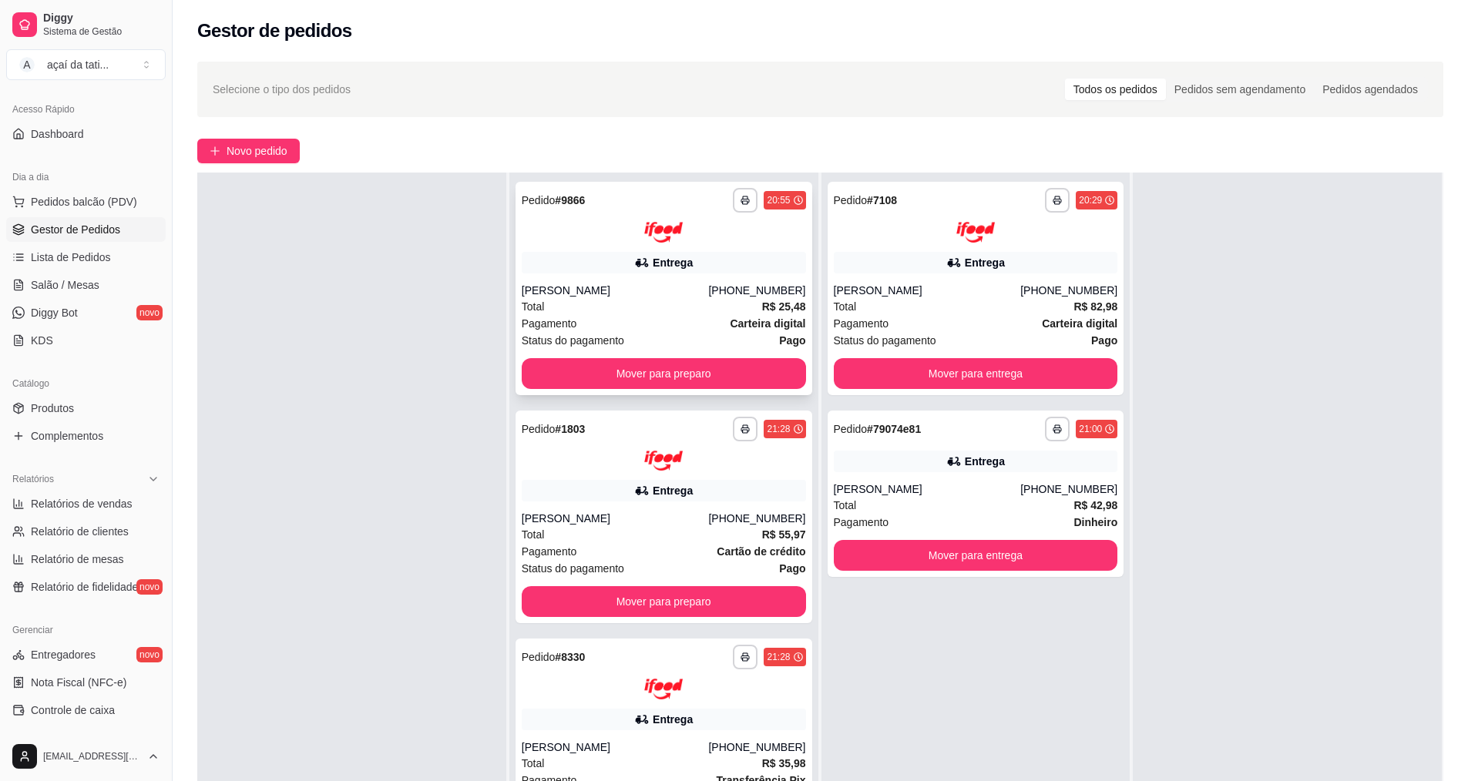
click at [565, 296] on div "[PERSON_NAME]" at bounding box center [615, 290] width 187 height 15
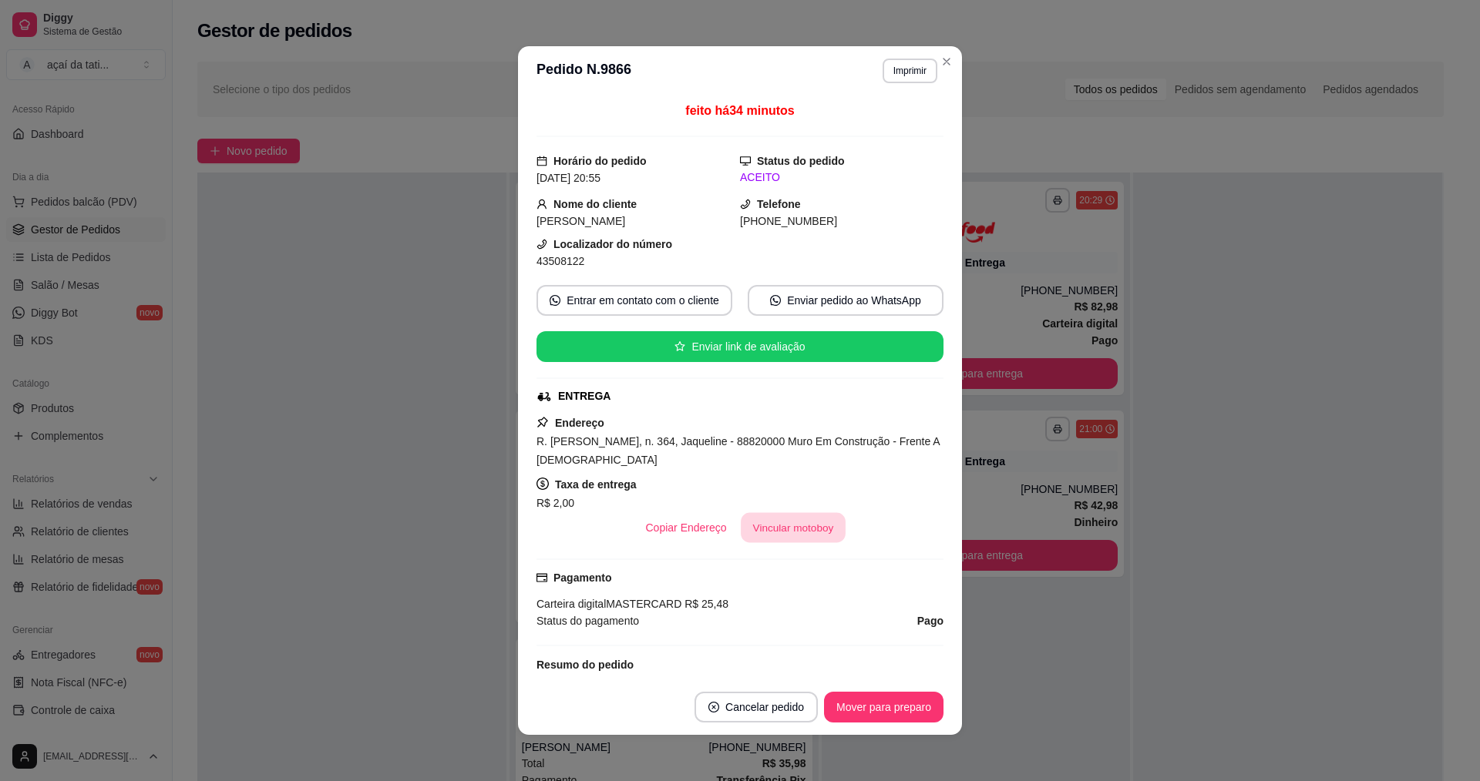
click at [785, 532] on button "Vincular motoboy" at bounding box center [793, 528] width 105 height 30
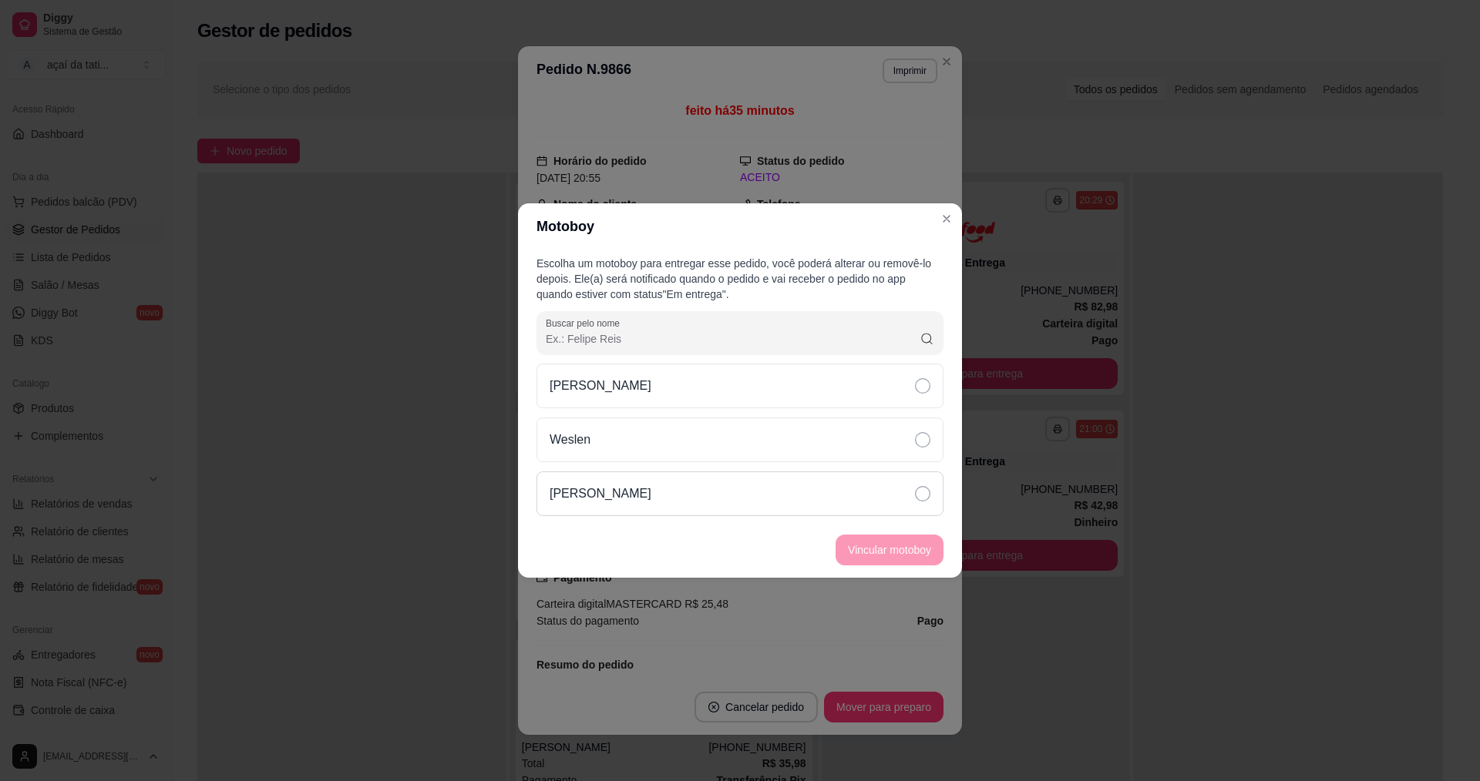
click at [825, 491] on div "[PERSON_NAME]" at bounding box center [739, 494] width 407 height 45
click at [856, 544] on button "Vincular motoboy" at bounding box center [889, 551] width 105 height 30
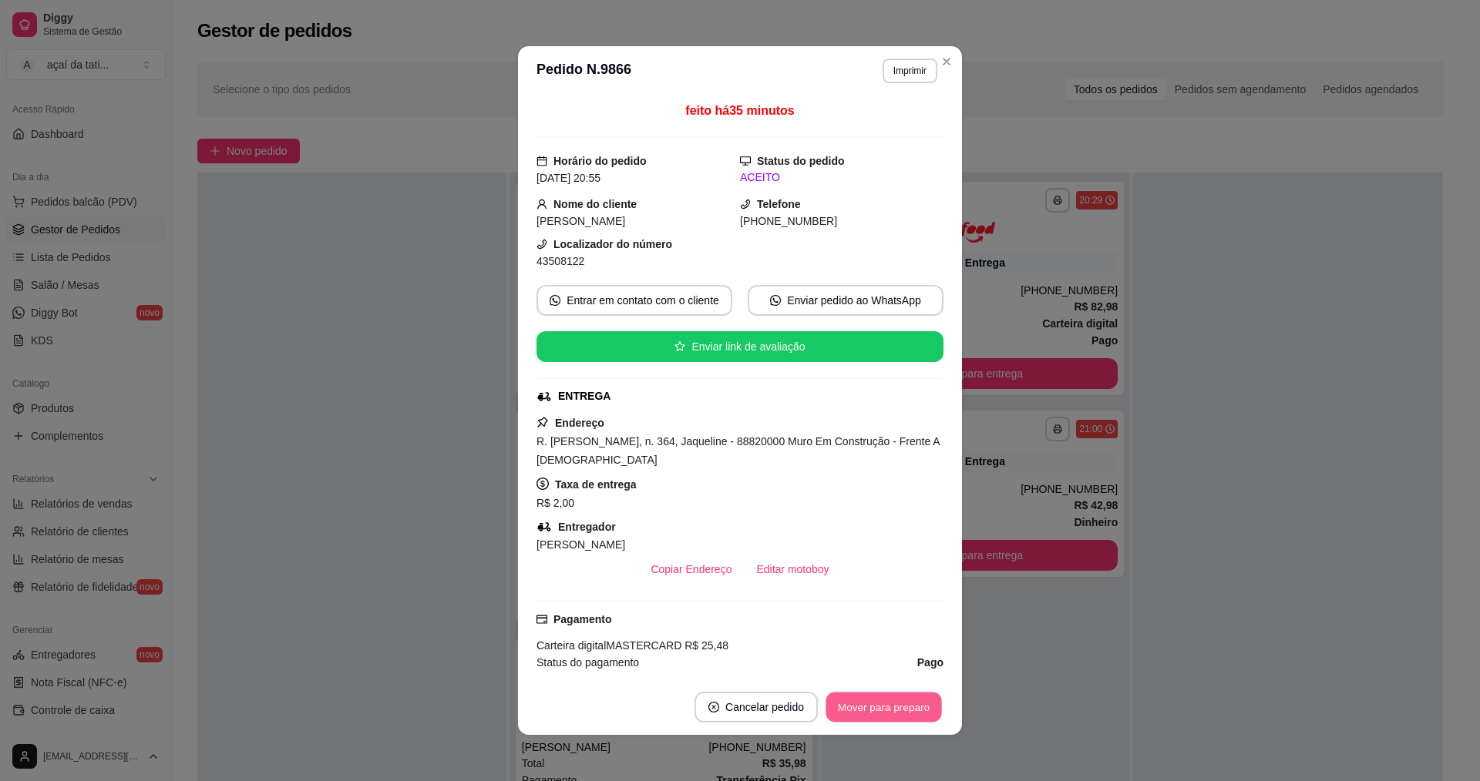
click at [925, 714] on button "Mover para preparo" at bounding box center [883, 708] width 116 height 30
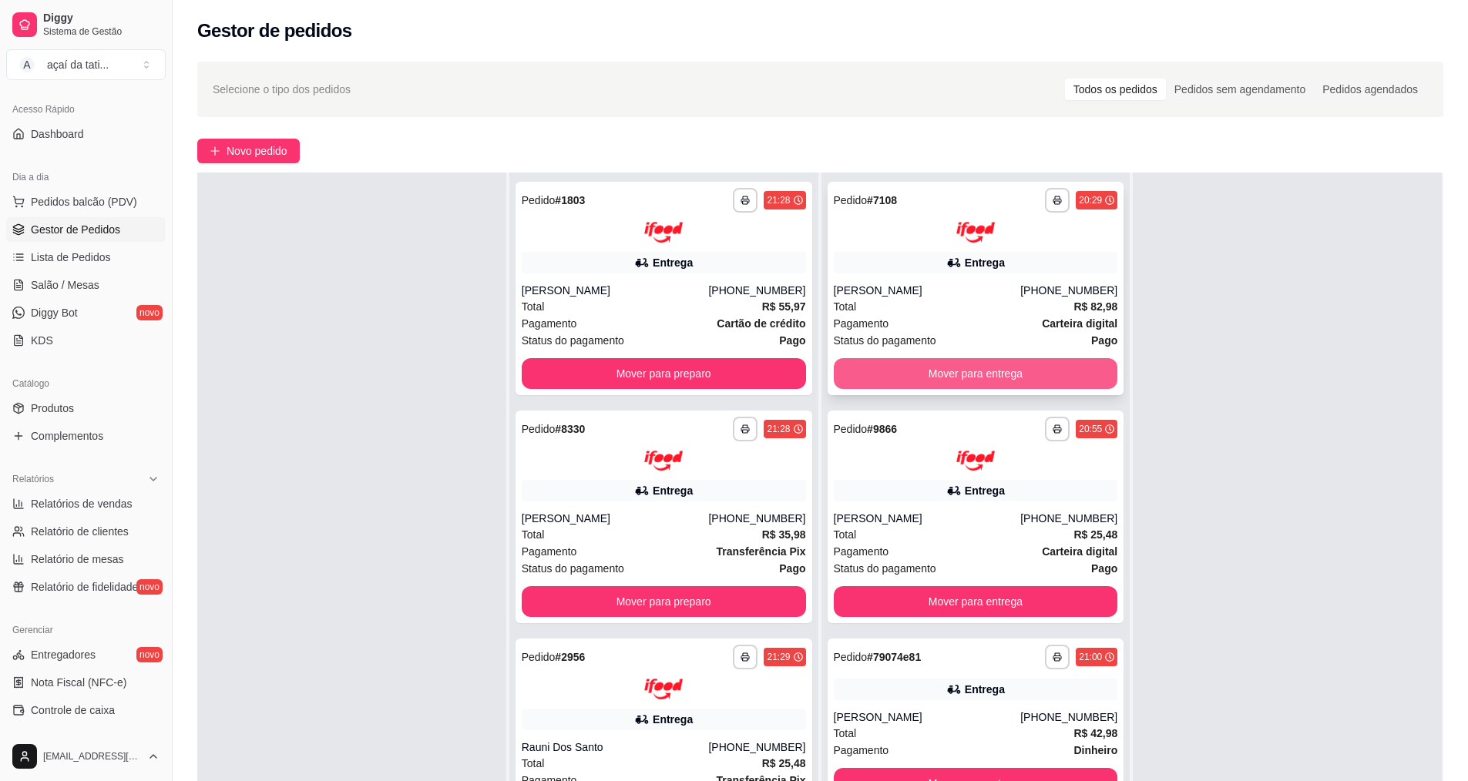
click at [1053, 382] on button "Mover para entrega" at bounding box center [976, 373] width 284 height 31
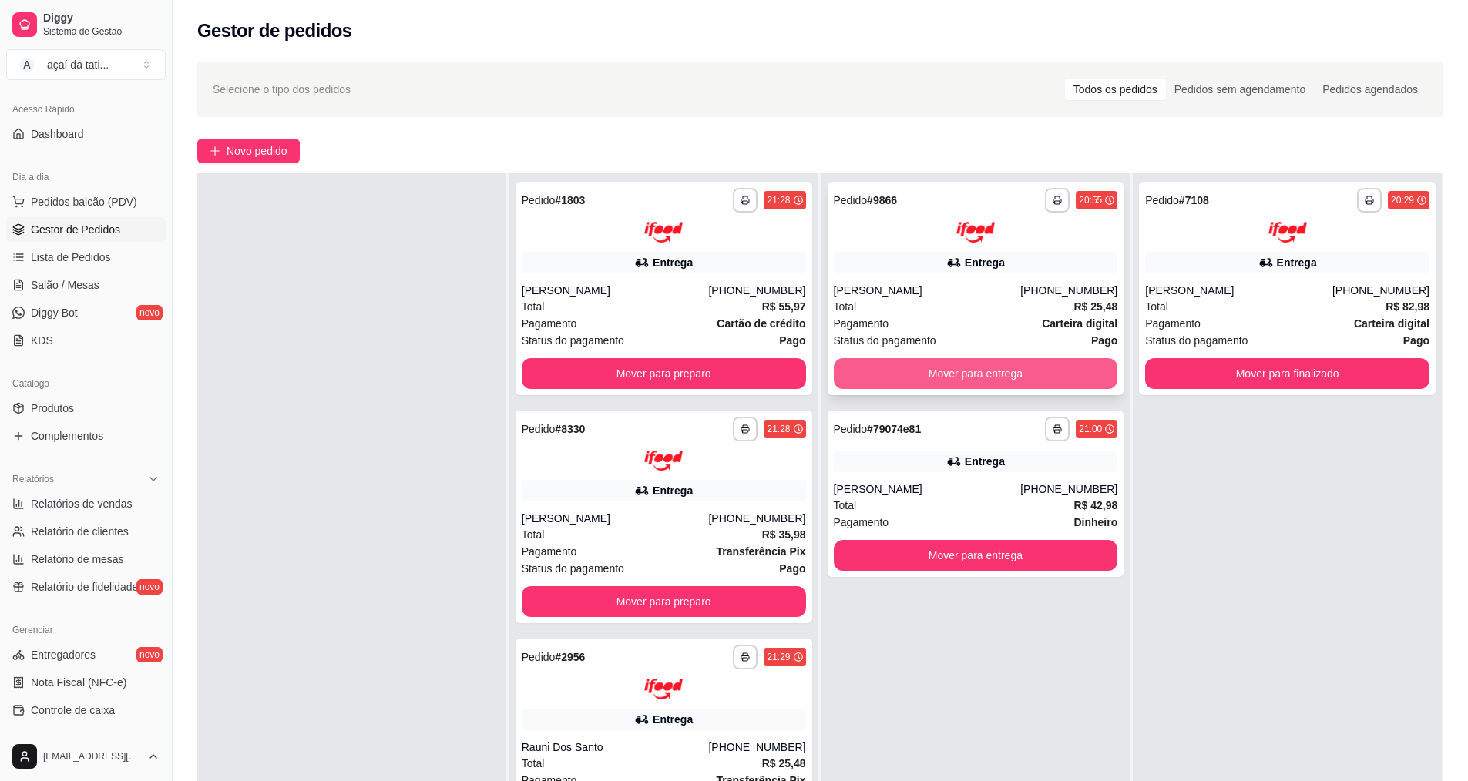
click at [1052, 378] on button "Mover para entrega" at bounding box center [976, 373] width 284 height 31
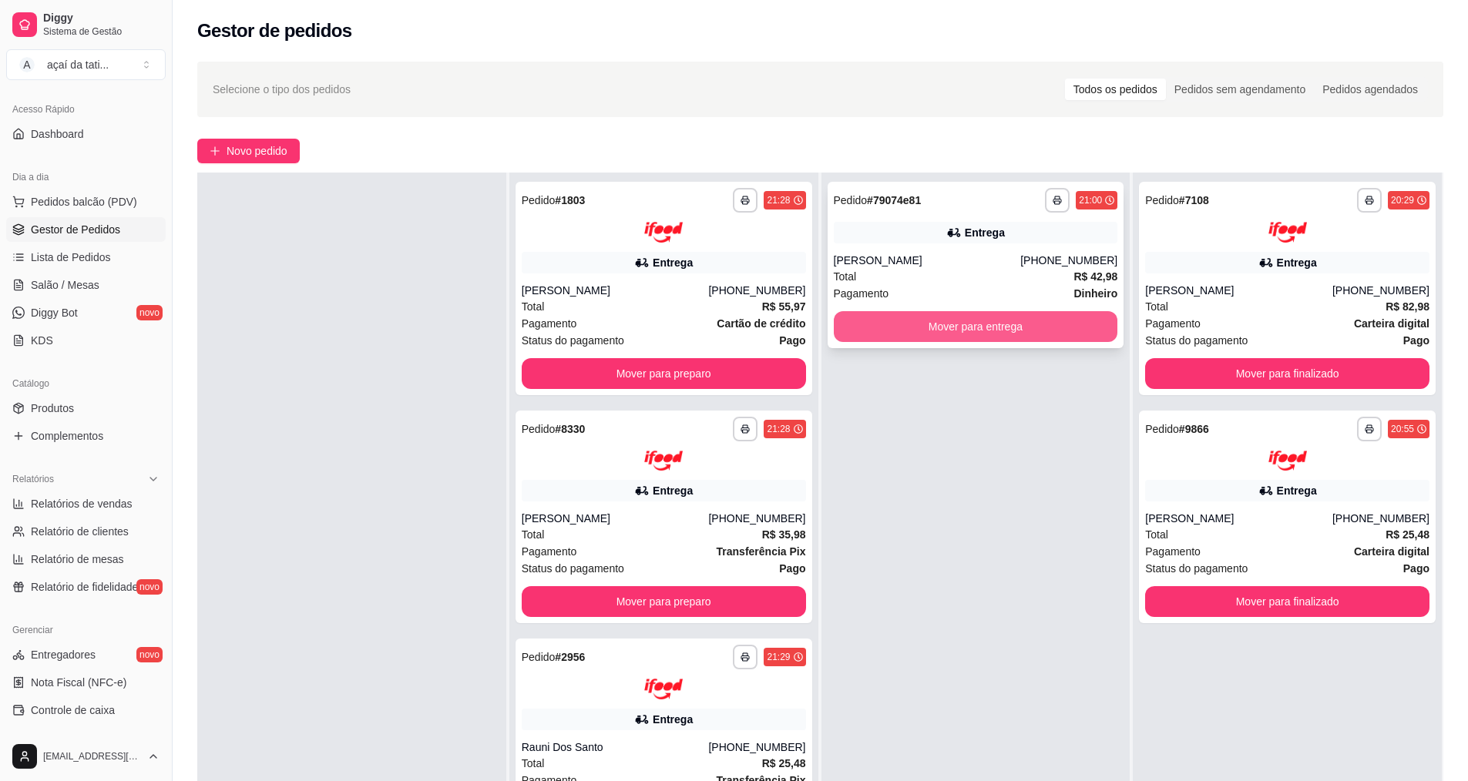
click at [1049, 325] on button "Mover para entrega" at bounding box center [976, 326] width 284 height 31
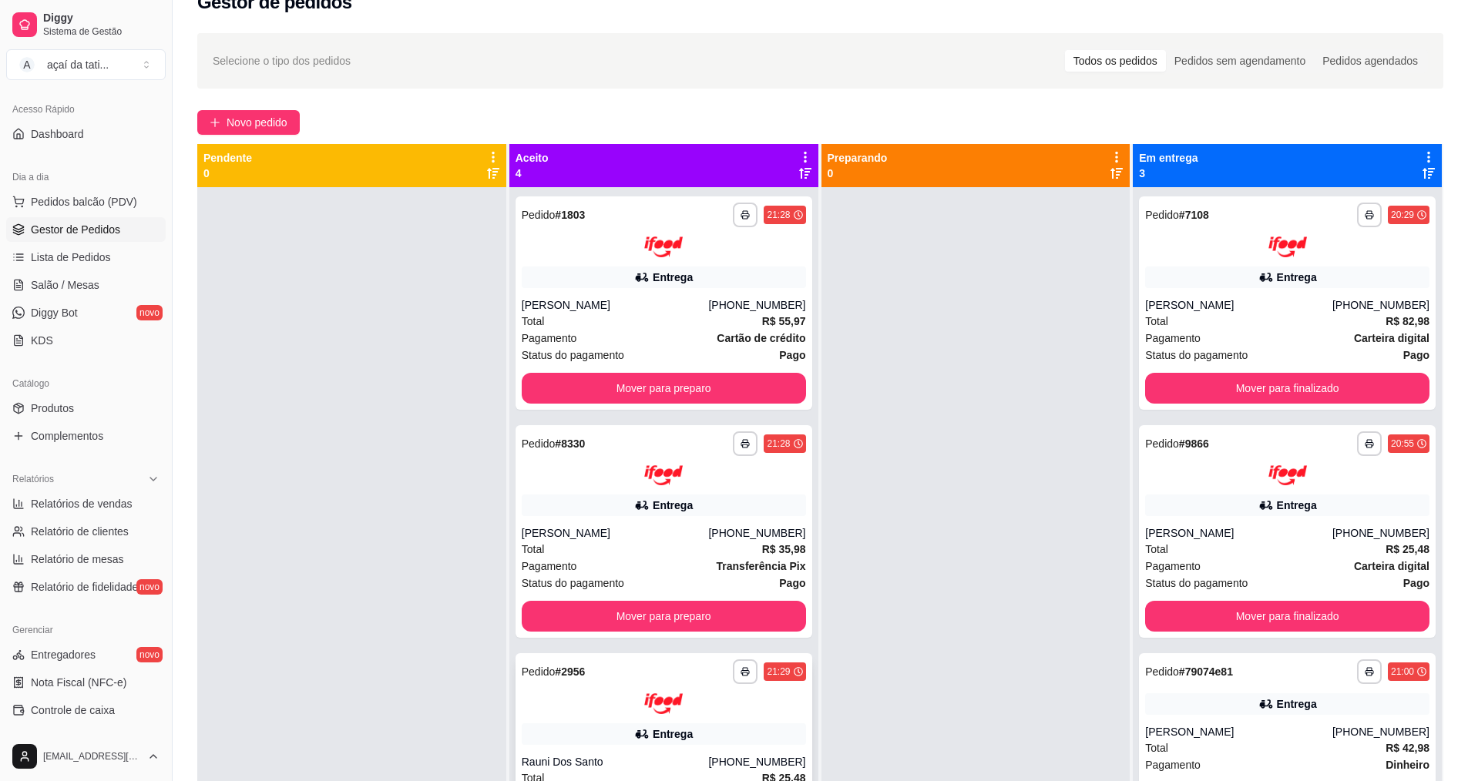
scroll to position [0, 0]
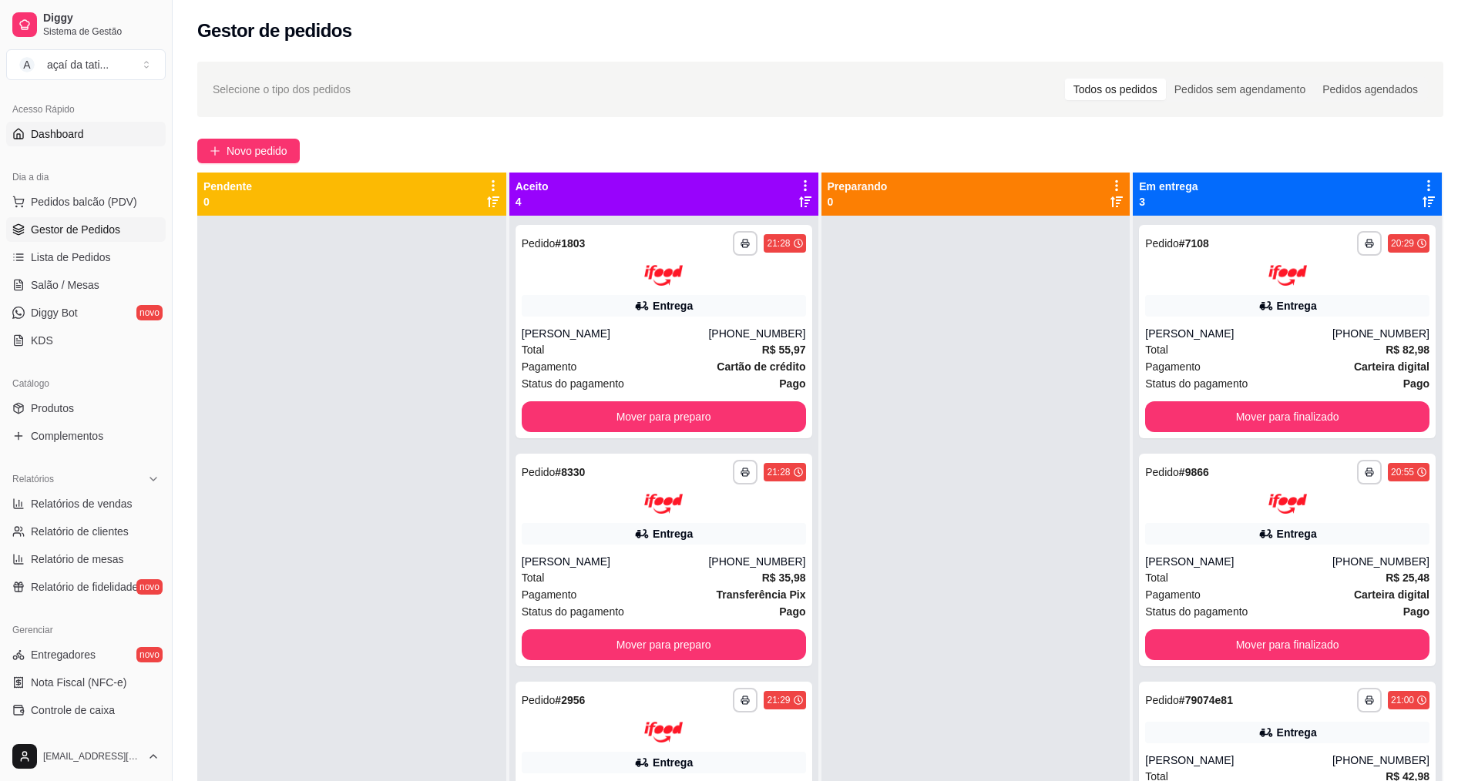
click at [87, 127] on link "Dashboard" at bounding box center [86, 134] width 160 height 25
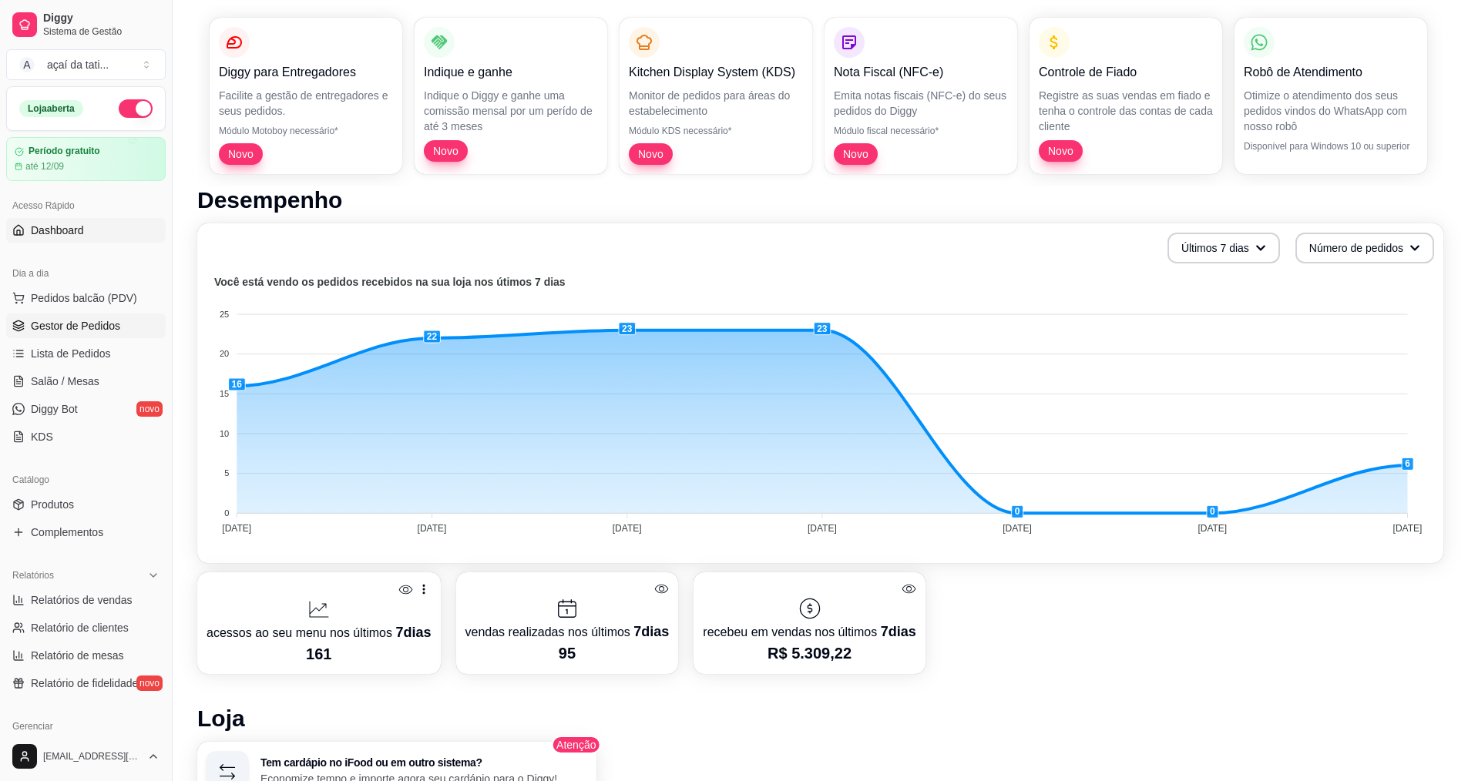
scroll to position [154, 0]
click at [126, 322] on link "Gestor de Pedidos" at bounding box center [86, 326] width 160 height 25
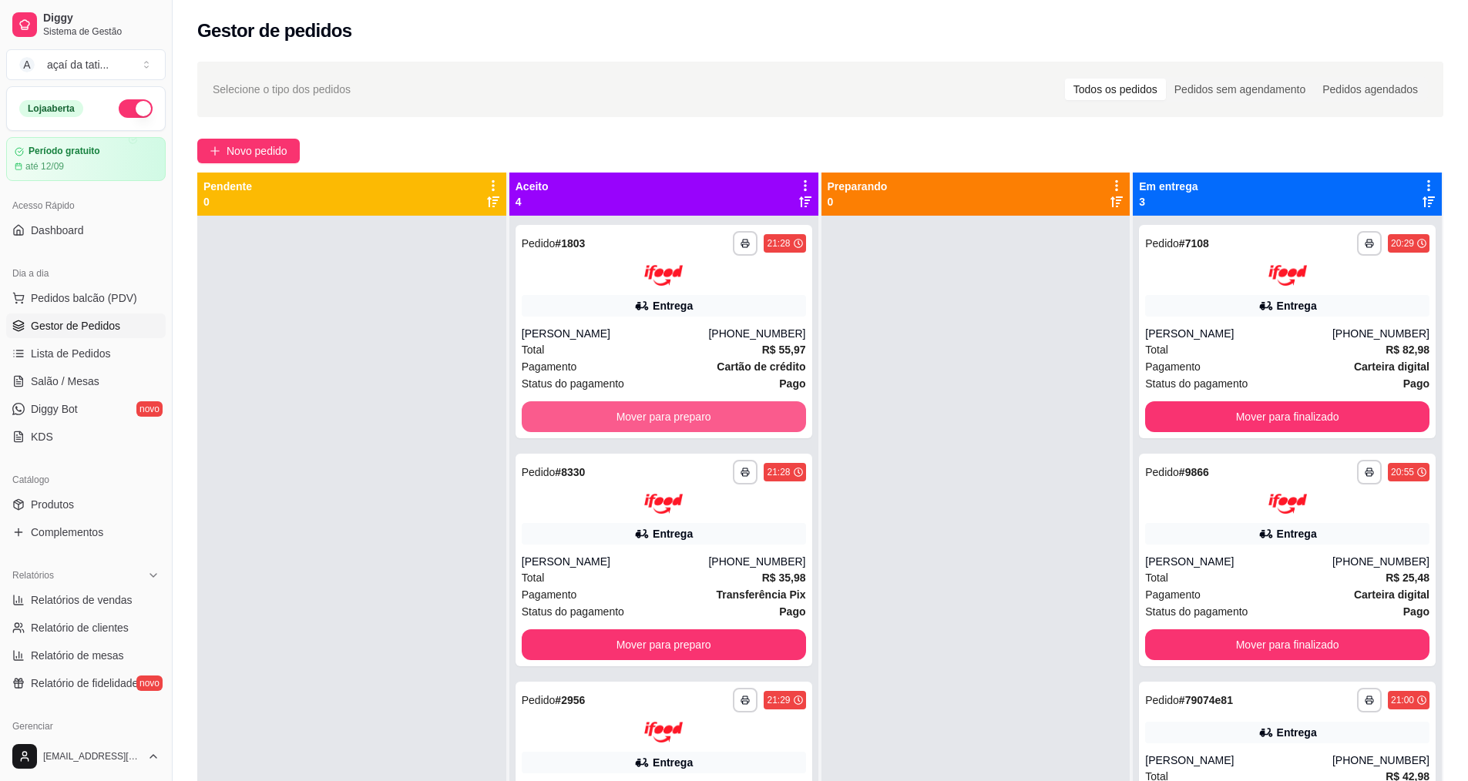
scroll to position [148, 0]
